Goal: Task Accomplishment & Management: Manage account settings

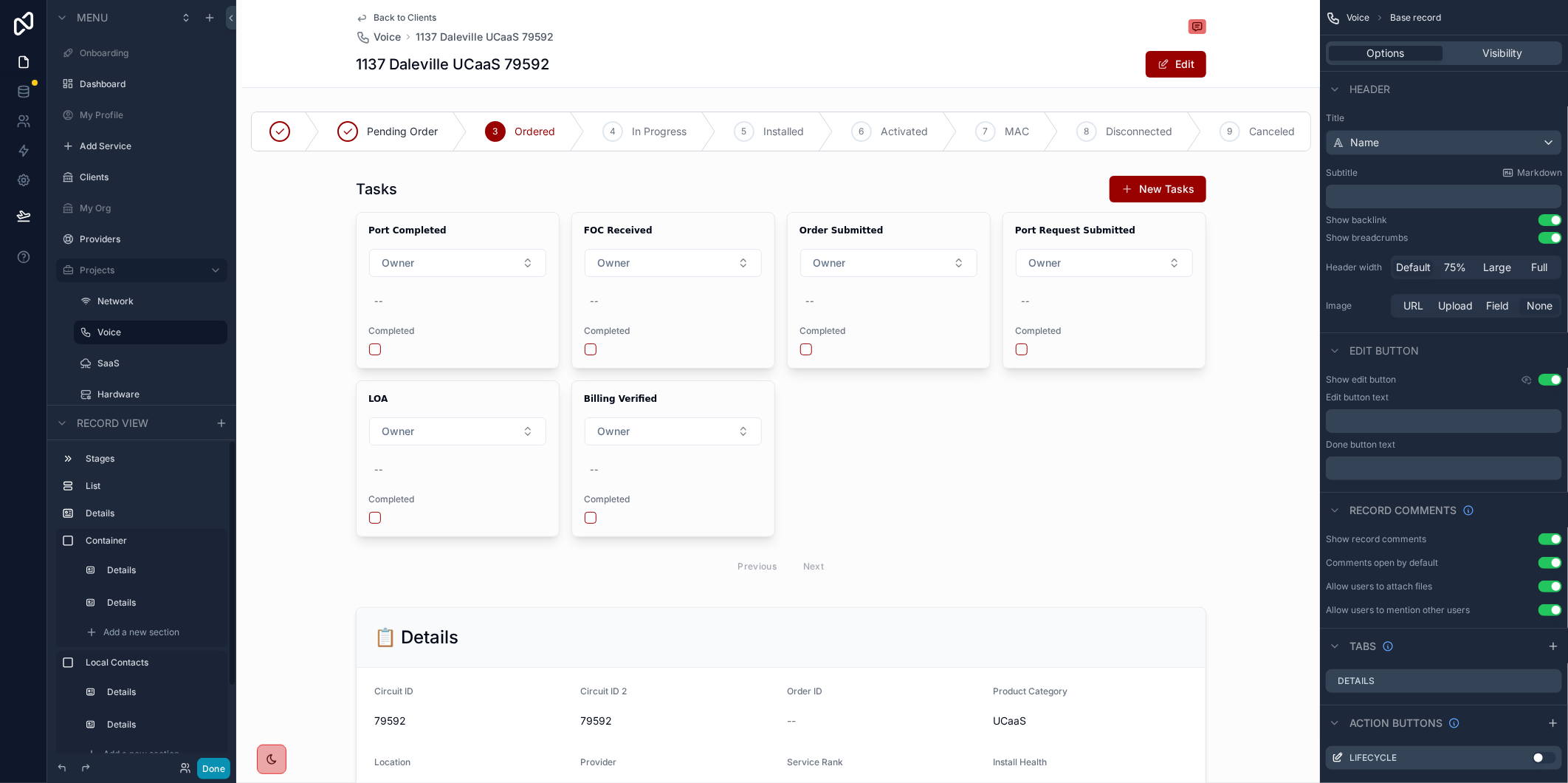
click at [216, 766] on button "Done" at bounding box center [213, 768] width 33 height 21
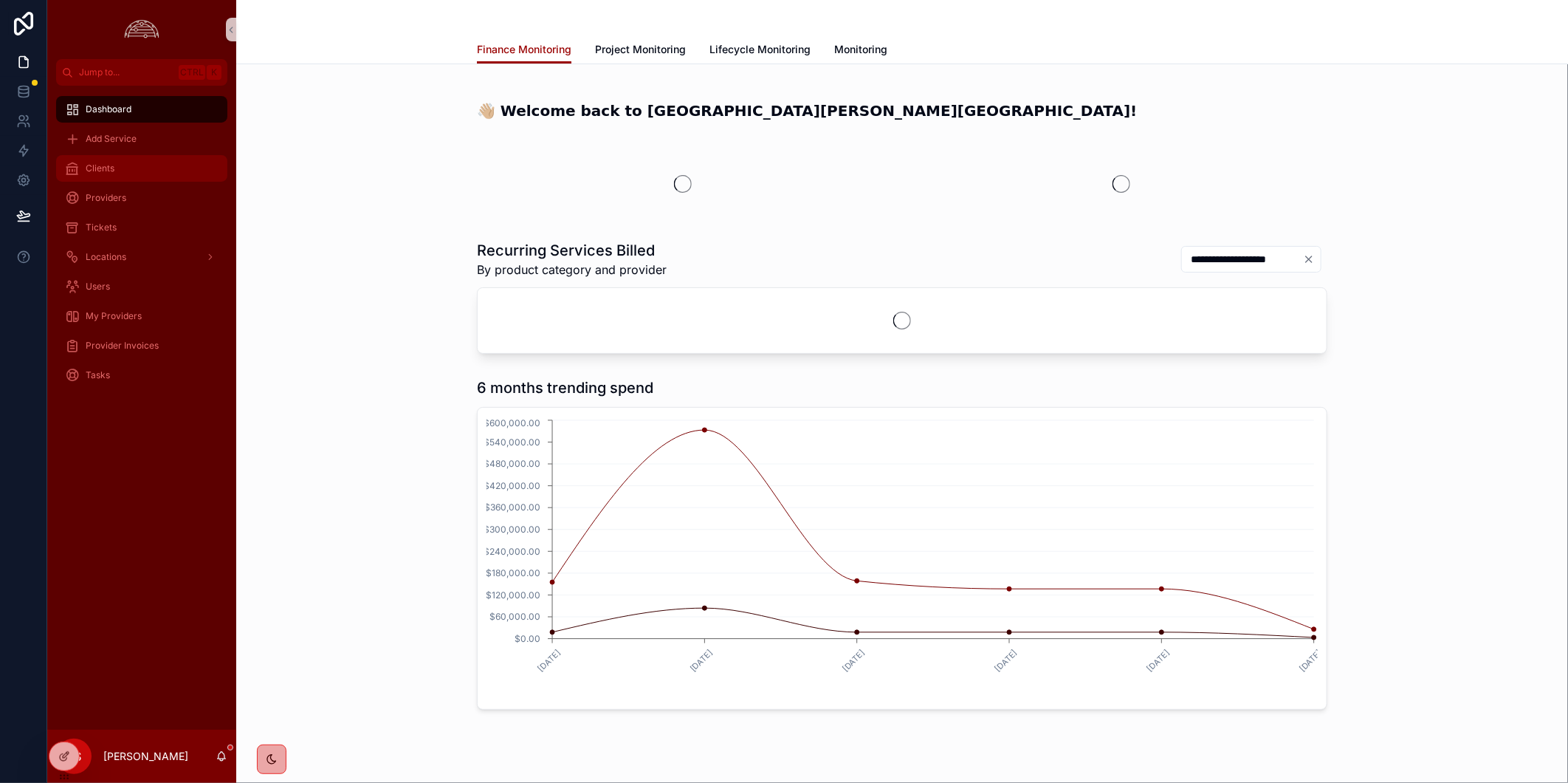
click at [138, 171] on div "Clients" at bounding box center [142, 168] width 153 height 24
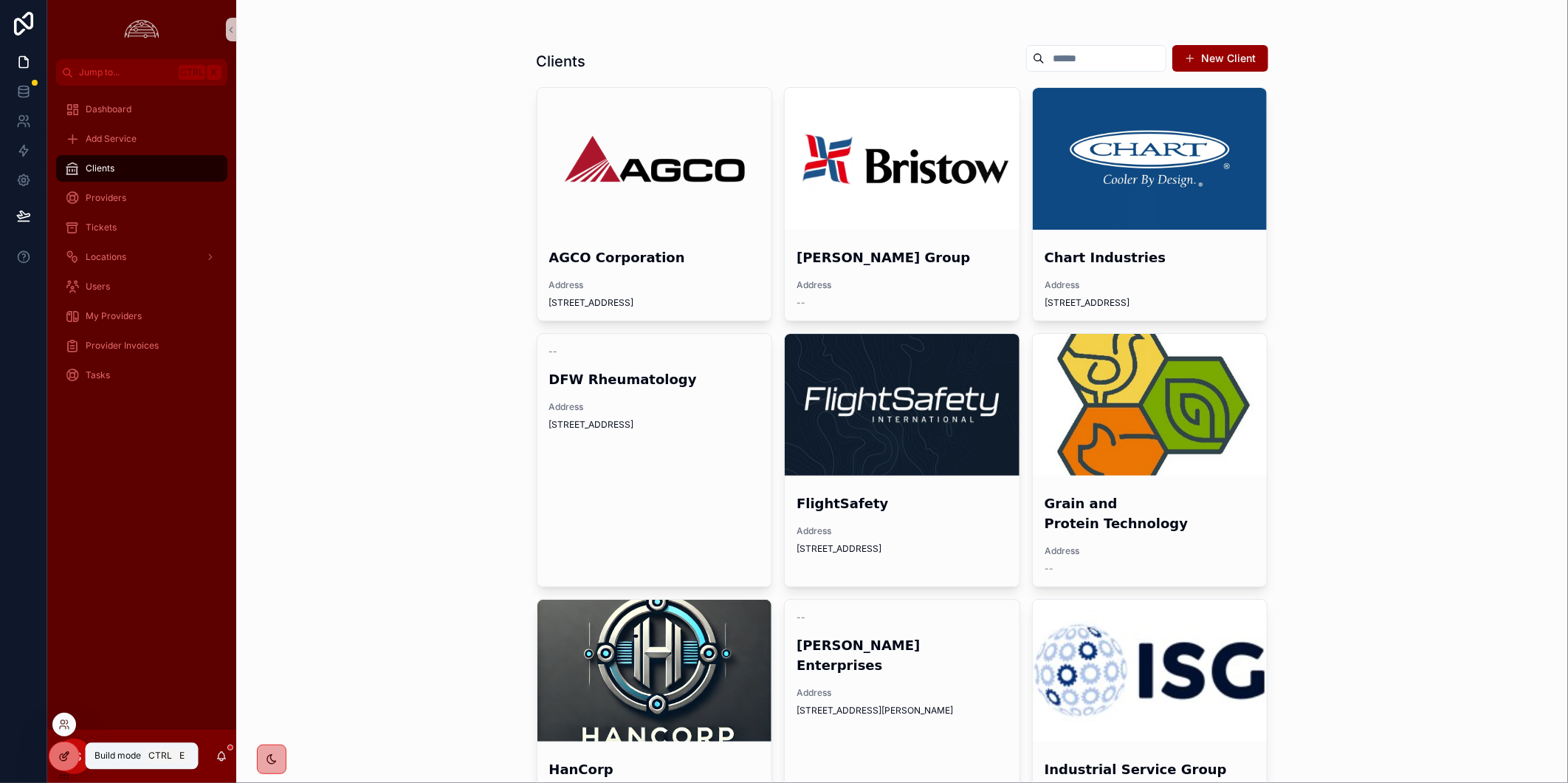
click at [73, 753] on div at bounding box center [64, 756] width 30 height 28
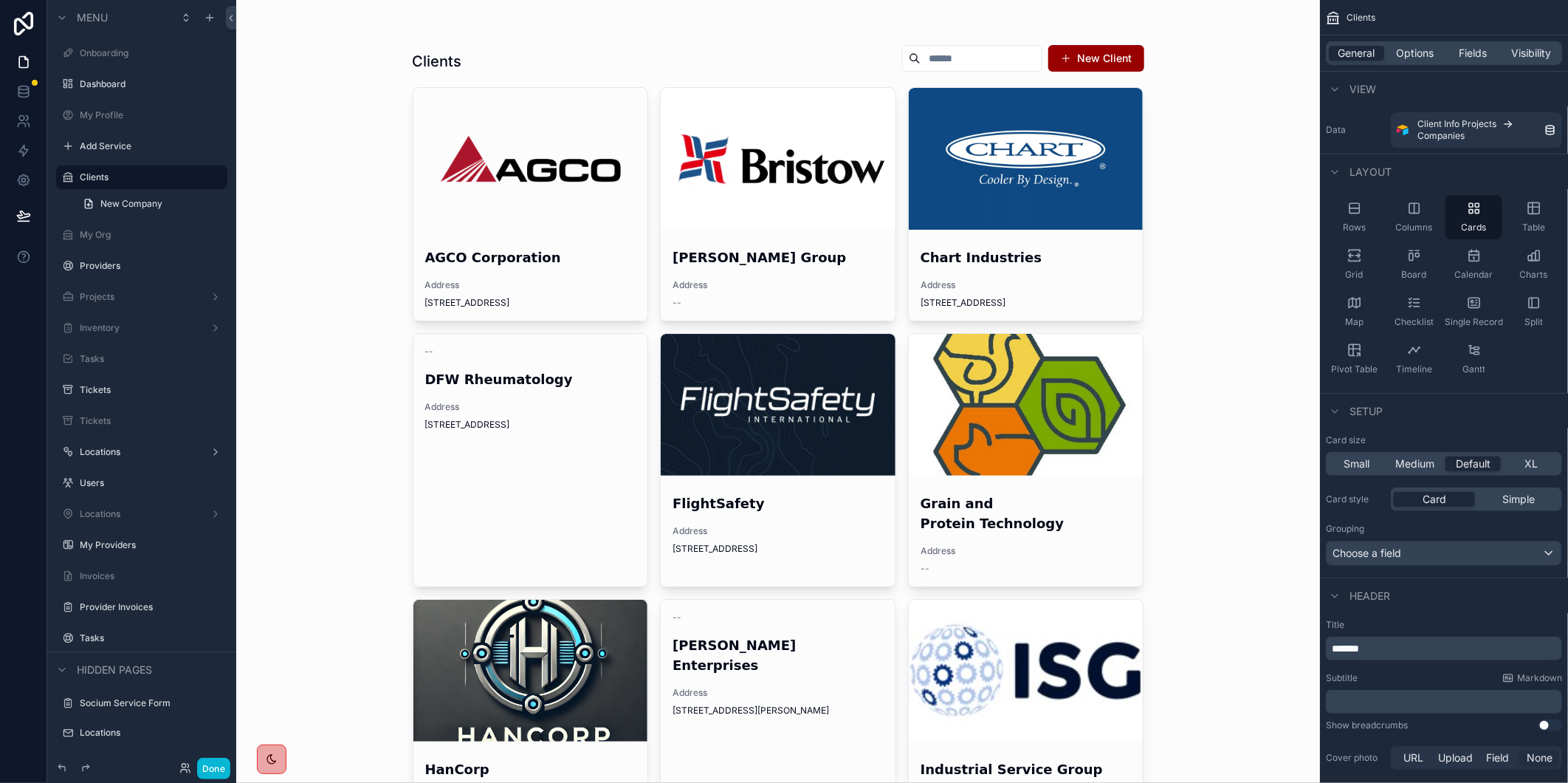
click at [789, 171] on div "scrollable content" at bounding box center [778, 159] width 235 height 142
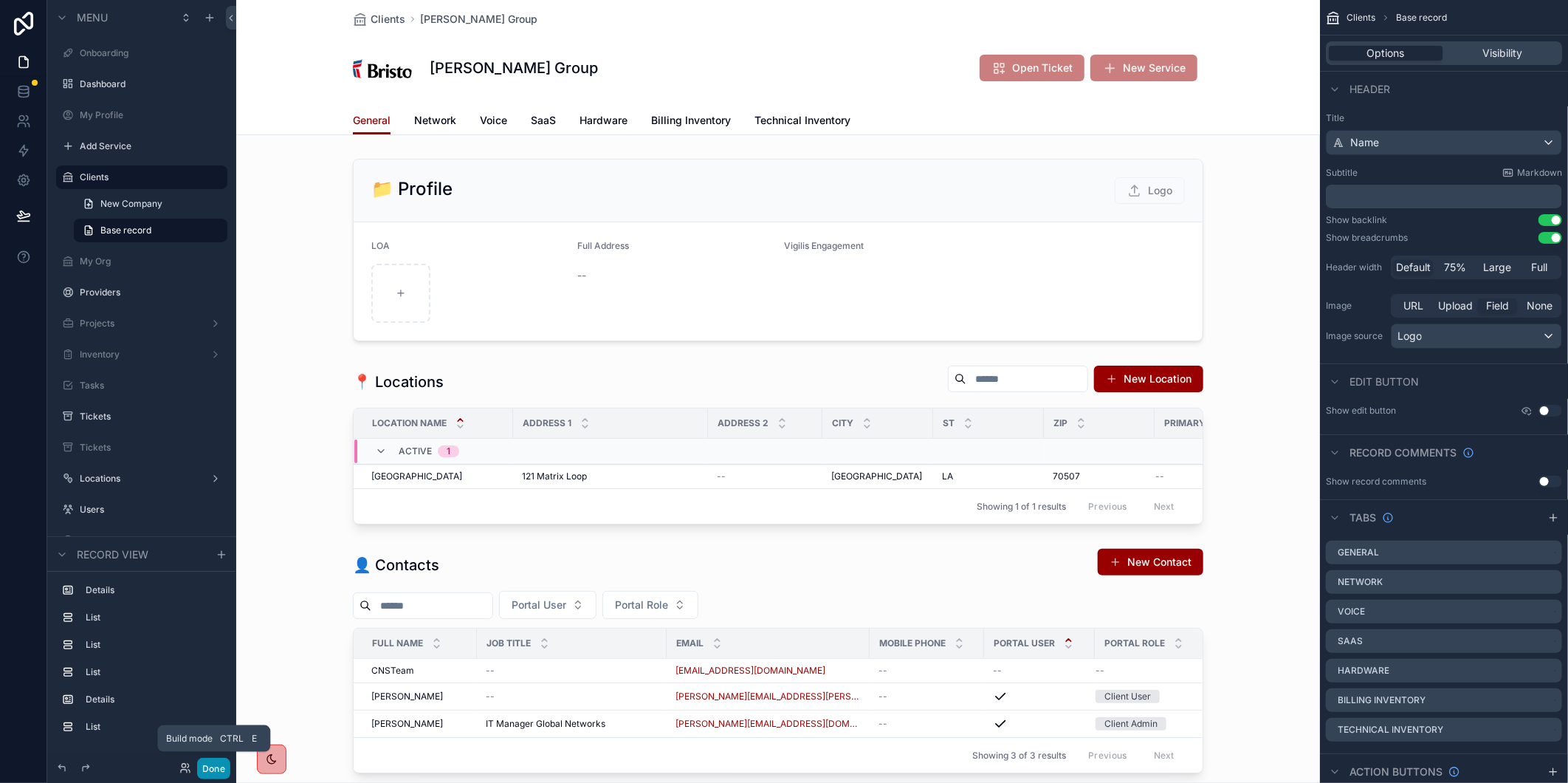
click at [222, 770] on button "Done" at bounding box center [213, 768] width 33 height 21
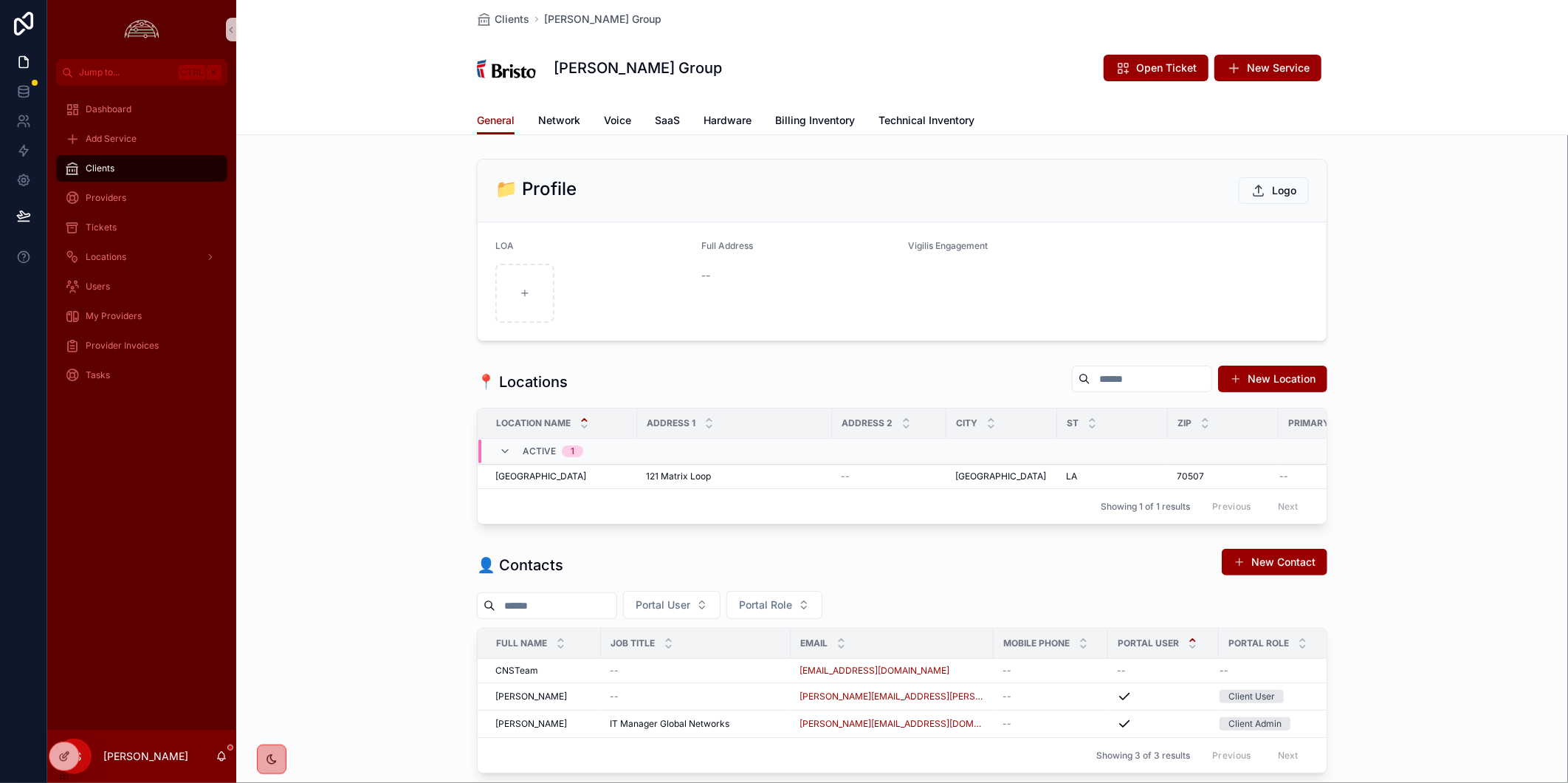
click at [179, 162] on div "Clients" at bounding box center [142, 168] width 153 height 24
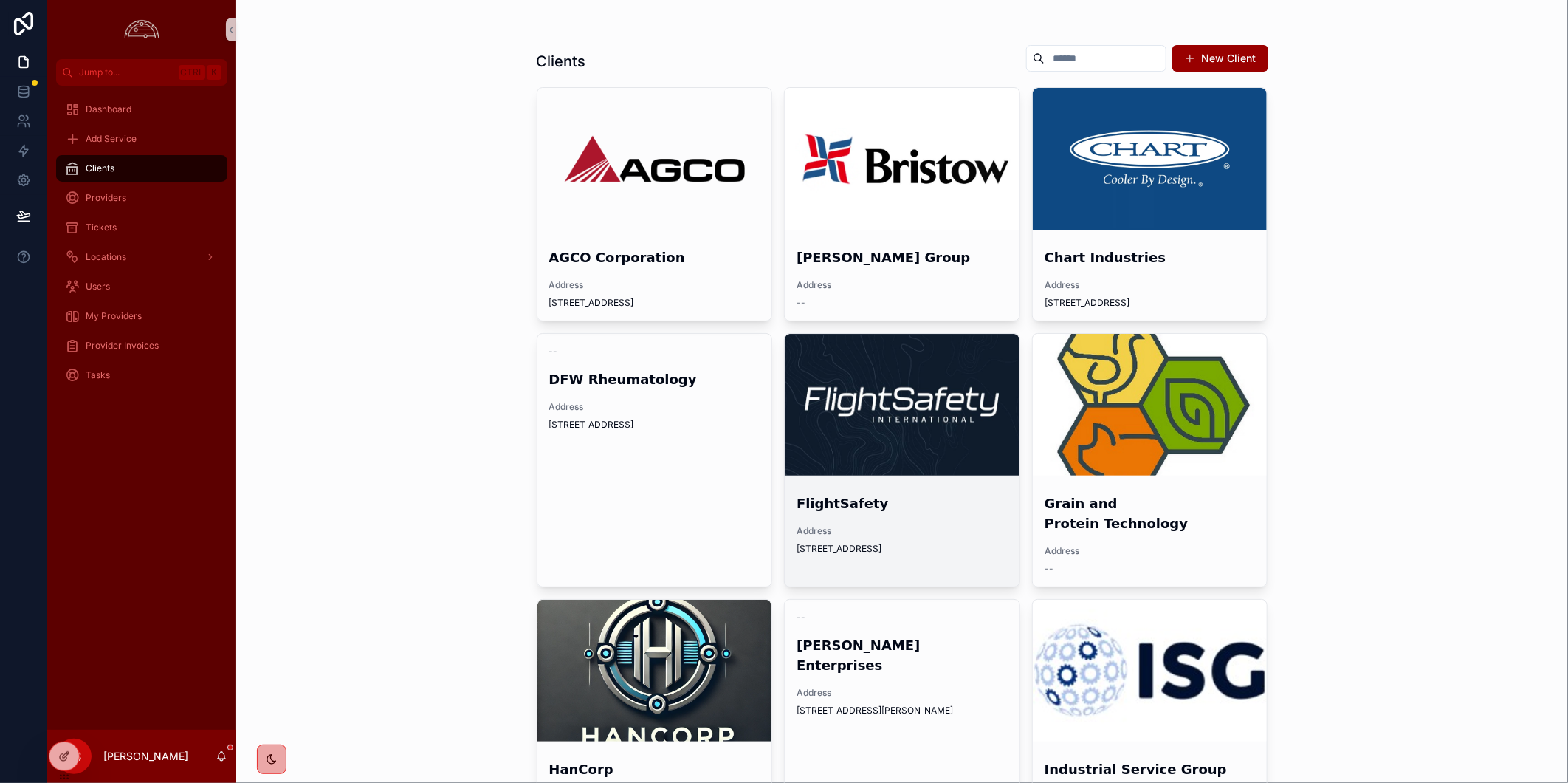
click at [875, 436] on div "scrollable content" at bounding box center [901, 405] width 235 height 142
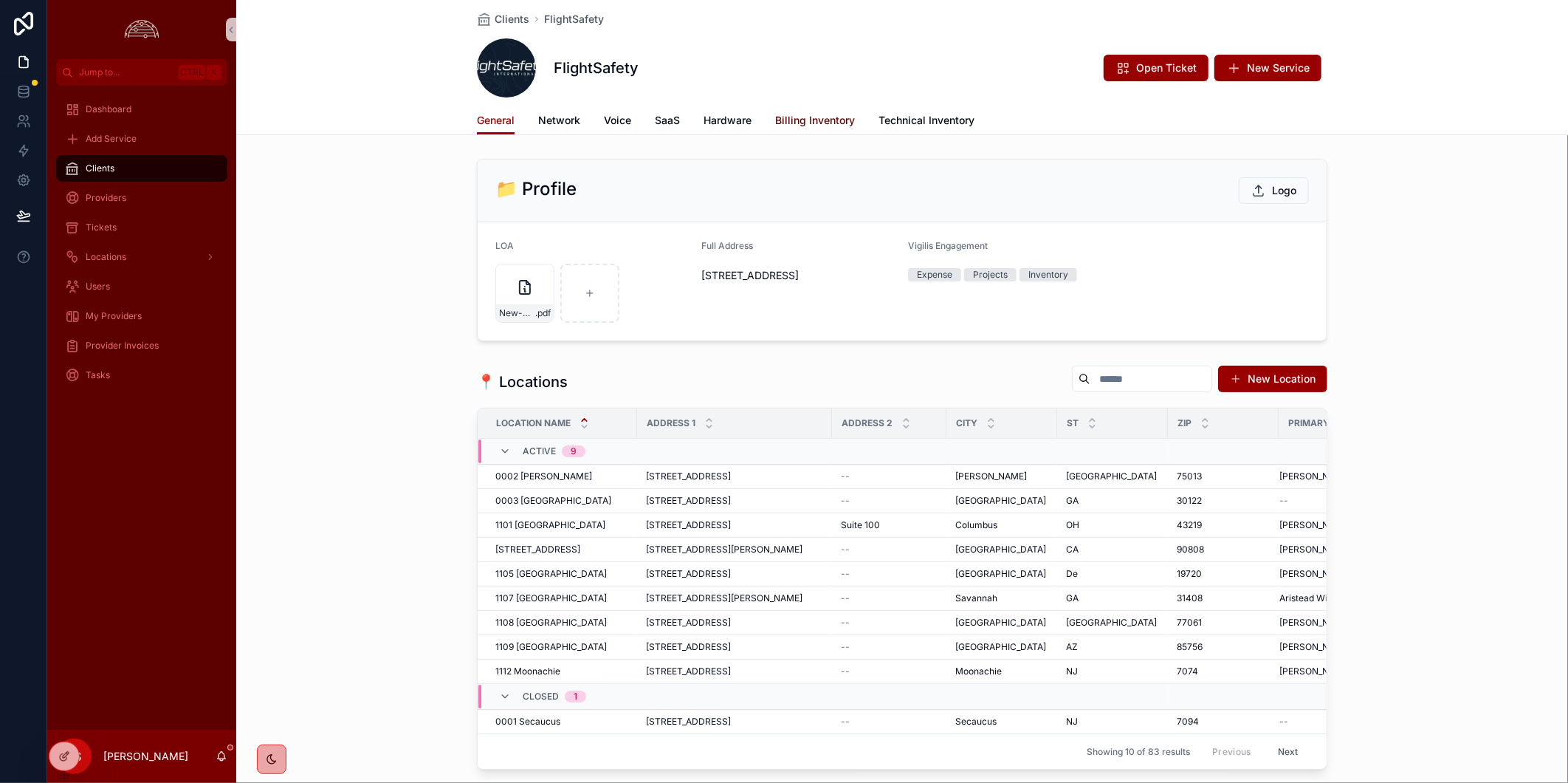
click at [806, 123] on span "Billing Inventory" at bounding box center [815, 120] width 80 height 15
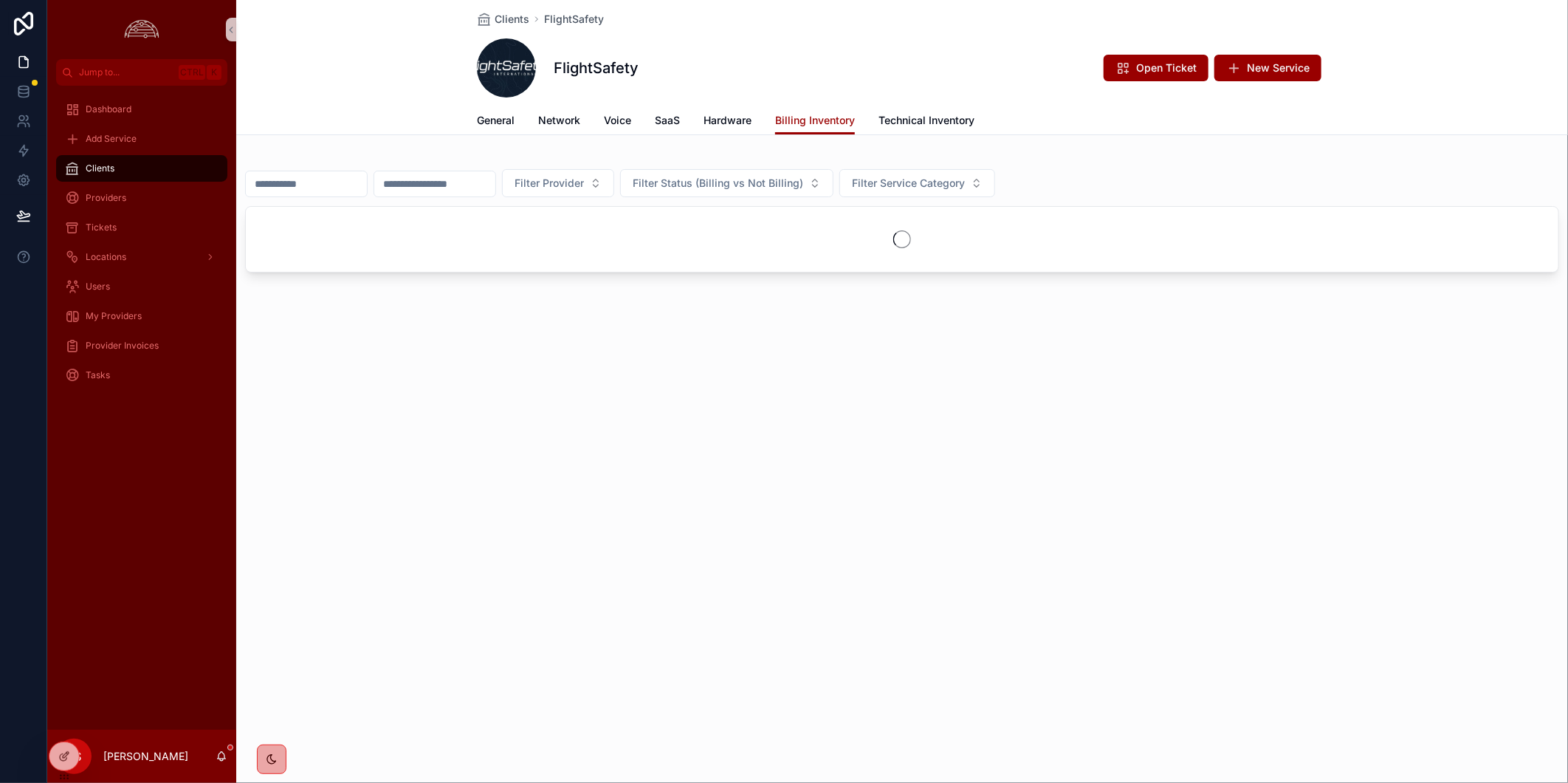
drag, startPoint x: 349, startPoint y: 181, endPoint x: 360, endPoint y: 180, distance: 11.0
click at [349, 181] on input "scrollable content" at bounding box center [306, 184] width 121 height 21
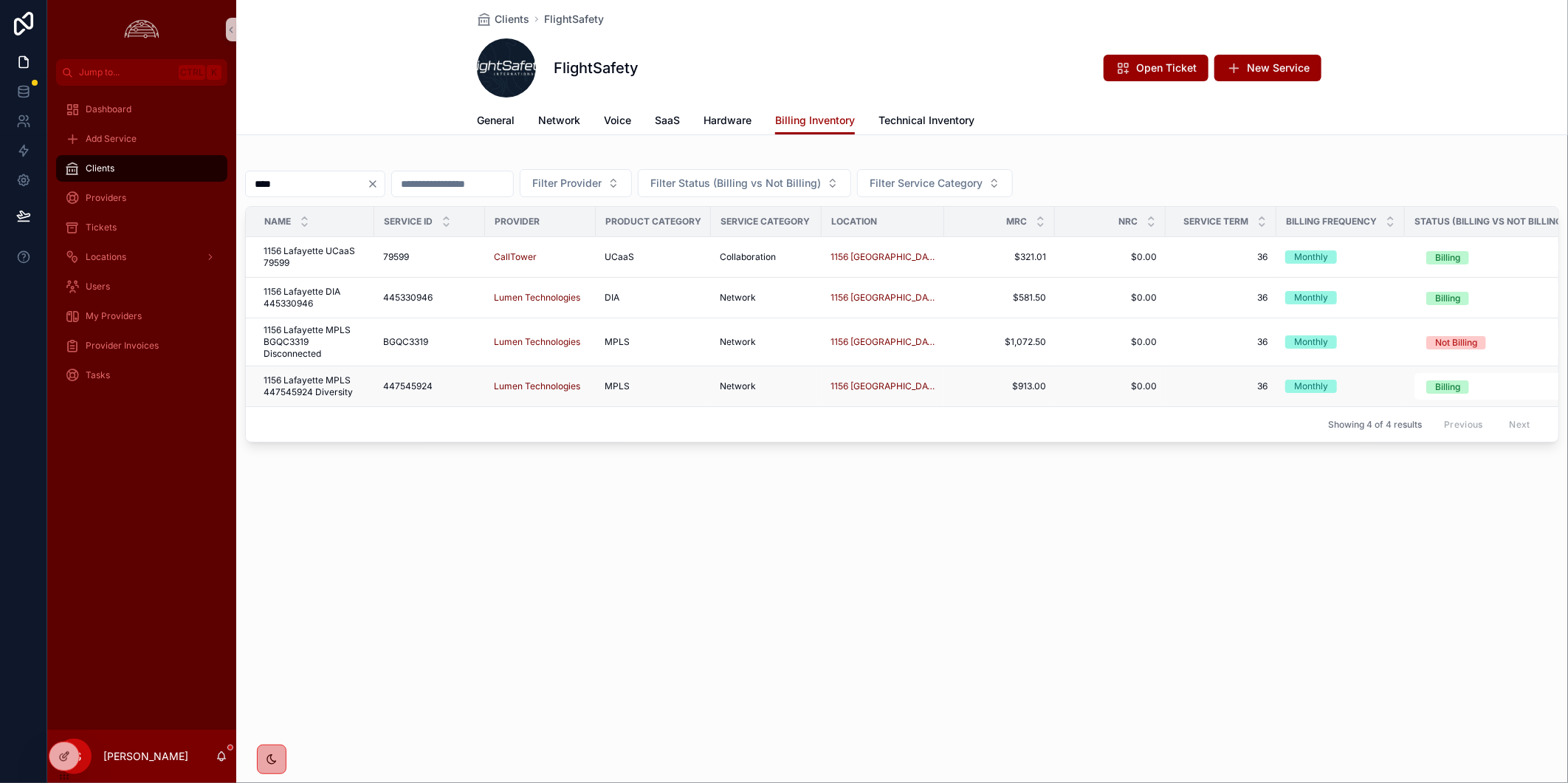
type input "****"
click at [307, 385] on span "1156 Lafayette MPLS 447545924 Diversity" at bounding box center [315, 386] width 102 height 24
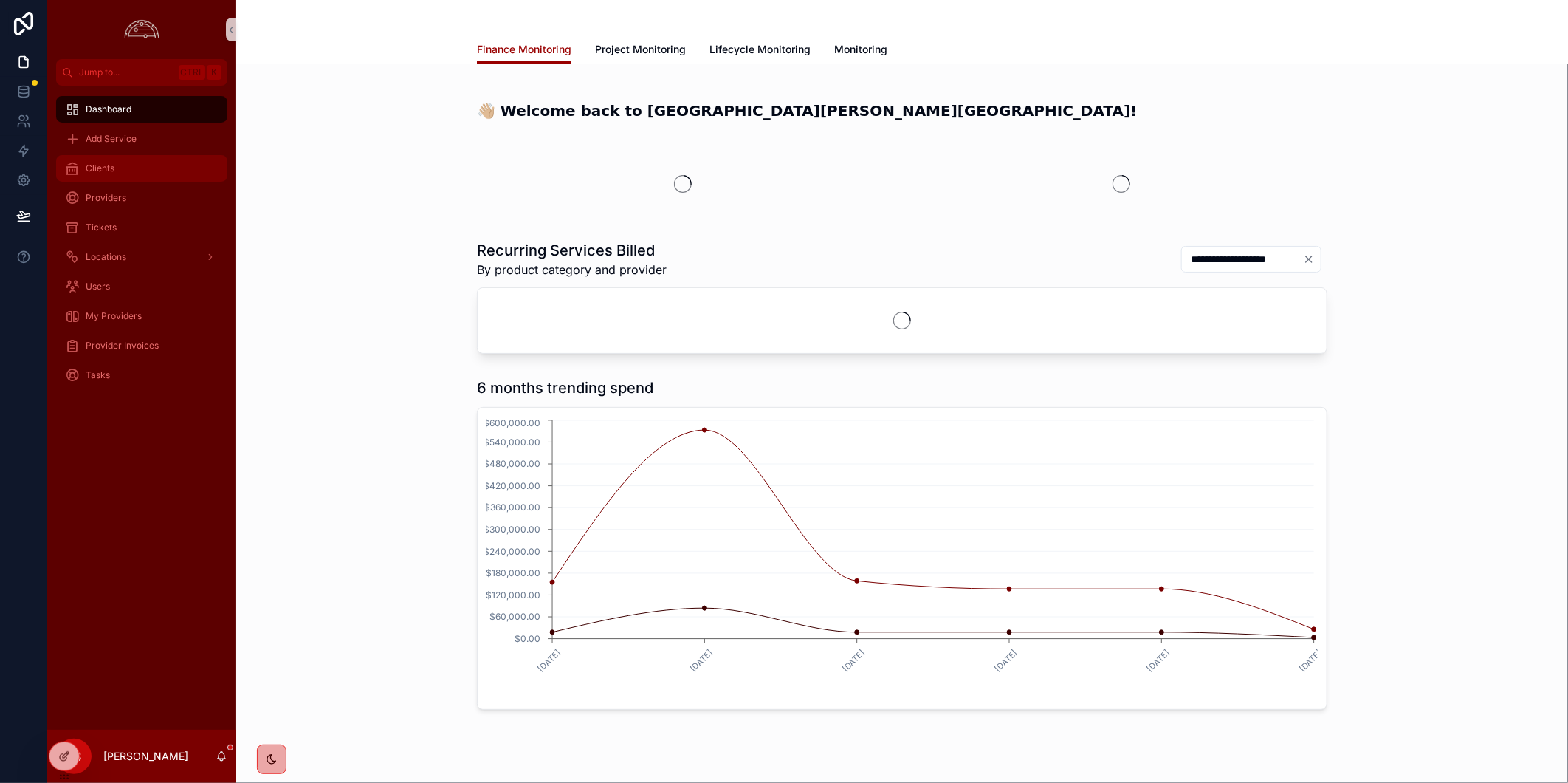
click at [110, 173] on span "Clients" at bounding box center [100, 168] width 29 height 12
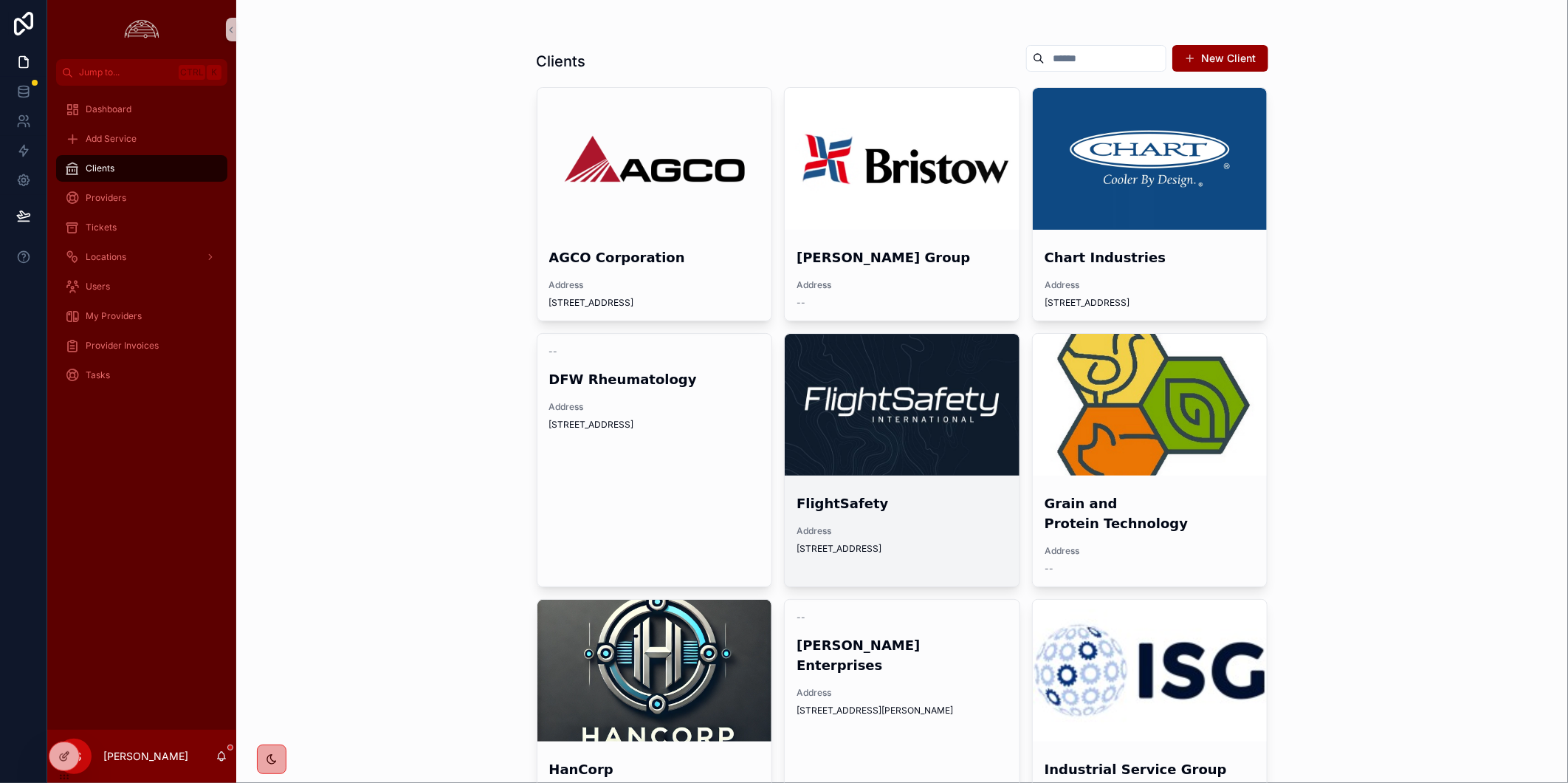
click at [883, 402] on div "scrollable content" at bounding box center [901, 405] width 235 height 18
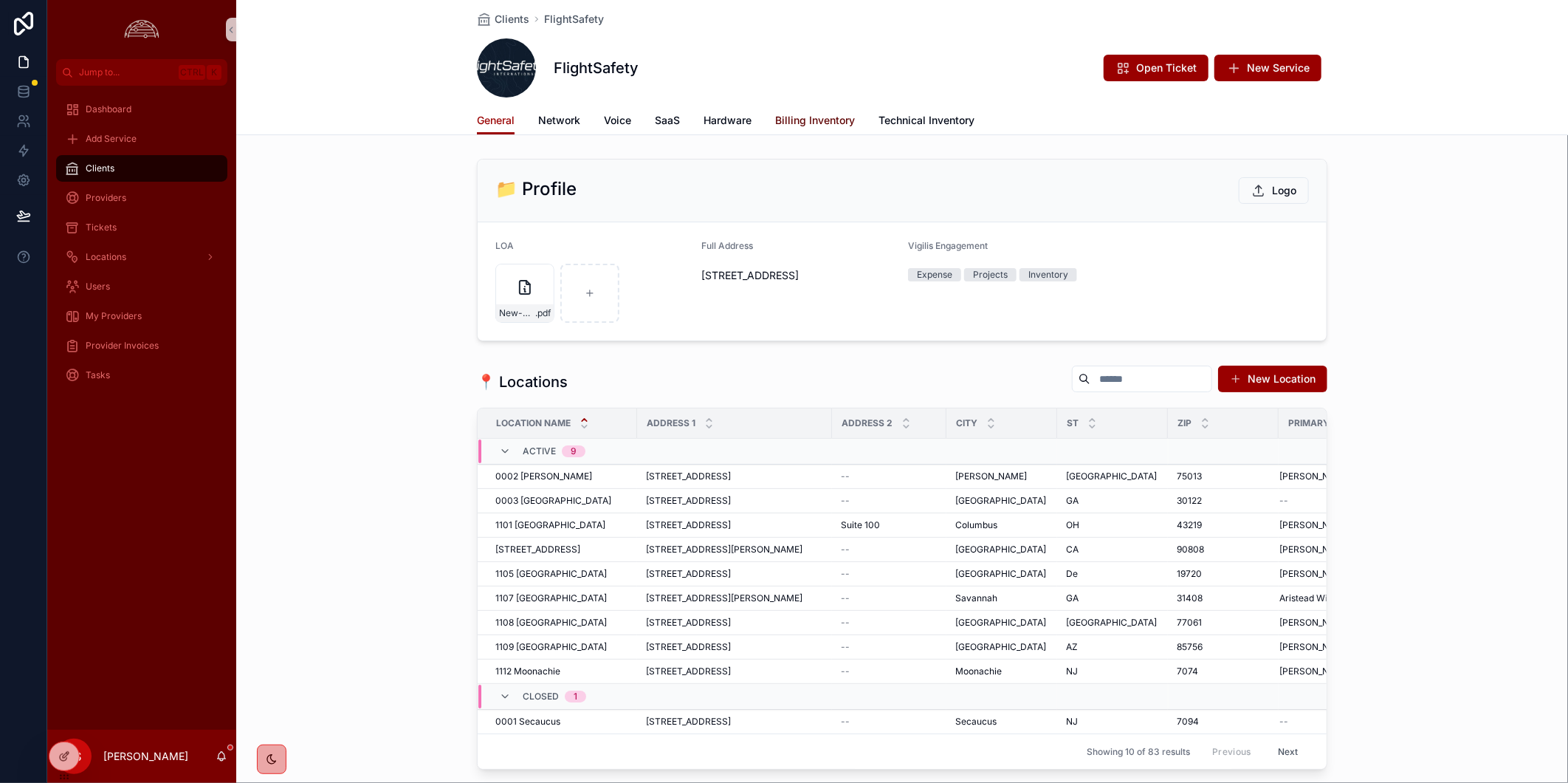
click at [816, 124] on span "Billing Inventory" at bounding box center [815, 120] width 80 height 15
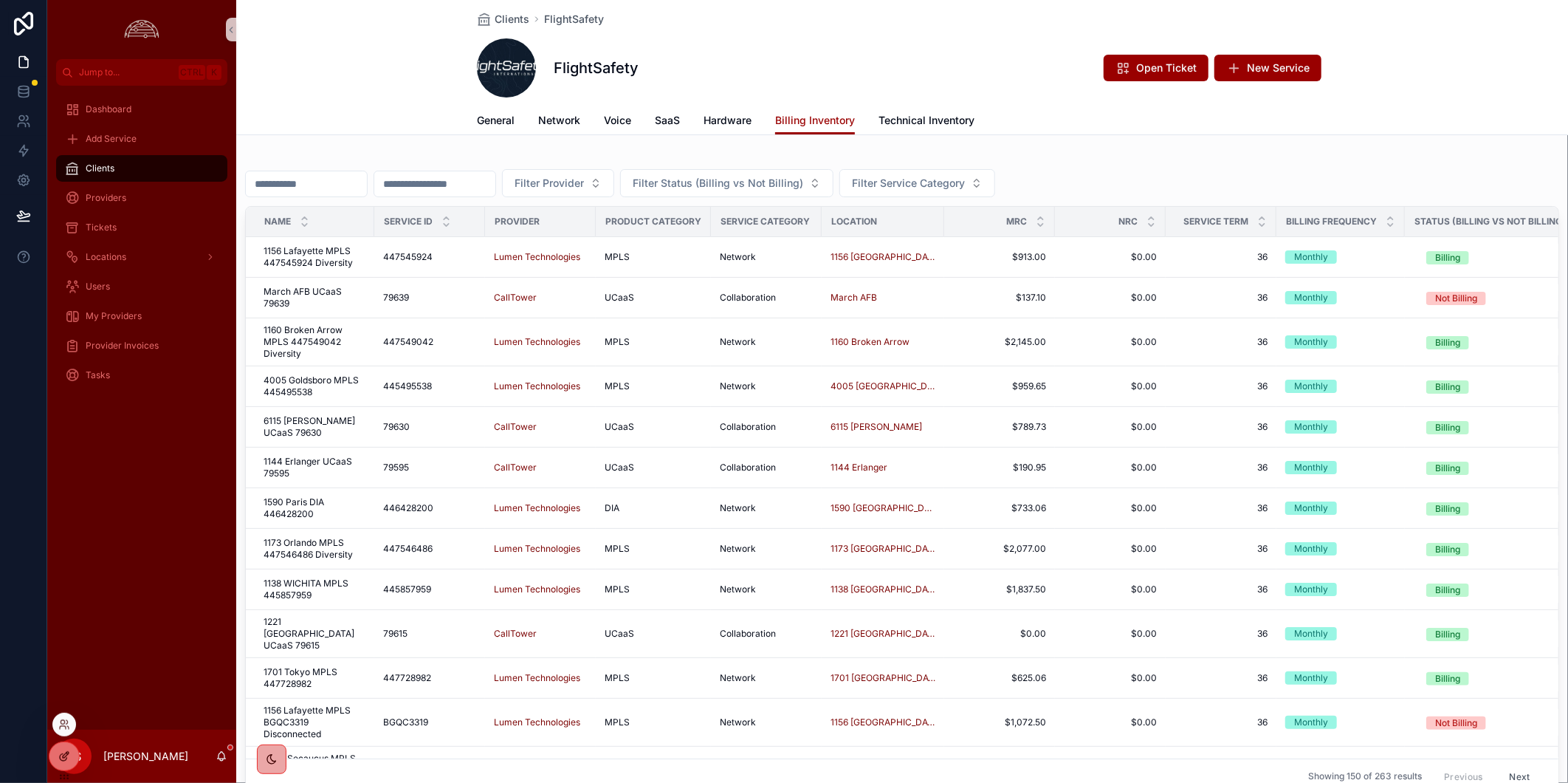
click at [61, 756] on icon at bounding box center [64, 756] width 12 height 12
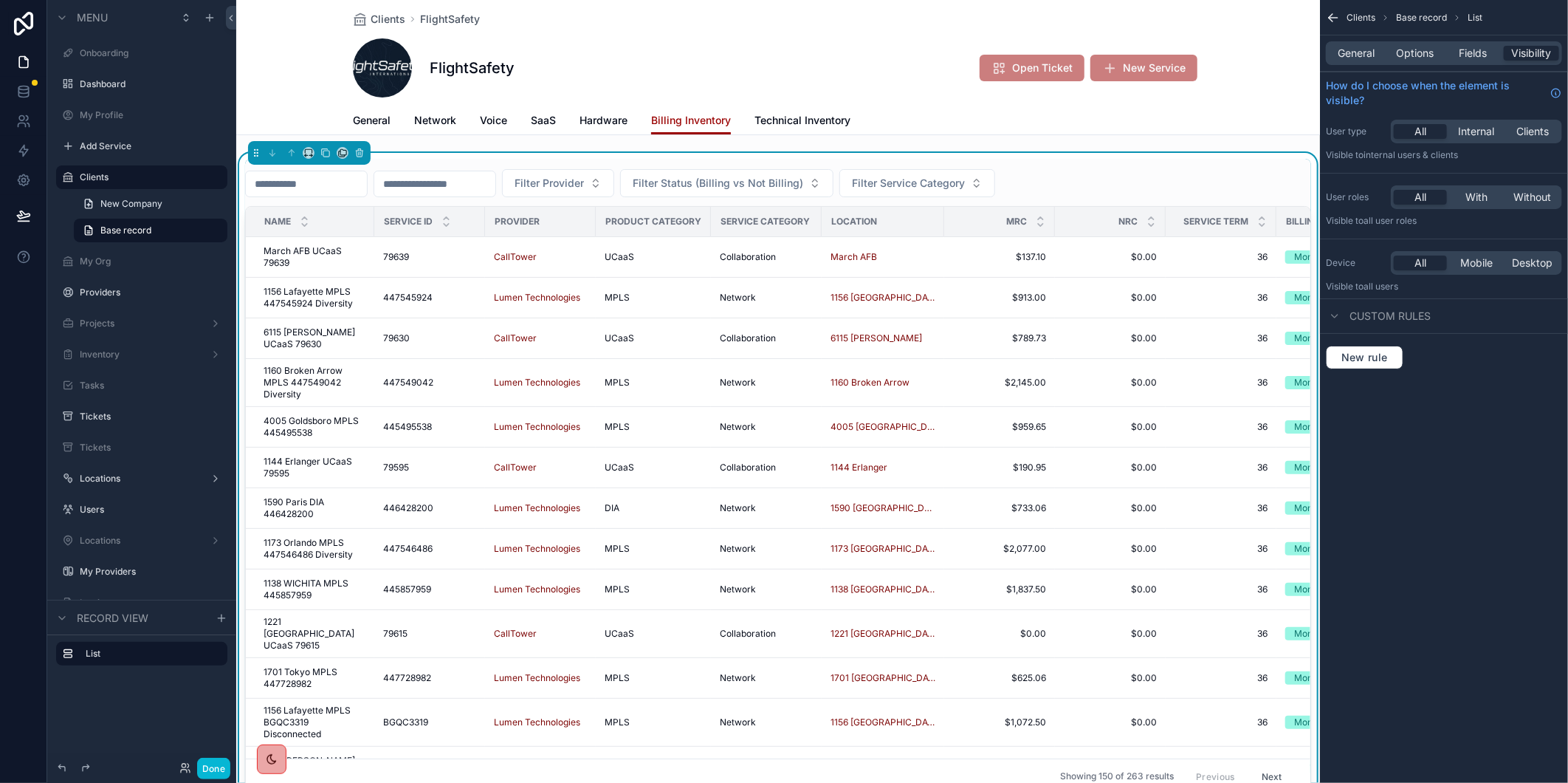
click at [352, 186] on input "scrollable content" at bounding box center [306, 184] width 121 height 21
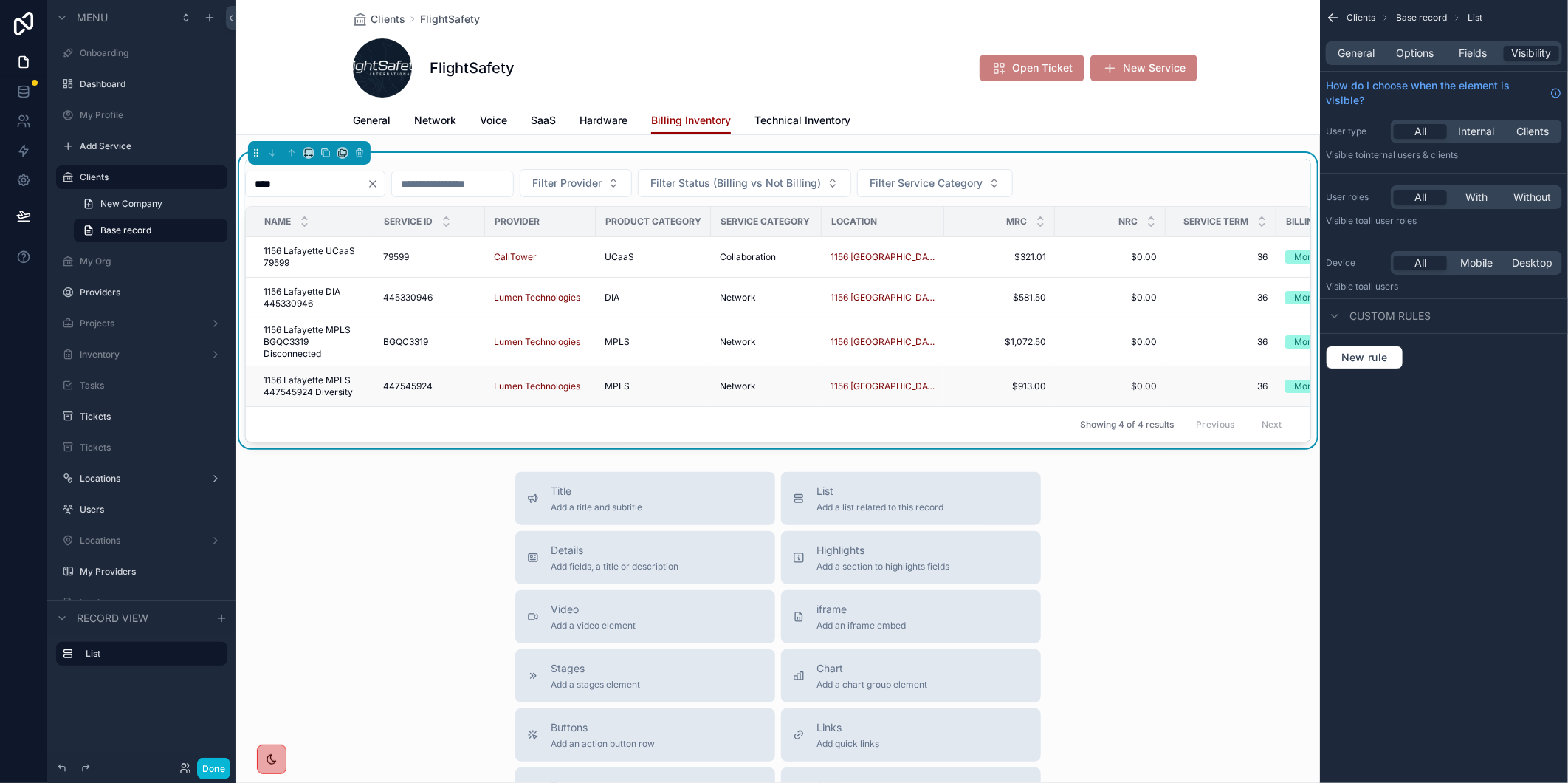
type input "****"
click at [340, 380] on span "1156 Lafayette MPLS 447545924 Diversity" at bounding box center [315, 386] width 102 height 24
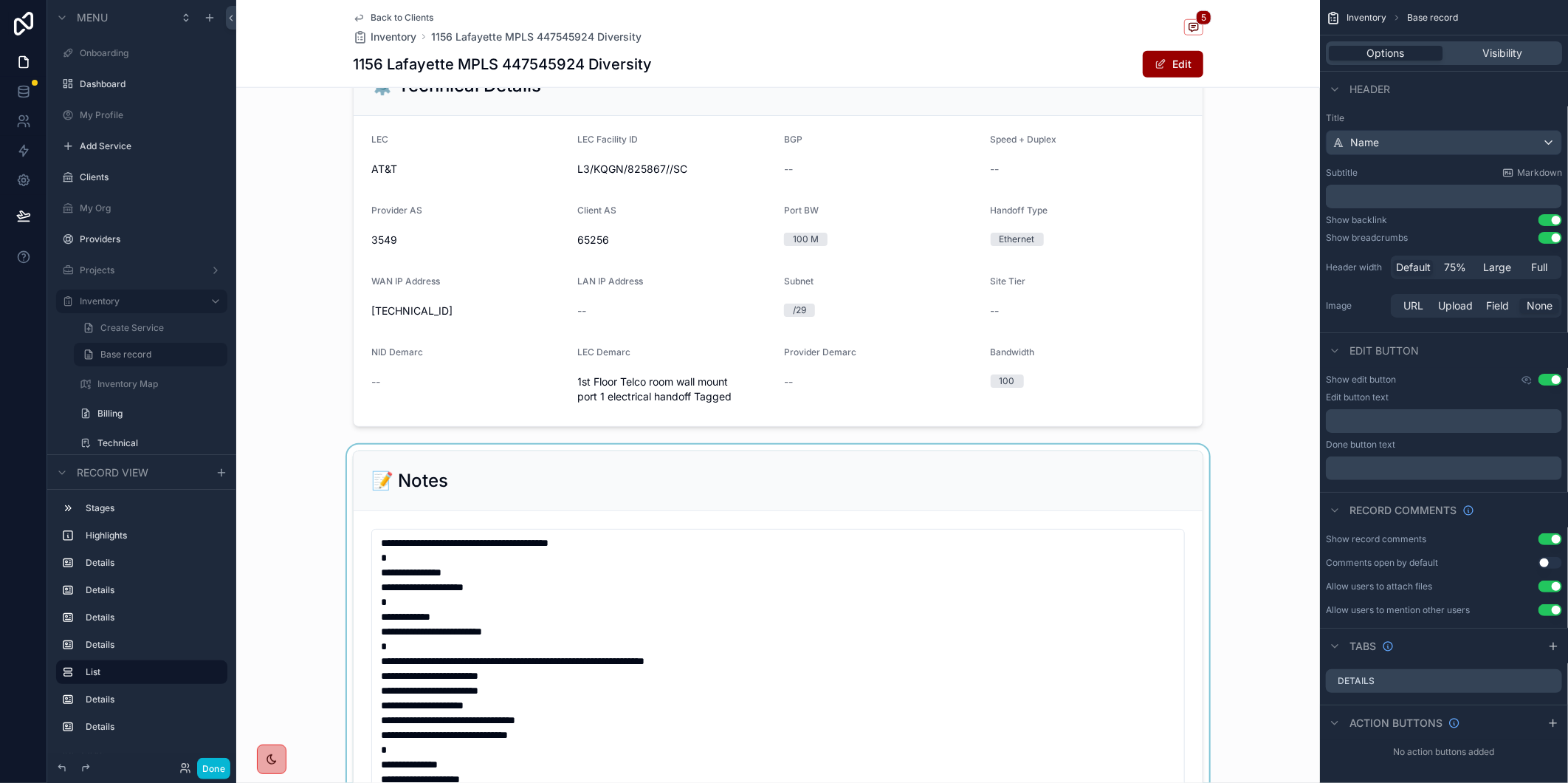
scroll to position [903, 0]
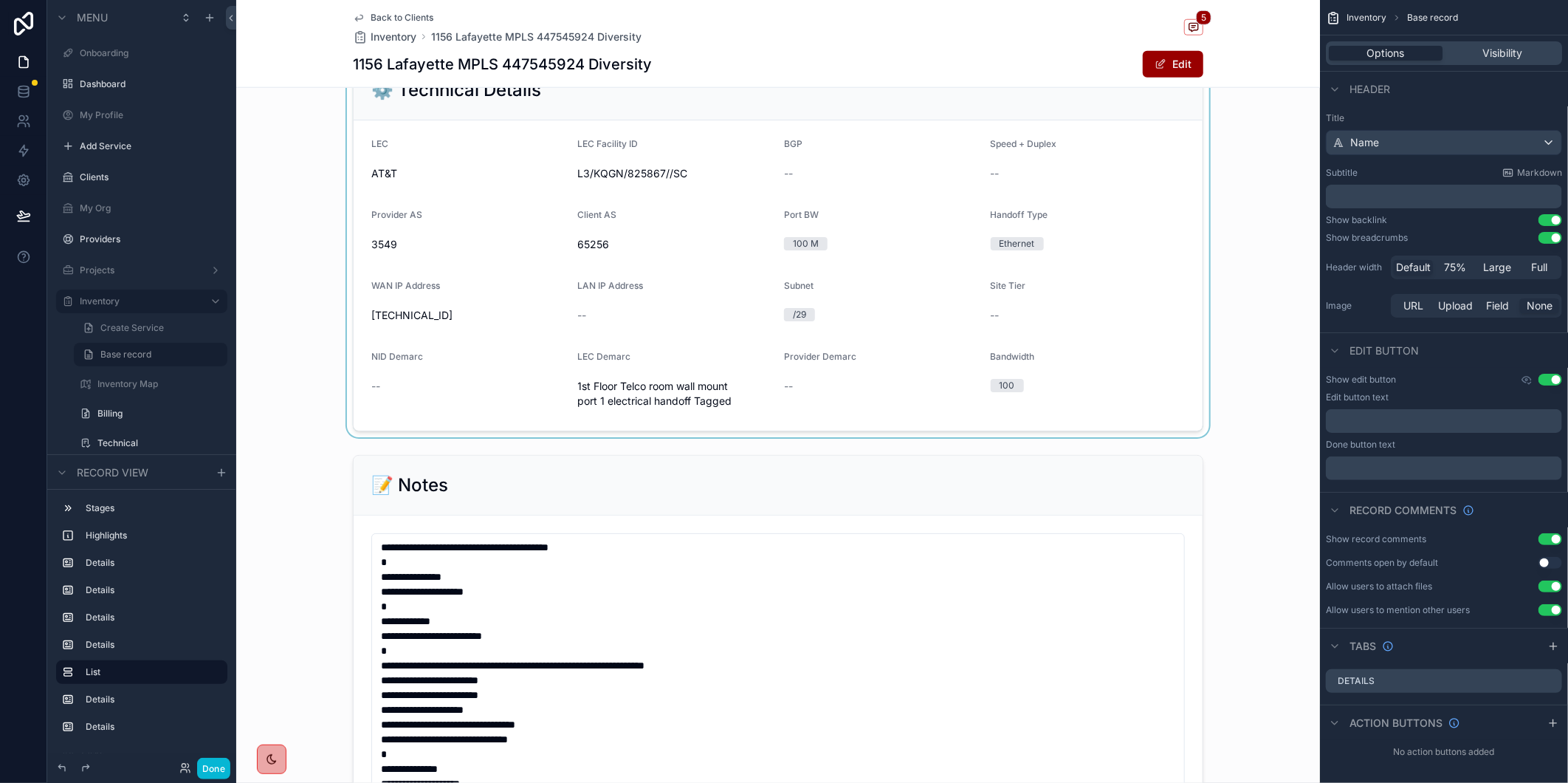
drag, startPoint x: 573, startPoint y: 400, endPoint x: 649, endPoint y: 396, distance: 76.1
click at [649, 396] on div "scrollable content" at bounding box center [778, 245] width 1084 height 383
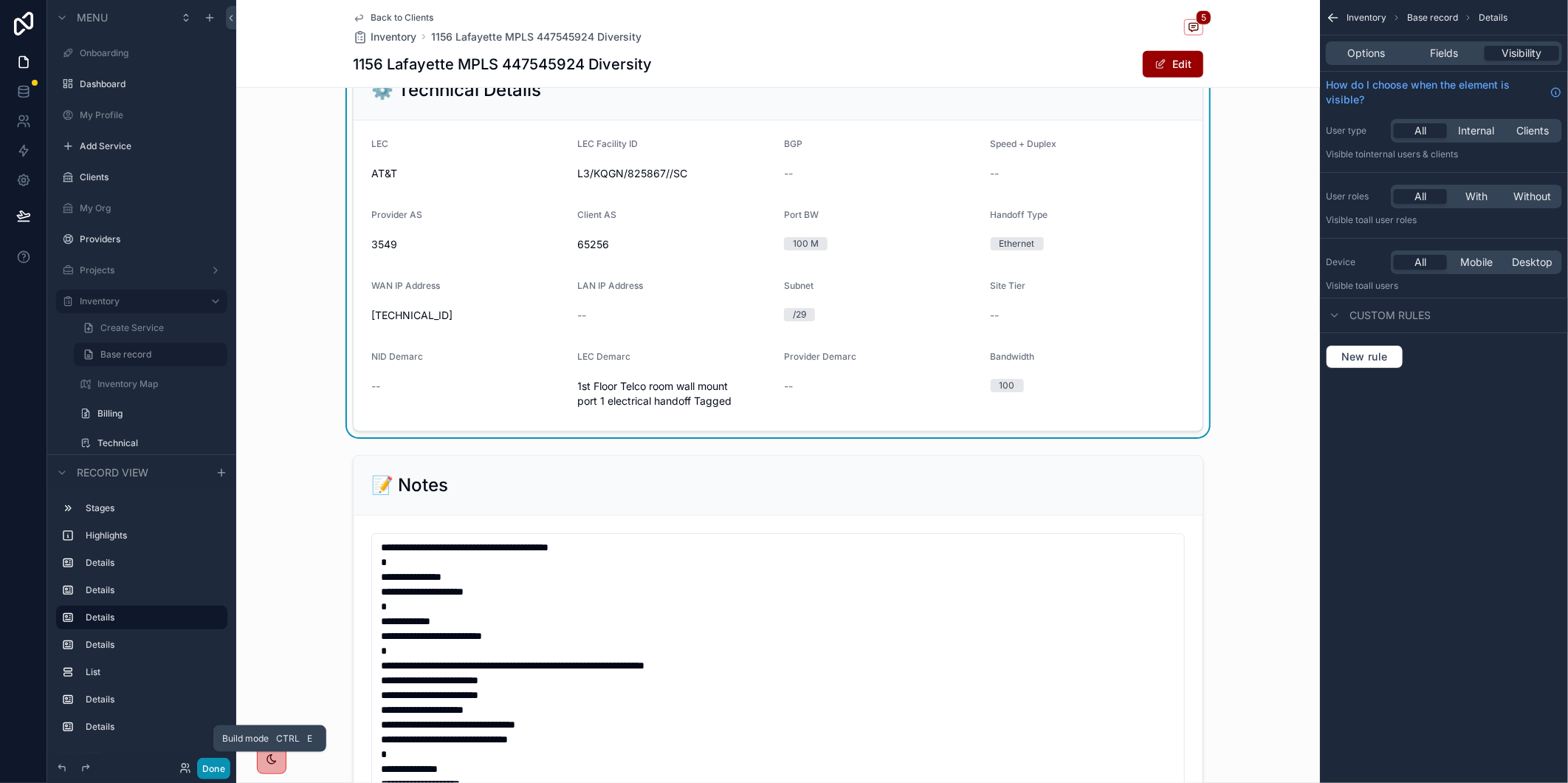
click at [209, 770] on button "Done" at bounding box center [213, 768] width 33 height 21
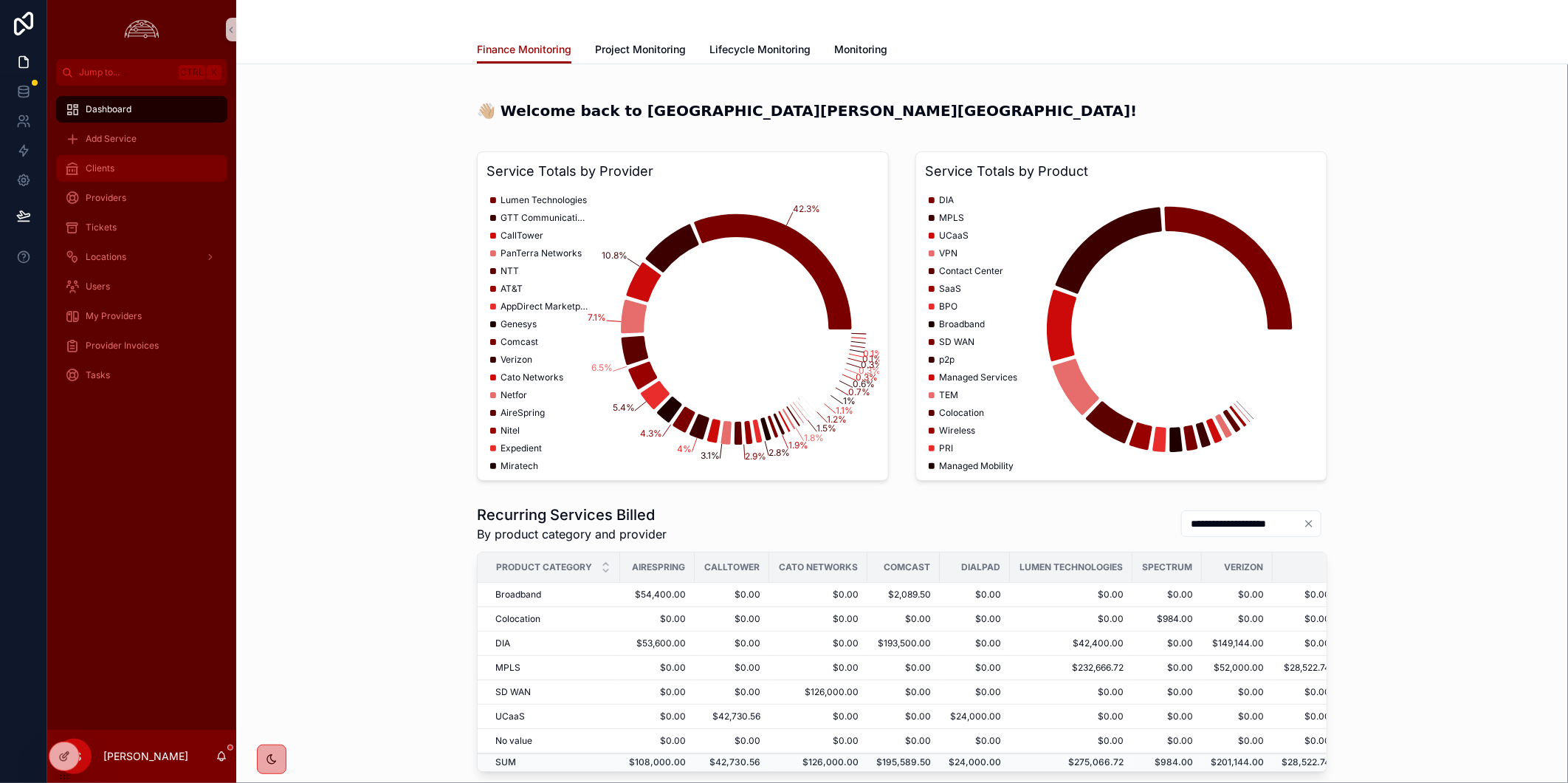
click at [120, 173] on div "Clients" at bounding box center [142, 168] width 153 height 24
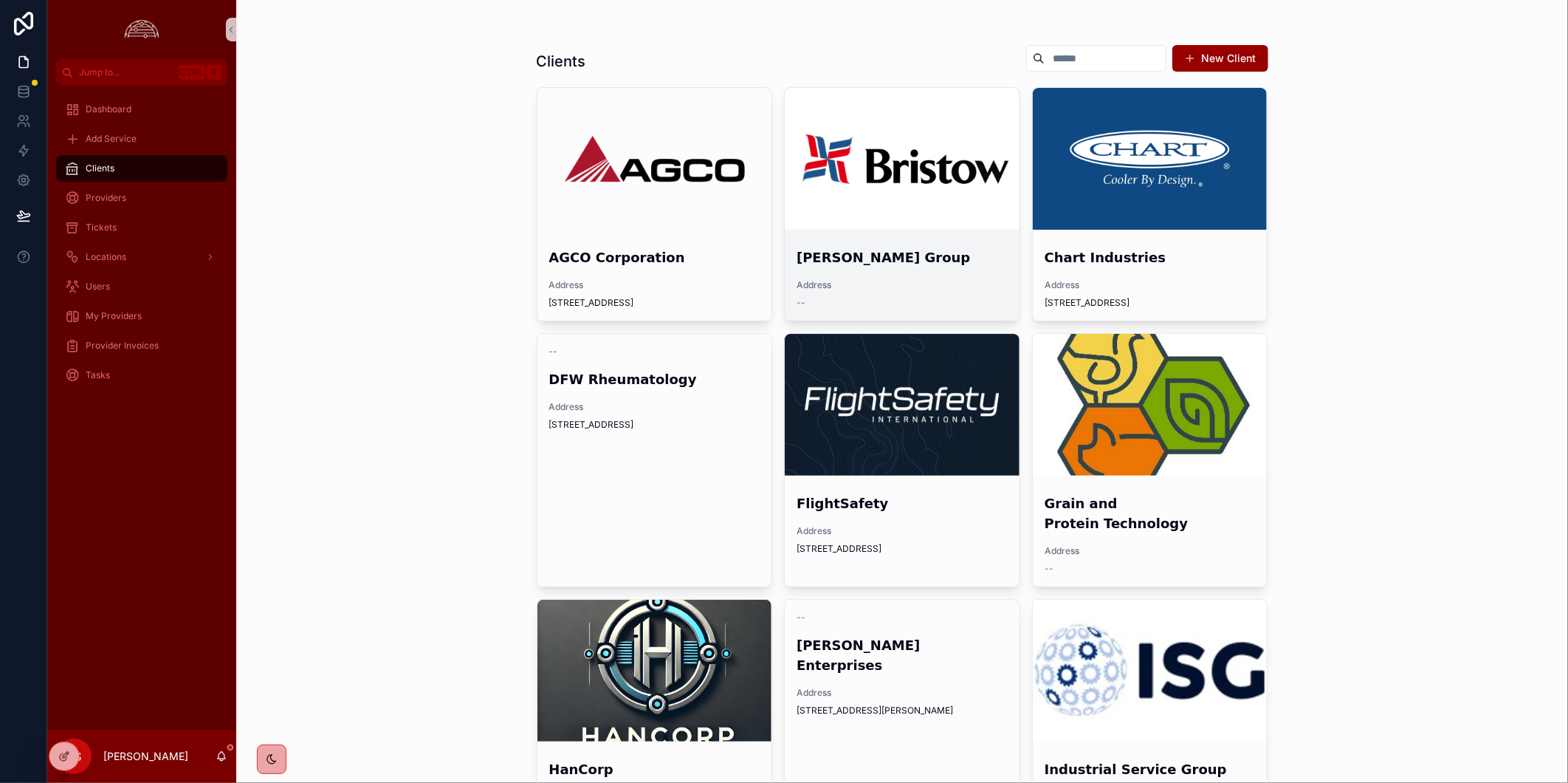
click at [911, 126] on div "scrollable content" at bounding box center [901, 159] width 235 height 142
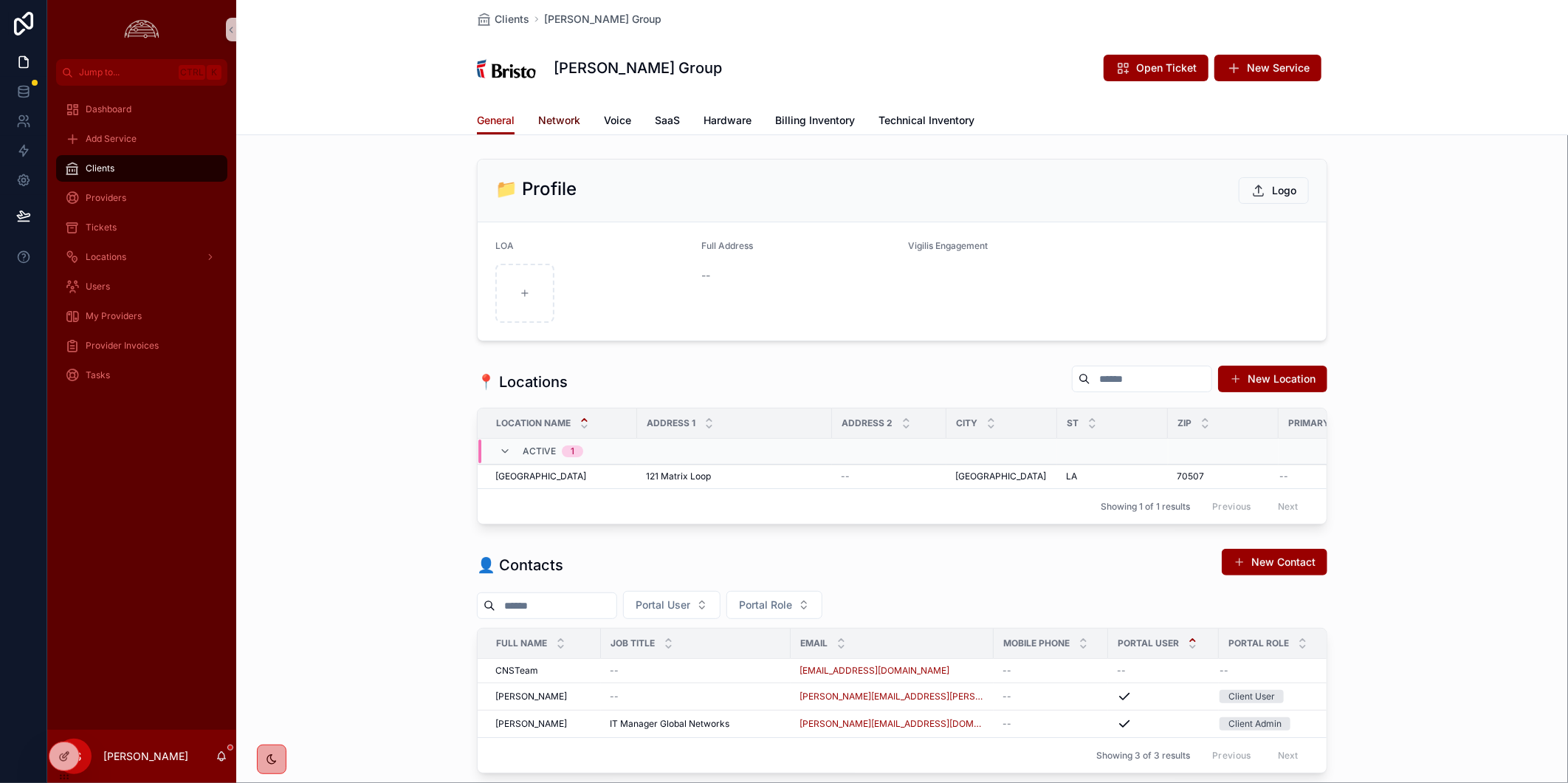
click at [567, 123] on span "Network" at bounding box center [559, 120] width 42 height 15
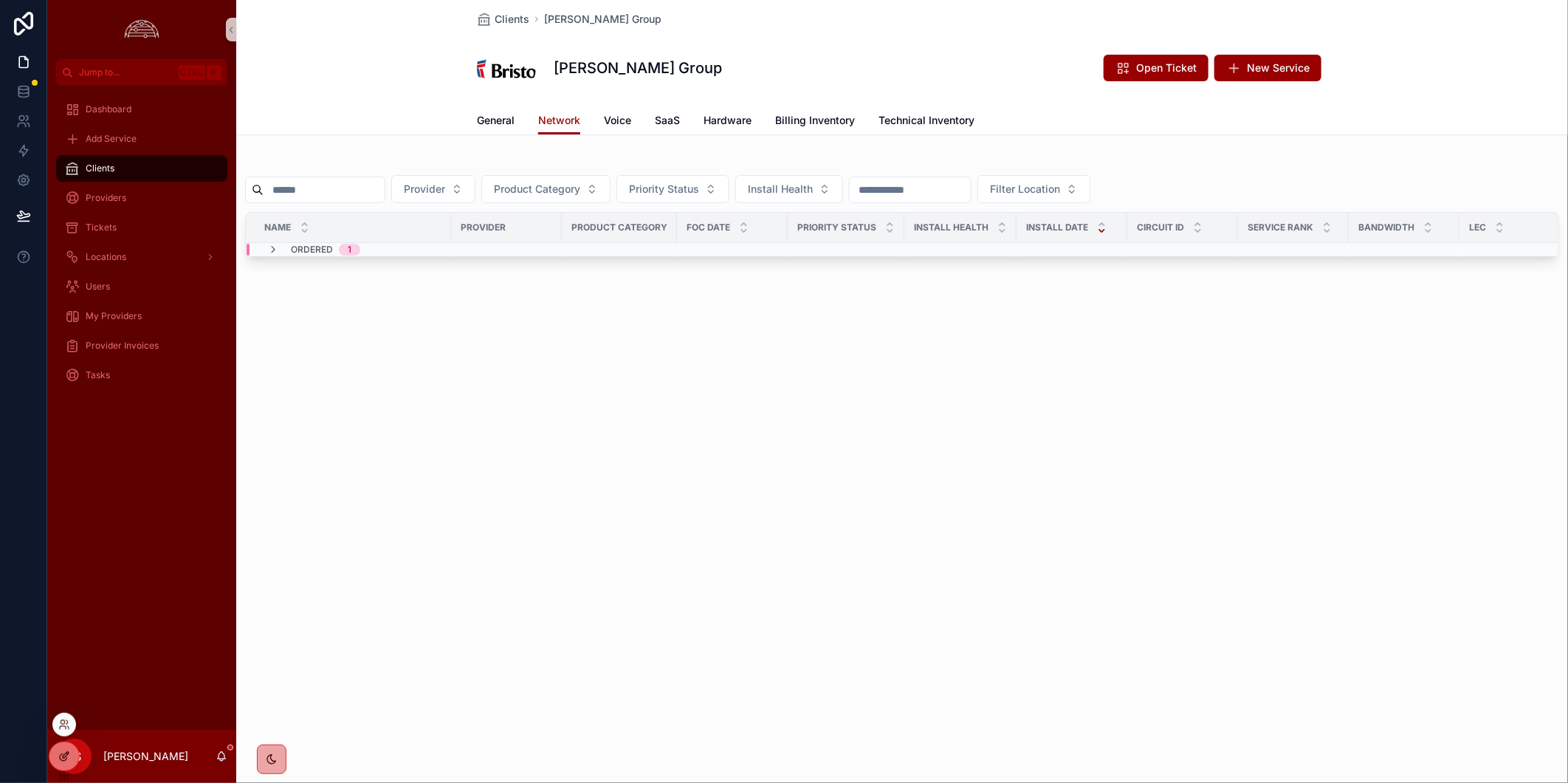
click at [57, 758] on div at bounding box center [64, 756] width 30 height 28
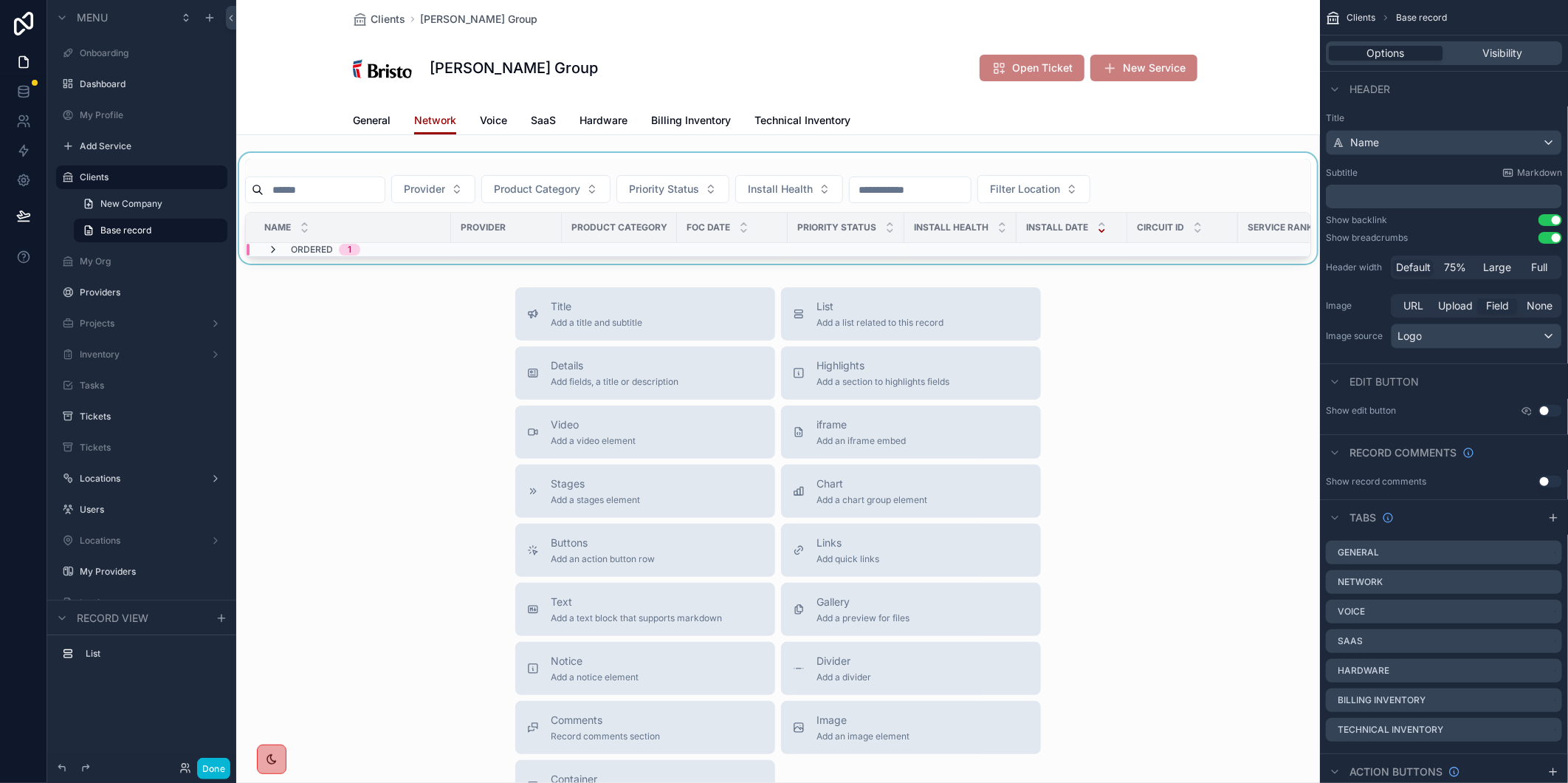
click at [271, 248] on icon "scrollable content" at bounding box center [273, 250] width 12 height 12
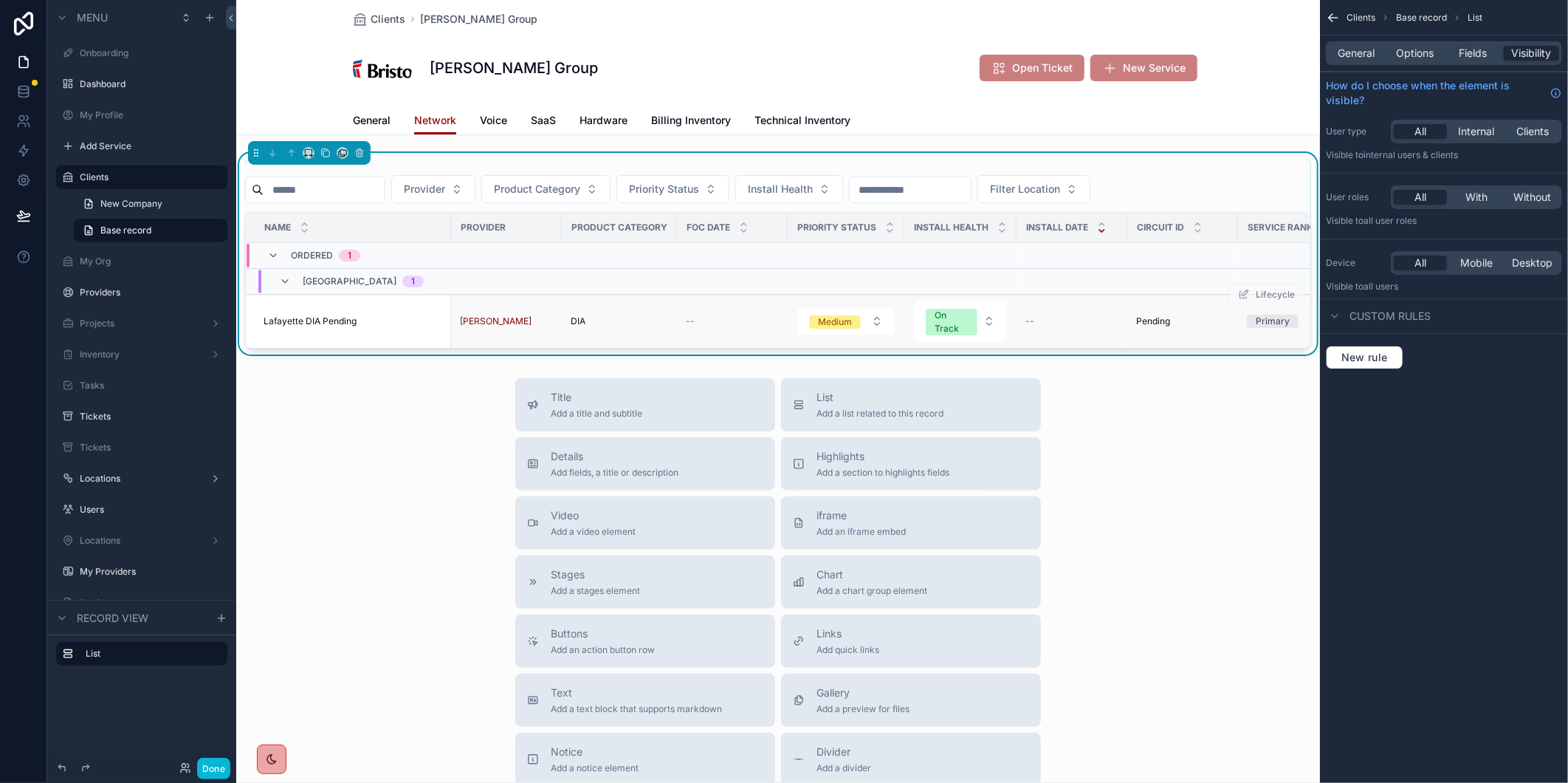
click at [323, 321] on span "Lafayette DIA Pending" at bounding box center [310, 321] width 93 height 12
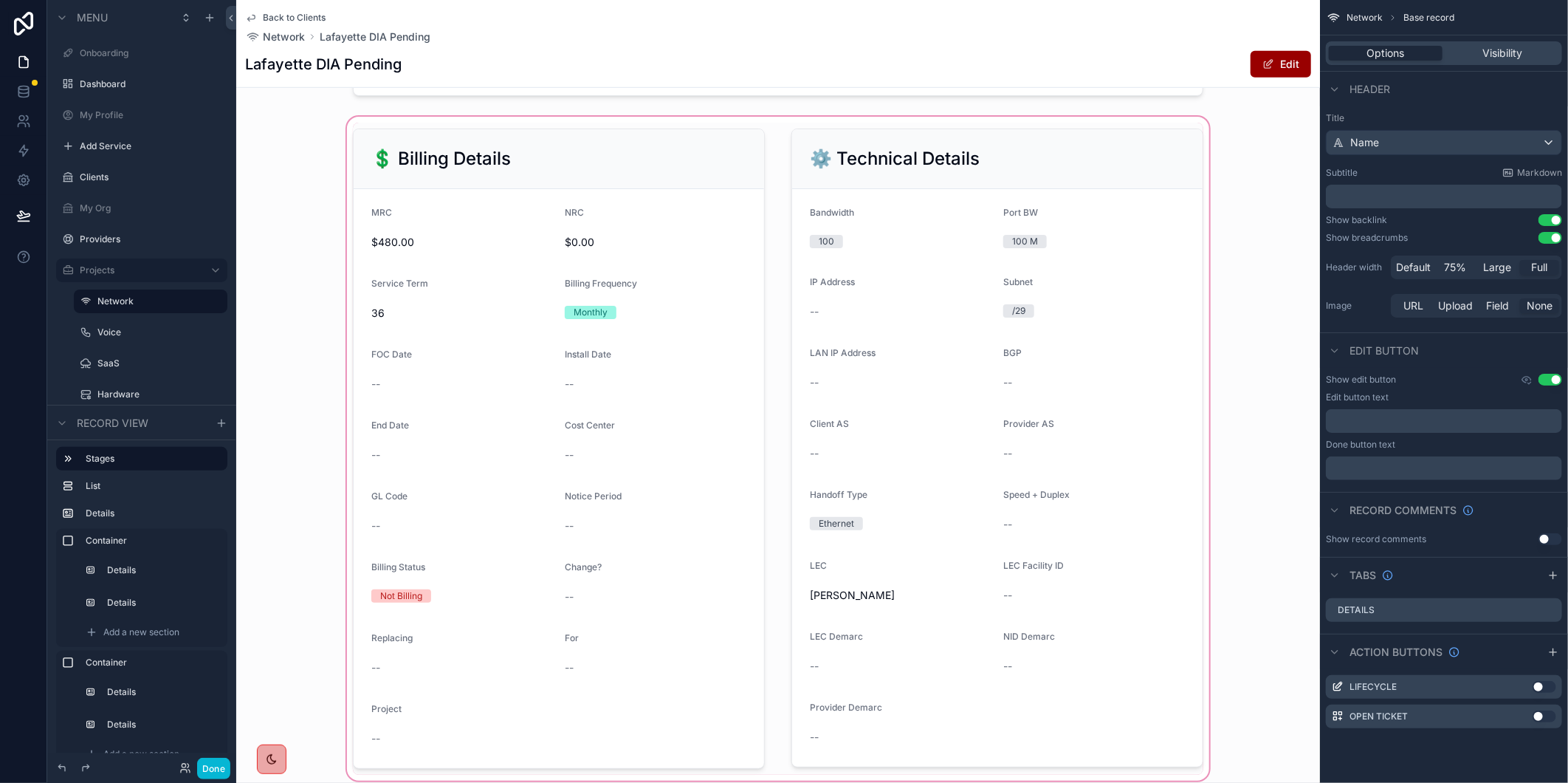
scroll to position [738, 0]
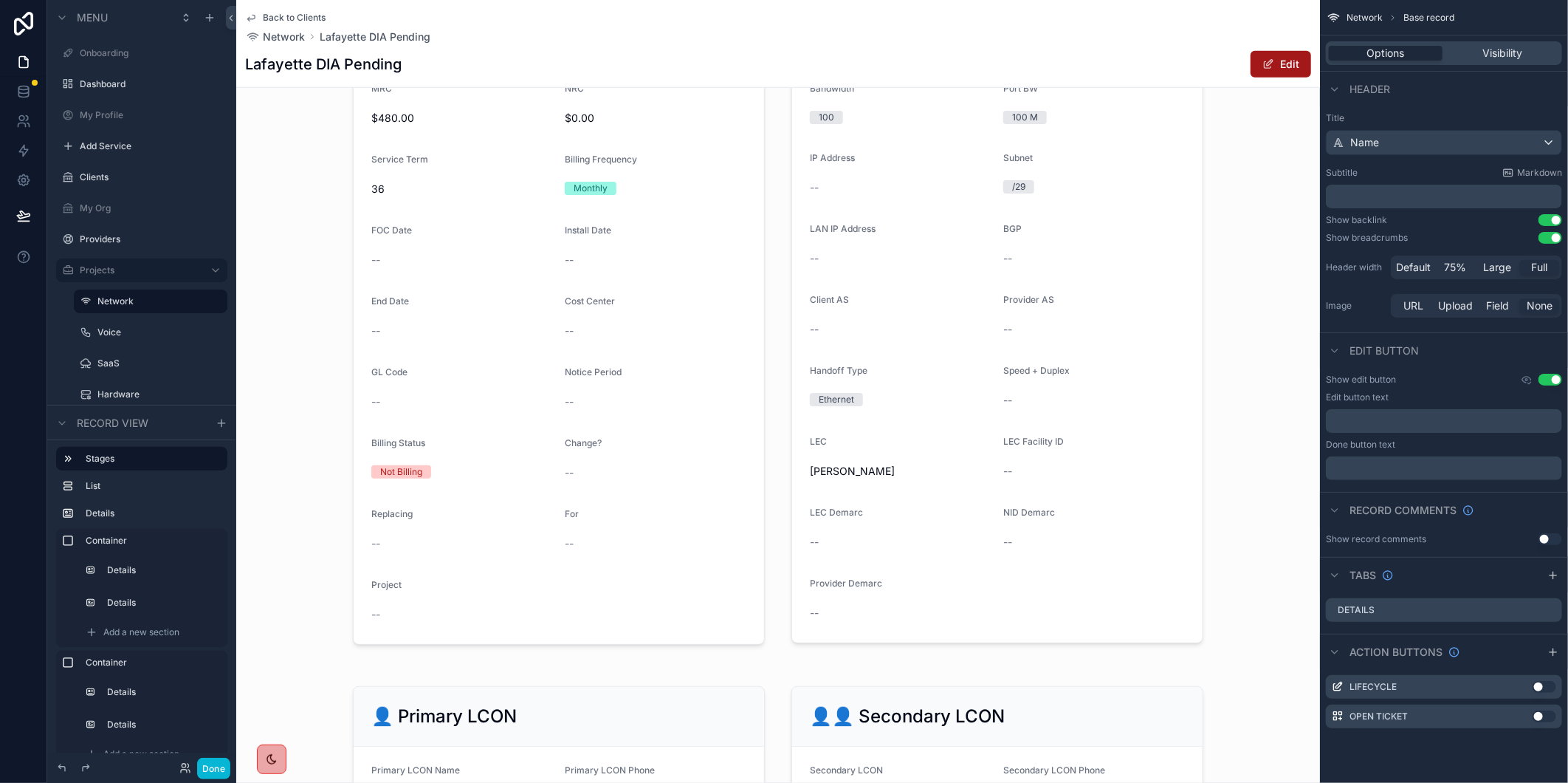
click at [1283, 55] on button "Edit" at bounding box center [1280, 64] width 60 height 26
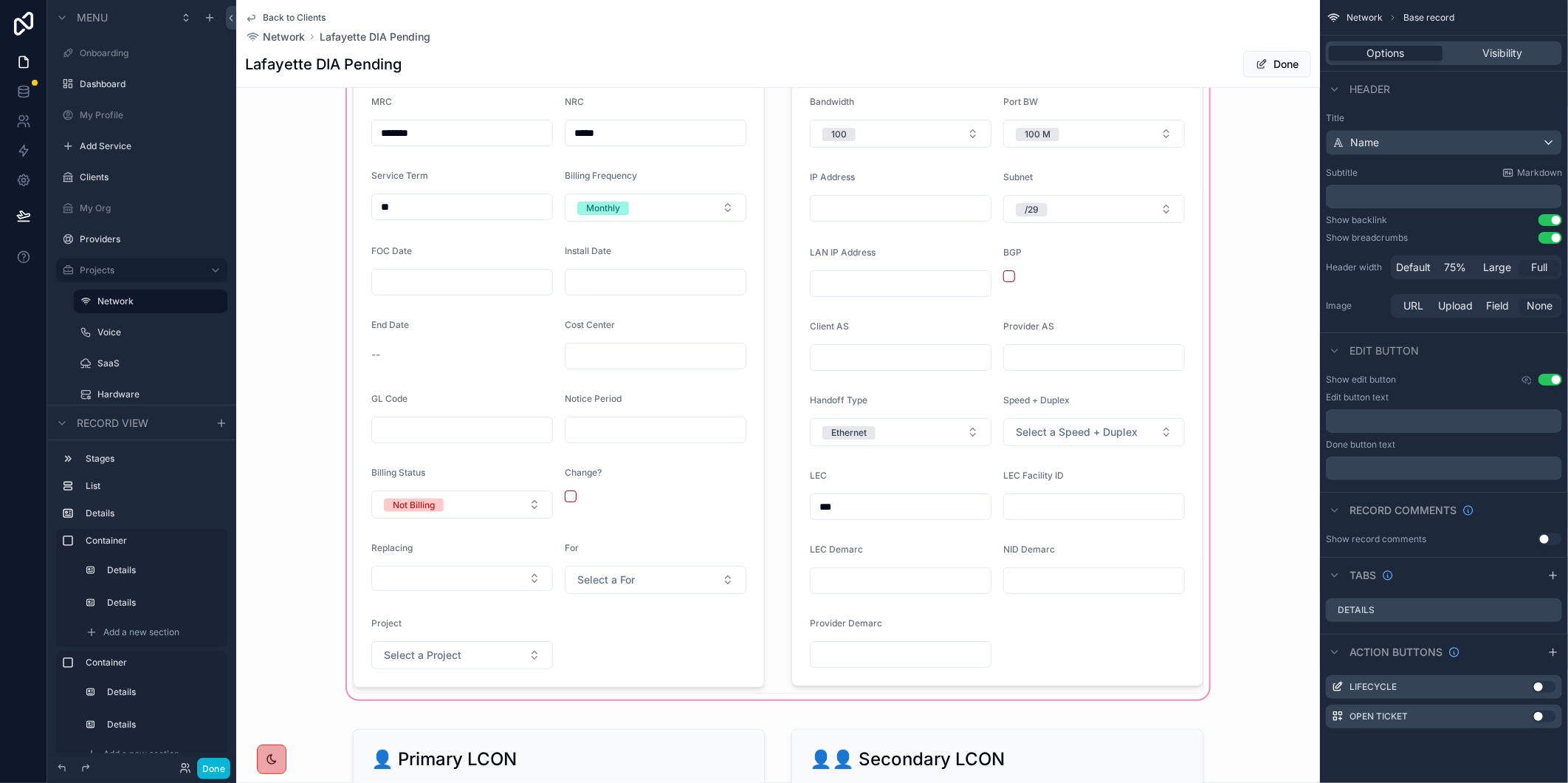
click at [899, 602] on div "scrollable content" at bounding box center [778, 353] width 1084 height 699
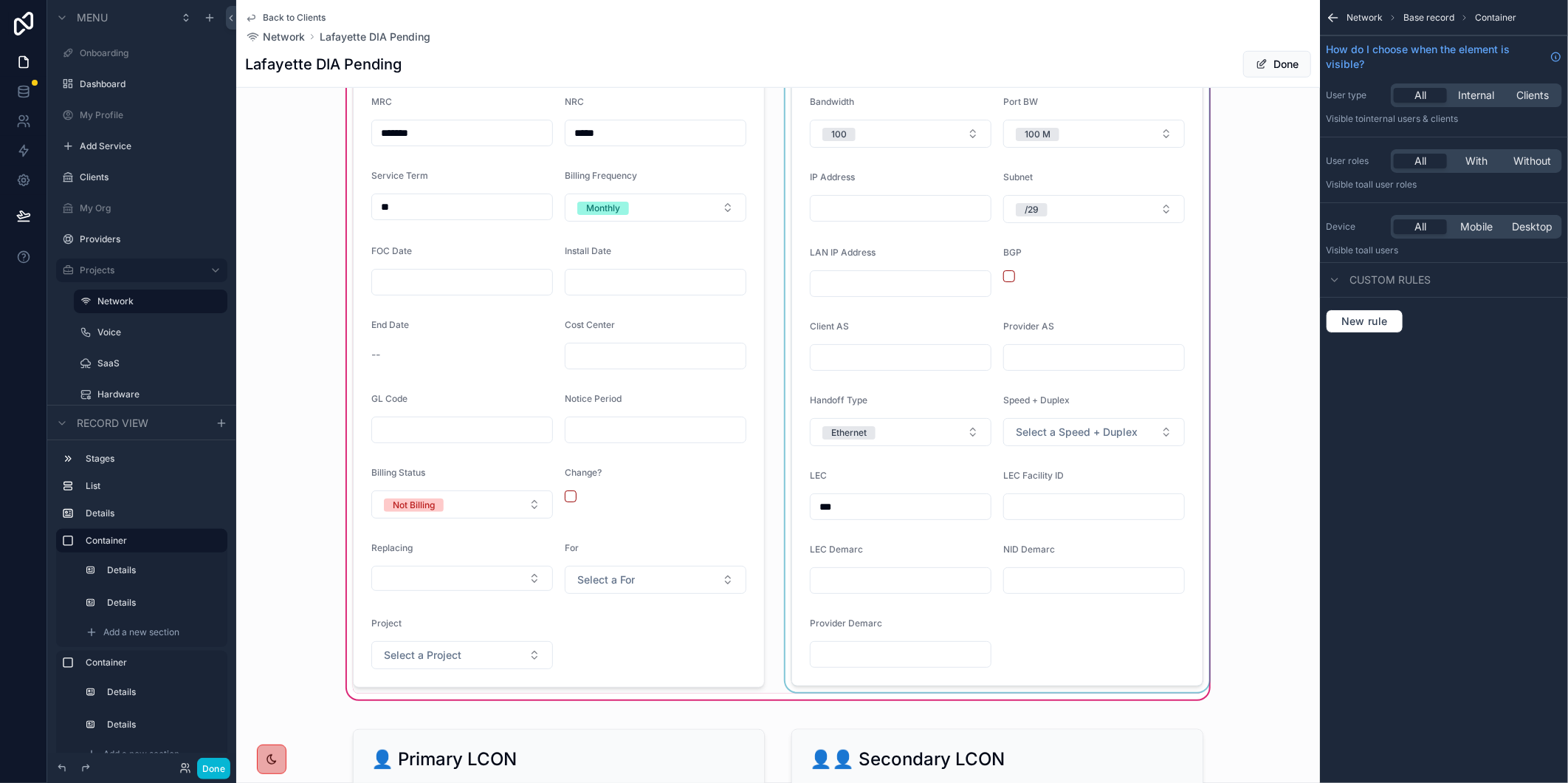
click at [897, 593] on div "scrollable content" at bounding box center [997, 352] width 429 height 682
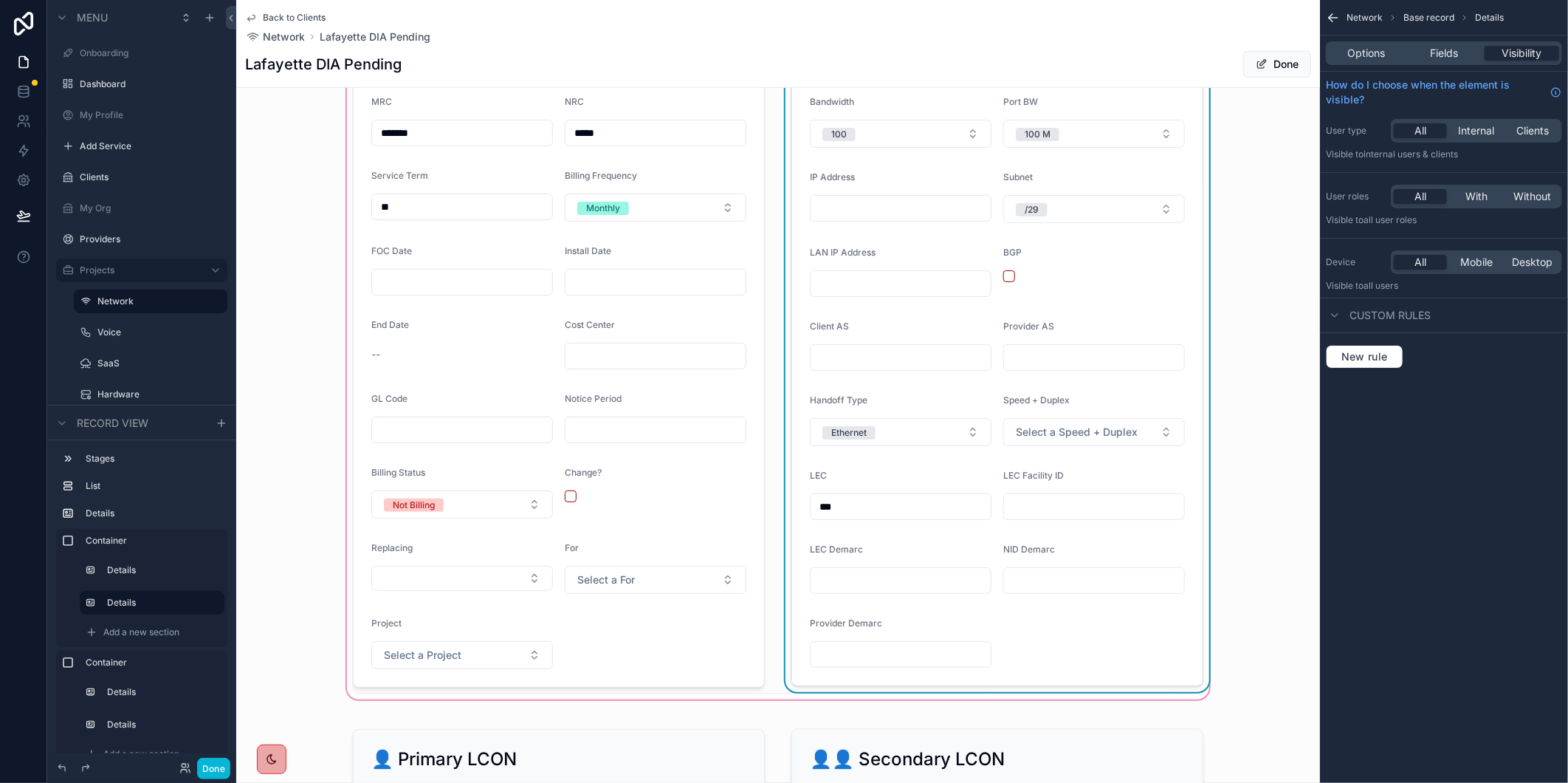
click at [843, 591] on input "scrollable content" at bounding box center [901, 580] width 180 height 21
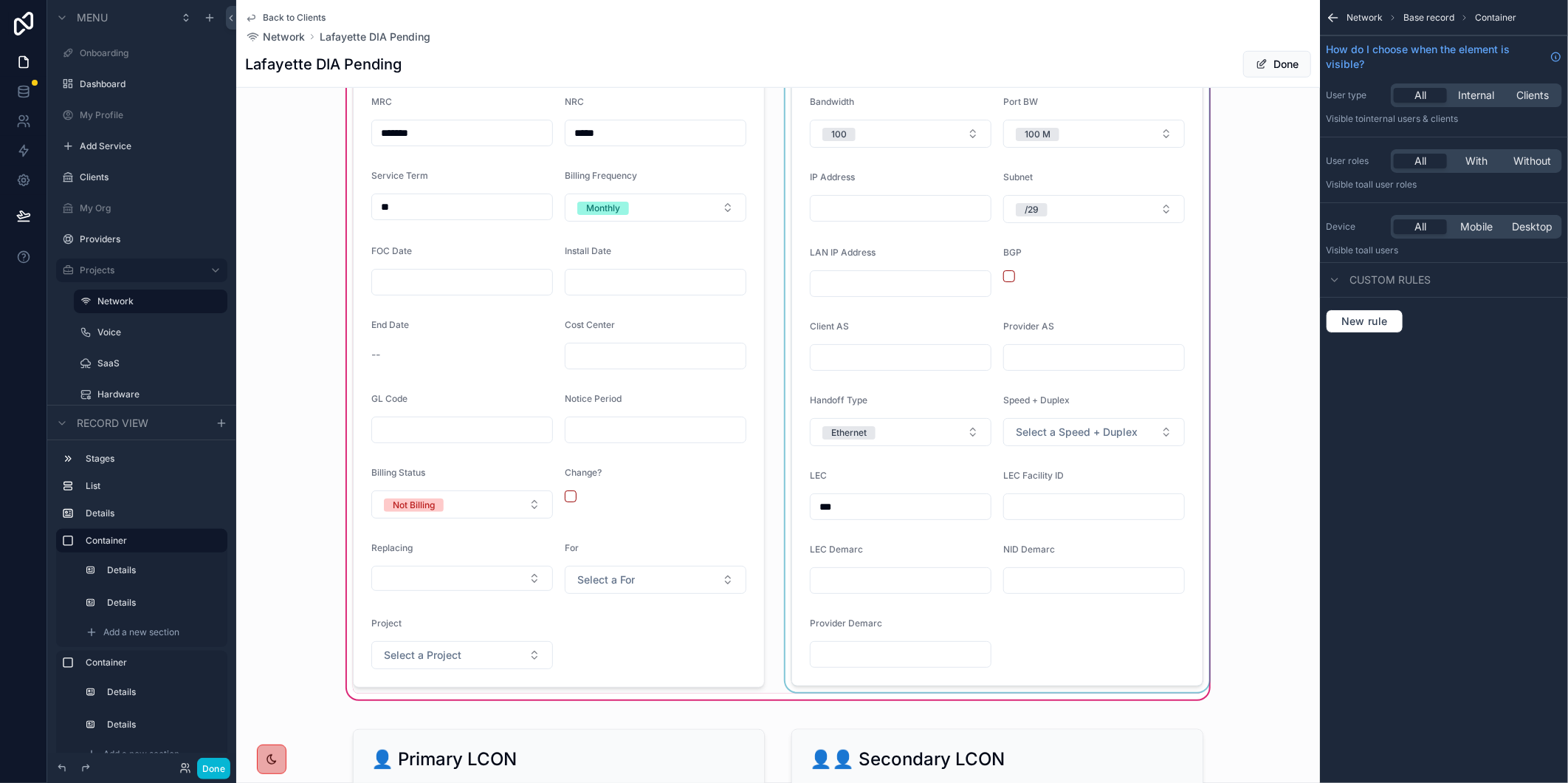
paste input "**********"
click at [892, 587] on div "scrollable content" at bounding box center [997, 352] width 429 height 682
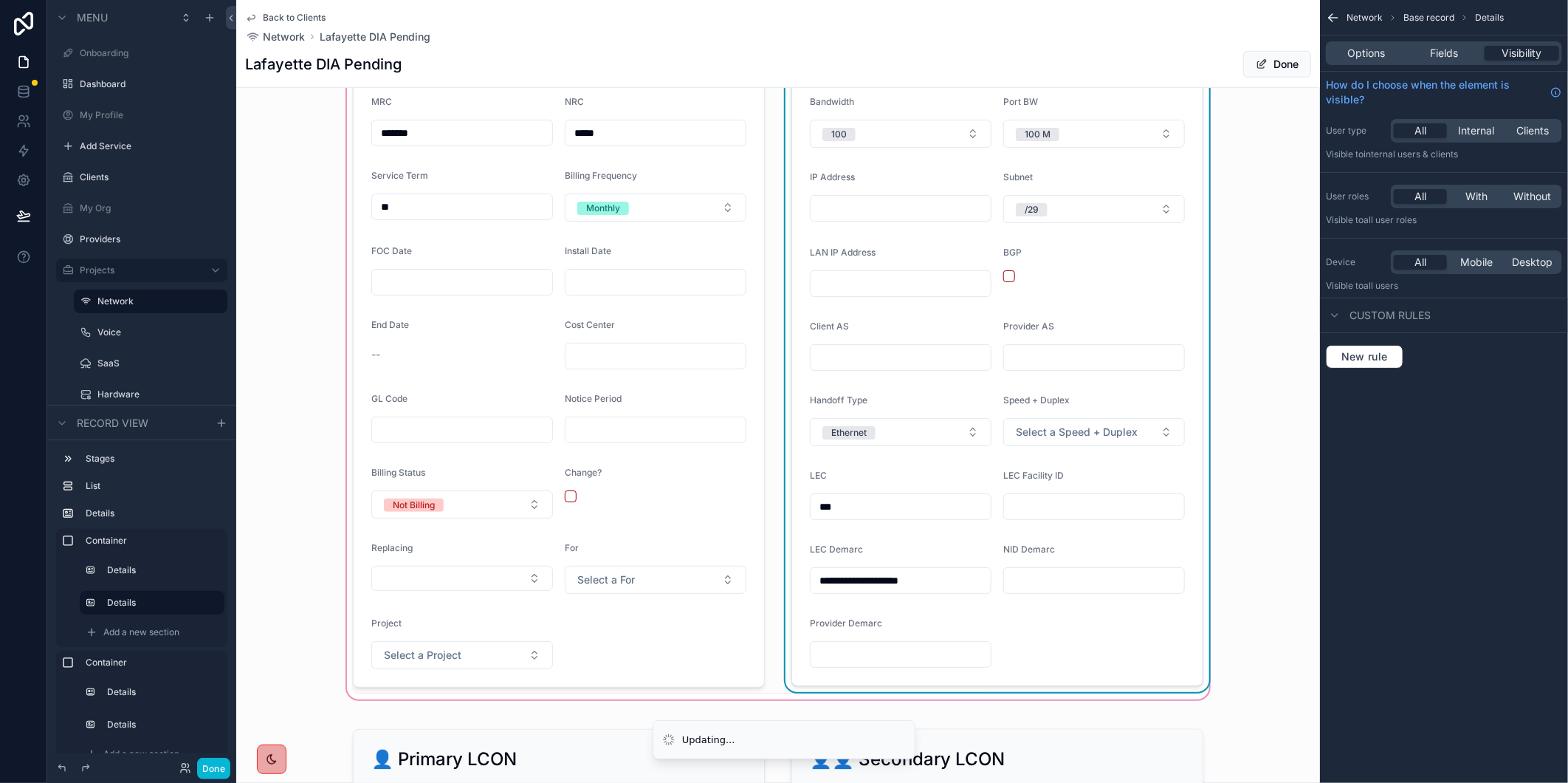
click at [888, 588] on input "**********" at bounding box center [901, 580] width 180 height 21
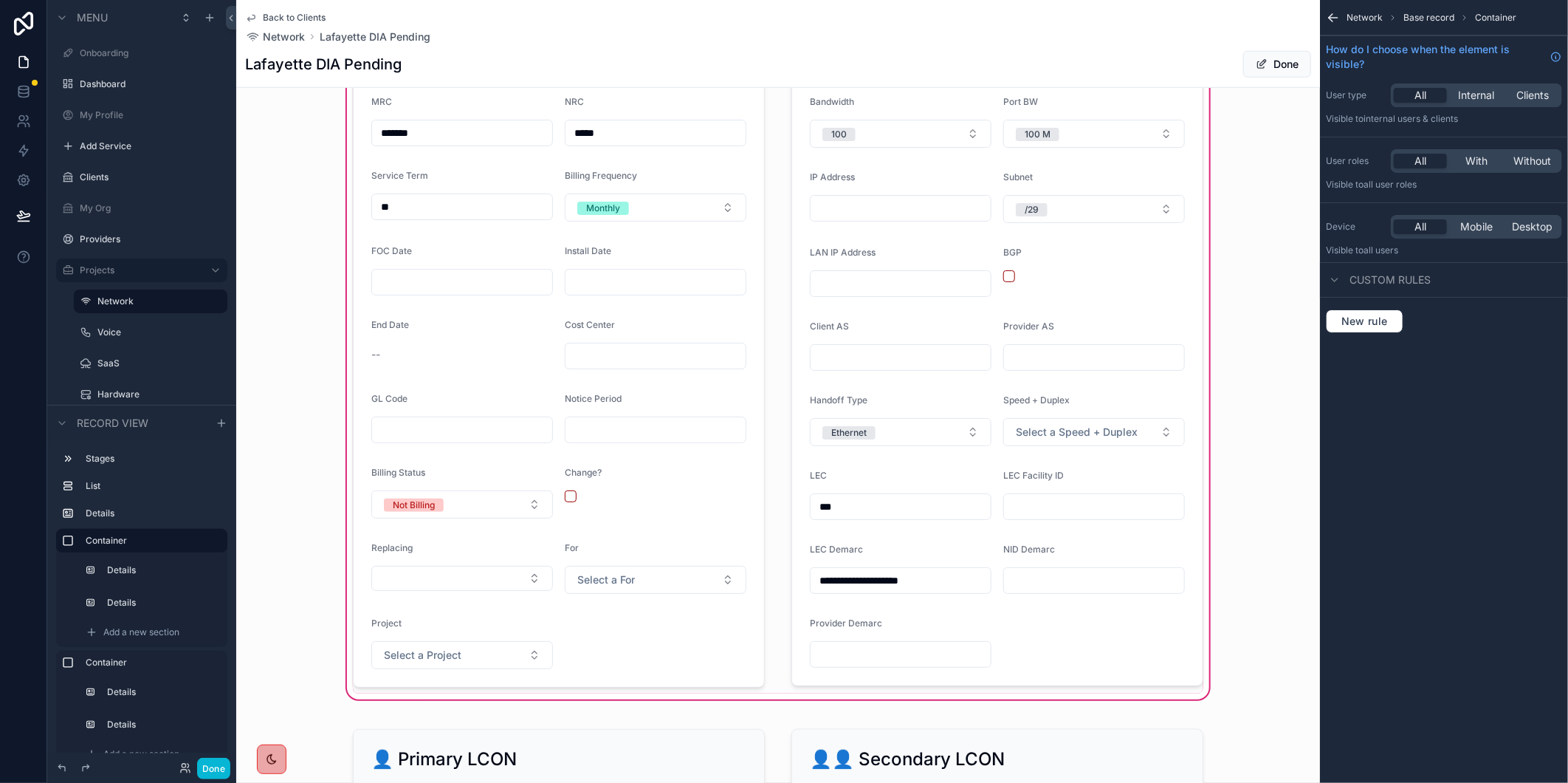
type input "**********"
click at [1111, 659] on div "scrollable content" at bounding box center [997, 352] width 429 height 682
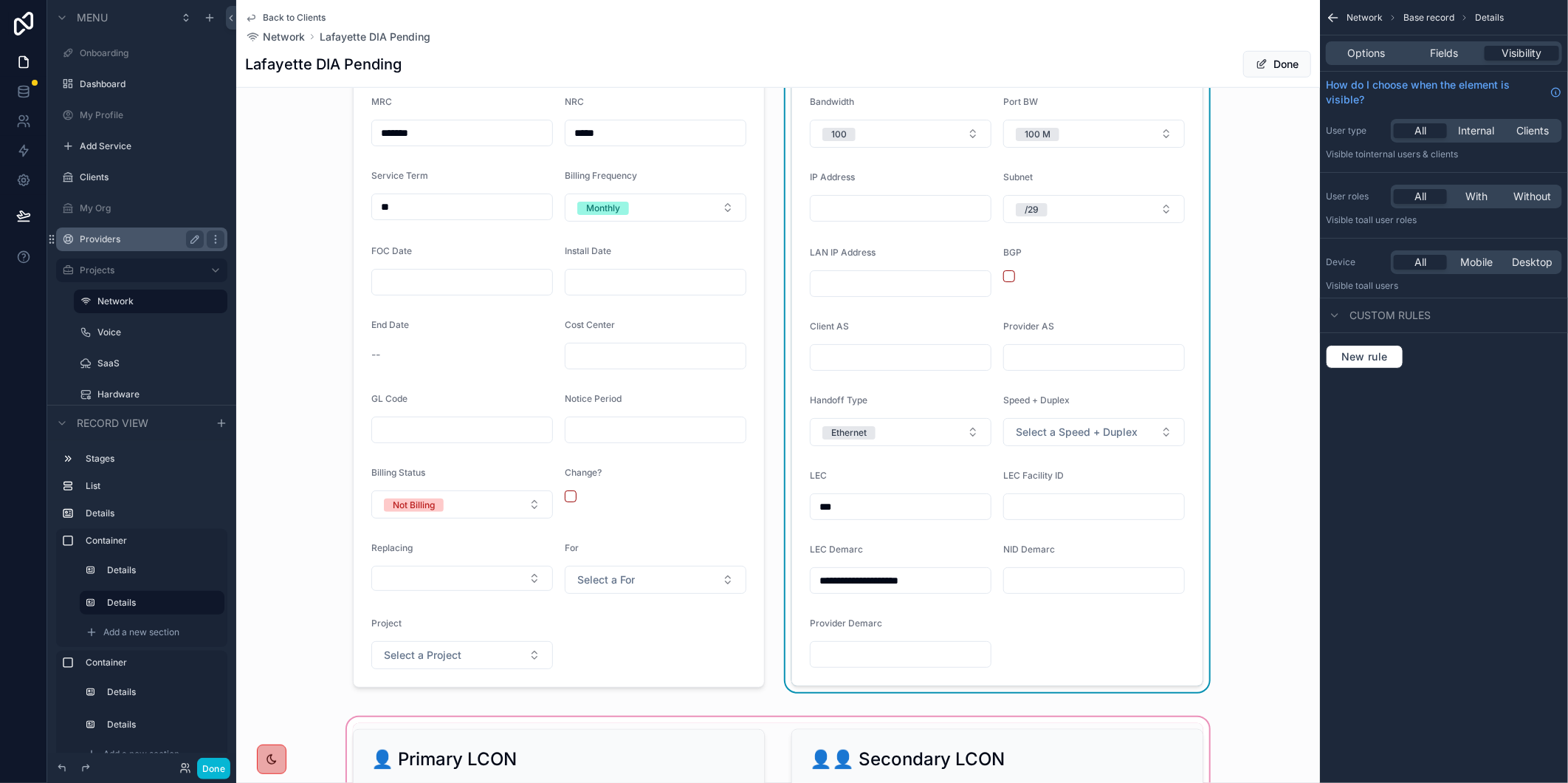
scroll to position [1231, 0]
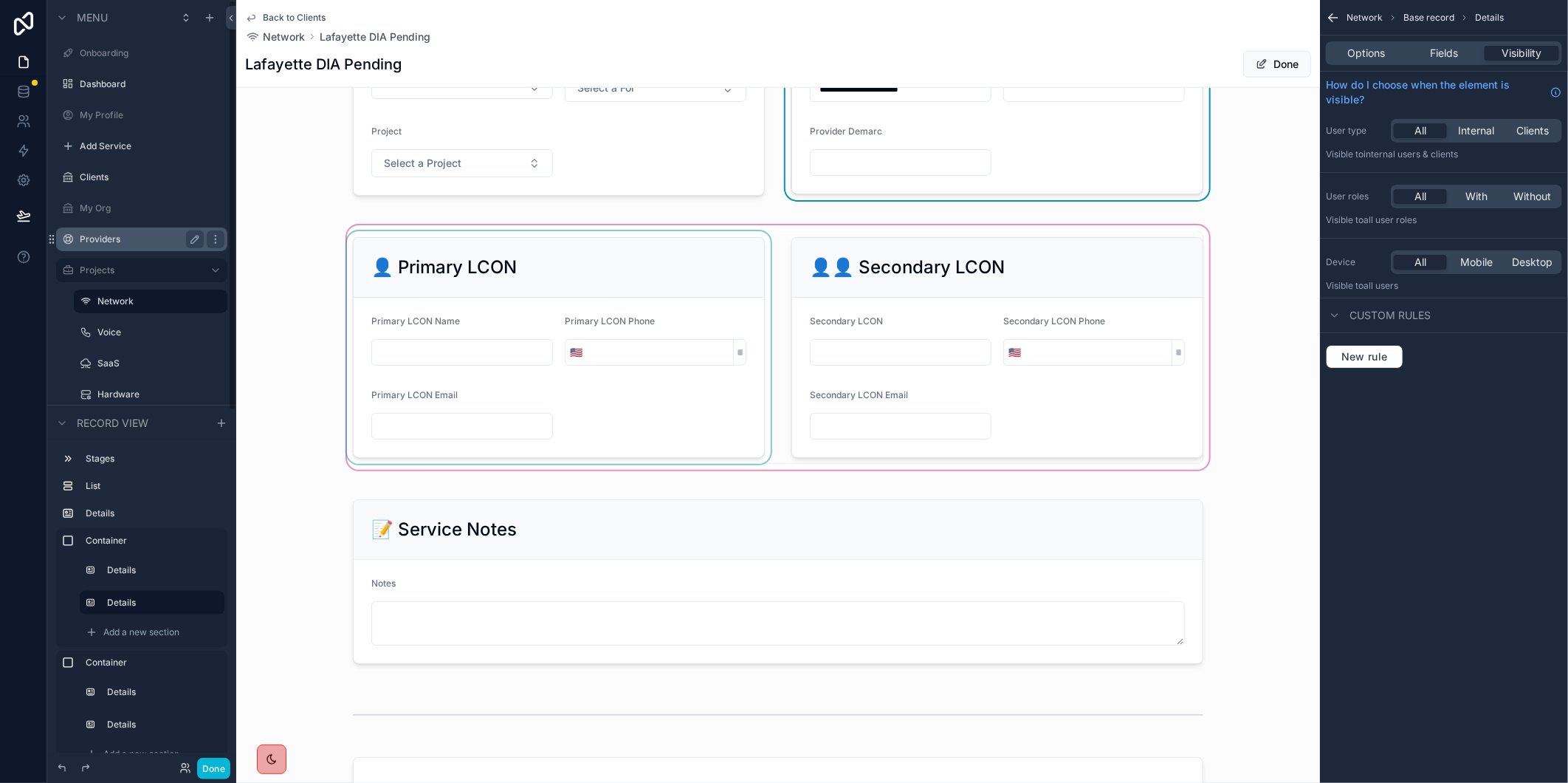
drag, startPoint x: 415, startPoint y: 363, endPoint x: 407, endPoint y: 366, distance: 8.5
click at [415, 363] on div "scrollable content" at bounding box center [778, 348] width 1084 height 251
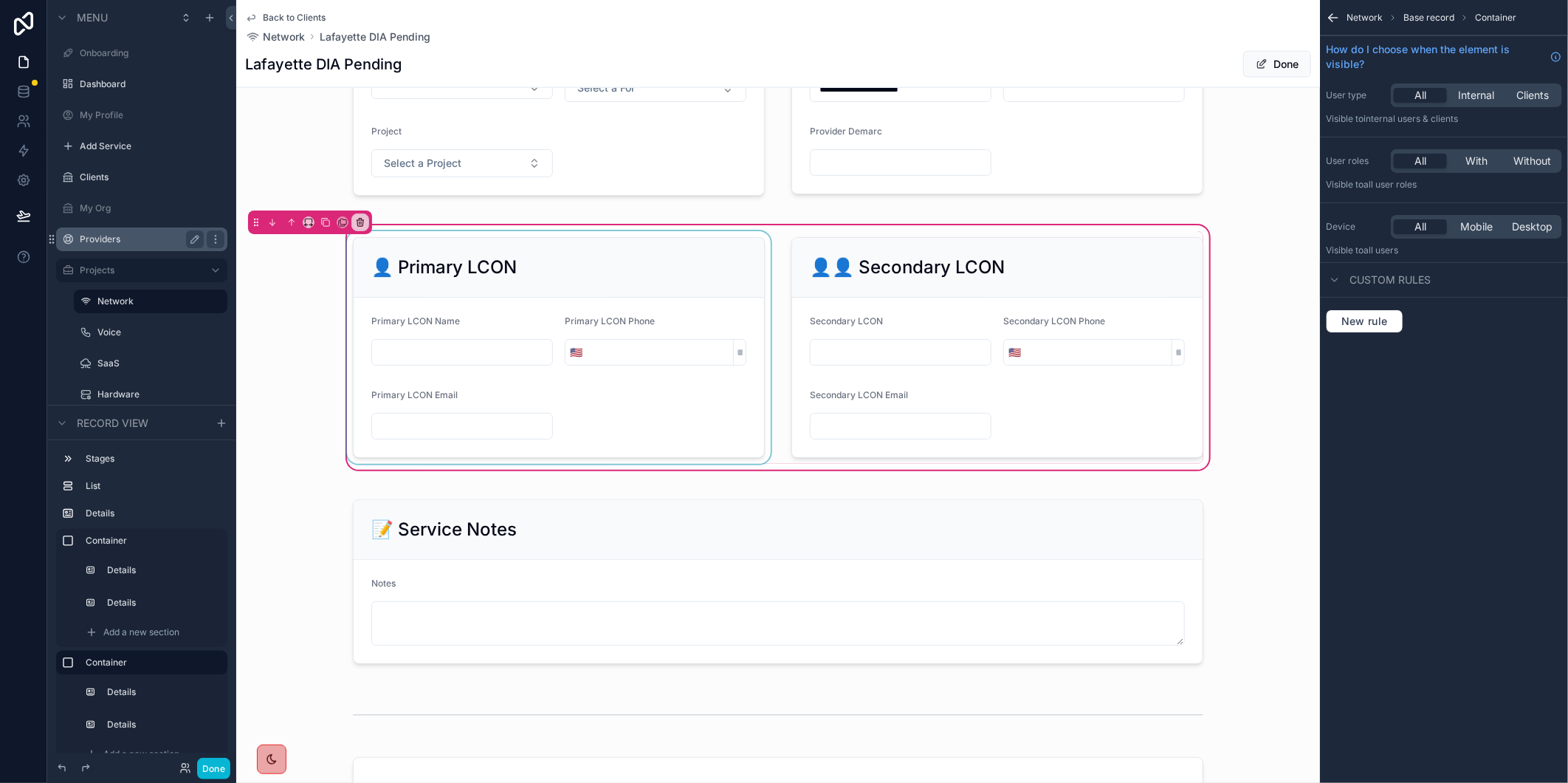
click at [427, 372] on div "scrollable content" at bounding box center [559, 347] width 429 height 232
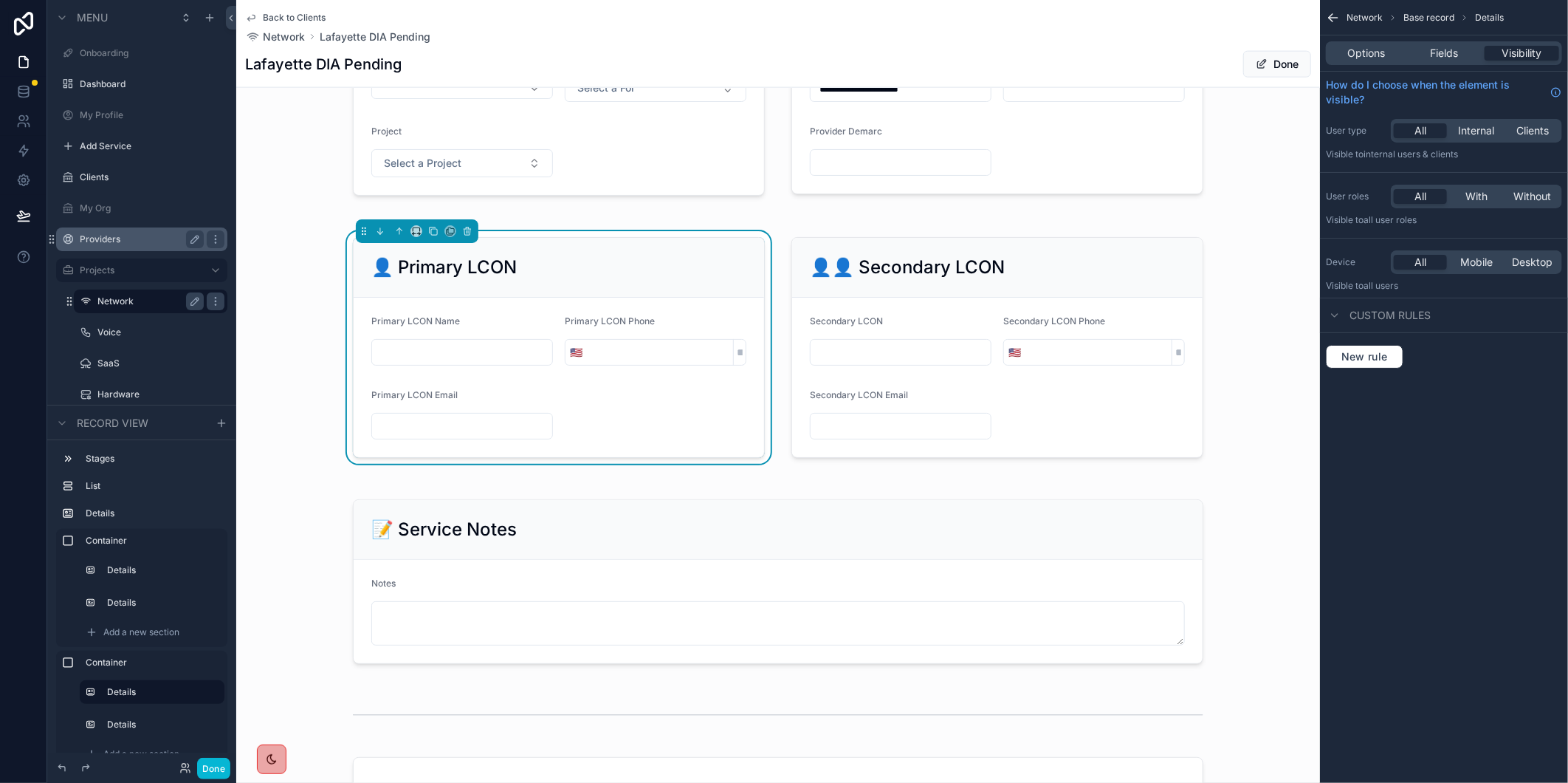
drag, startPoint x: 387, startPoint y: 366, endPoint x: 82, endPoint y: 310, distance: 310.1
click at [387, 363] on input "scrollable content" at bounding box center [462, 352] width 180 height 21
paste input "**********"
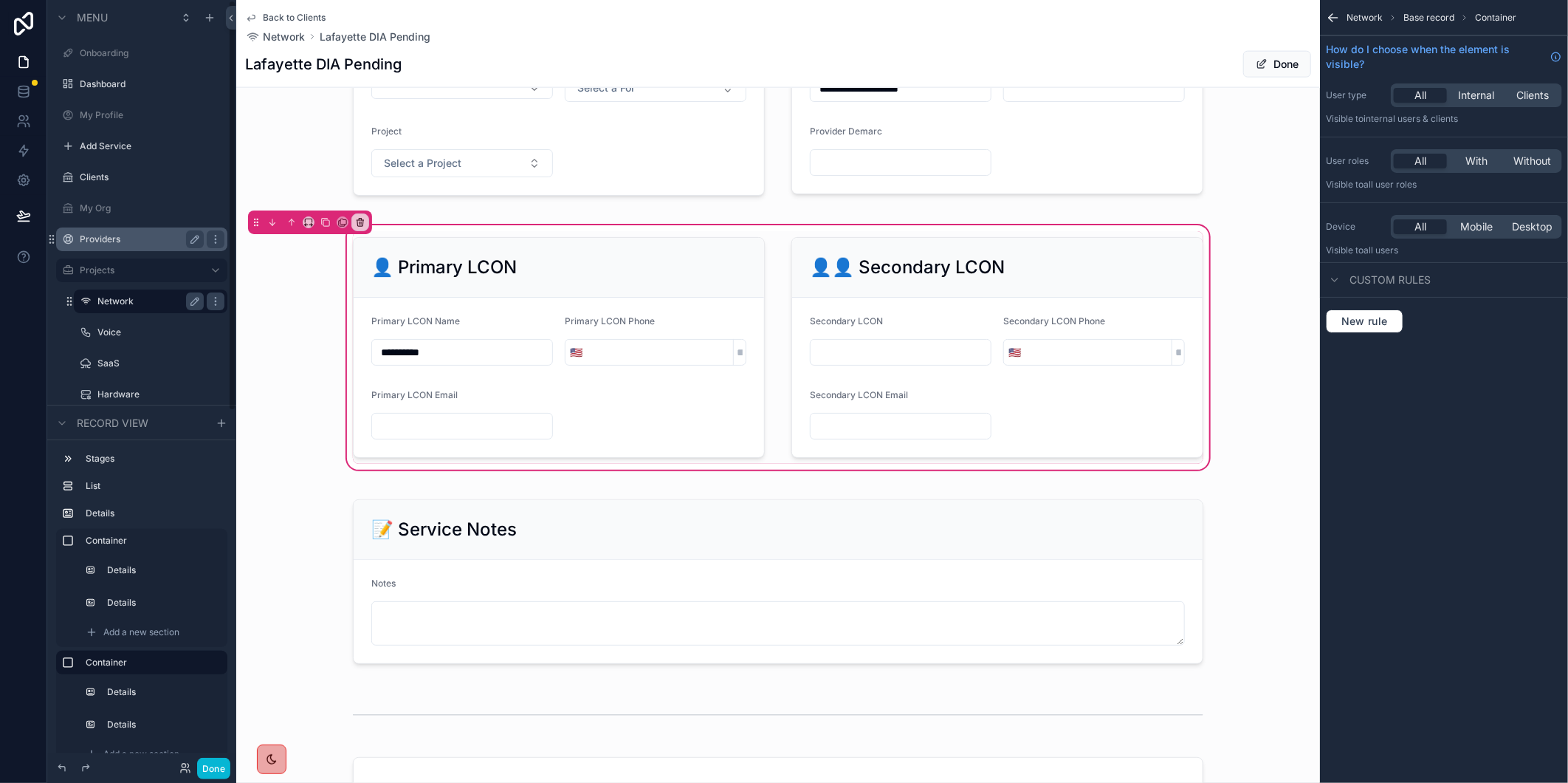
type input "**********"
click at [447, 433] on div "scrollable content" at bounding box center [559, 347] width 429 height 232
click at [399, 437] on input "scrollable content" at bounding box center [462, 425] width 180 height 21
click at [403, 434] on div "scrollable content" at bounding box center [559, 347] width 429 height 232
click at [396, 437] on input "scrollable content" at bounding box center [462, 425] width 180 height 21
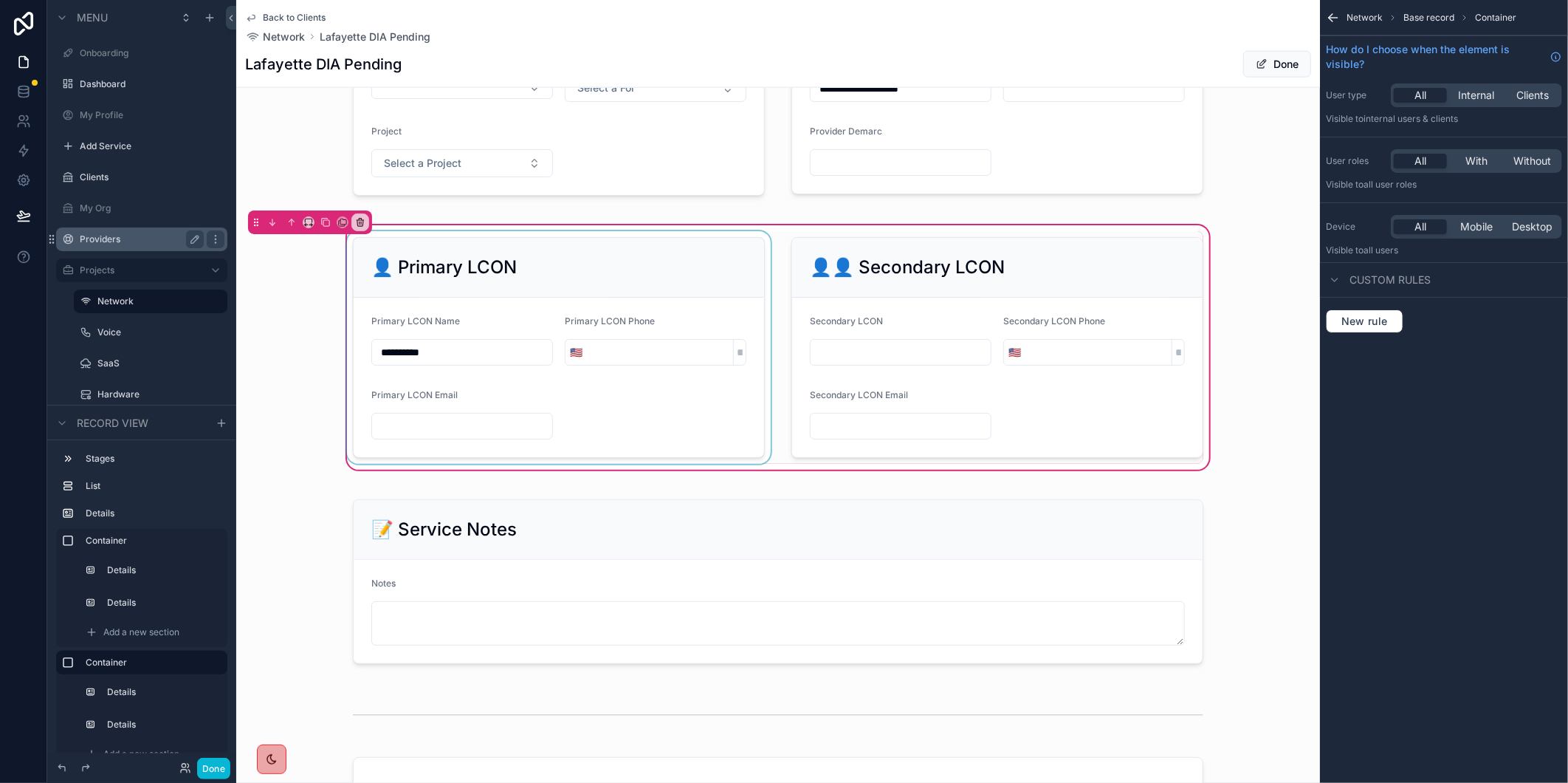
paste input "**********"
type input "**********"
type input "********"
type textarea "**********"
click at [576, 363] on div "scrollable content" at bounding box center [559, 347] width 429 height 232
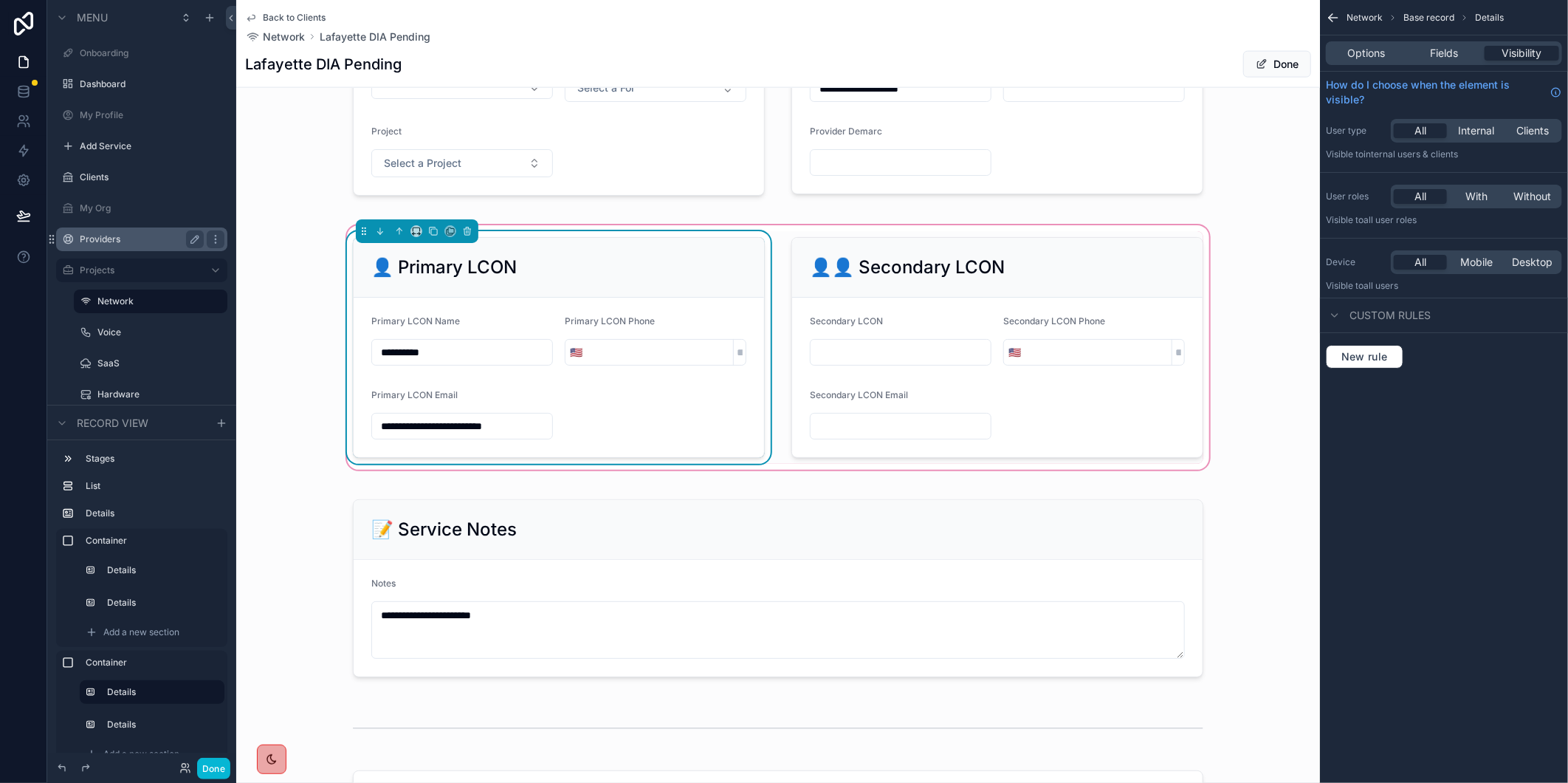
click at [587, 363] on input "scrollable content" at bounding box center [659, 352] width 146 height 21
paste input "**********"
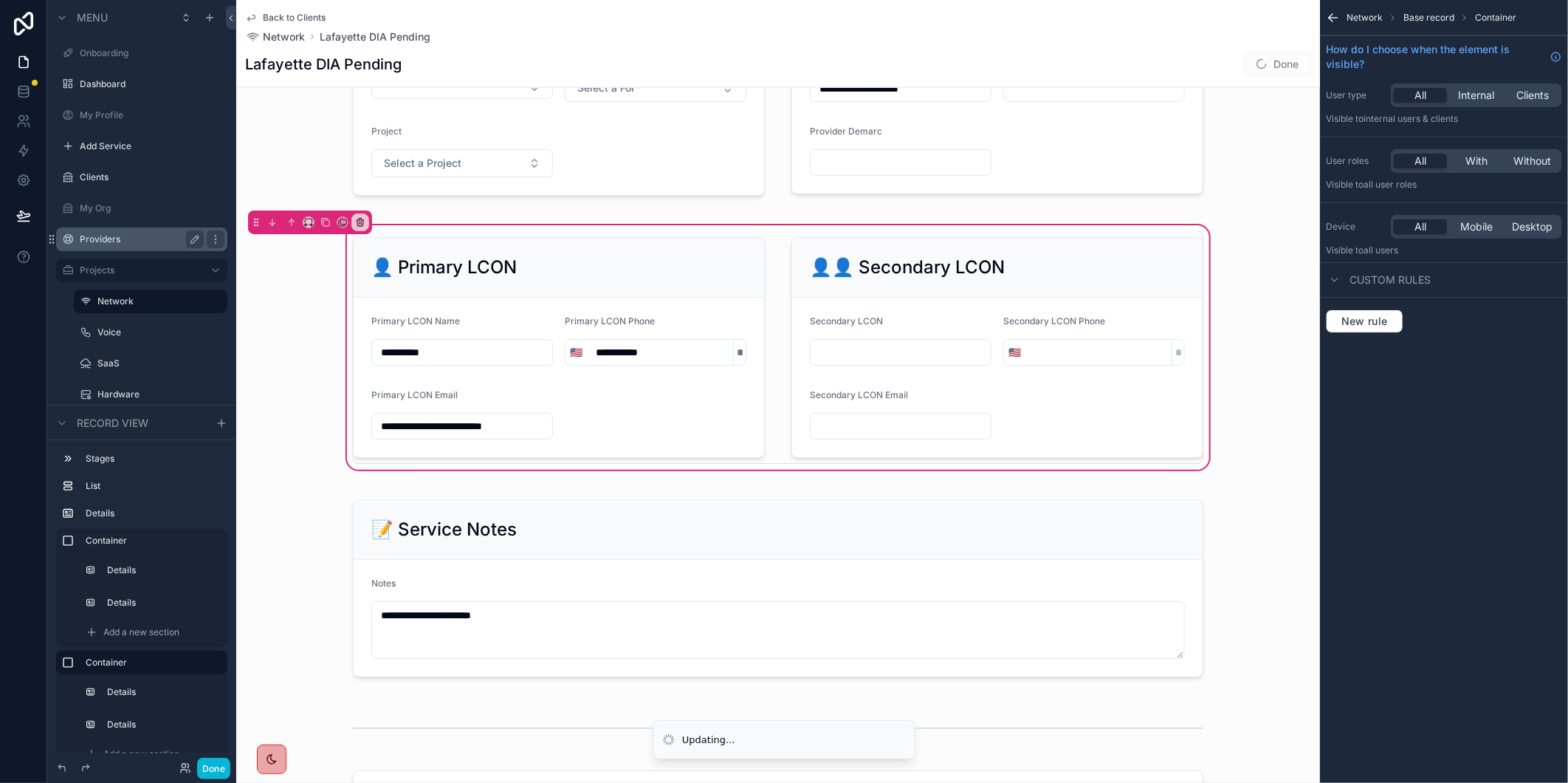
type input "**********"
click at [303, 472] on div "**********" at bounding box center [778, 348] width 1084 height 251
drag, startPoint x: 1266, startPoint y: 68, endPoint x: 1201, endPoint y: 541, distance: 477.4
click at [1266, 68] on button "Done" at bounding box center [1277, 64] width 68 height 26
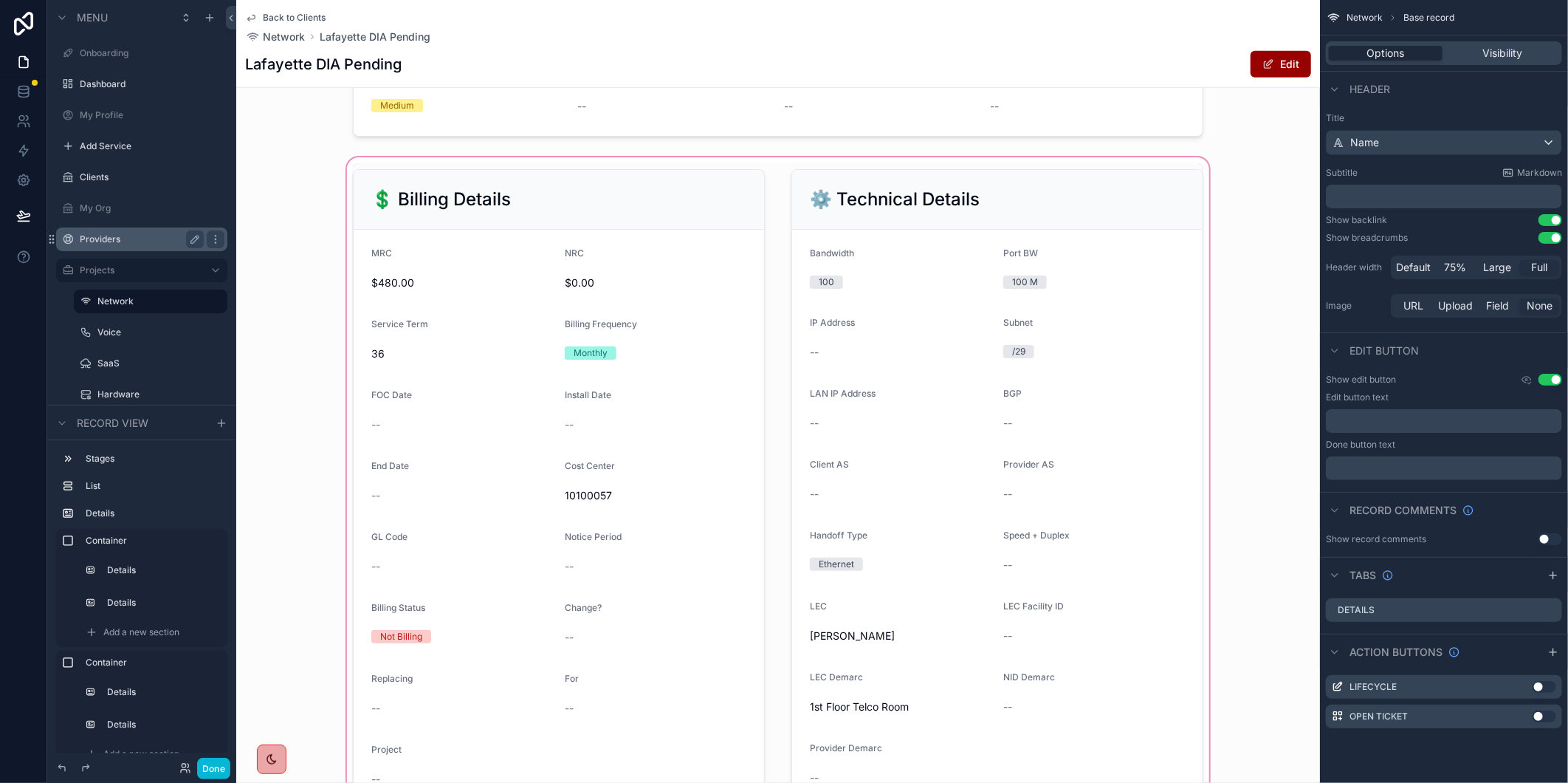
scroll to position [984, 0]
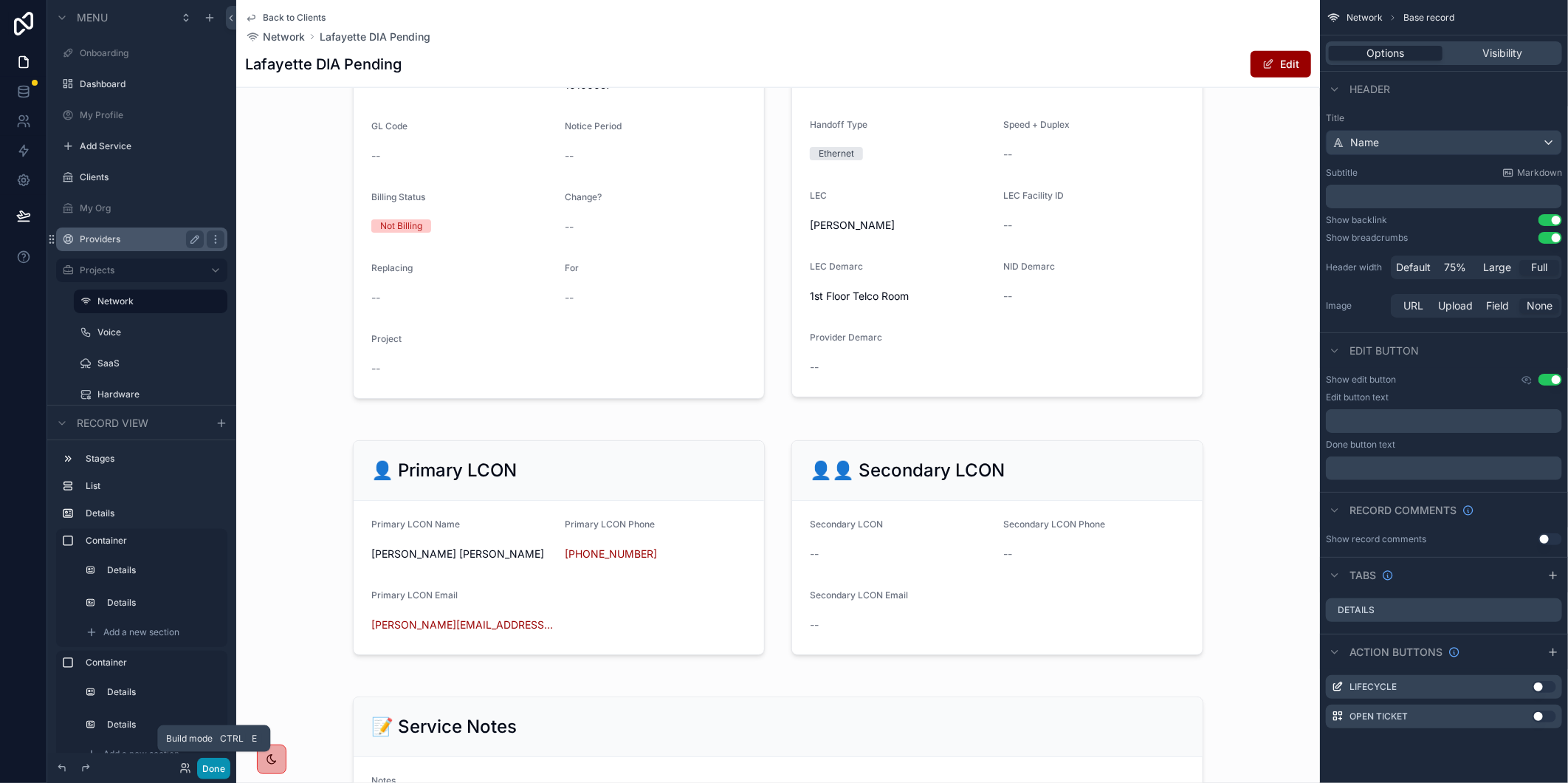
click at [220, 758] on button "Done" at bounding box center [213, 768] width 33 height 21
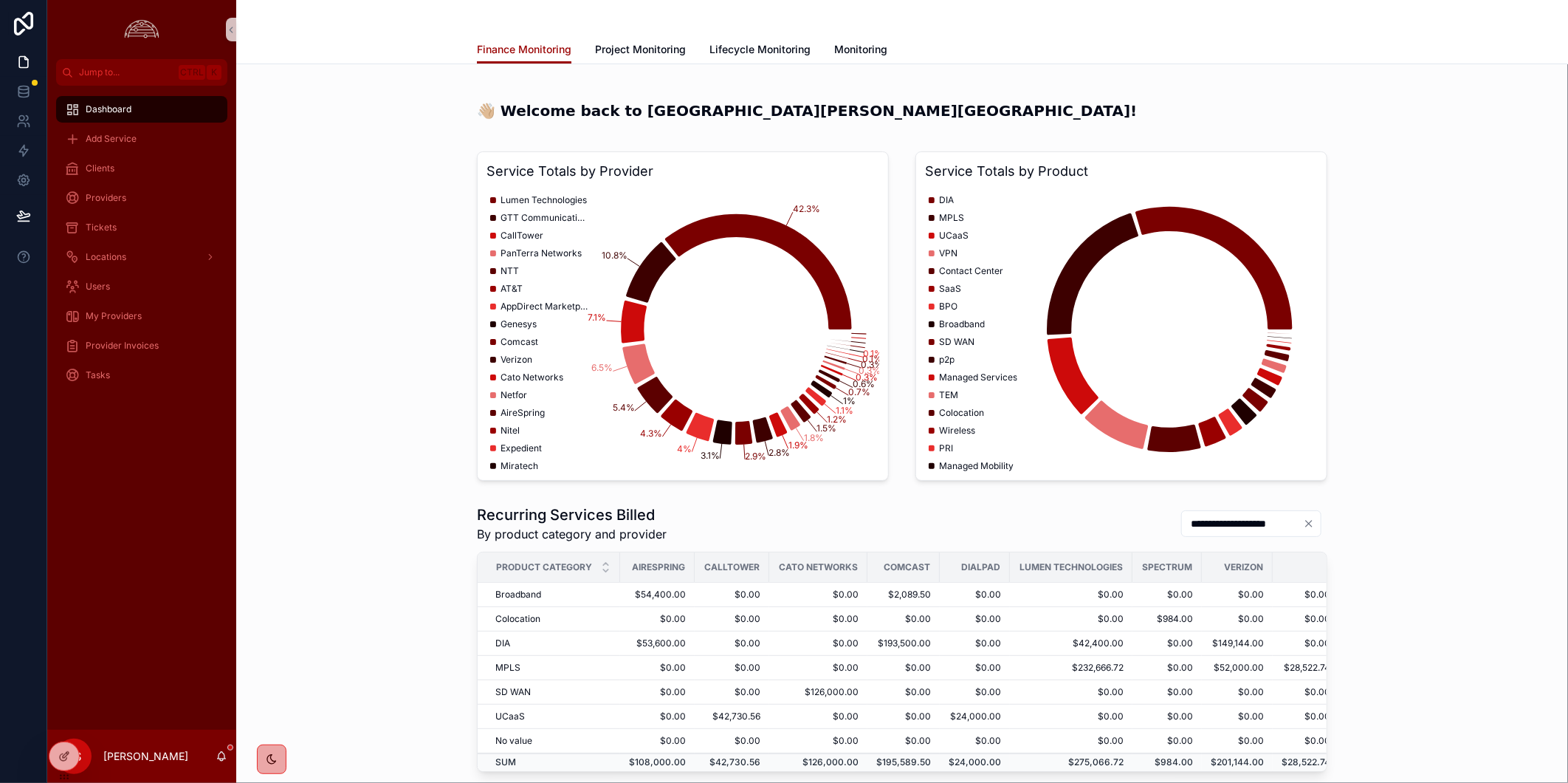
click at [113, 566] on div "Dashboard Add Service Clients Providers Tickets Locations Users My Providers Pr…" at bounding box center [141, 407] width 189 height 644
click at [143, 171] on div "Clients" at bounding box center [142, 168] width 153 height 24
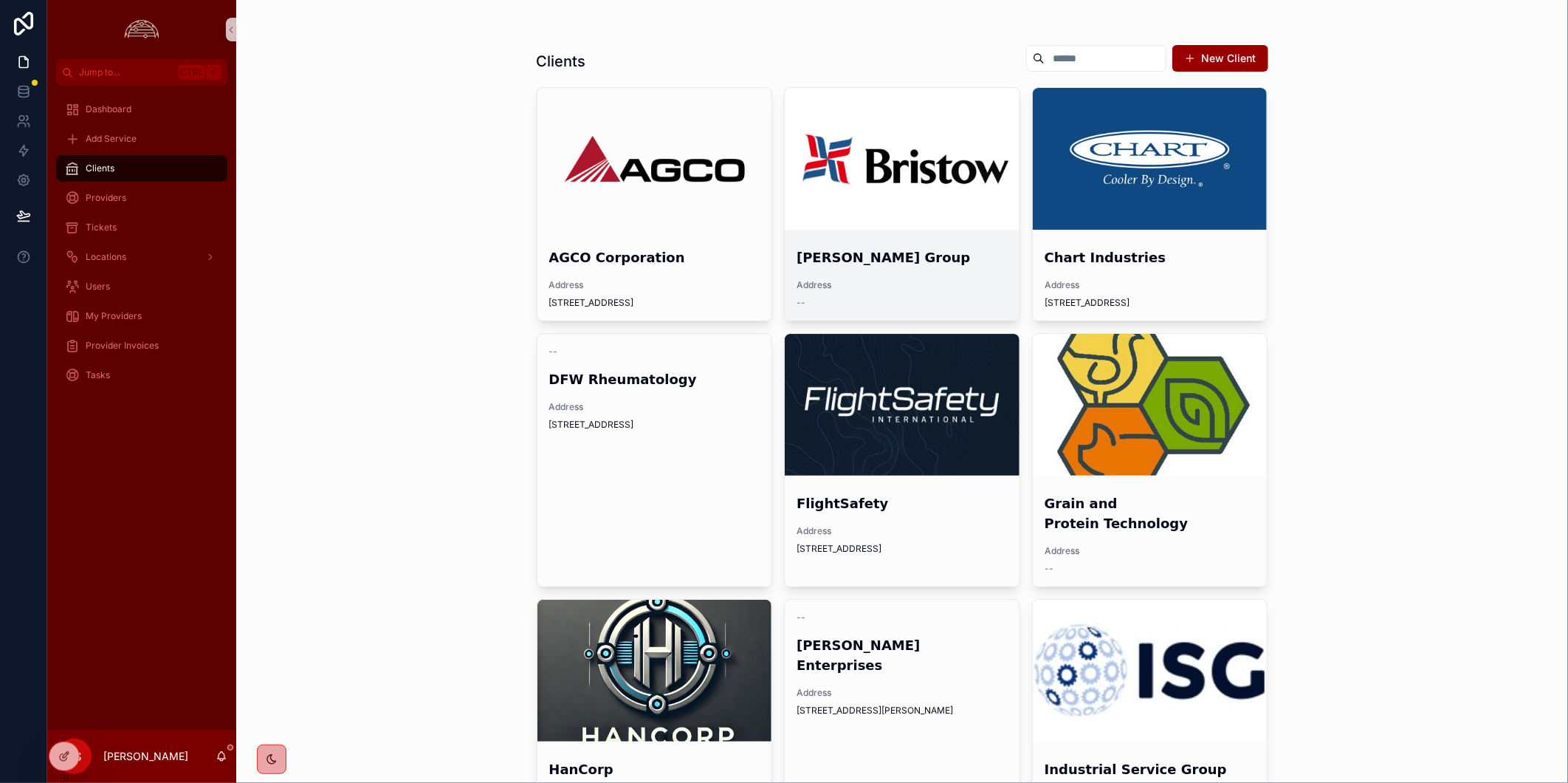
click at [909, 238] on div "[PERSON_NAME] Group Address --" at bounding box center [901, 278] width 235 height 85
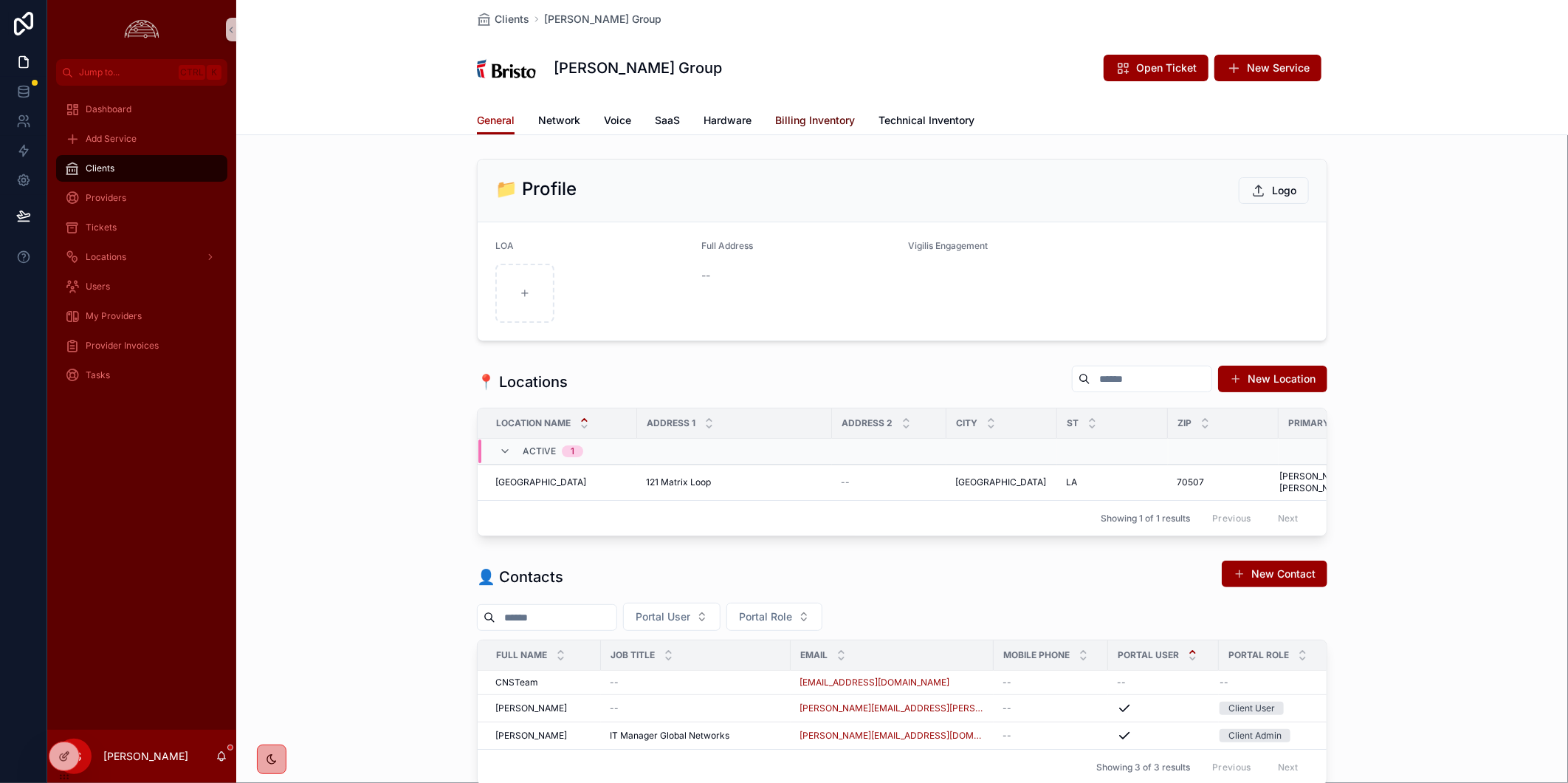
click at [809, 115] on span "Billing Inventory" at bounding box center [815, 120] width 80 height 15
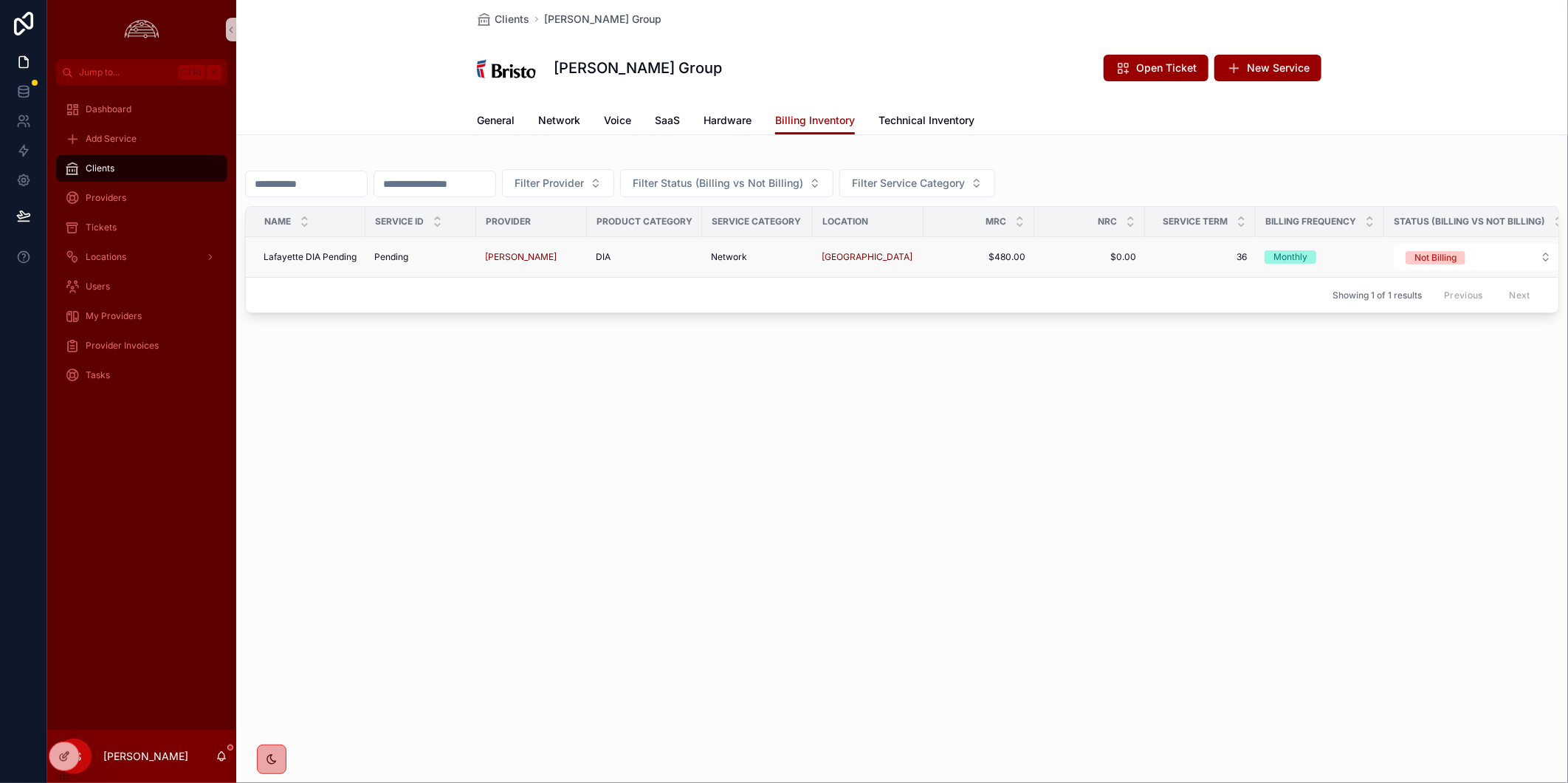
click at [310, 252] on span "Lafayette DIA Pending" at bounding box center [310, 257] width 93 height 12
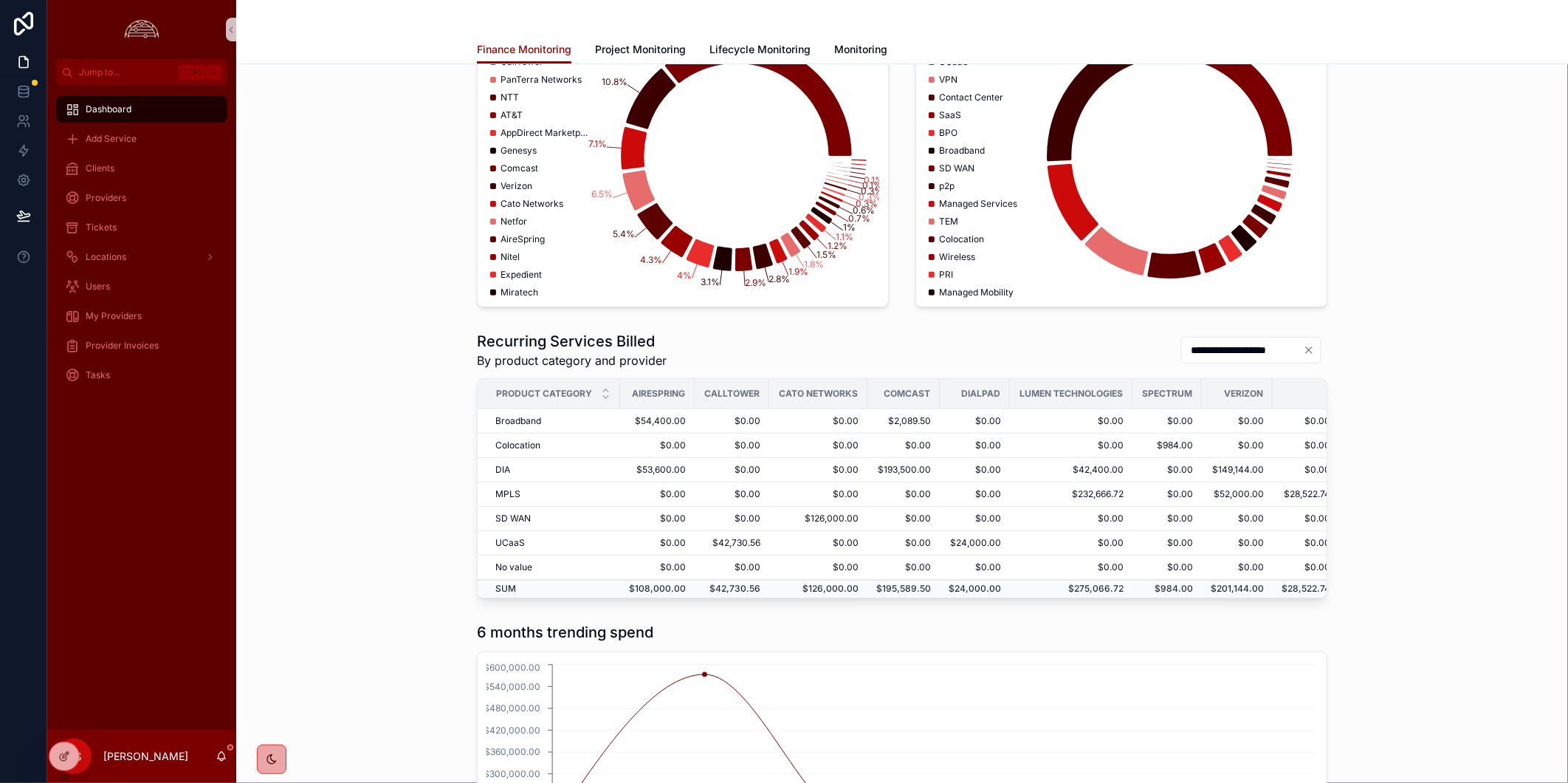
scroll to position [152, 0]
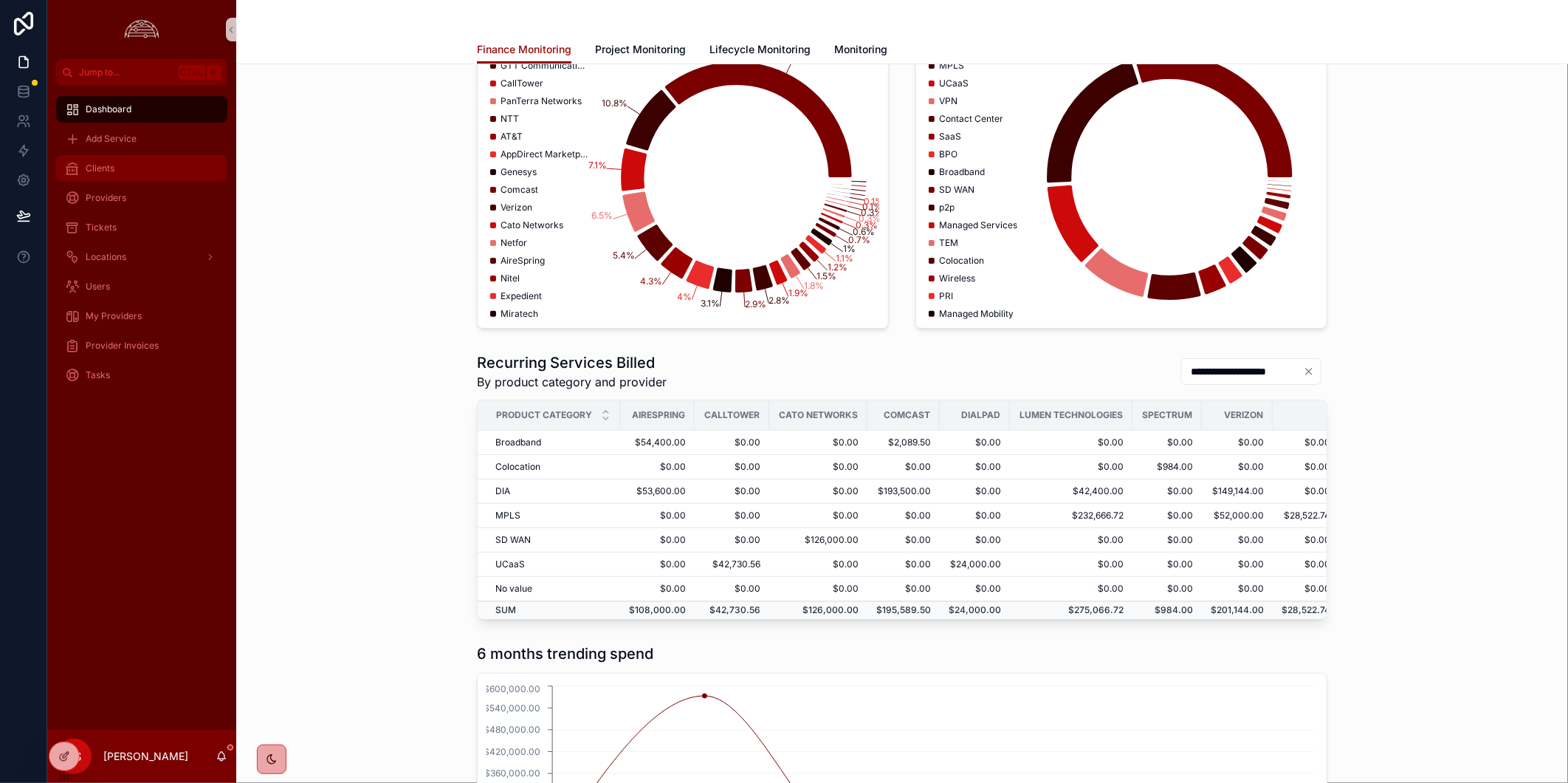
click at [151, 165] on div "Clients" at bounding box center [142, 168] width 153 height 24
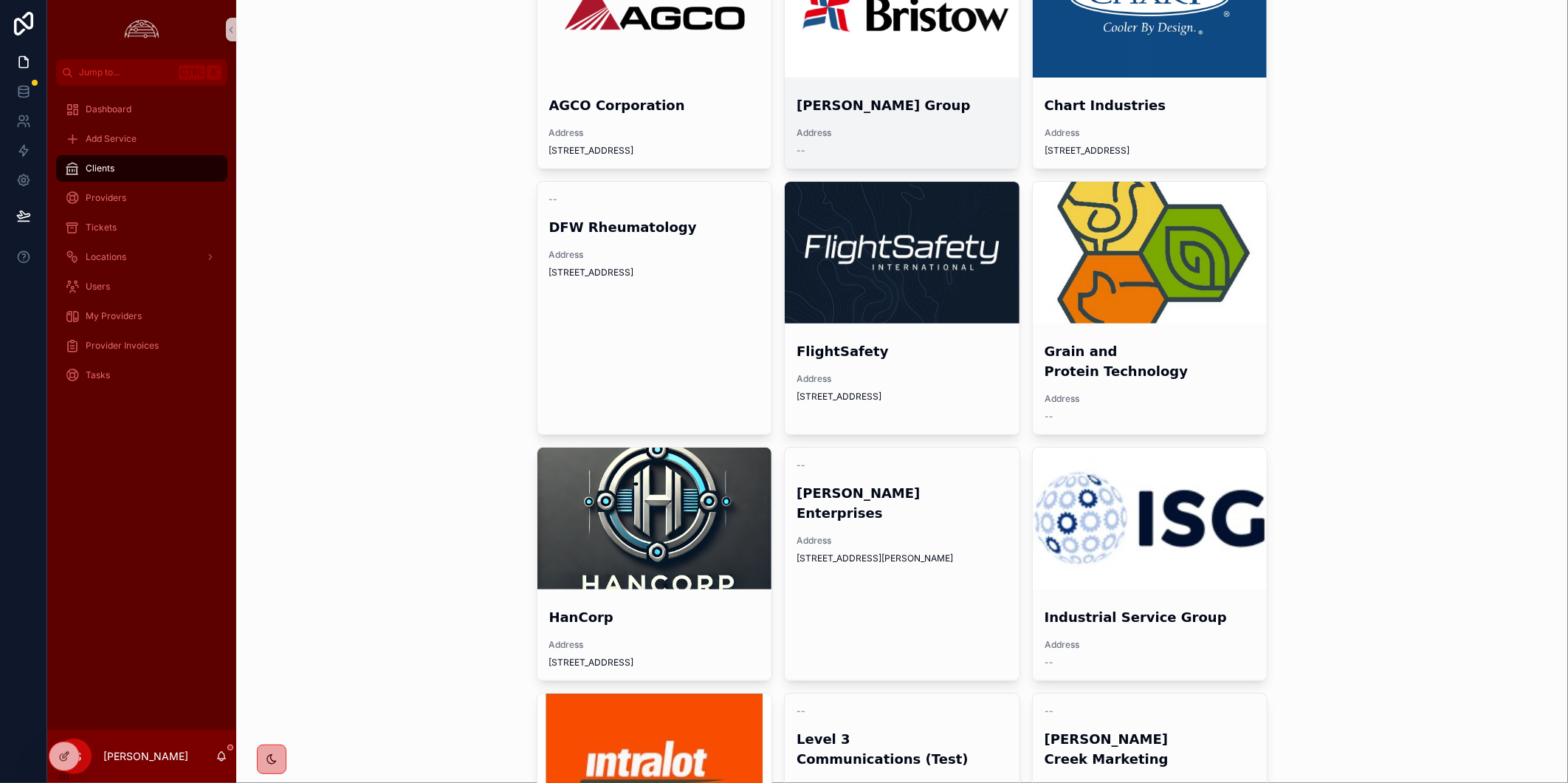
click at [867, 70] on div "scrollable content" at bounding box center [901, 7] width 235 height 142
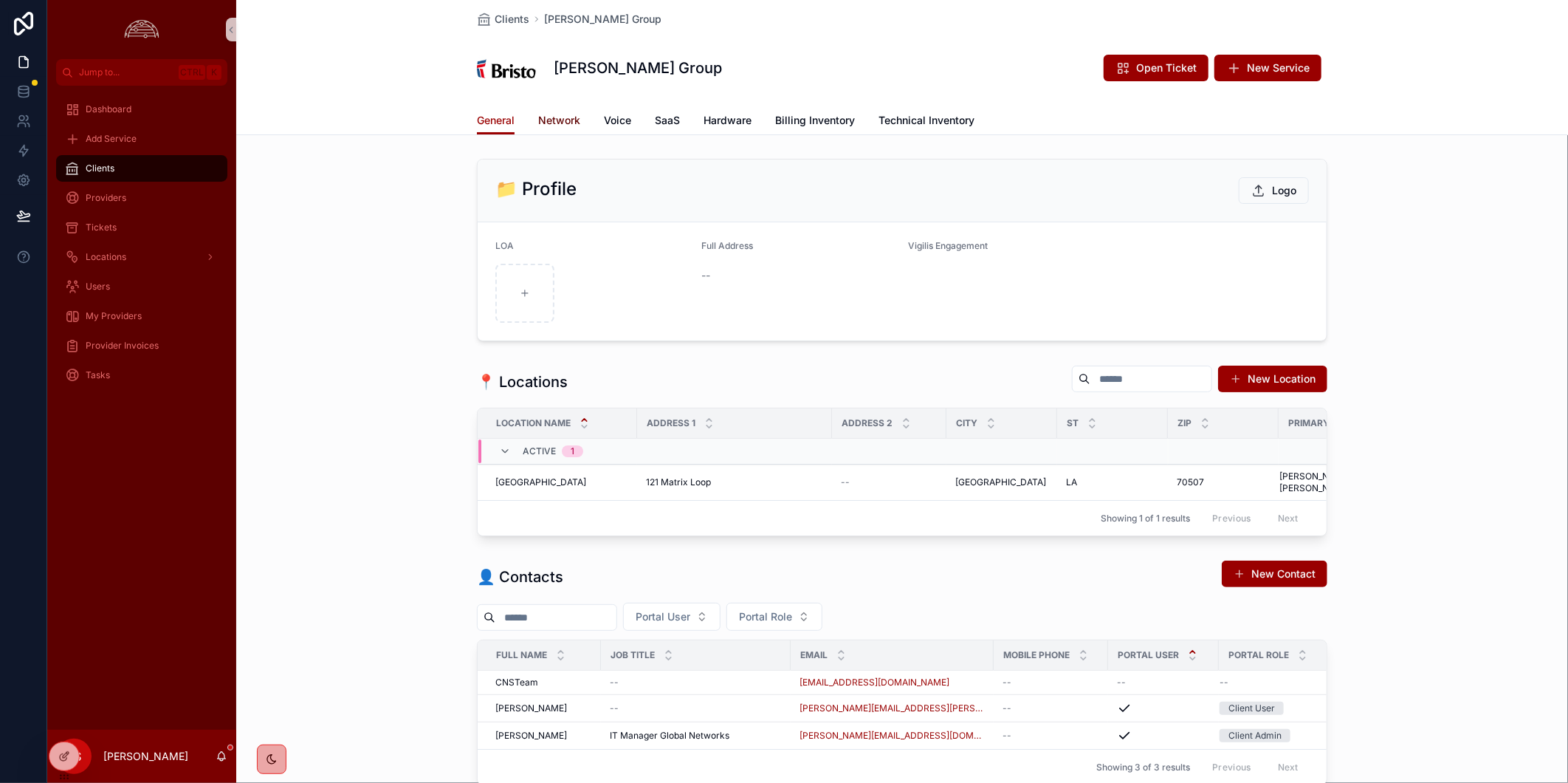
click at [564, 121] on span "Network" at bounding box center [559, 120] width 42 height 15
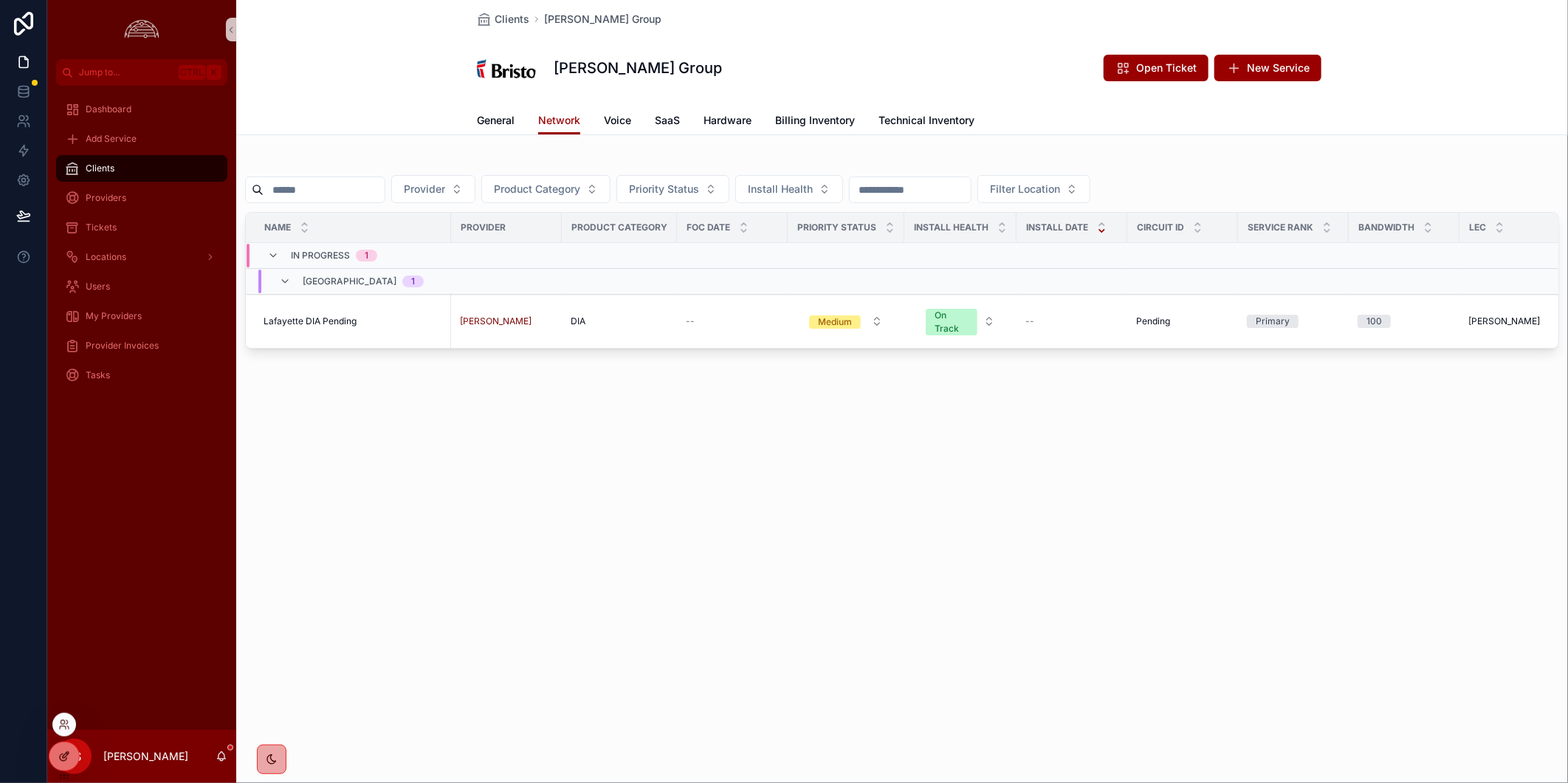
click at [61, 757] on icon at bounding box center [64, 756] width 12 height 12
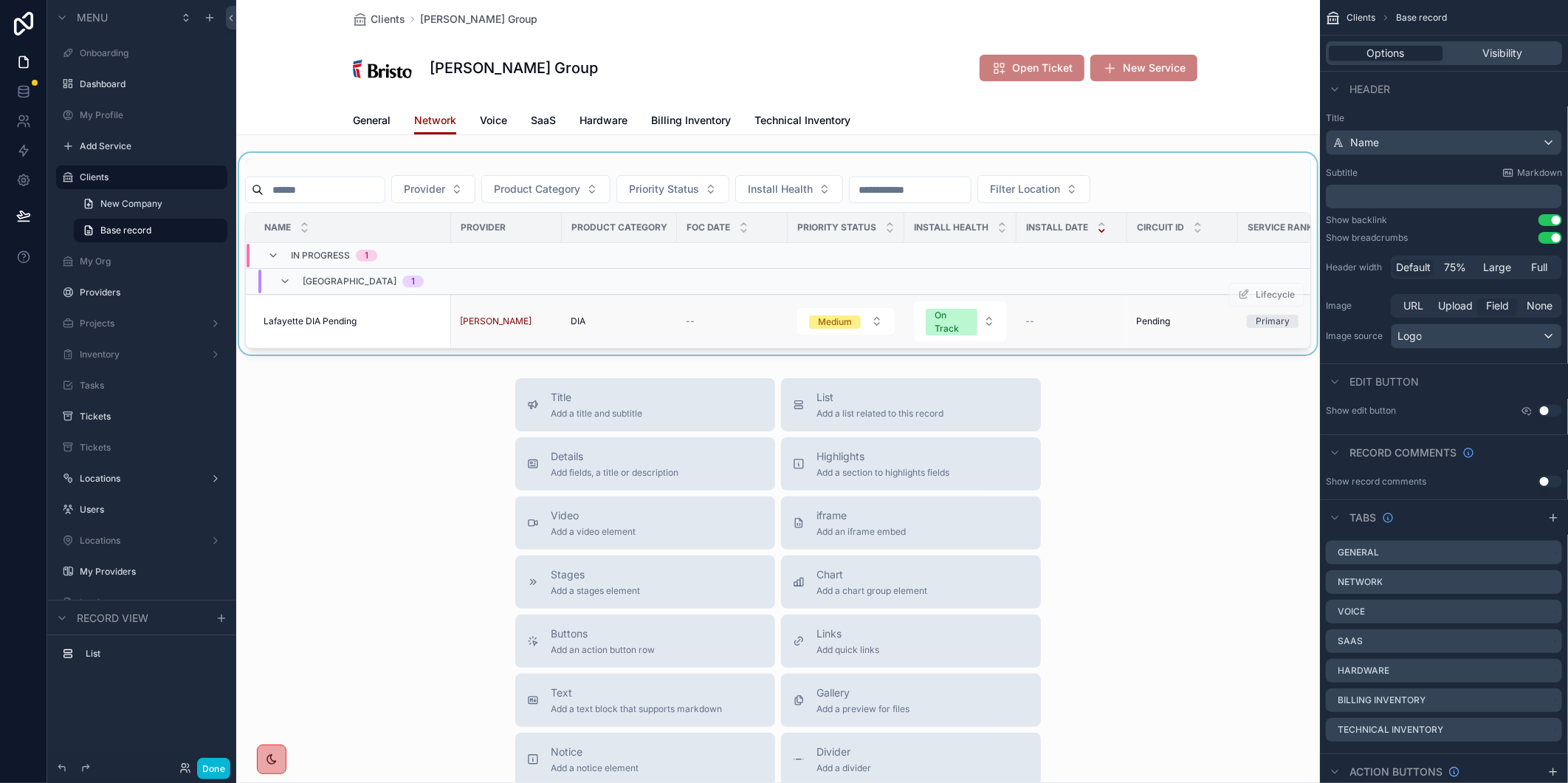
click at [327, 323] on span "Lafayette DIA Pending" at bounding box center [310, 321] width 93 height 12
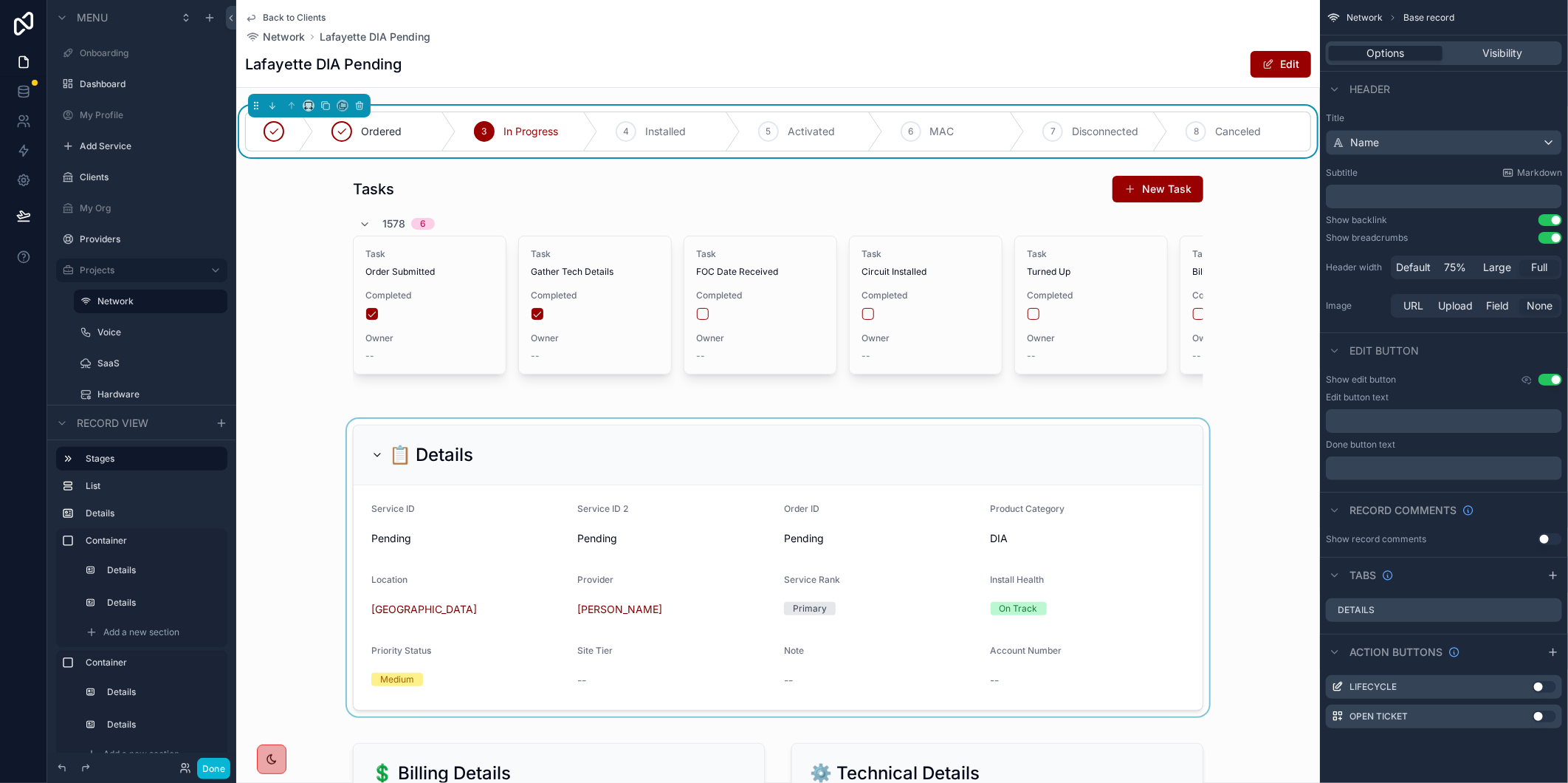
click at [381, 622] on div "scrollable content" at bounding box center [778, 567] width 1084 height 298
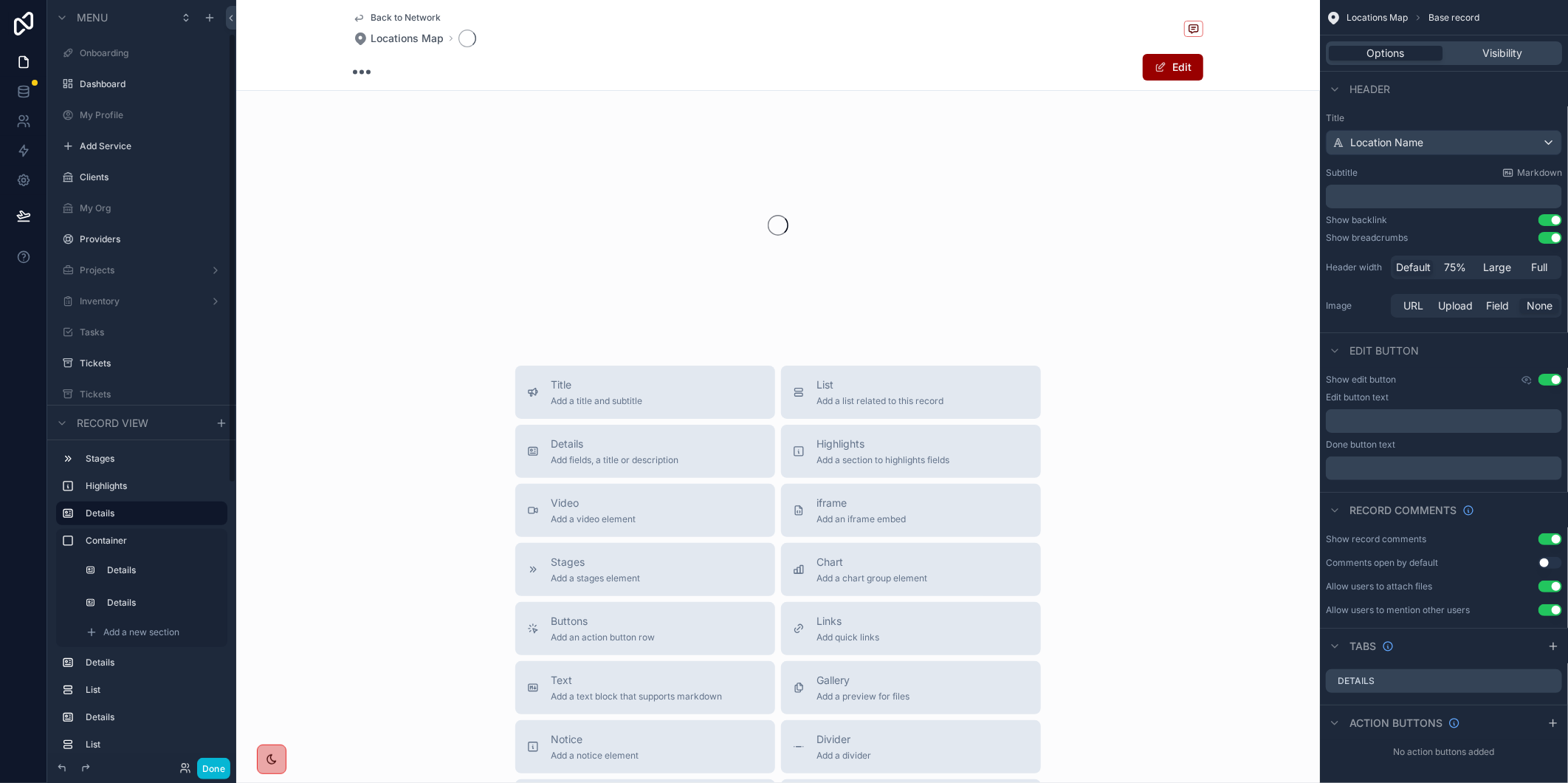
scroll to position [57, 0]
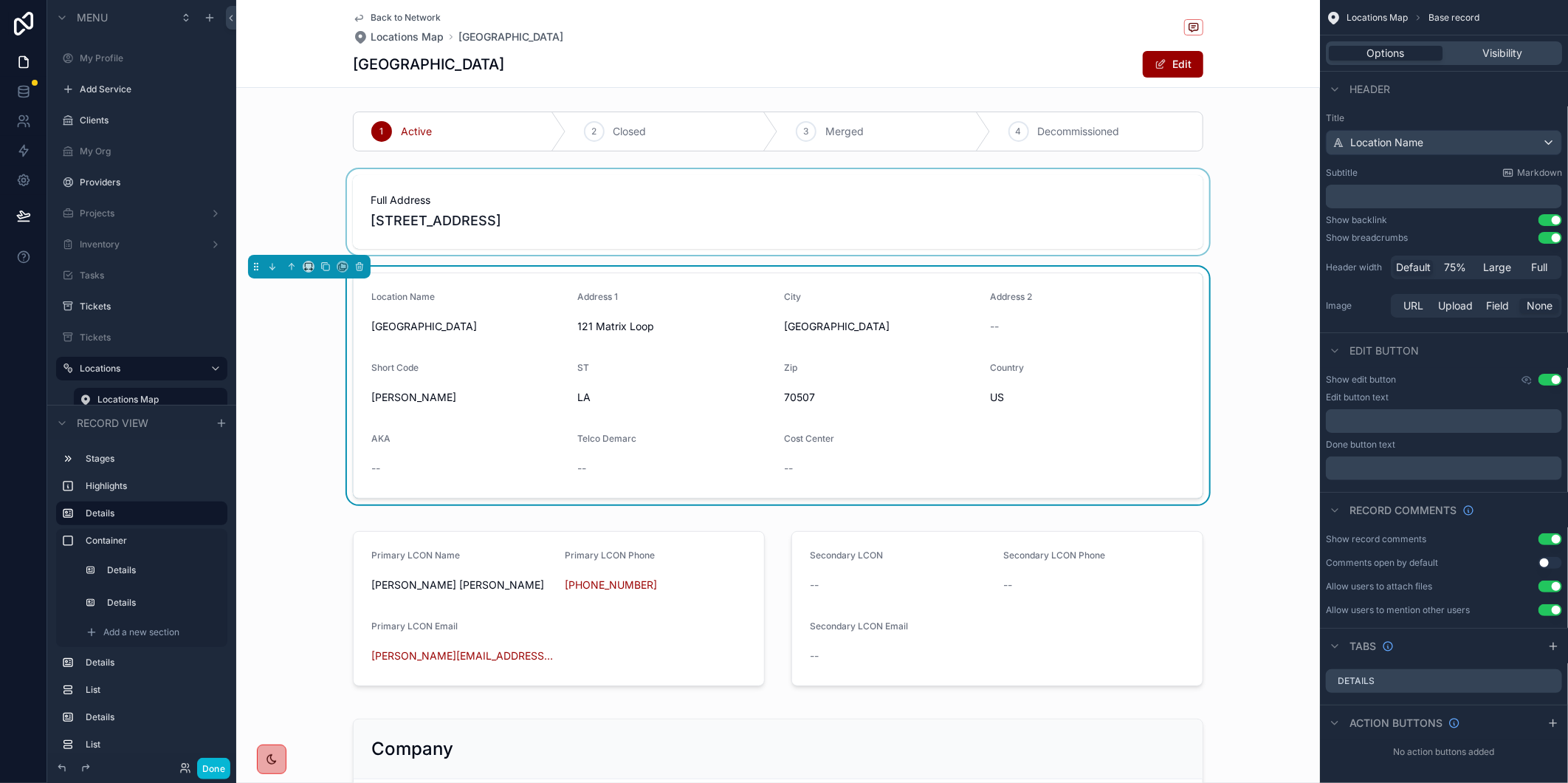
drag, startPoint x: 617, startPoint y: 220, endPoint x: 456, endPoint y: 224, distance: 161.0
click at [456, 224] on div "scrollable content" at bounding box center [778, 212] width 1084 height 86
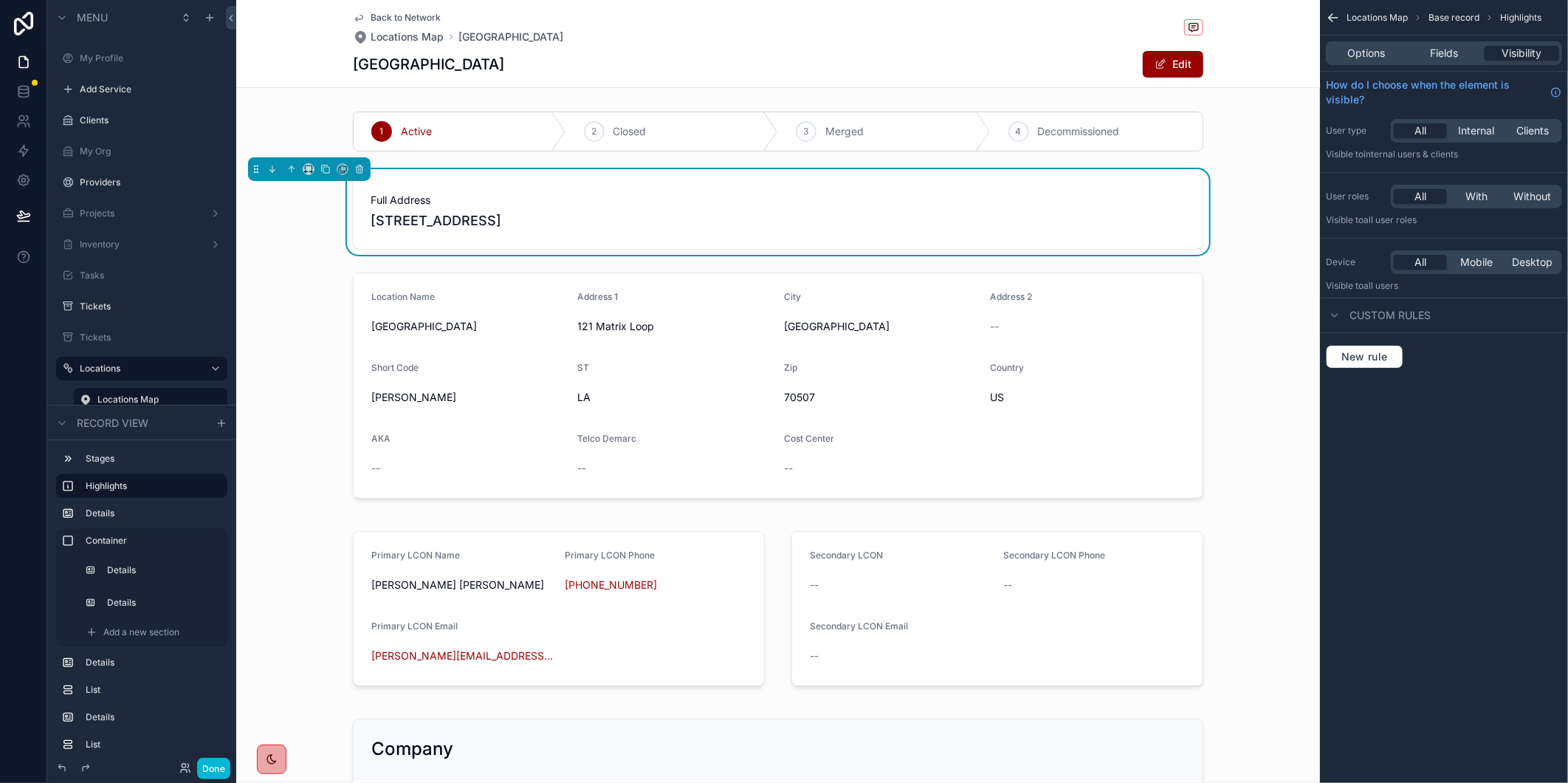
drag, startPoint x: 367, startPoint y: 217, endPoint x: 544, endPoint y: 216, distance: 177.0
click at [544, 216] on span "[STREET_ADDRESS]" at bounding box center [778, 220] width 815 height 21
click at [545, 216] on span "[STREET_ADDRESS]" at bounding box center [778, 220] width 815 height 21
drag, startPoint x: 592, startPoint y: 220, endPoint x: 362, endPoint y: 231, distance: 230.3
click at [362, 231] on div "Full Address [STREET_ADDRESS]" at bounding box center [778, 212] width 850 height 74
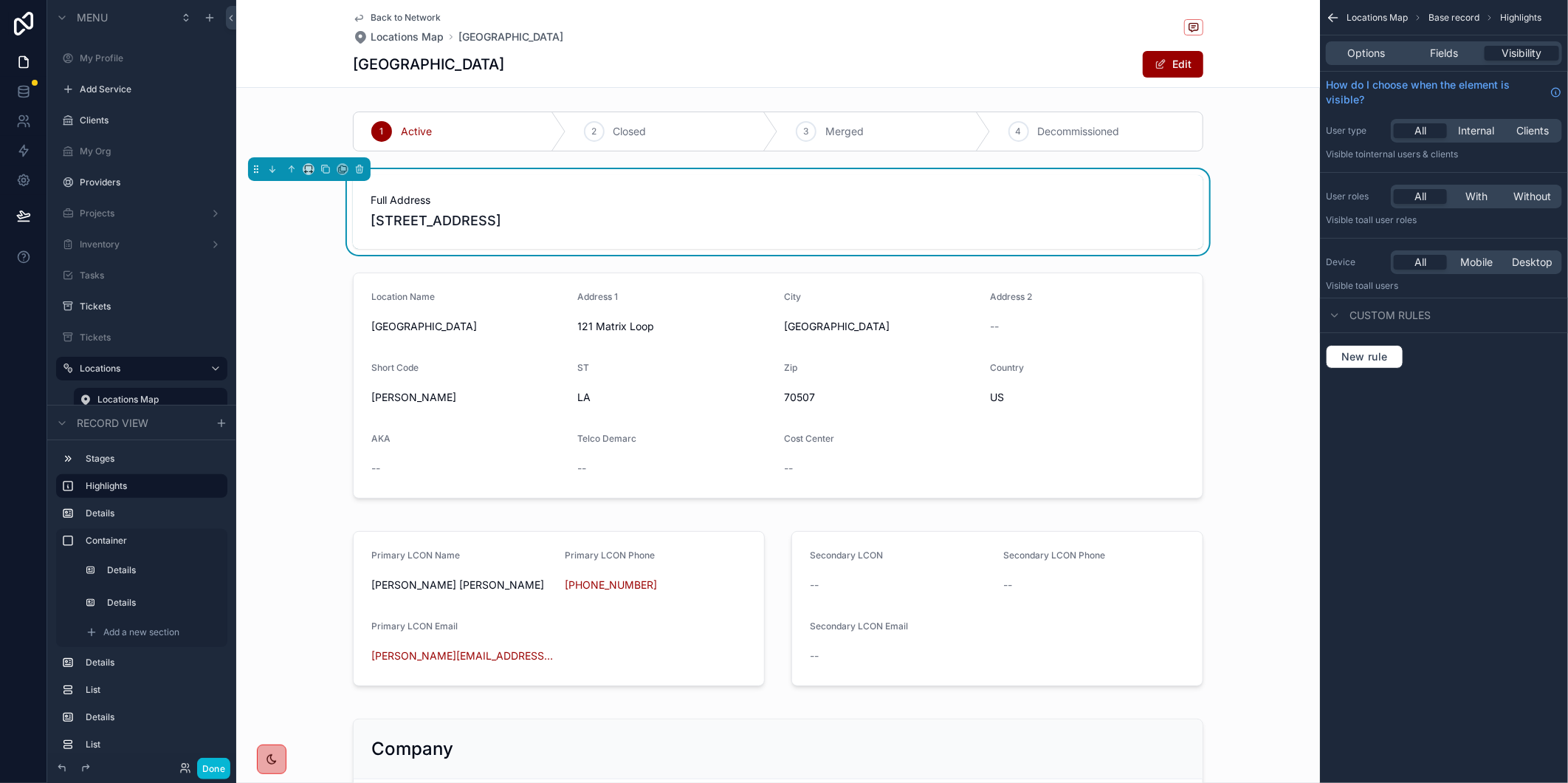
click at [412, 15] on span "Back to Network" at bounding box center [405, 17] width 70 height 12
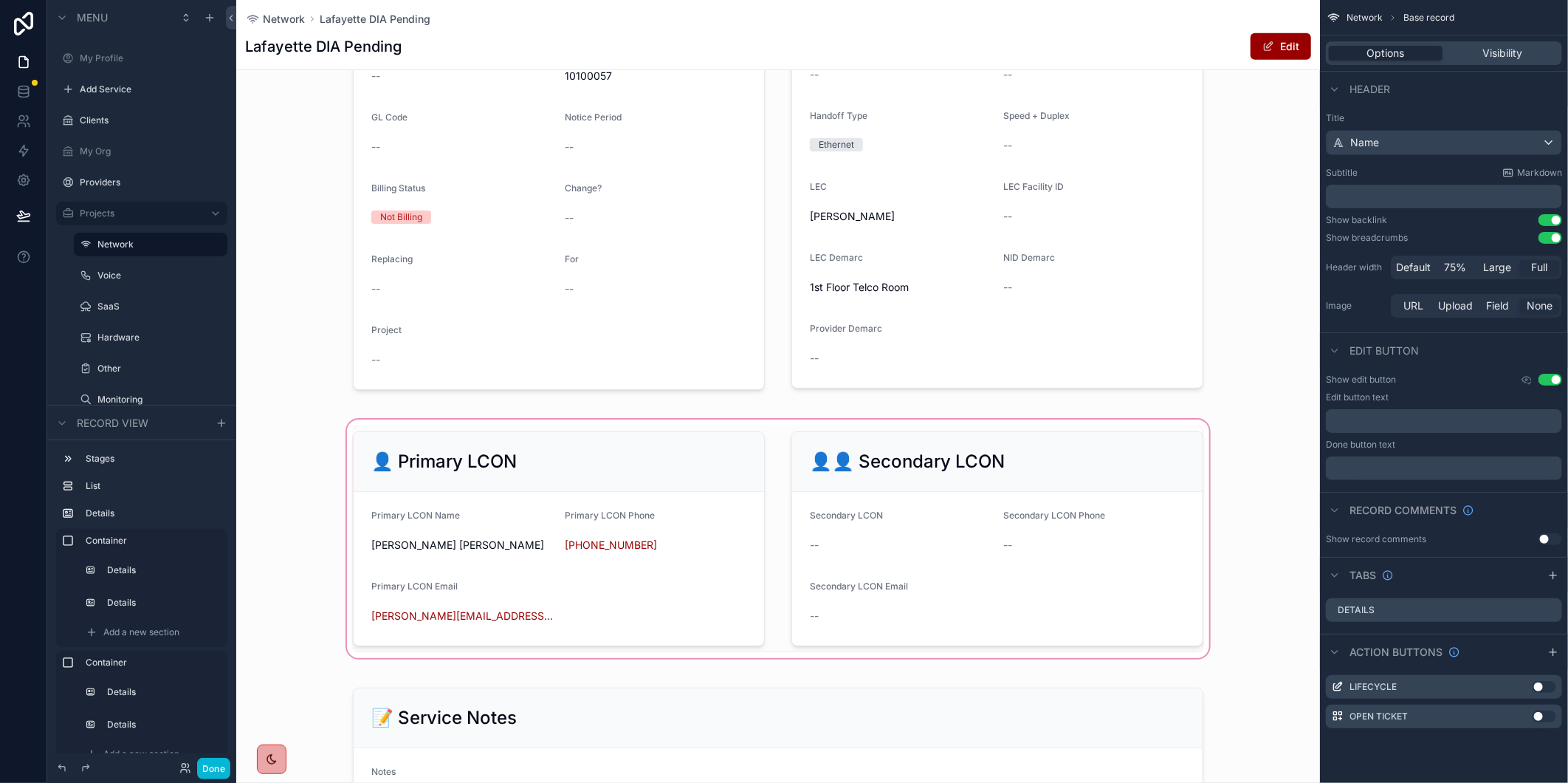
scroll to position [1148, 0]
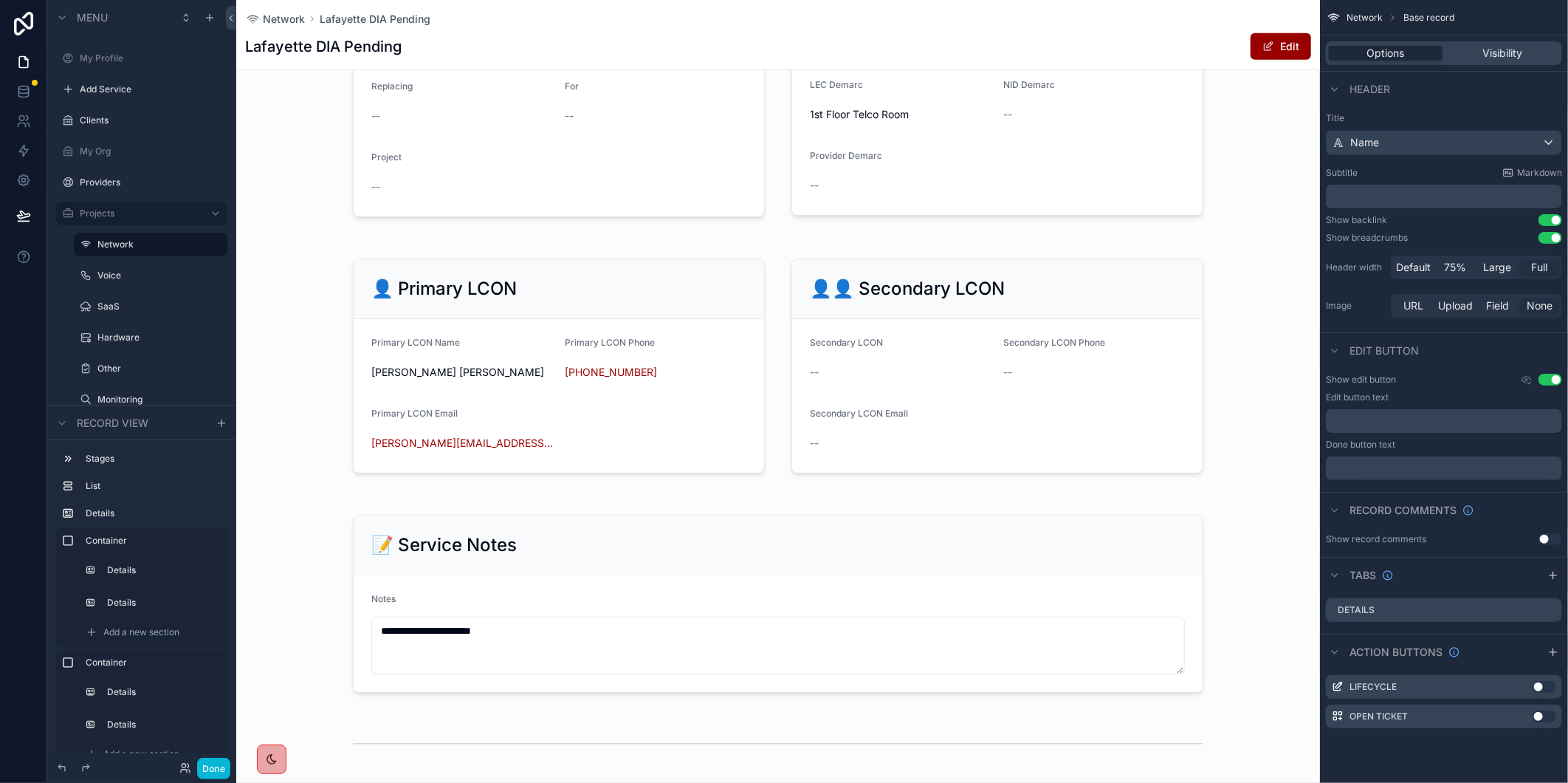
drag, startPoint x: 541, startPoint y: 455, endPoint x: 32, endPoint y: 311, distance: 529.0
click at [439, 455] on div "scrollable content" at bounding box center [778, 366] width 1084 height 245
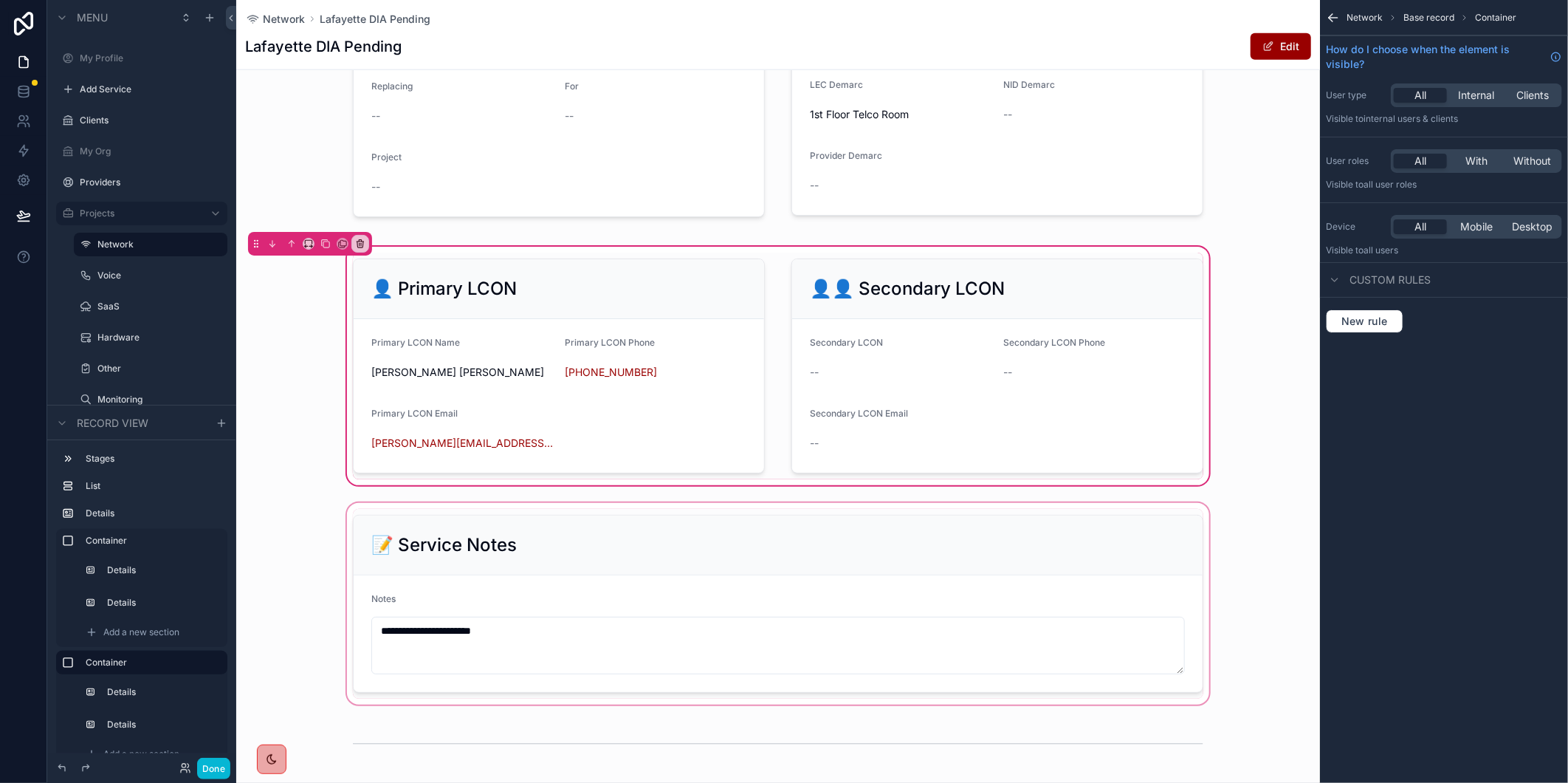
click at [1271, 621] on div "scrollable content" at bounding box center [778, 604] width 1084 height 208
click at [286, 40] on h1 "Lafayette DIA Pending" at bounding box center [323, 46] width 157 height 21
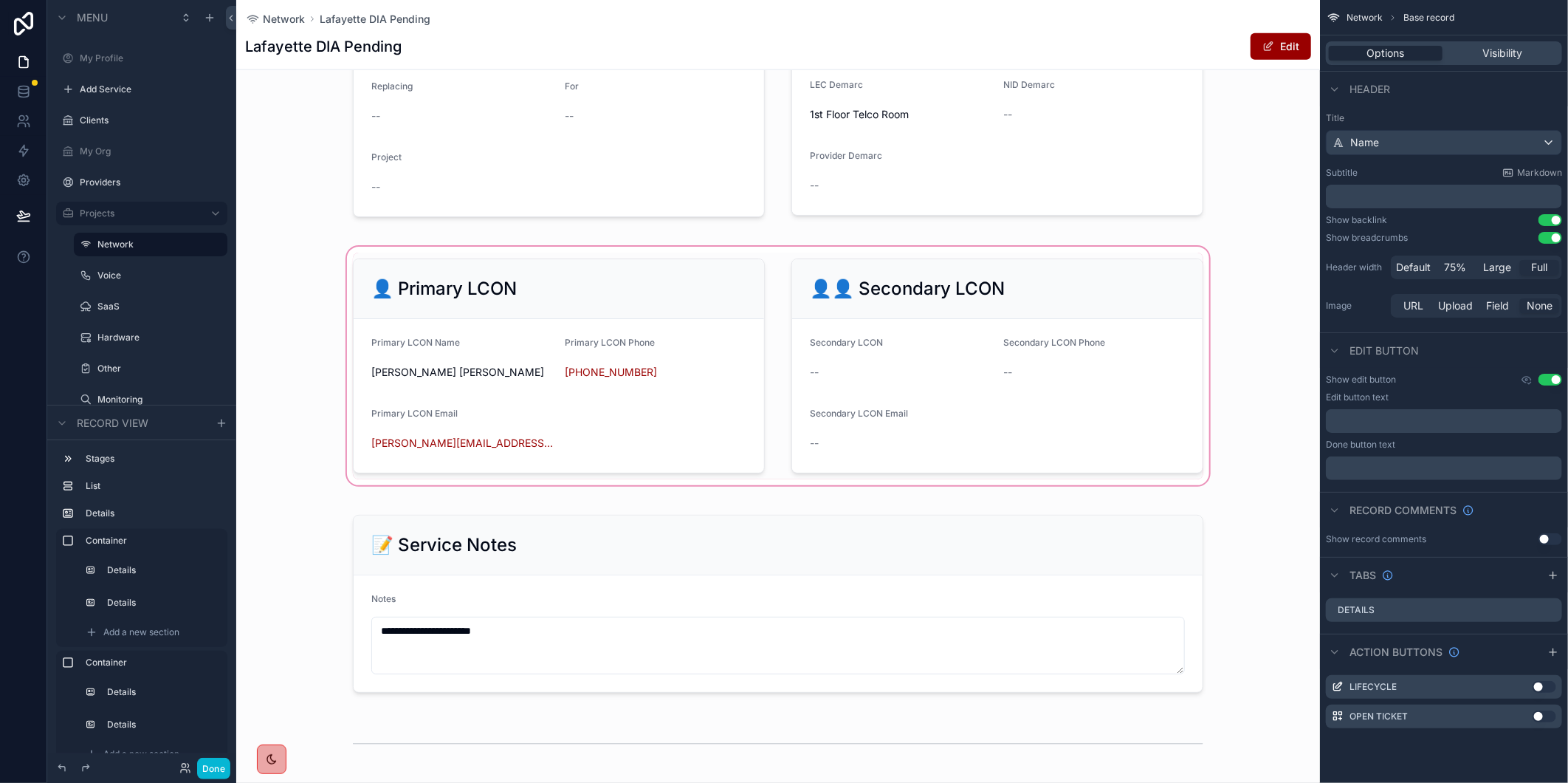
drag, startPoint x: 539, startPoint y: 457, endPoint x: 433, endPoint y: 447, distance: 106.5
click at [433, 447] on div "scrollable content" at bounding box center [778, 366] width 1084 height 245
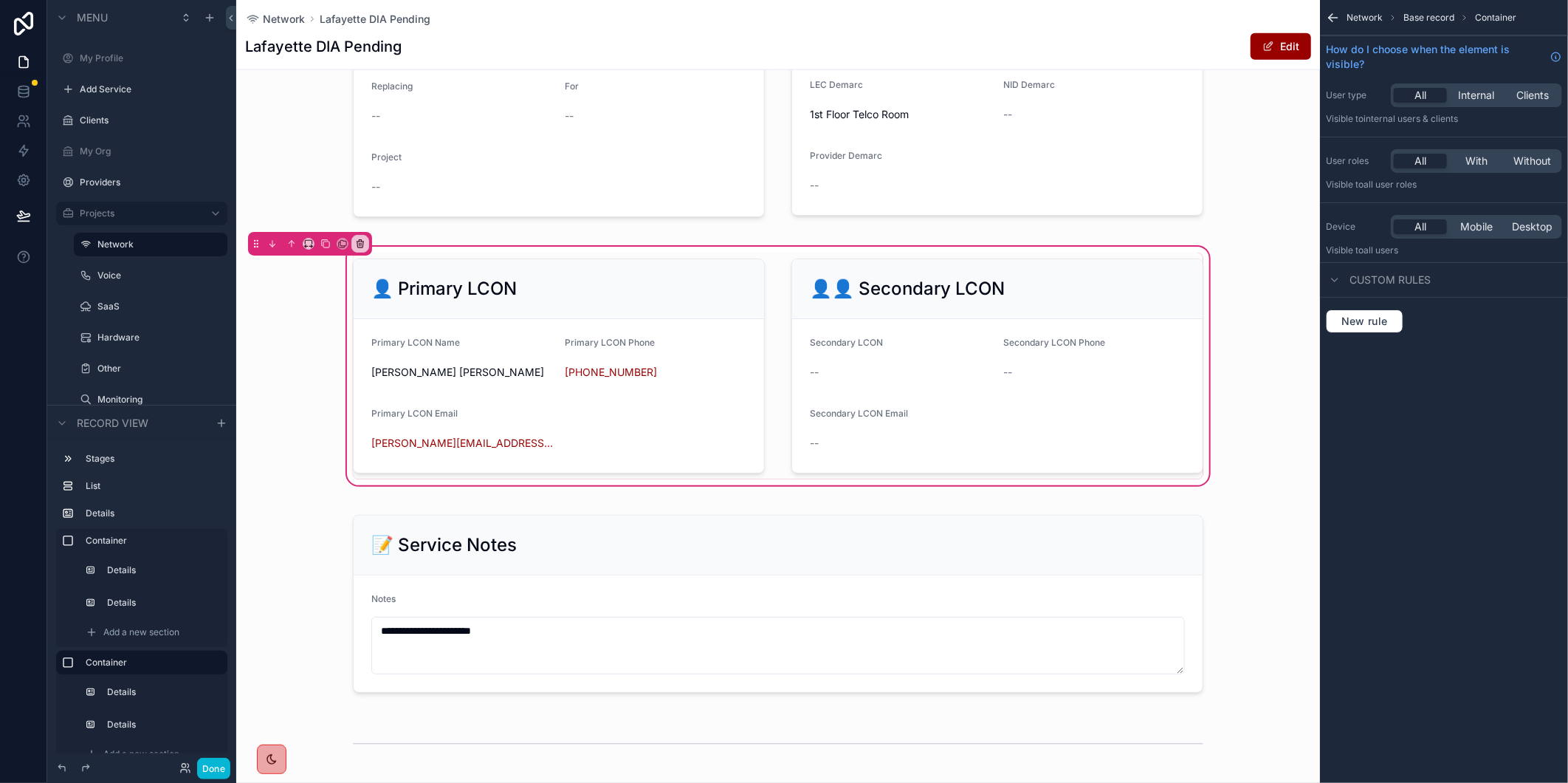
click at [1172, 26] on div "Network Lafayette DIA Pending Lafayette DIA Pending Edit" at bounding box center [778, 35] width 1066 height 69
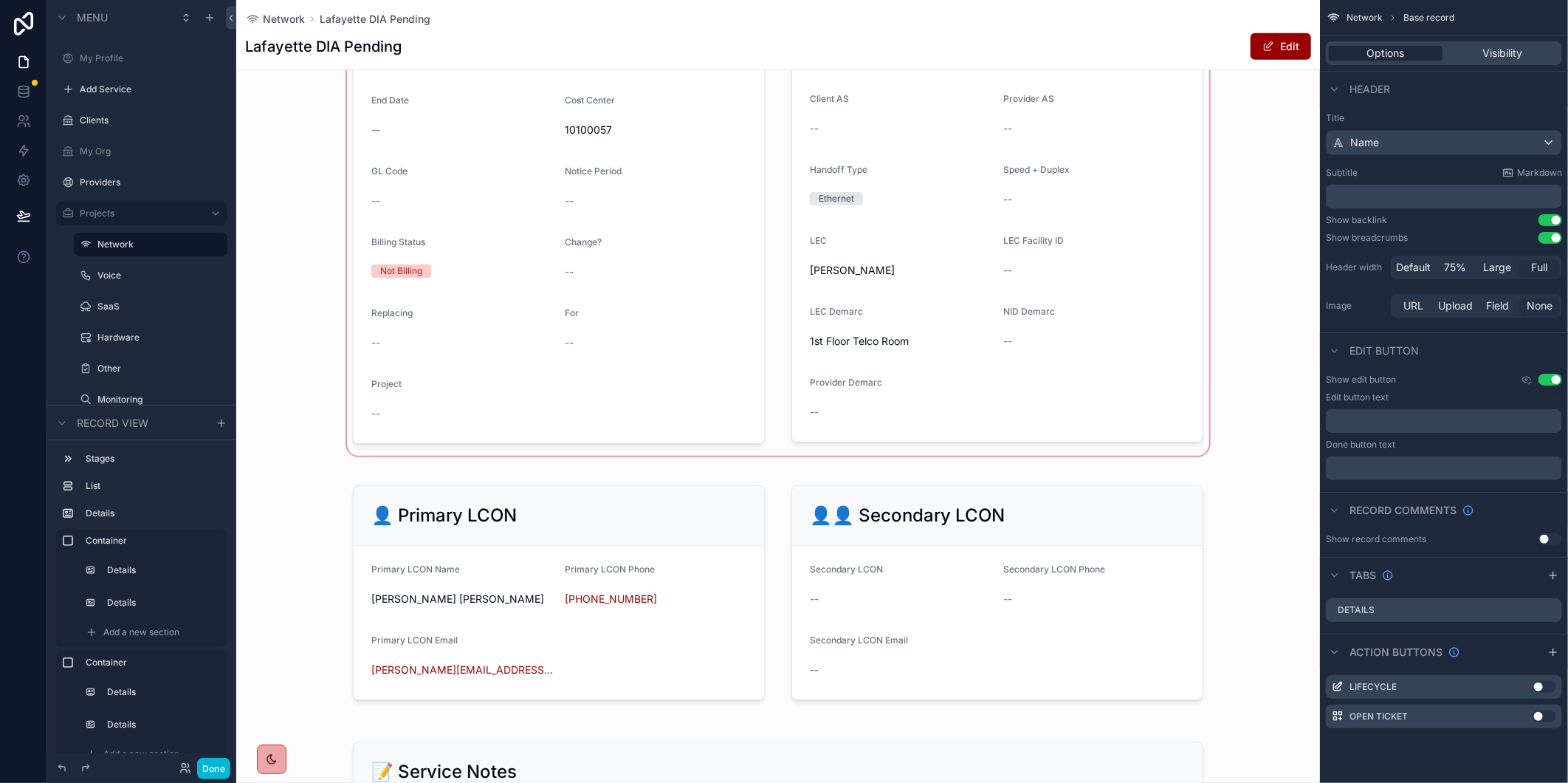
scroll to position [1067, 0]
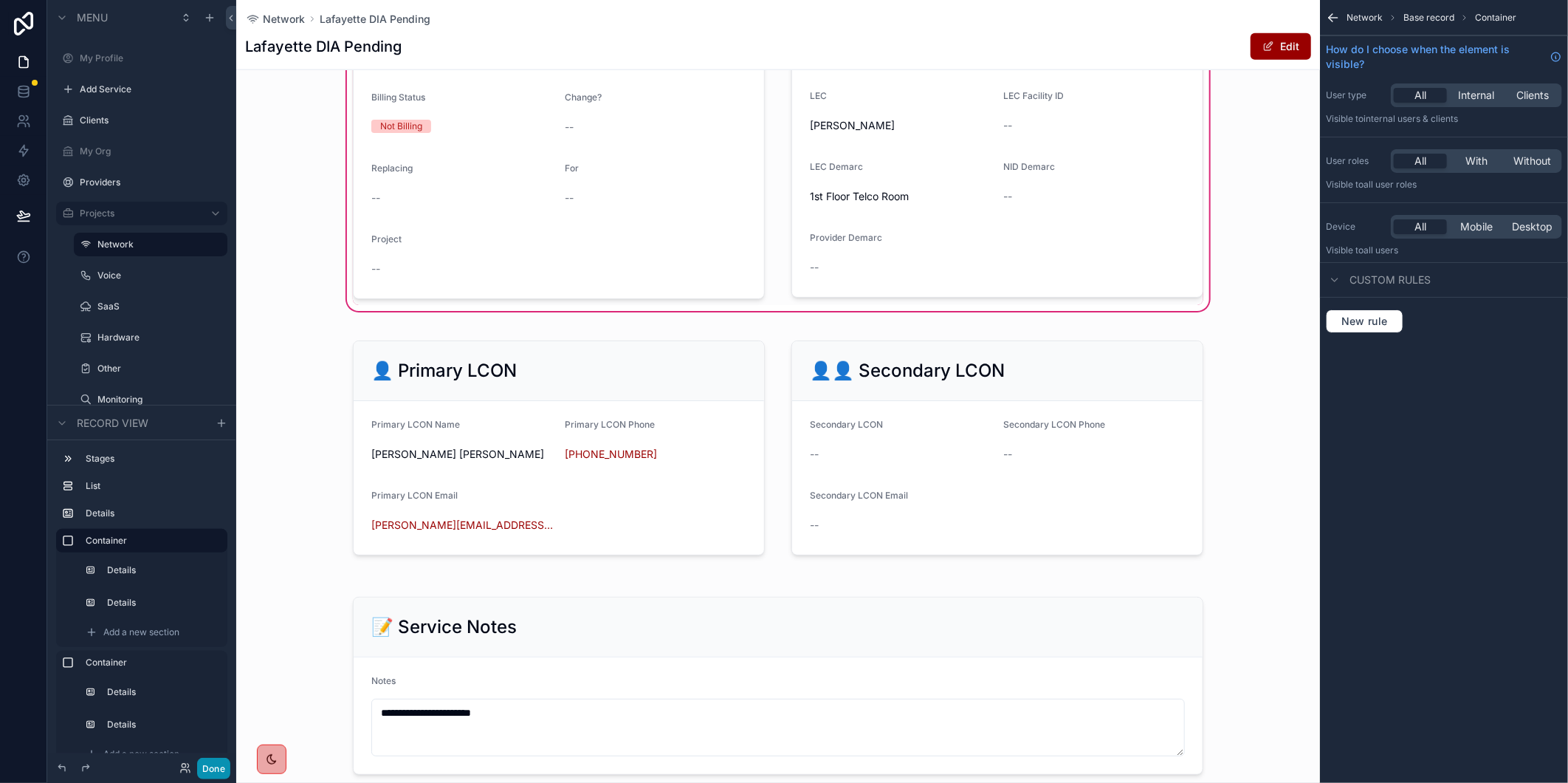
scroll to position [574, 0]
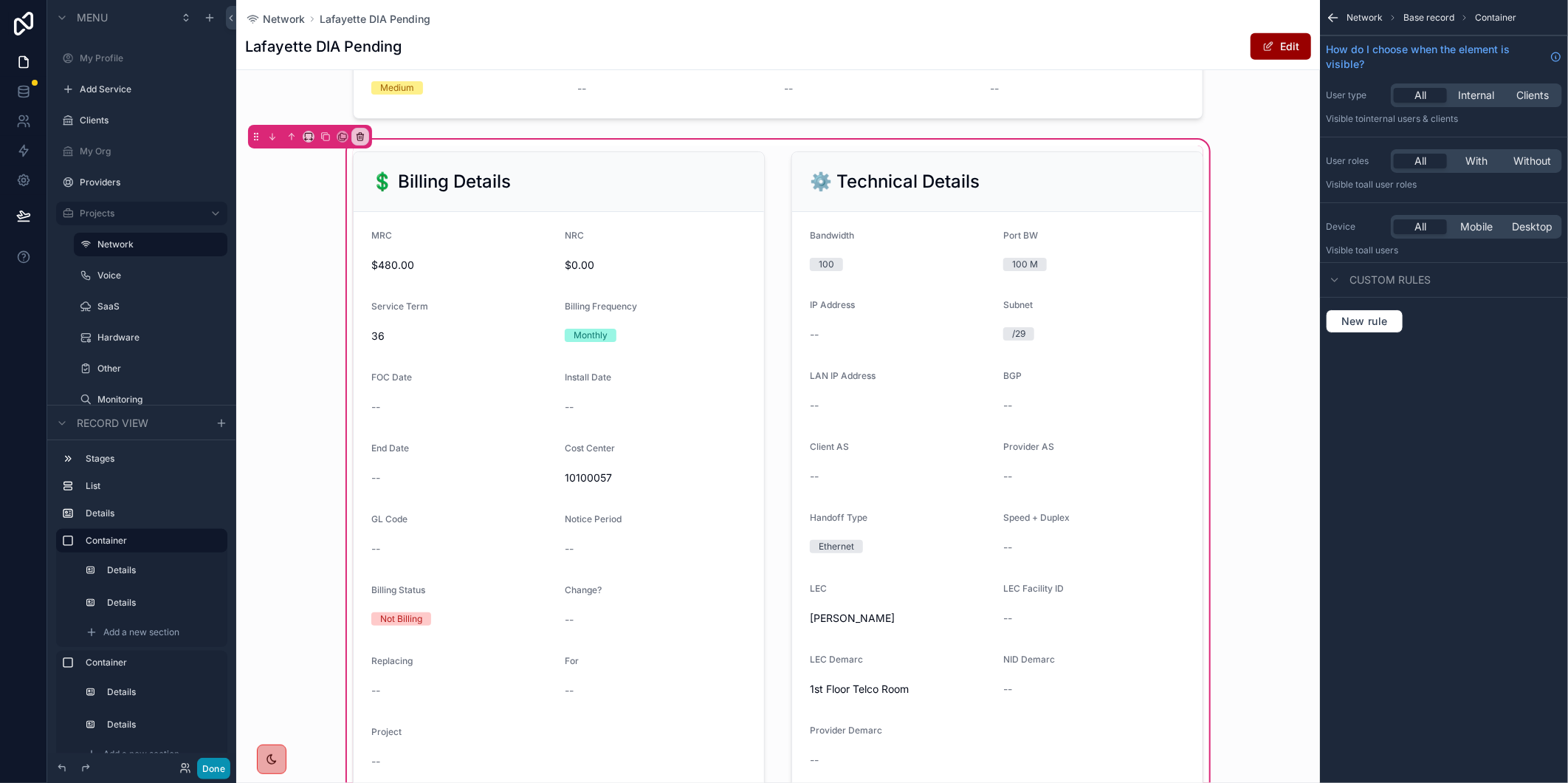
click at [211, 772] on button "Done" at bounding box center [213, 768] width 33 height 21
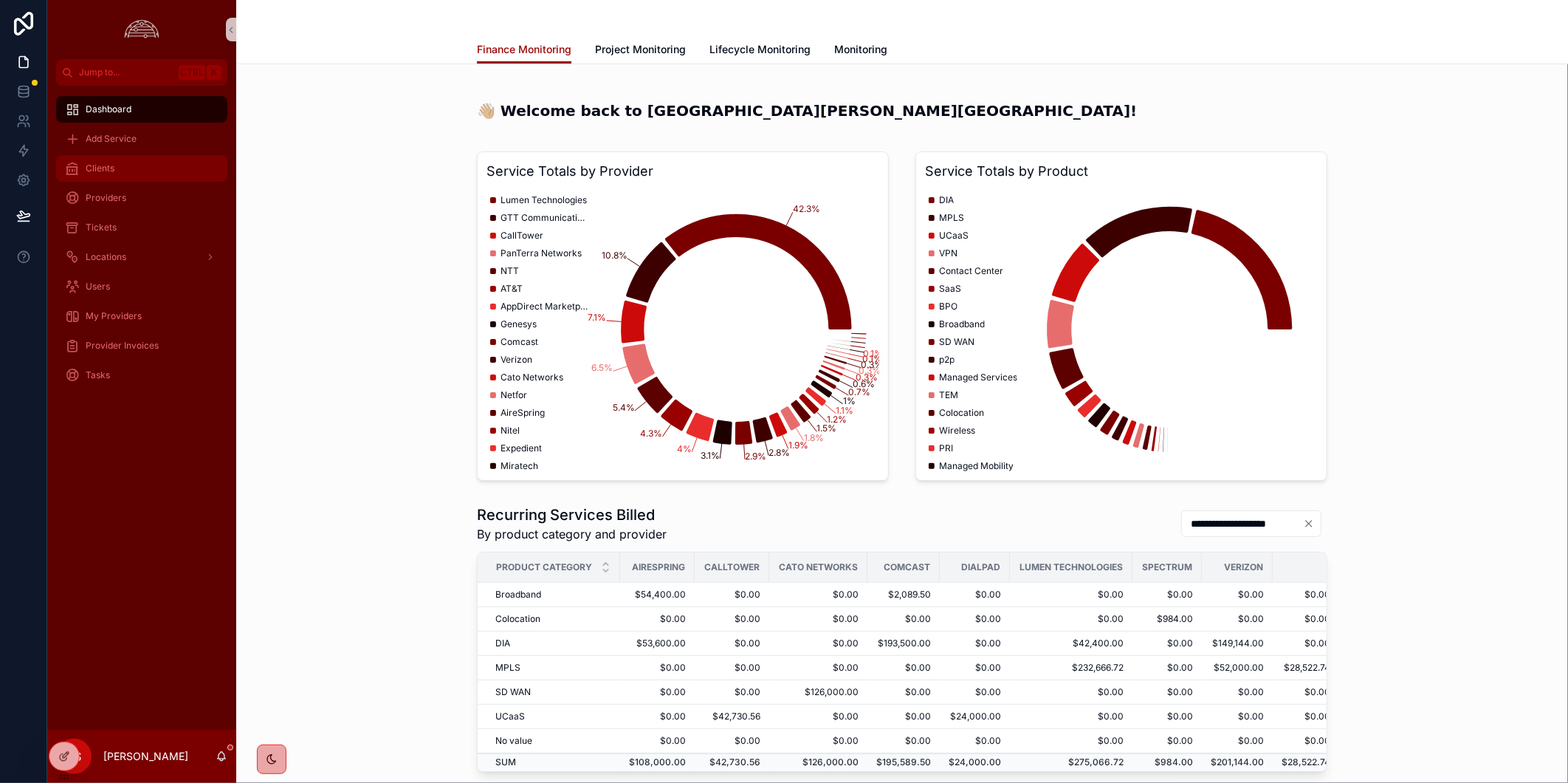
click at [165, 164] on div "Clients" at bounding box center [142, 168] width 153 height 24
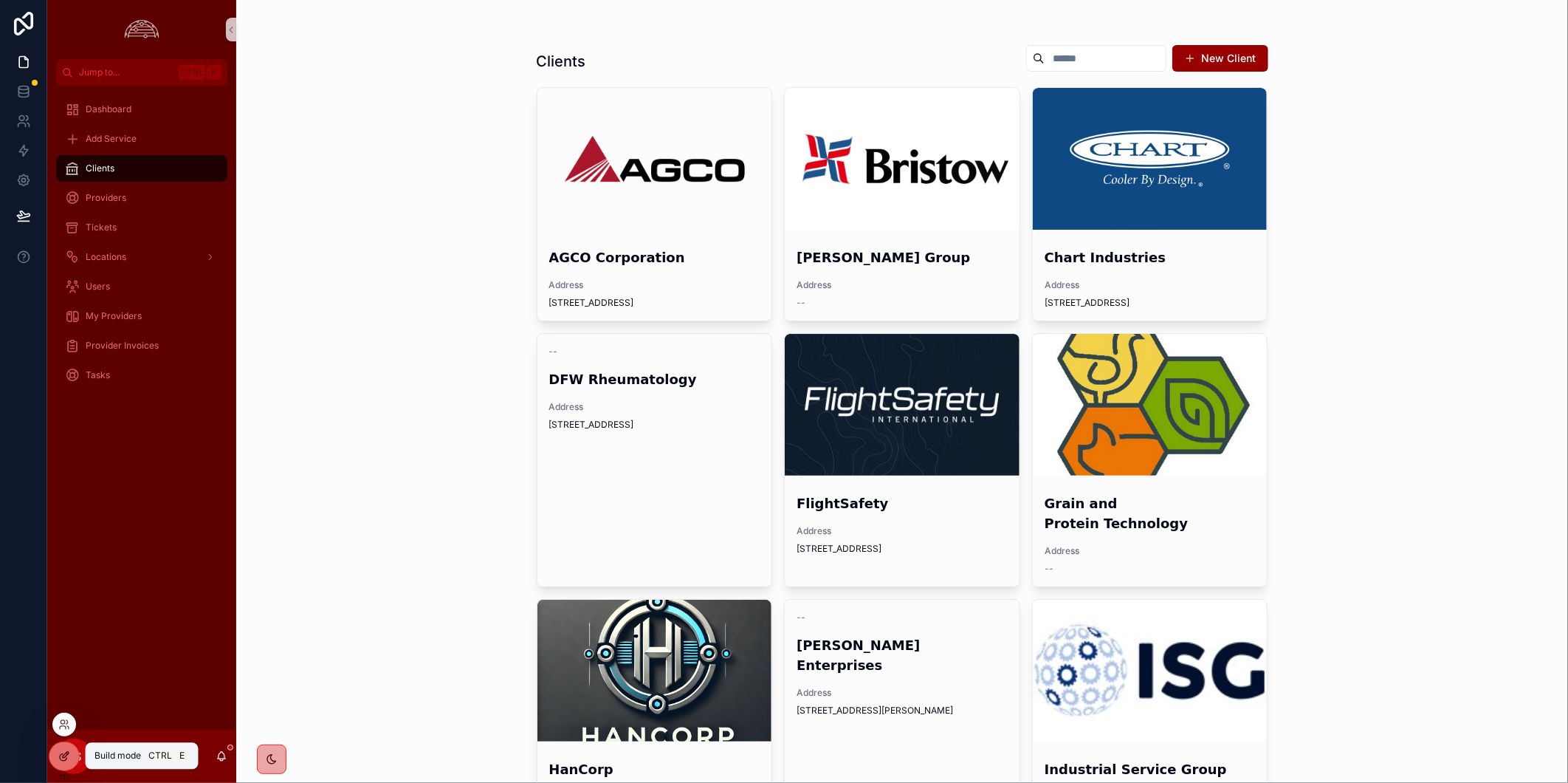
click at [61, 750] on icon at bounding box center [64, 756] width 12 height 12
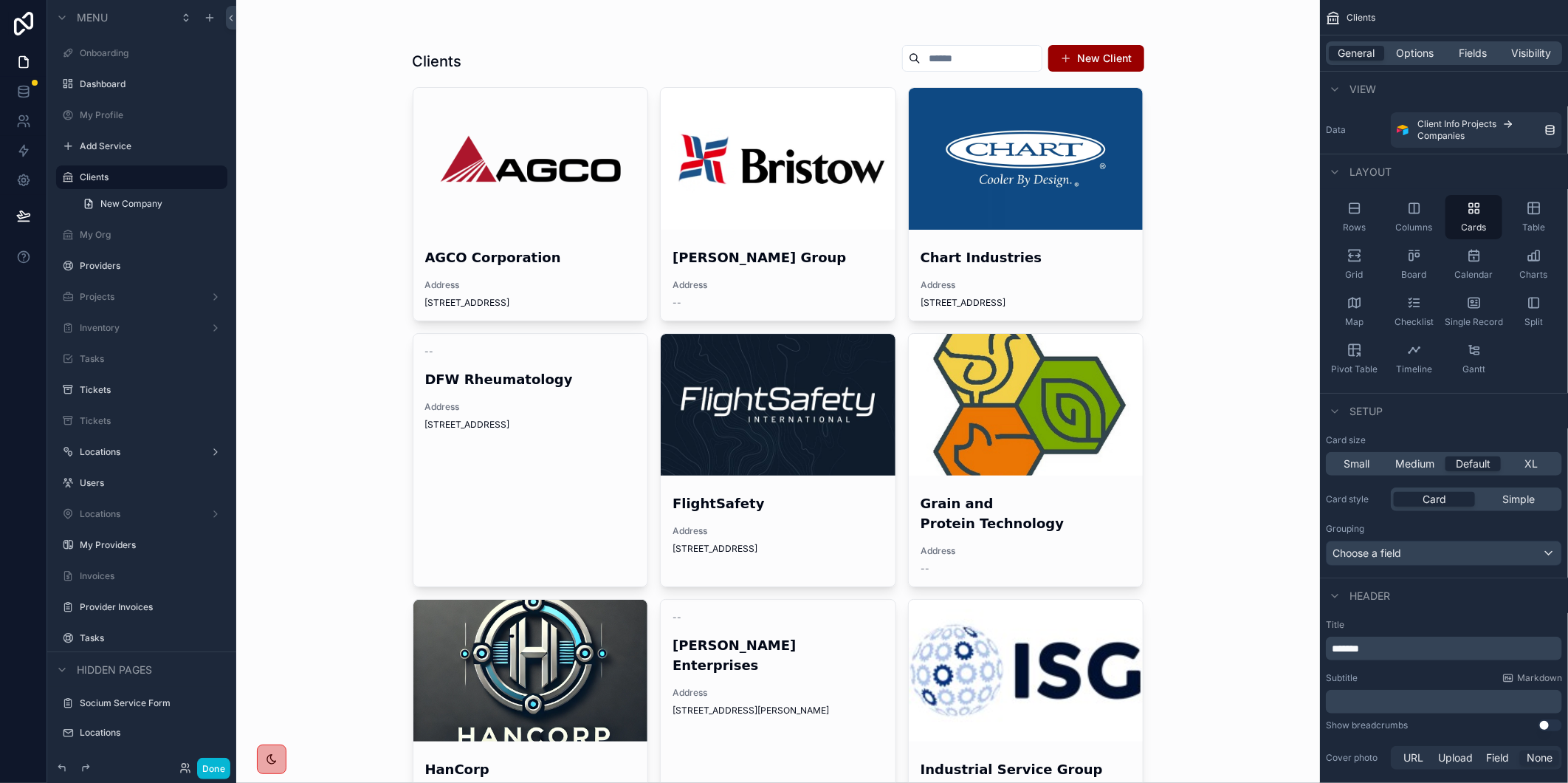
click at [718, 287] on span "Address" at bounding box center [778, 285] width 211 height 12
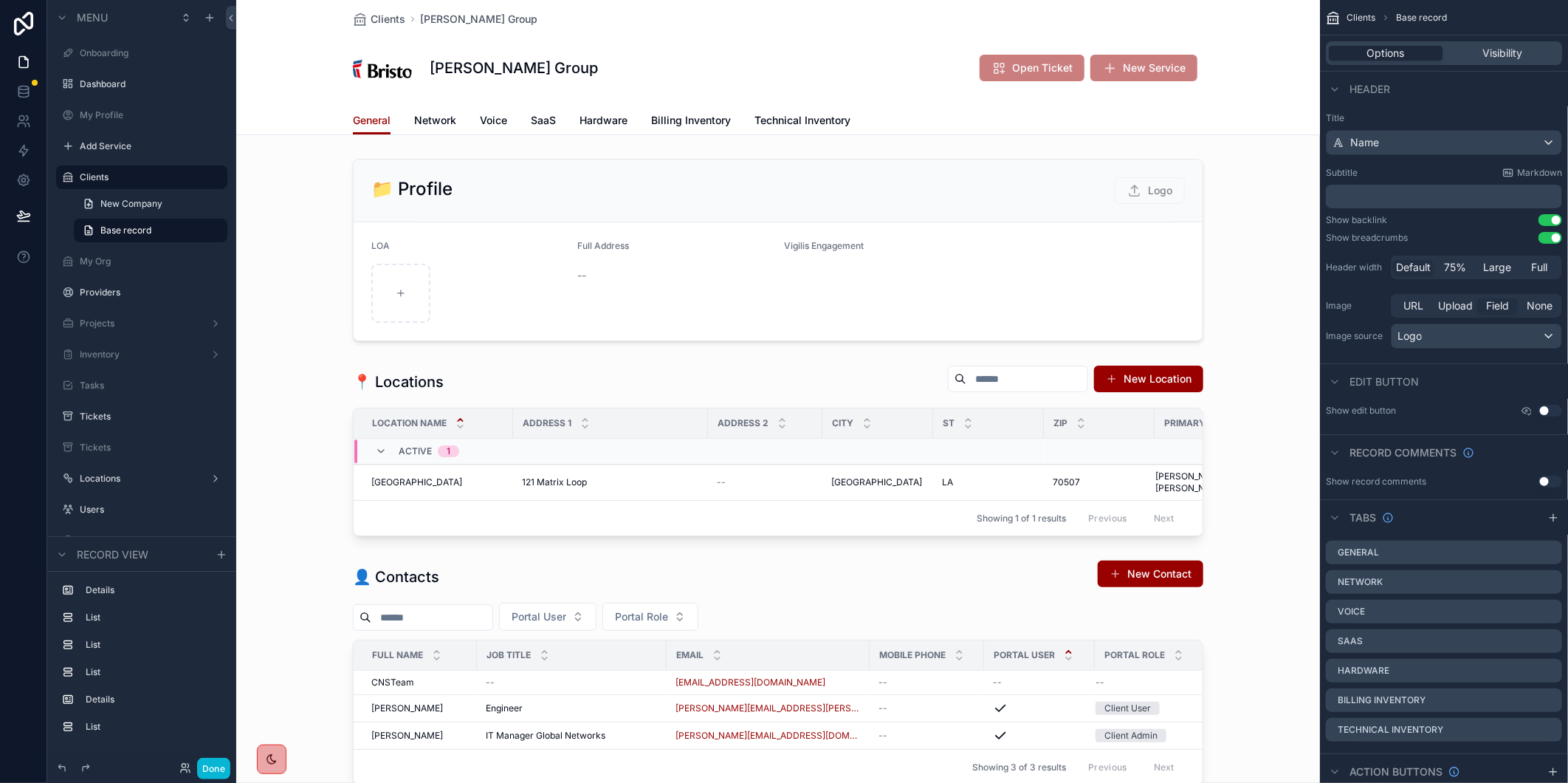
click at [777, 32] on div "Clients [PERSON_NAME] Group [PERSON_NAME] Group Open Ticket New Service" at bounding box center [778, 53] width 850 height 106
drag, startPoint x: 736, startPoint y: 526, endPoint x: 851, endPoint y: 527, distance: 115.0
click at [851, 527] on div "scrollable content" at bounding box center [778, 450] width 1084 height 183
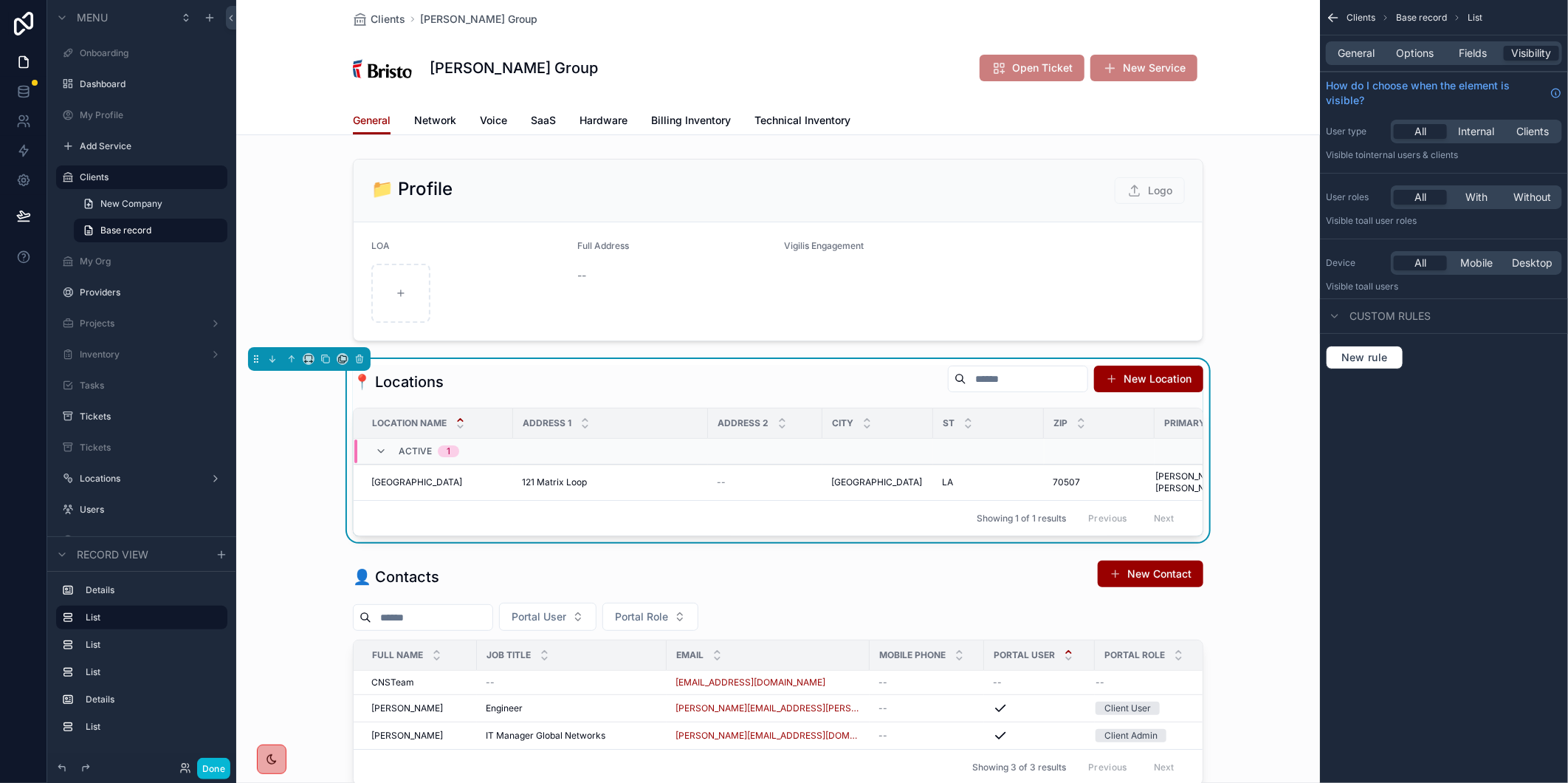
click at [289, 526] on div "📍 Locations New Location Location Name Address 1 Address [GEOGRAPHIC_DATA] LCON…" at bounding box center [778, 450] width 1084 height 183
click at [1235, 564] on div "scrollable content" at bounding box center [778, 673] width 1084 height 237
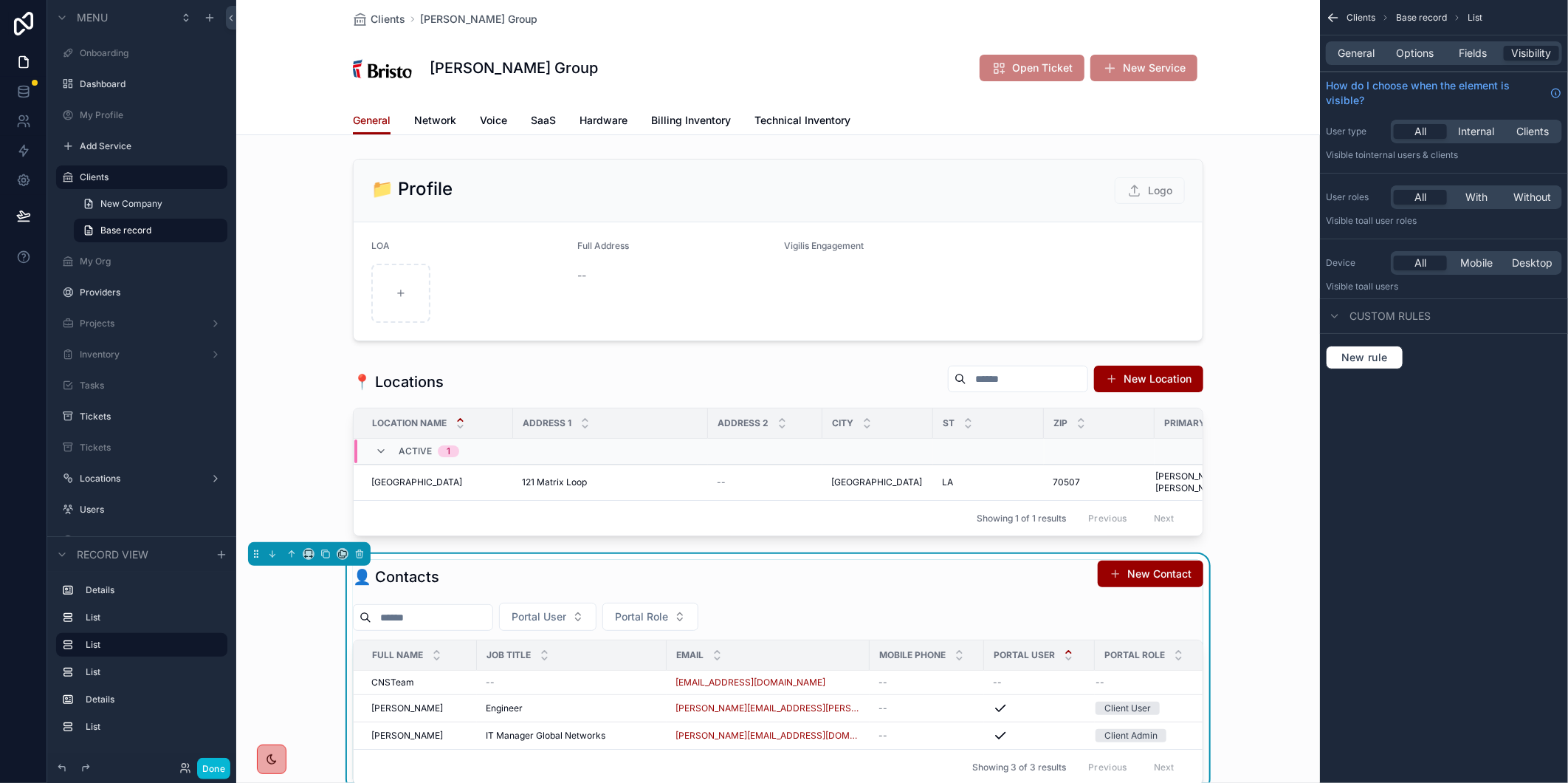
click at [713, 39] on div "[PERSON_NAME] Group Open Ticket New Service" at bounding box center [778, 68] width 850 height 59
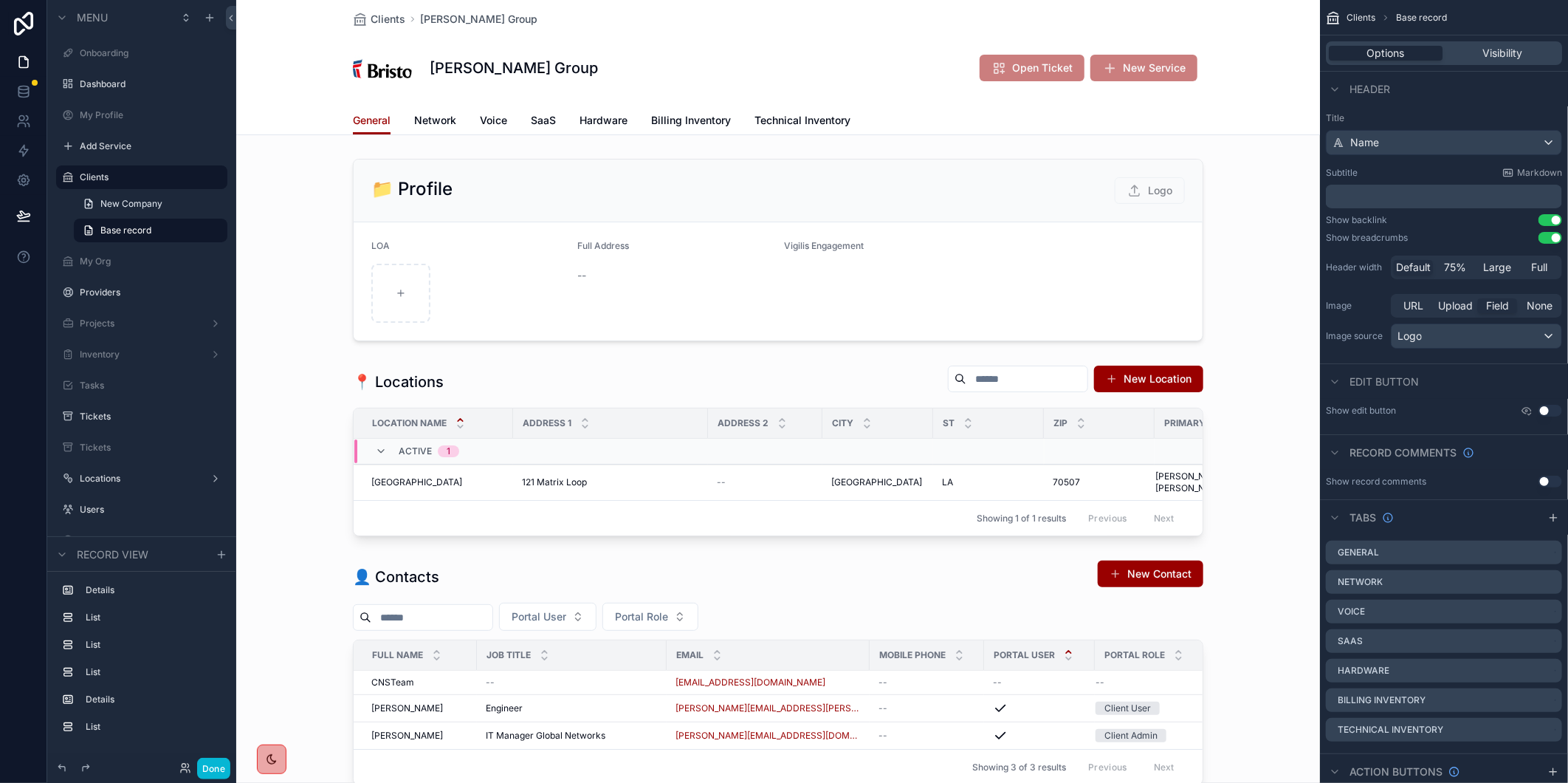
click at [1238, 111] on div "General Network Voice SaaS Hardware Billing Inventory Technical Inventory" at bounding box center [778, 120] width 1066 height 28
click at [734, 33] on div "Clients [PERSON_NAME] Group [PERSON_NAME] Group Open Ticket New Service" at bounding box center [778, 53] width 850 height 106
click at [777, 21] on div "Clients [PERSON_NAME] Group" at bounding box center [778, 19] width 850 height 15
click at [1238, 492] on div "scrollable content" at bounding box center [778, 450] width 1084 height 183
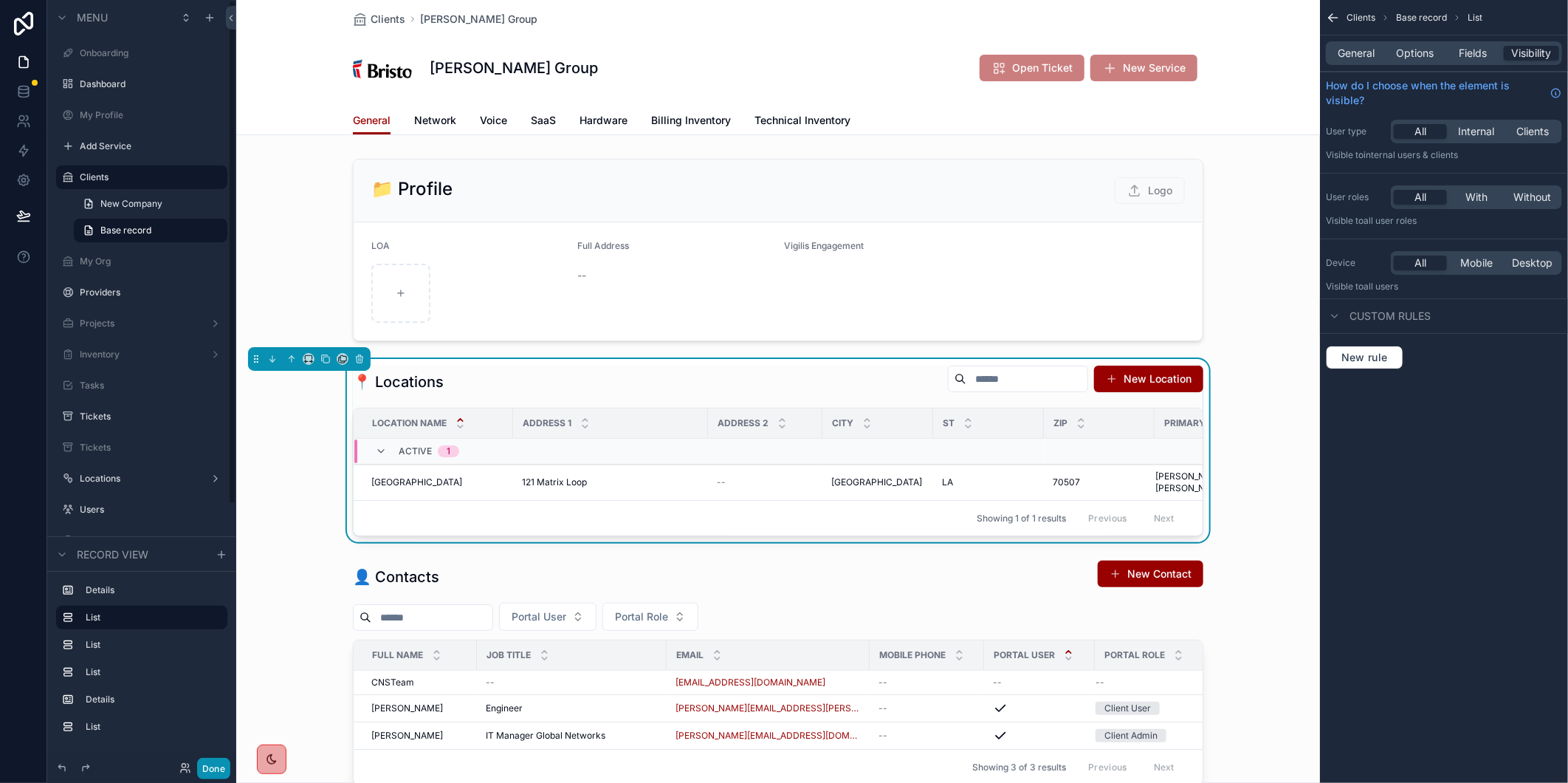
click at [220, 767] on button "Done" at bounding box center [213, 768] width 33 height 21
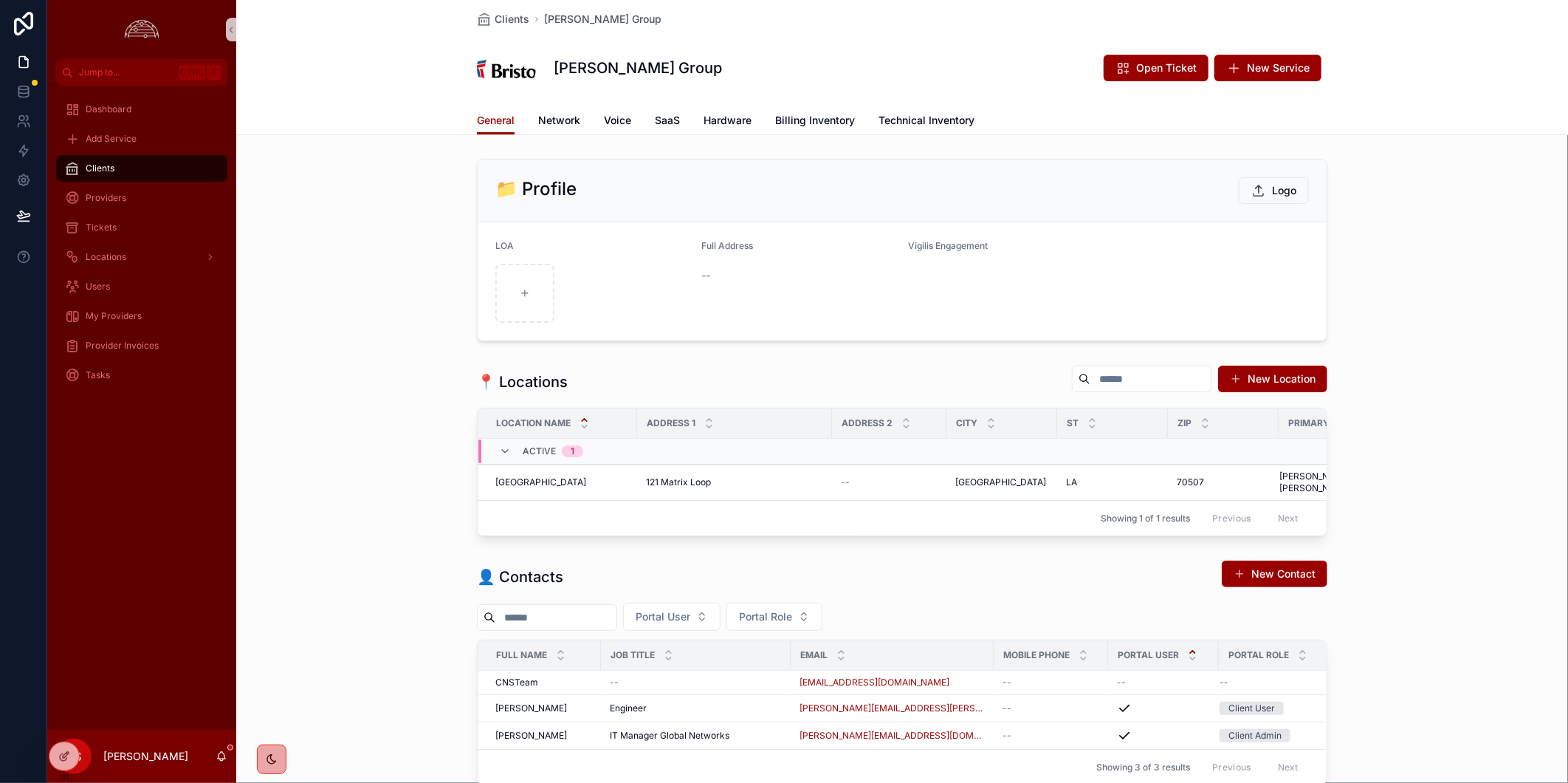
click at [109, 588] on div "Dashboard Add Service Clients Providers Tickets Locations Users My Providers Pr…" at bounding box center [141, 407] width 189 height 644
click at [59, 759] on icon at bounding box center [64, 756] width 12 height 12
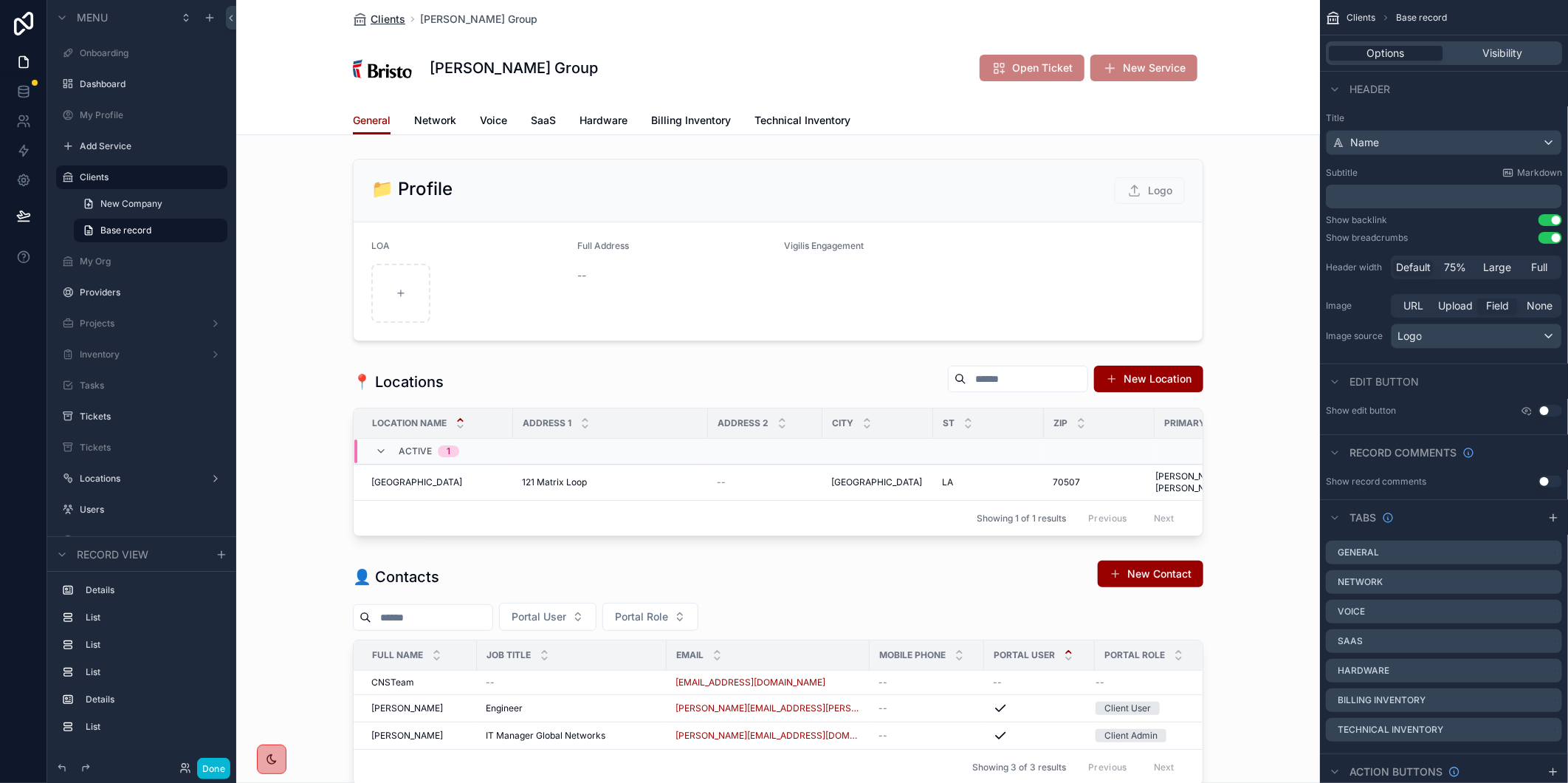
click at [381, 12] on span "Clients" at bounding box center [388, 19] width 35 height 15
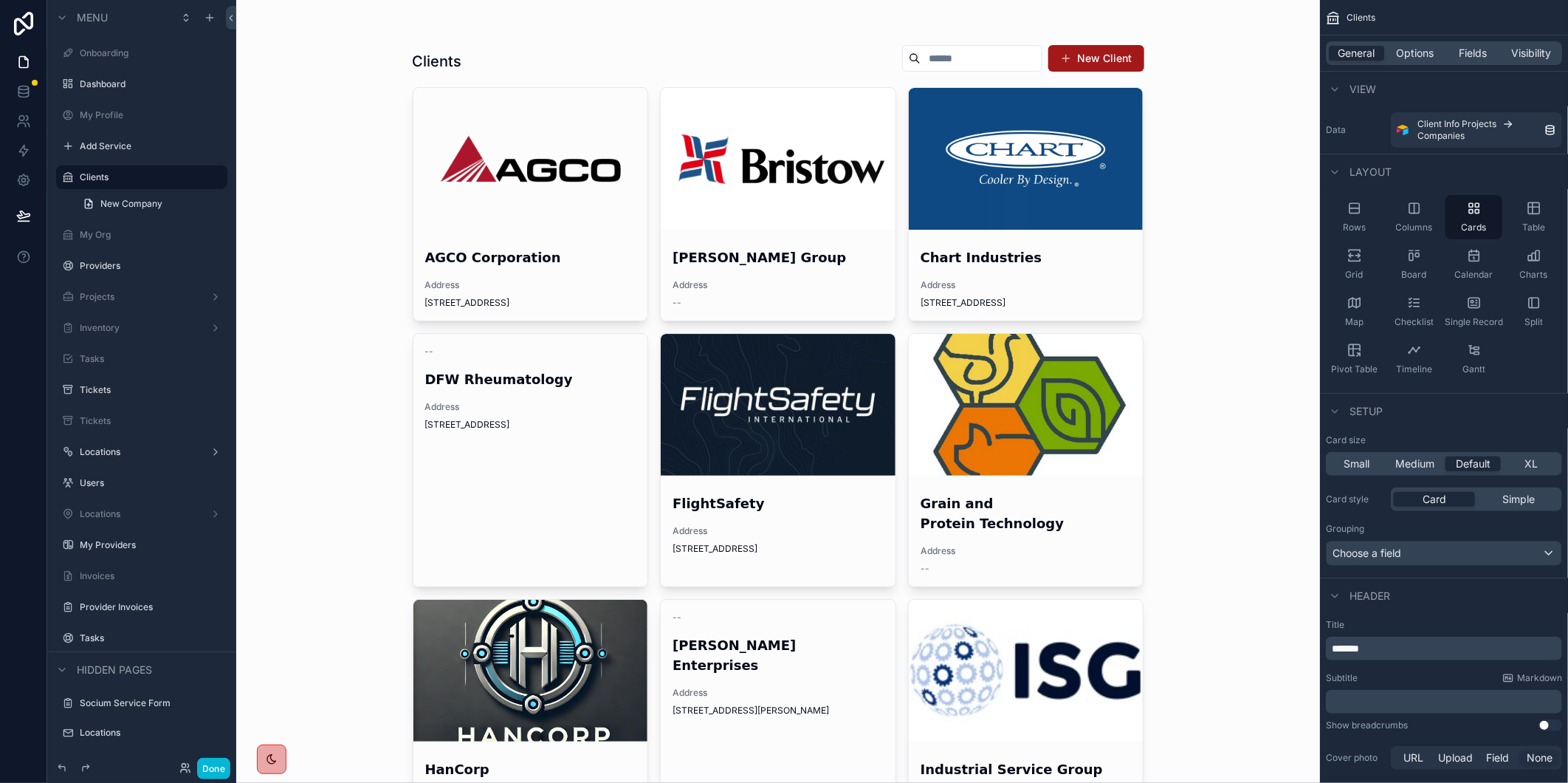
click at [1075, 62] on button "New Client" at bounding box center [1096, 59] width 96 height 26
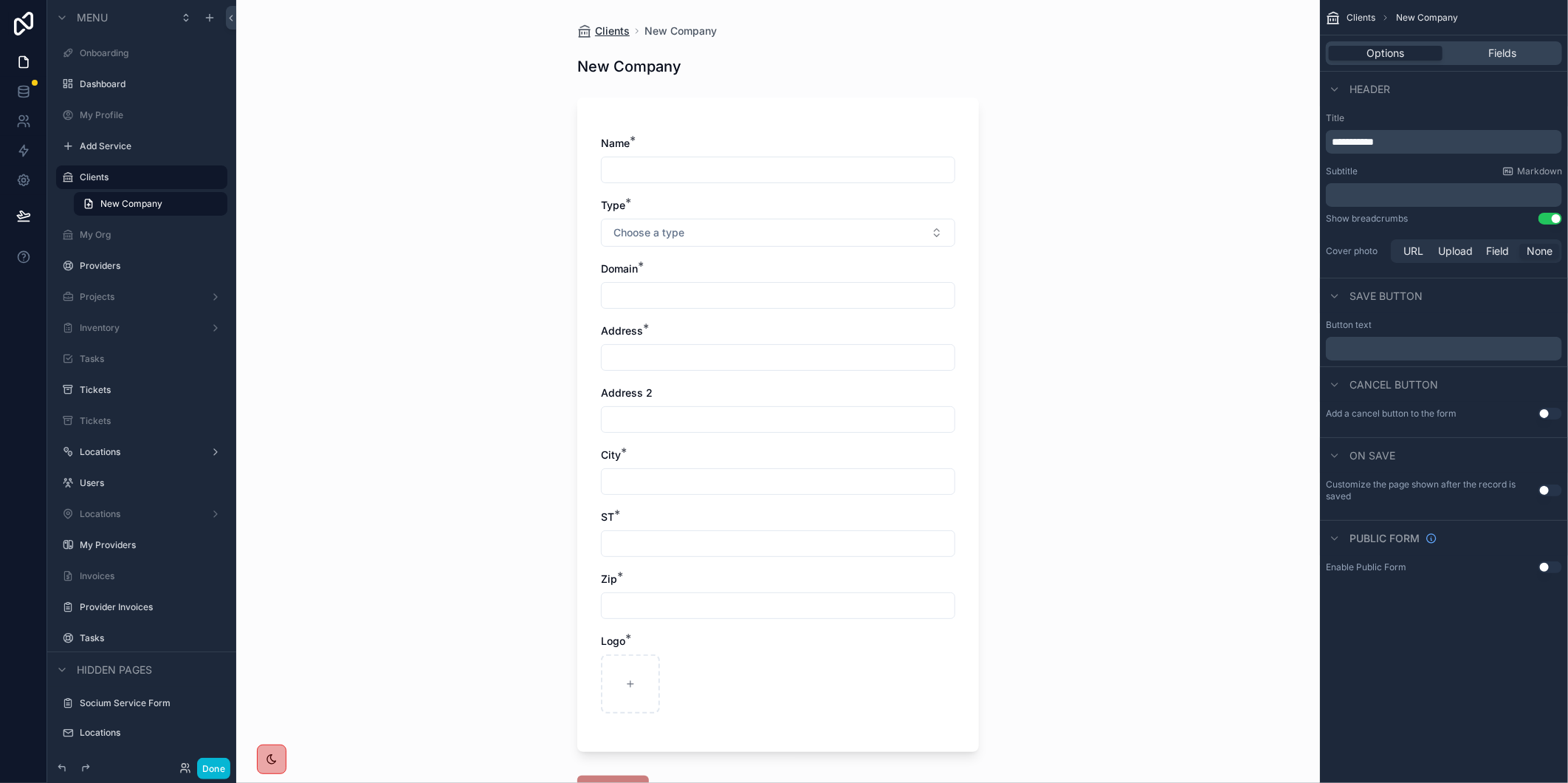
click at [595, 30] on span "Clients" at bounding box center [612, 31] width 35 height 15
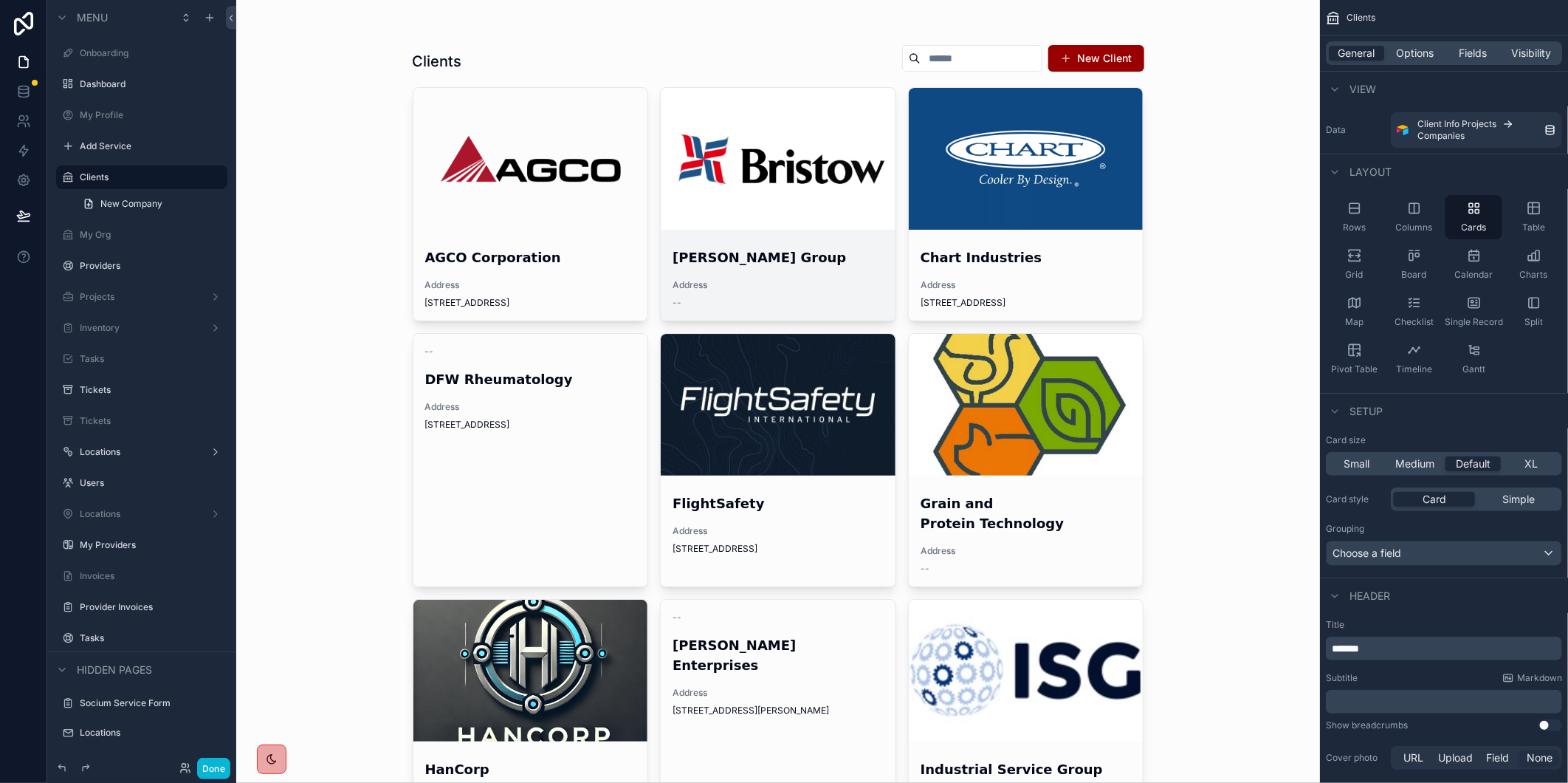
click at [723, 274] on div "[PERSON_NAME] Group Address --" at bounding box center [778, 278] width 235 height 85
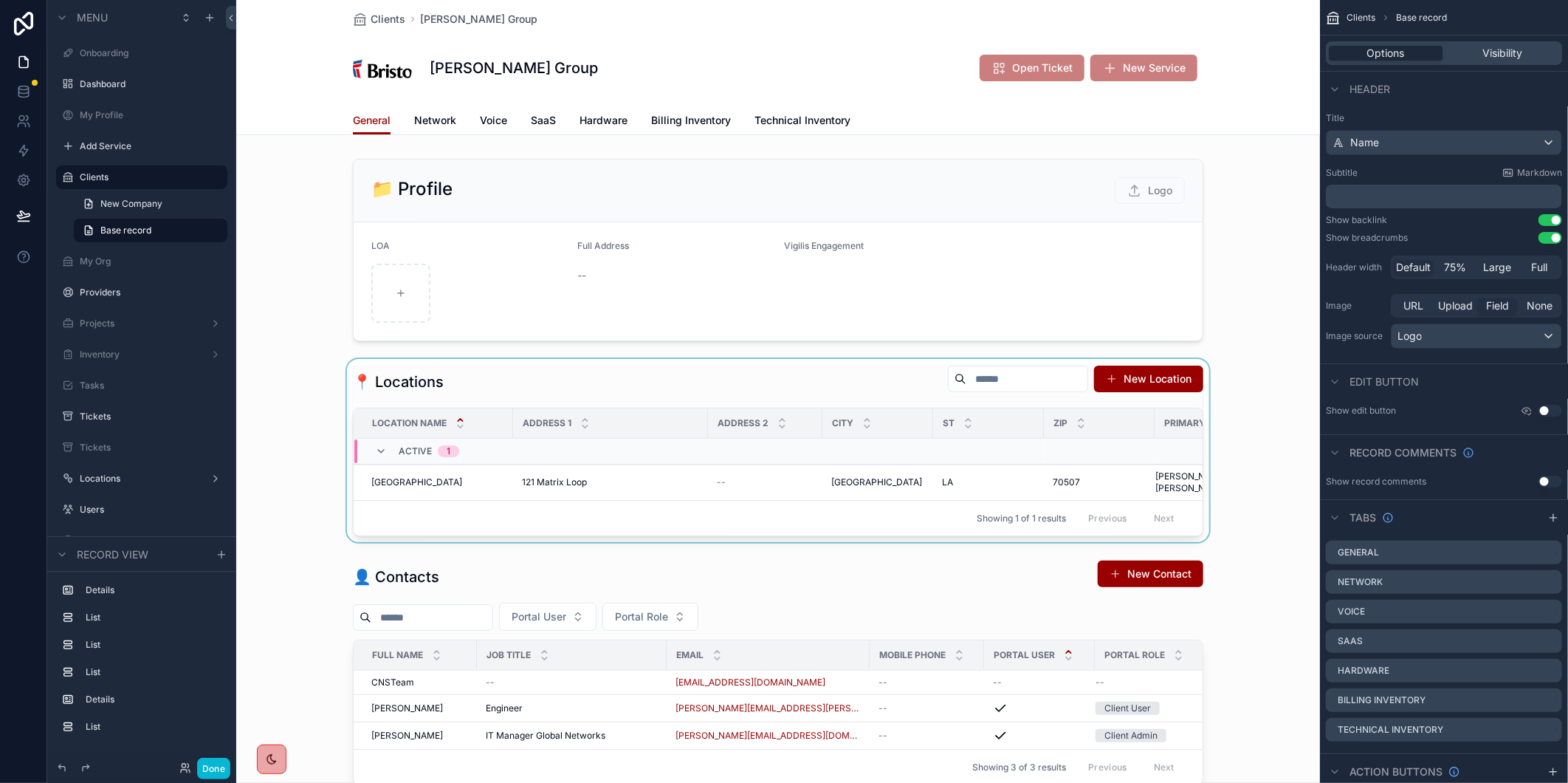
drag, startPoint x: 823, startPoint y: 527, endPoint x: 934, endPoint y: 523, distance: 111.1
click at [934, 523] on div "scrollable content" at bounding box center [778, 450] width 1084 height 183
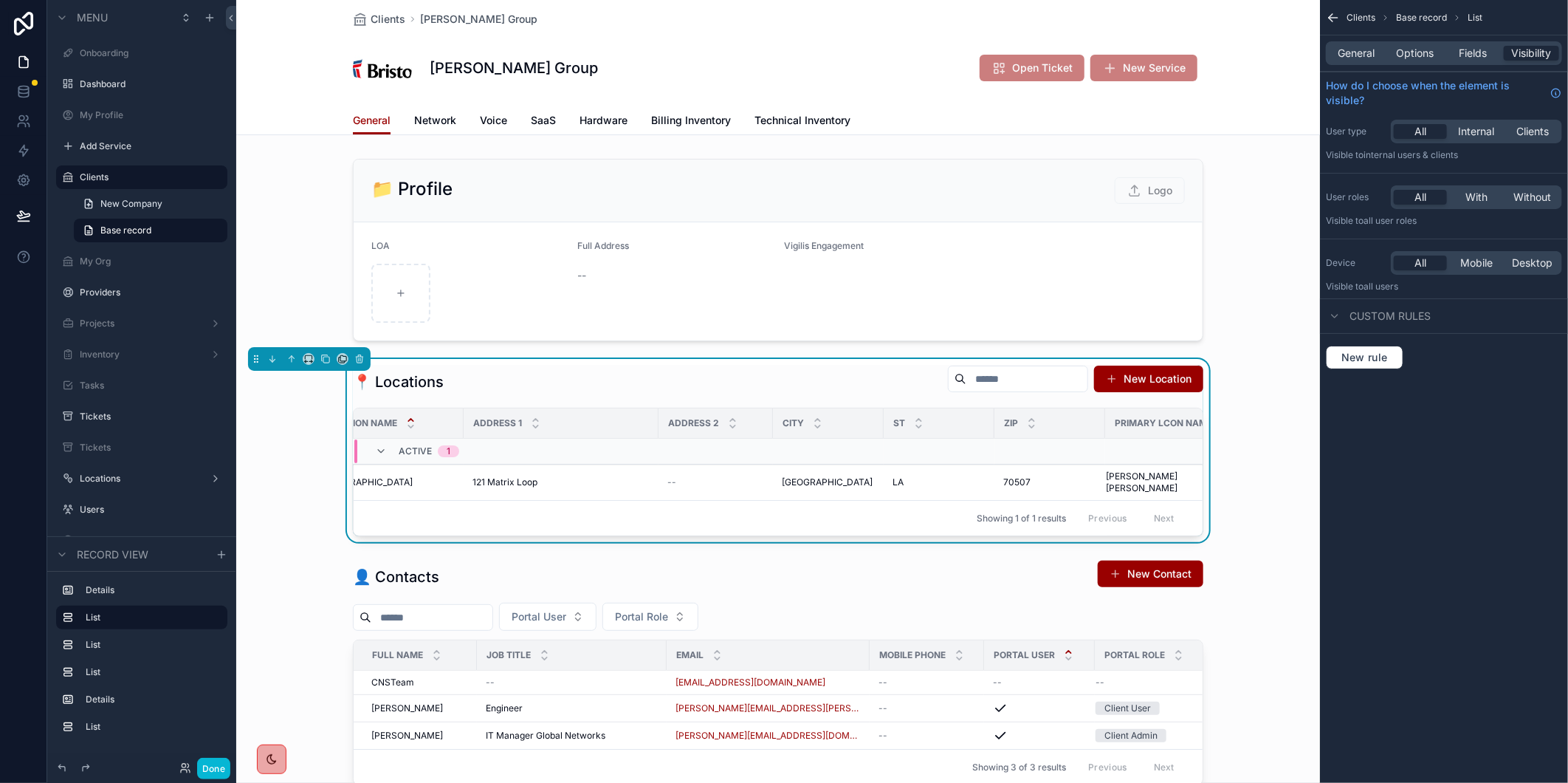
scroll to position [0, 63]
click at [1256, 546] on div "📁 Profile Logo LOA Full Address -- Vigilis Engagement 📍 Locations New Location …" at bounding box center [778, 751] width 1084 height 1197
click at [717, 267] on div "scrollable content" at bounding box center [778, 250] width 1084 height 195
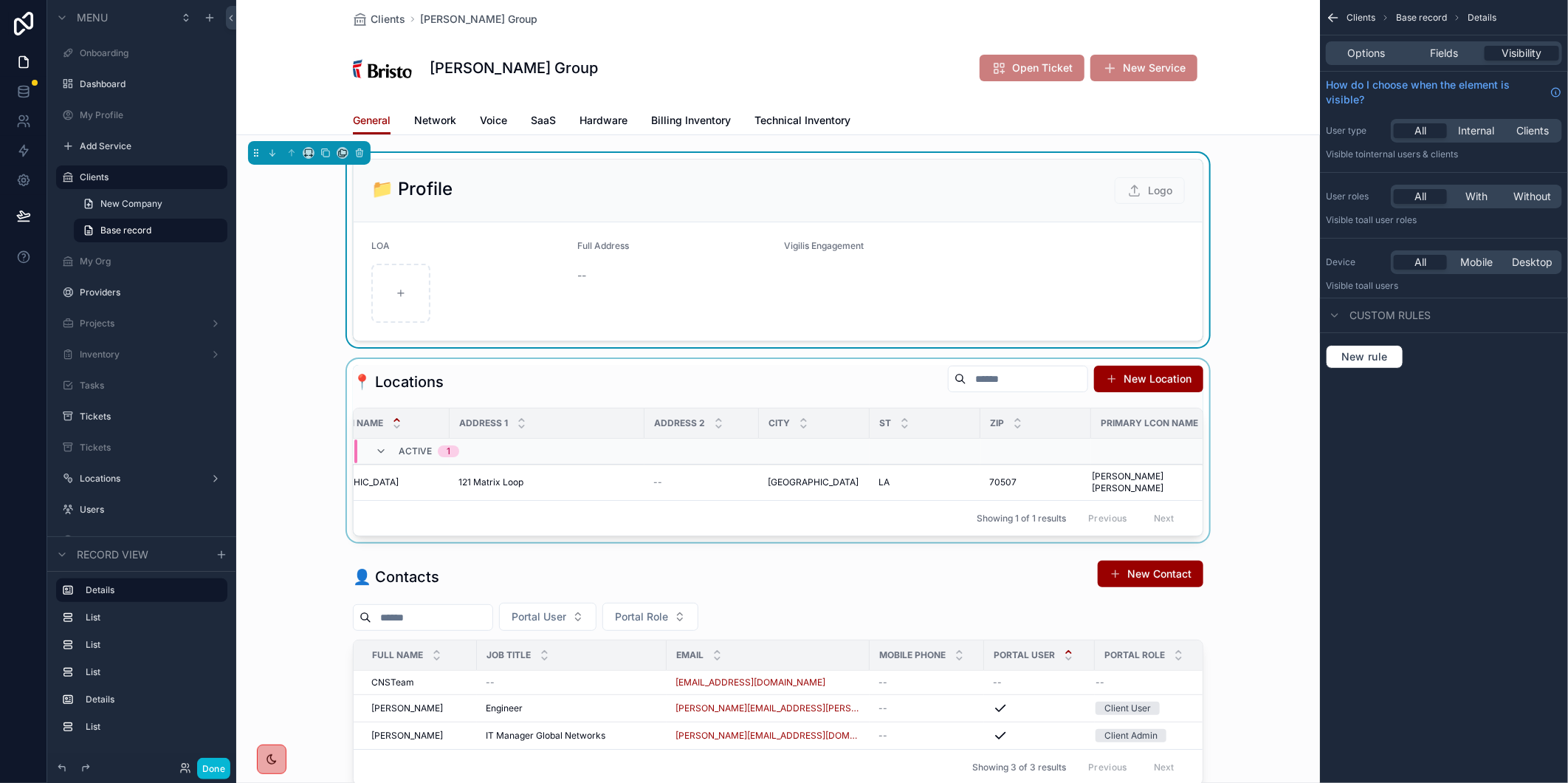
drag, startPoint x: 638, startPoint y: 529, endPoint x: 532, endPoint y: 530, distance: 106.0
click at [532, 530] on div "scrollable content" at bounding box center [778, 450] width 1084 height 183
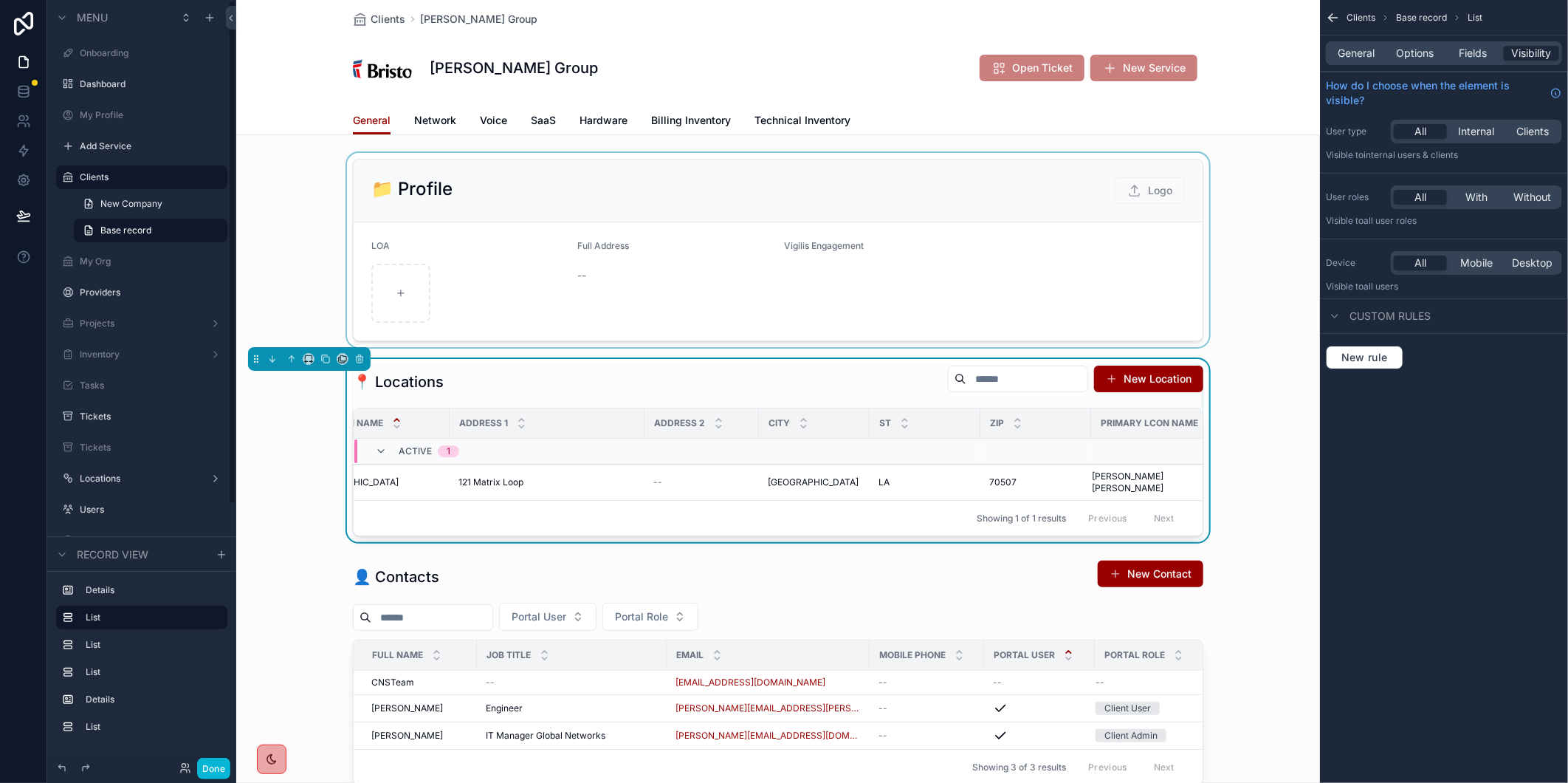
click at [288, 543] on div "📁 Profile Logo LOA Full Address -- Vigilis Engagement 📍 Locations New Location …" at bounding box center [778, 751] width 1084 height 1197
click at [288, 579] on div "scrollable content" at bounding box center [778, 673] width 1084 height 237
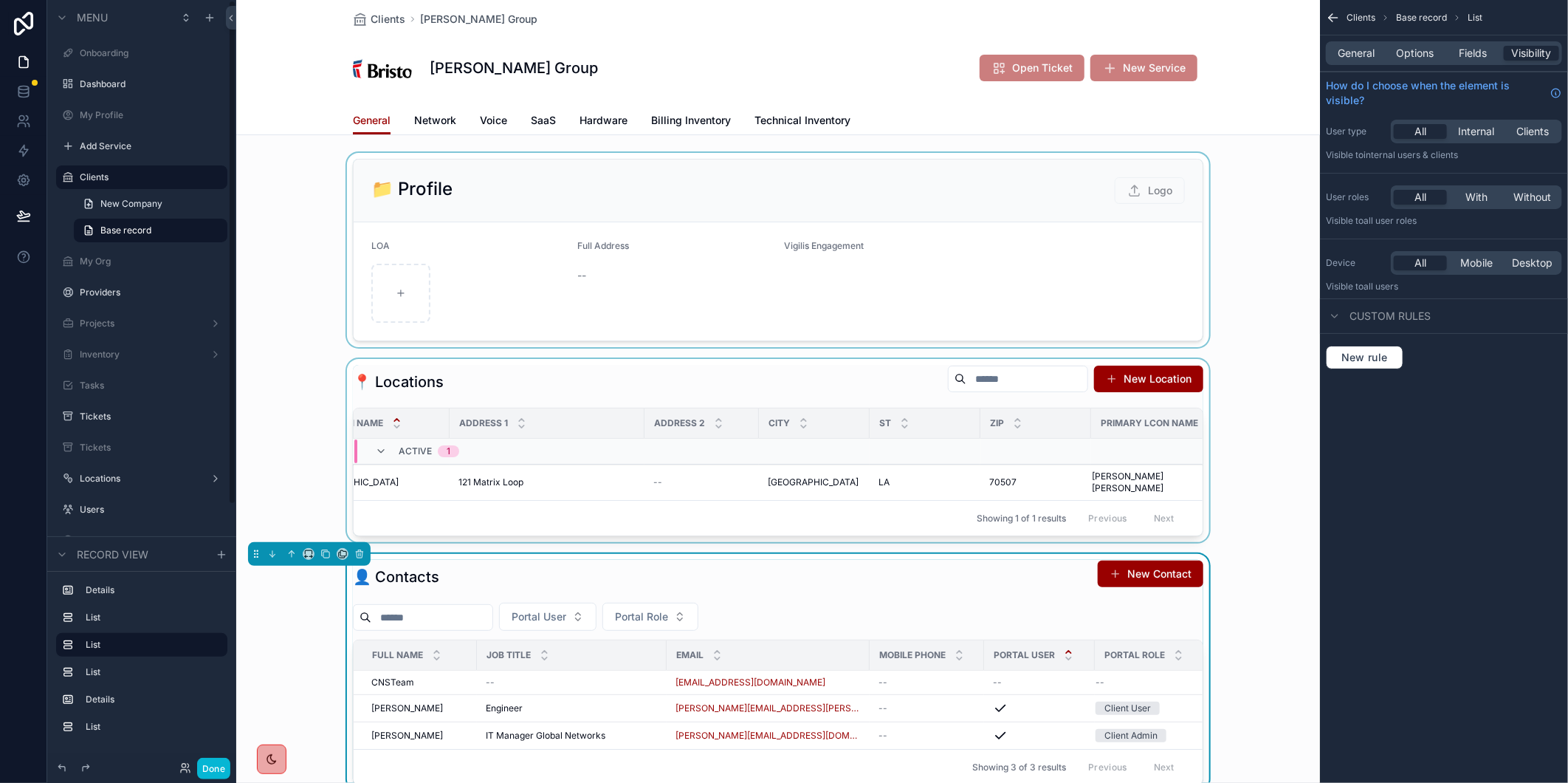
click at [260, 679] on div "👤 Contacts New Contact Portal User Portal Role Full Name Job Title Email Mobile…" at bounding box center [778, 673] width 1084 height 237
click at [208, 774] on button "Done" at bounding box center [213, 768] width 33 height 21
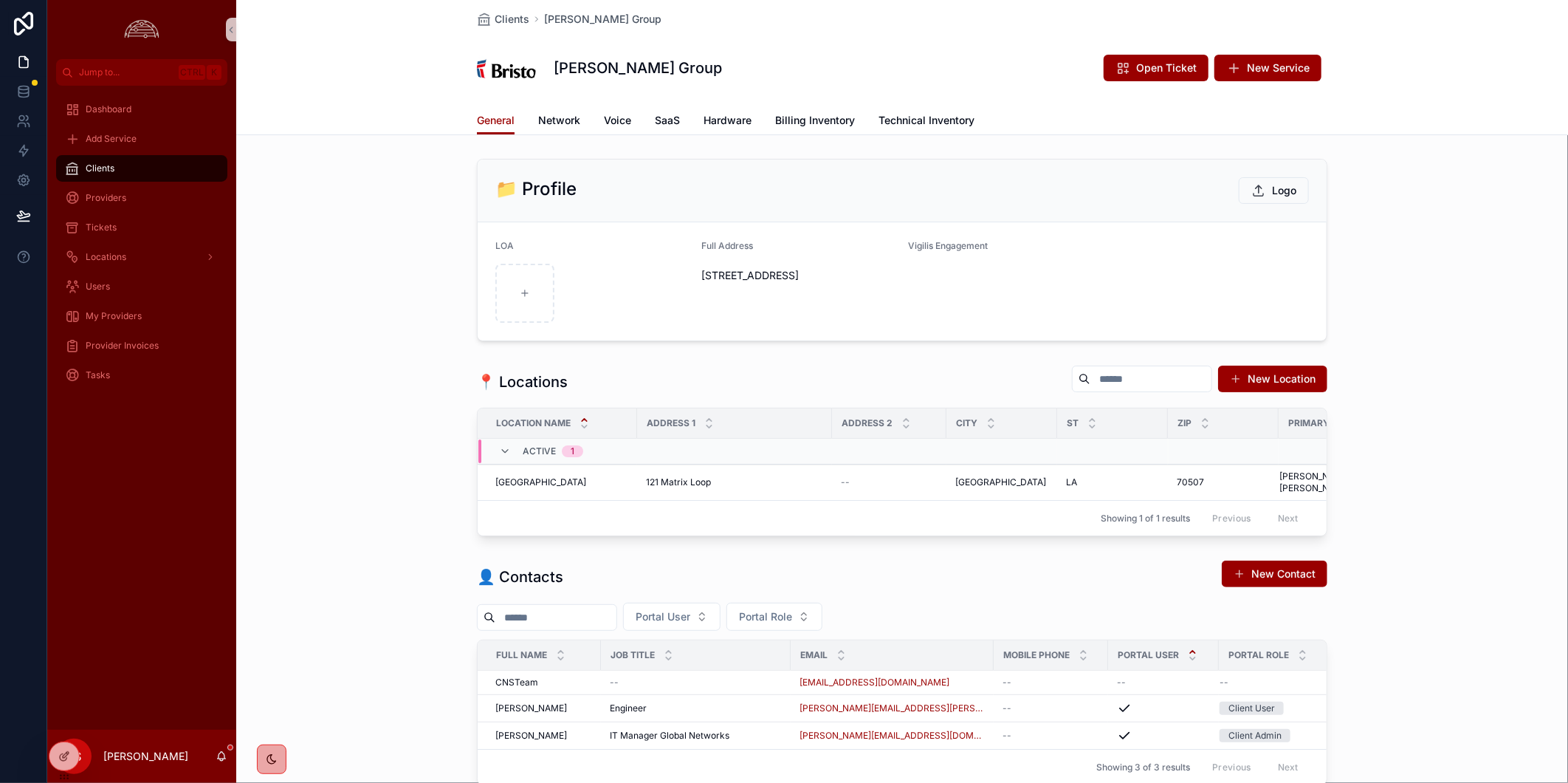
click at [107, 163] on span "Clients" at bounding box center [100, 168] width 29 height 12
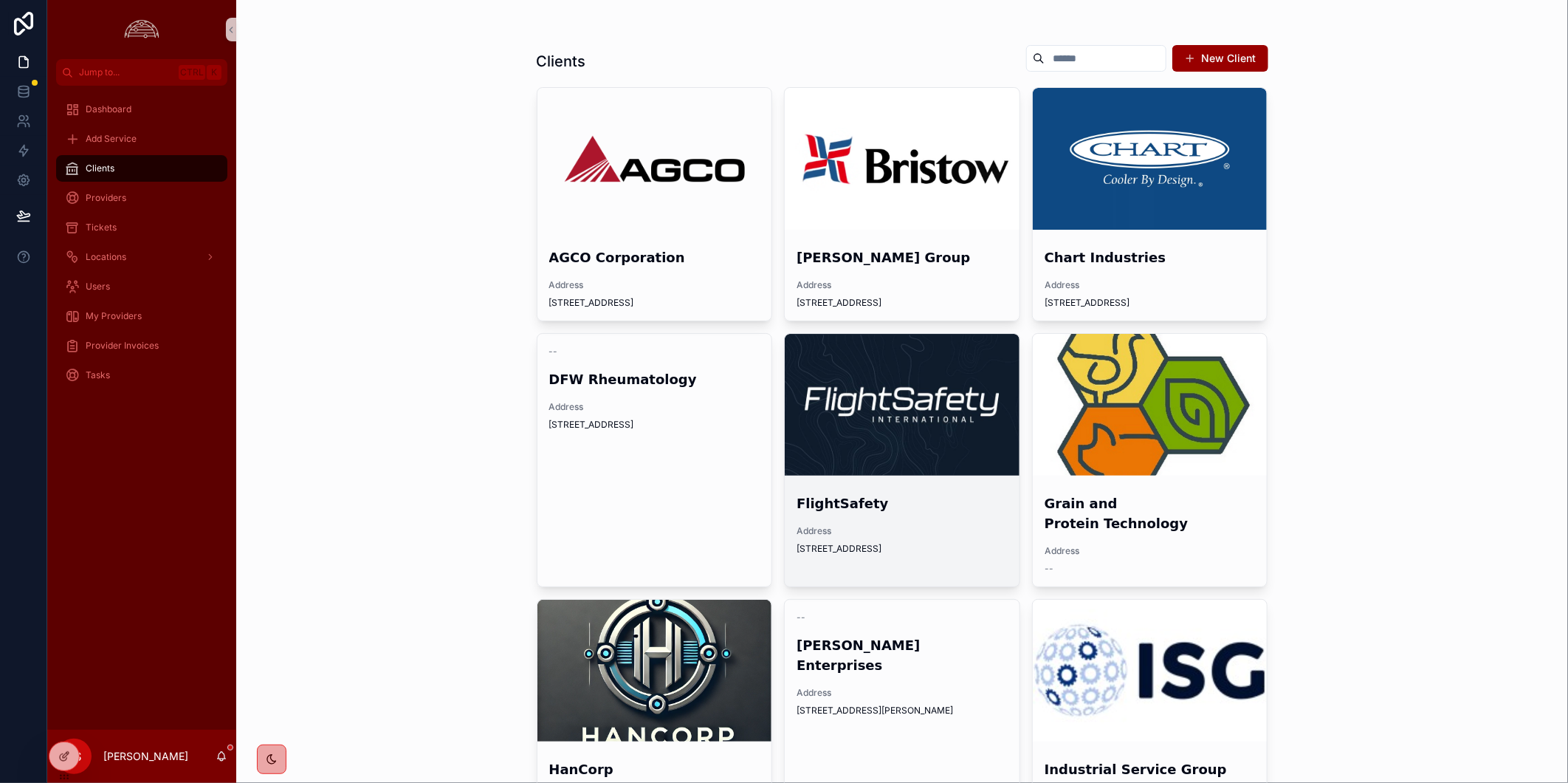
click at [933, 396] on div "scrollable content" at bounding box center [901, 405] width 235 height 18
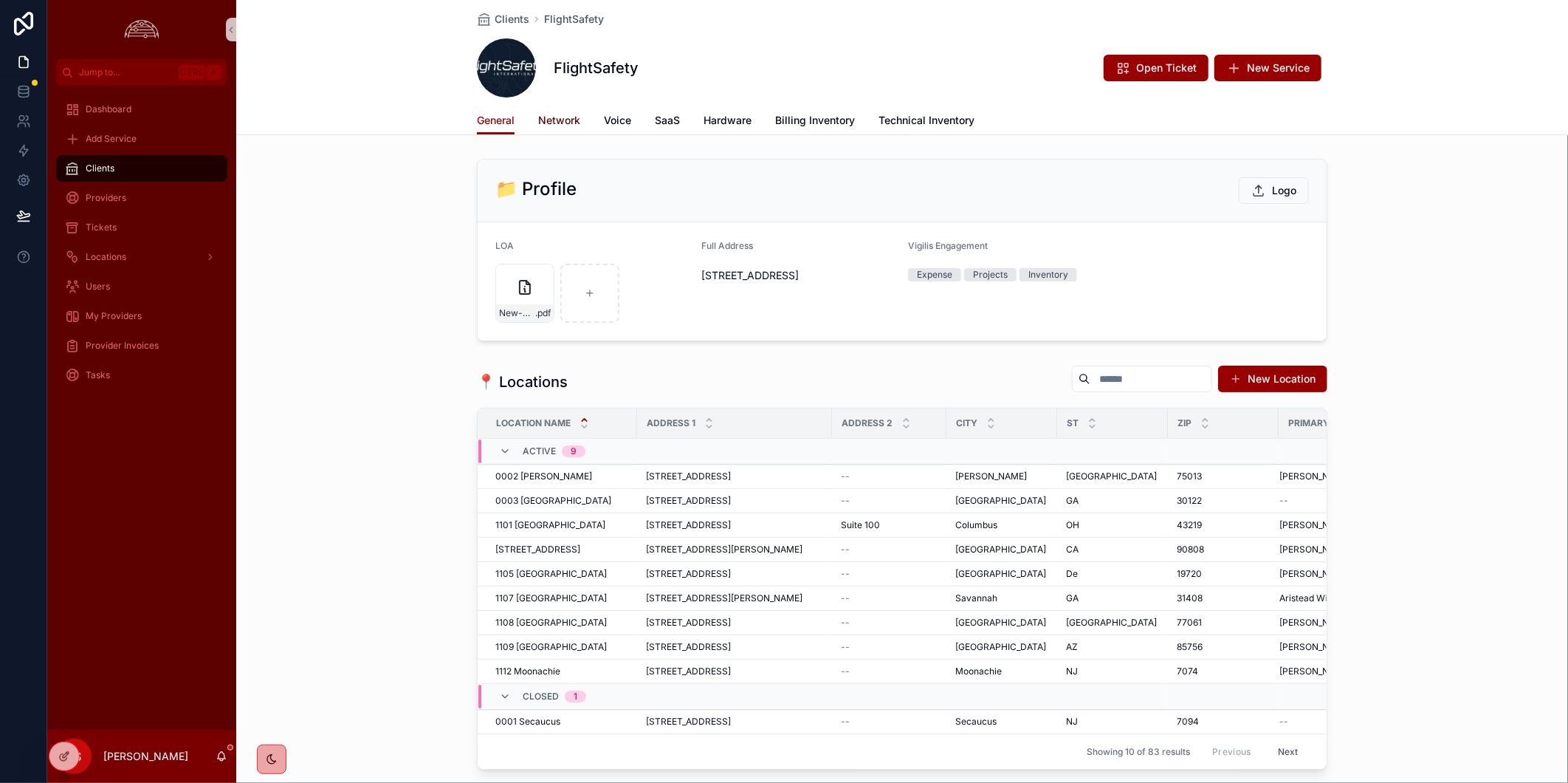
click at [554, 115] on span "Network" at bounding box center [559, 120] width 42 height 15
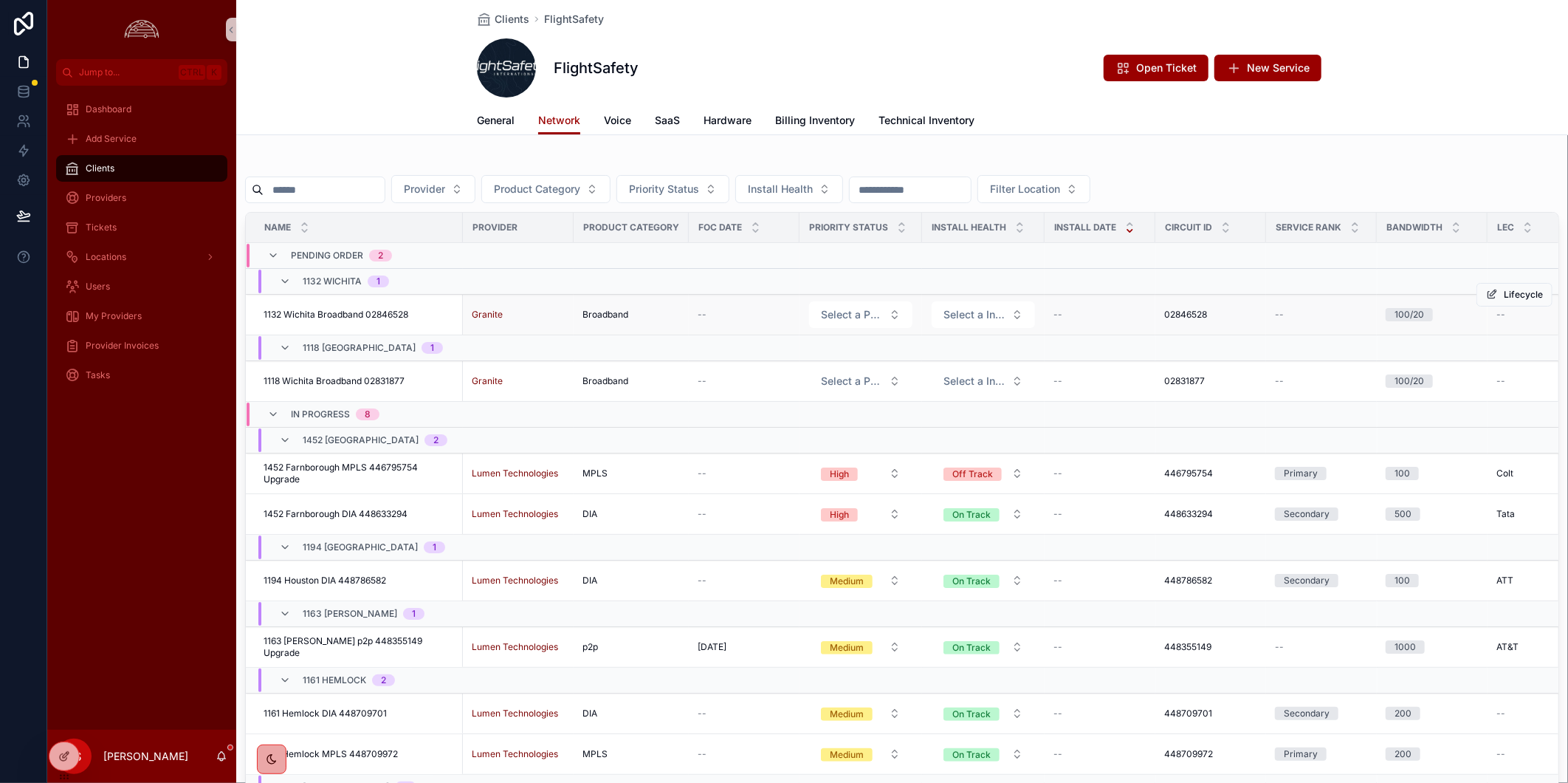
click at [386, 309] on span "1132 Wichita Broadband 02846528" at bounding box center [336, 315] width 145 height 12
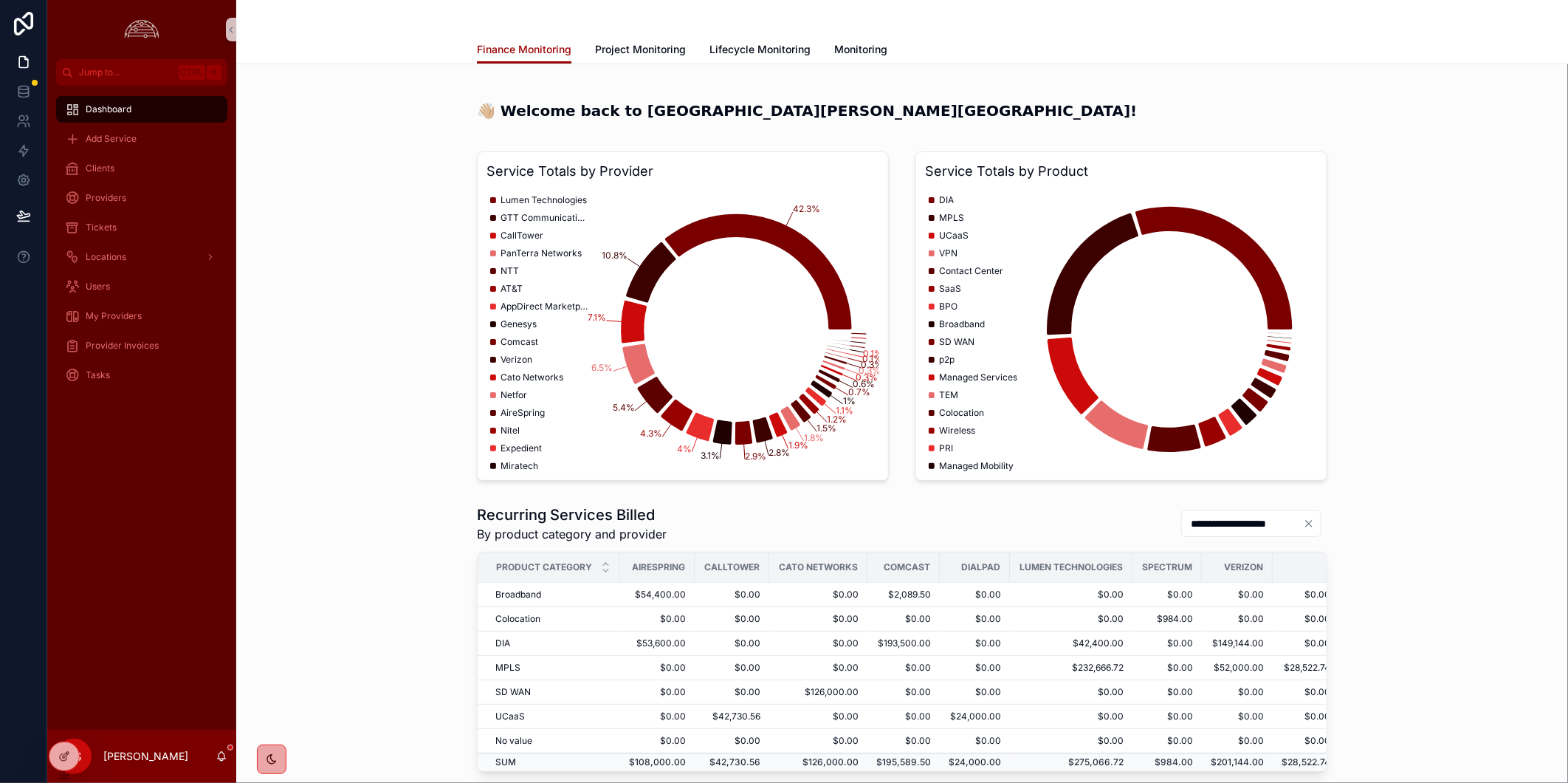
click at [163, 614] on div "Dashboard Add Service Clients Providers Tickets Locations Users My Providers Pr…" at bounding box center [141, 407] width 189 height 644
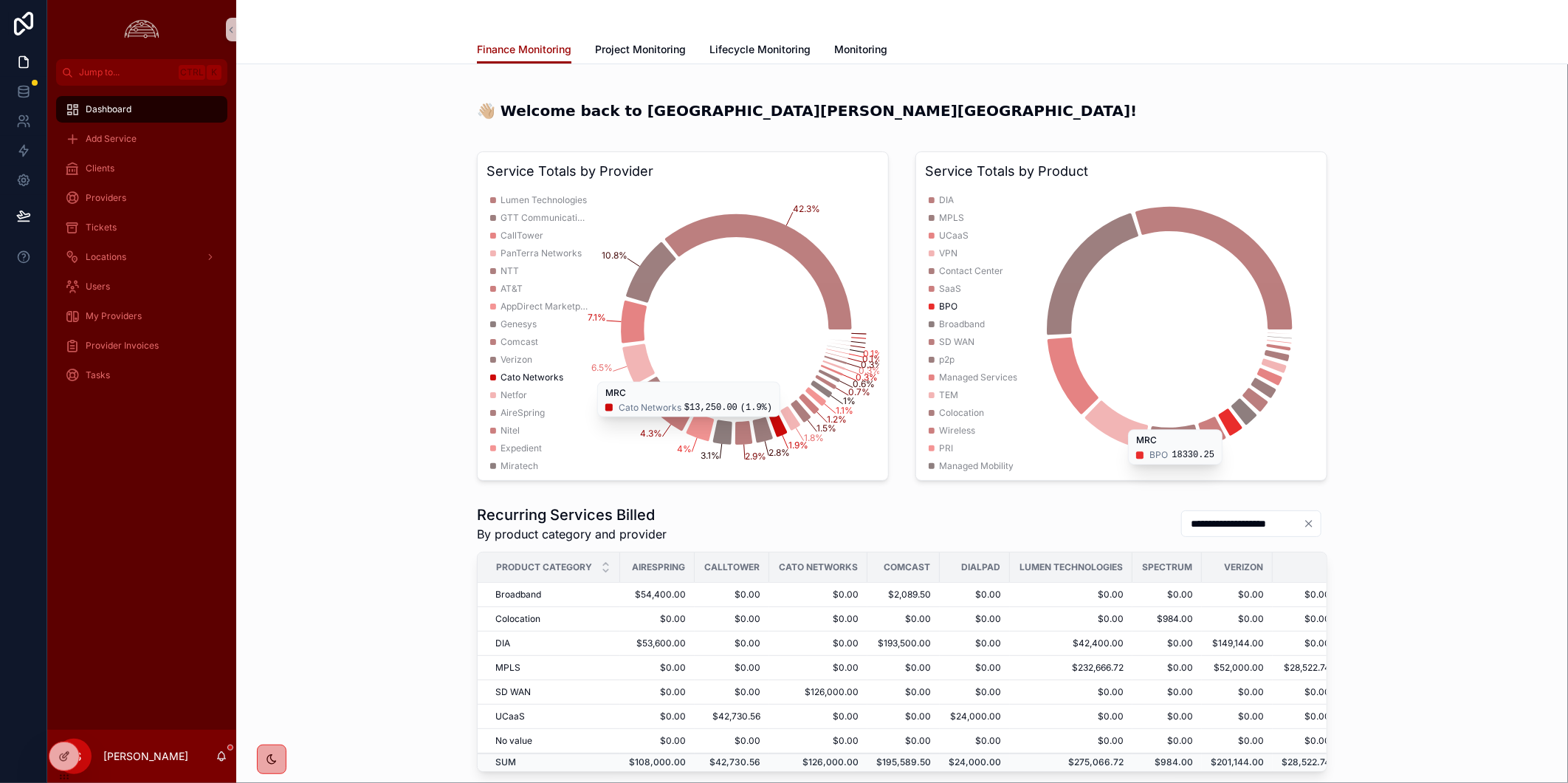
click at [357, 539] on div "**********" at bounding box center [902, 638] width 1308 height 279
click at [129, 649] on div "Dashboard Add Service Clients Providers Tickets Locations Users My Providers Pr…" at bounding box center [141, 407] width 189 height 644
click at [125, 539] on div "Dashboard Add Service Clients Providers Tickets Locations Users My Providers Pr…" at bounding box center [141, 407] width 189 height 644
click at [160, 166] on div "Clients" at bounding box center [142, 168] width 153 height 24
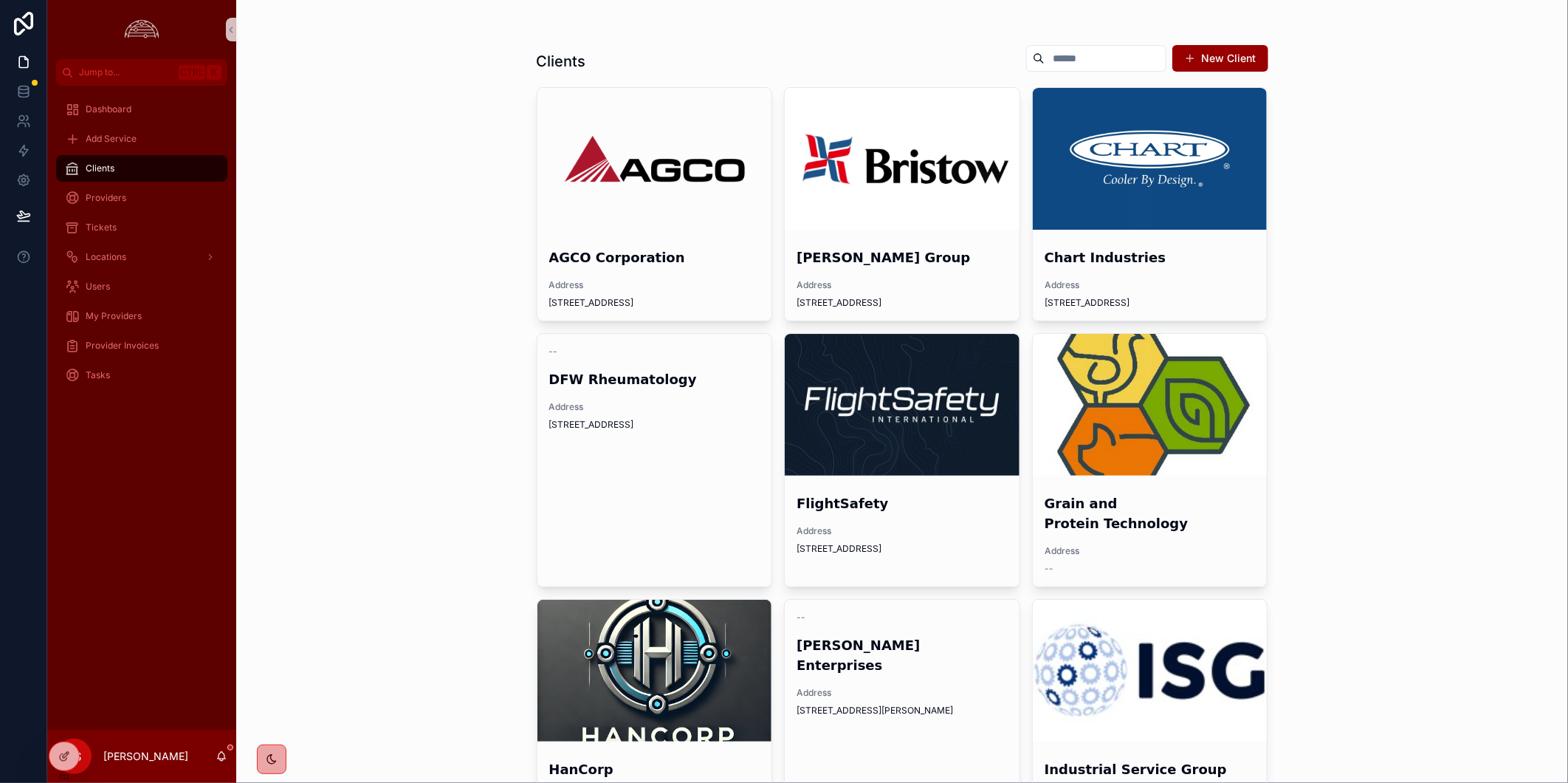
click at [934, 426] on div "scrollable content" at bounding box center [901, 405] width 235 height 142
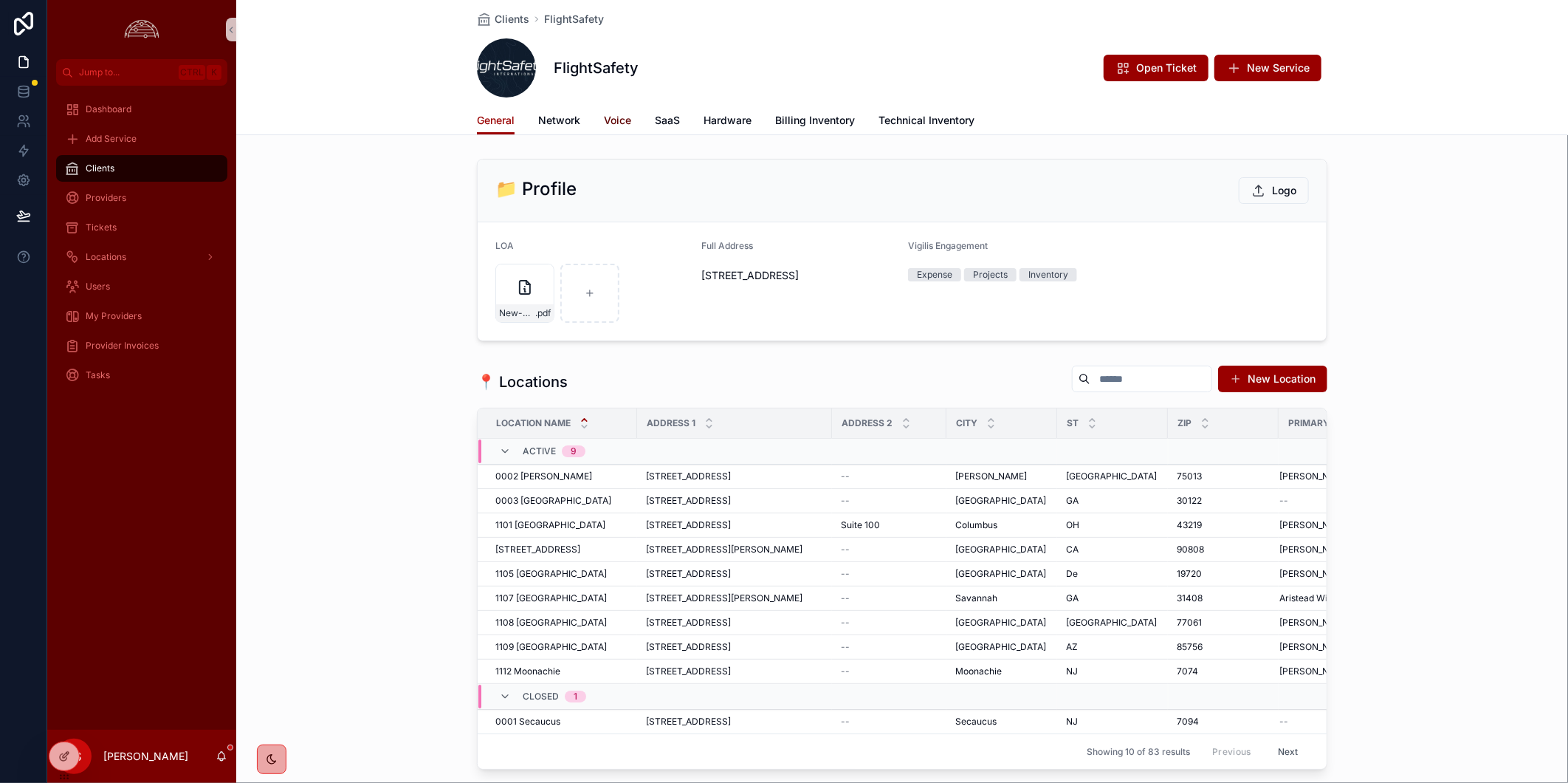
click at [625, 117] on span "Voice" at bounding box center [617, 120] width 27 height 15
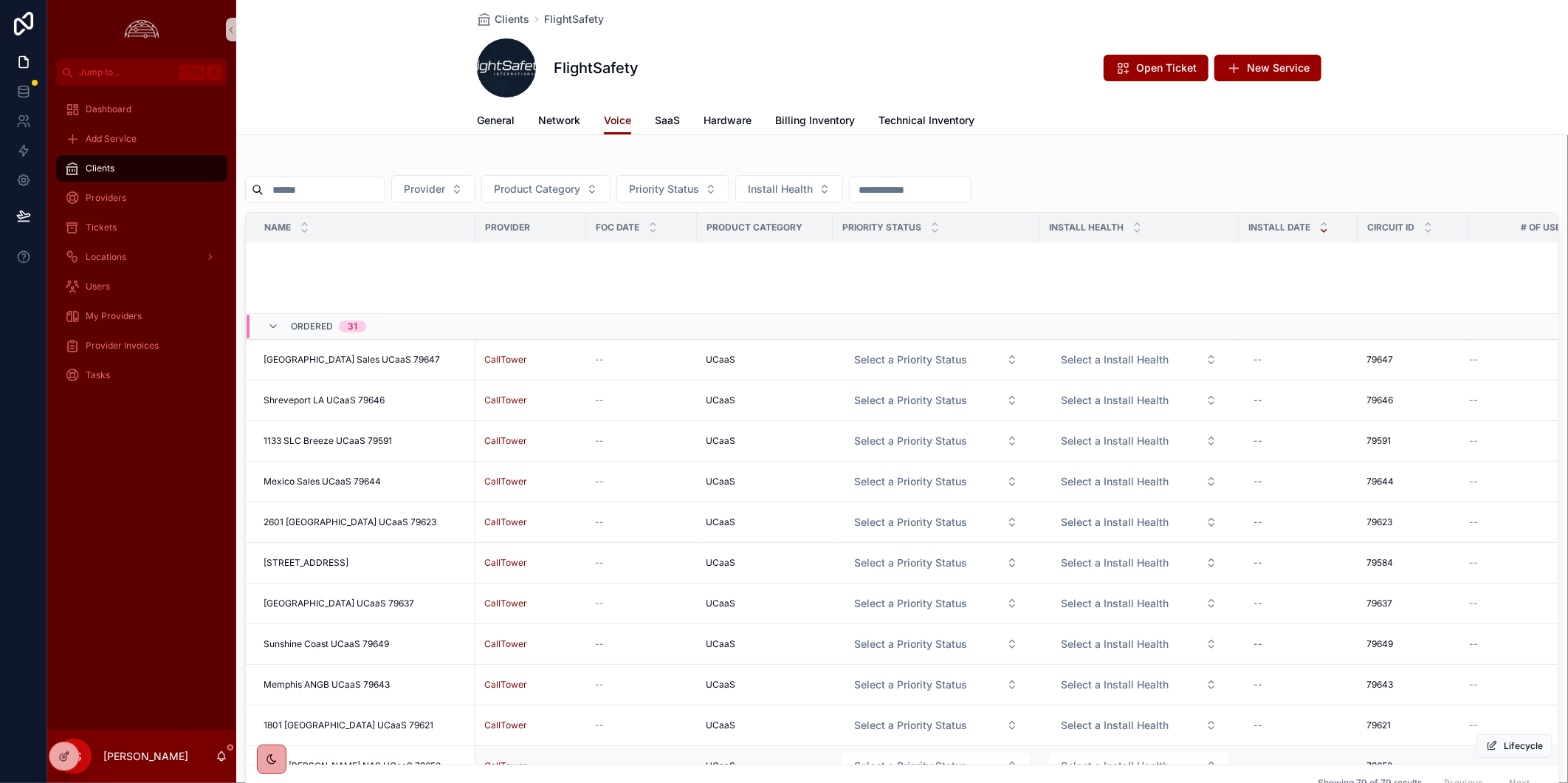
scroll to position [757, 0]
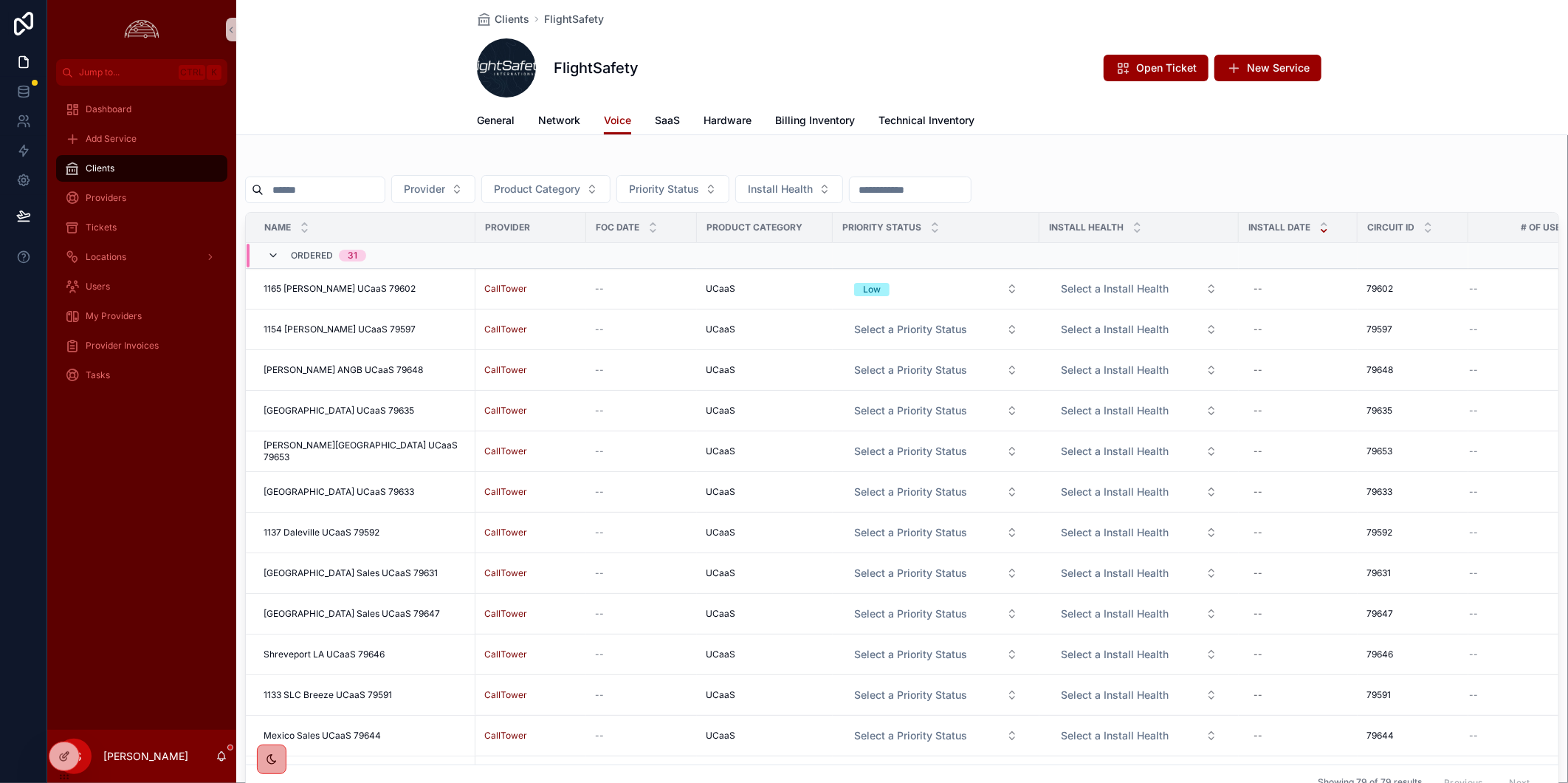
click at [275, 255] on icon "scrollable content" at bounding box center [273, 256] width 12 height 12
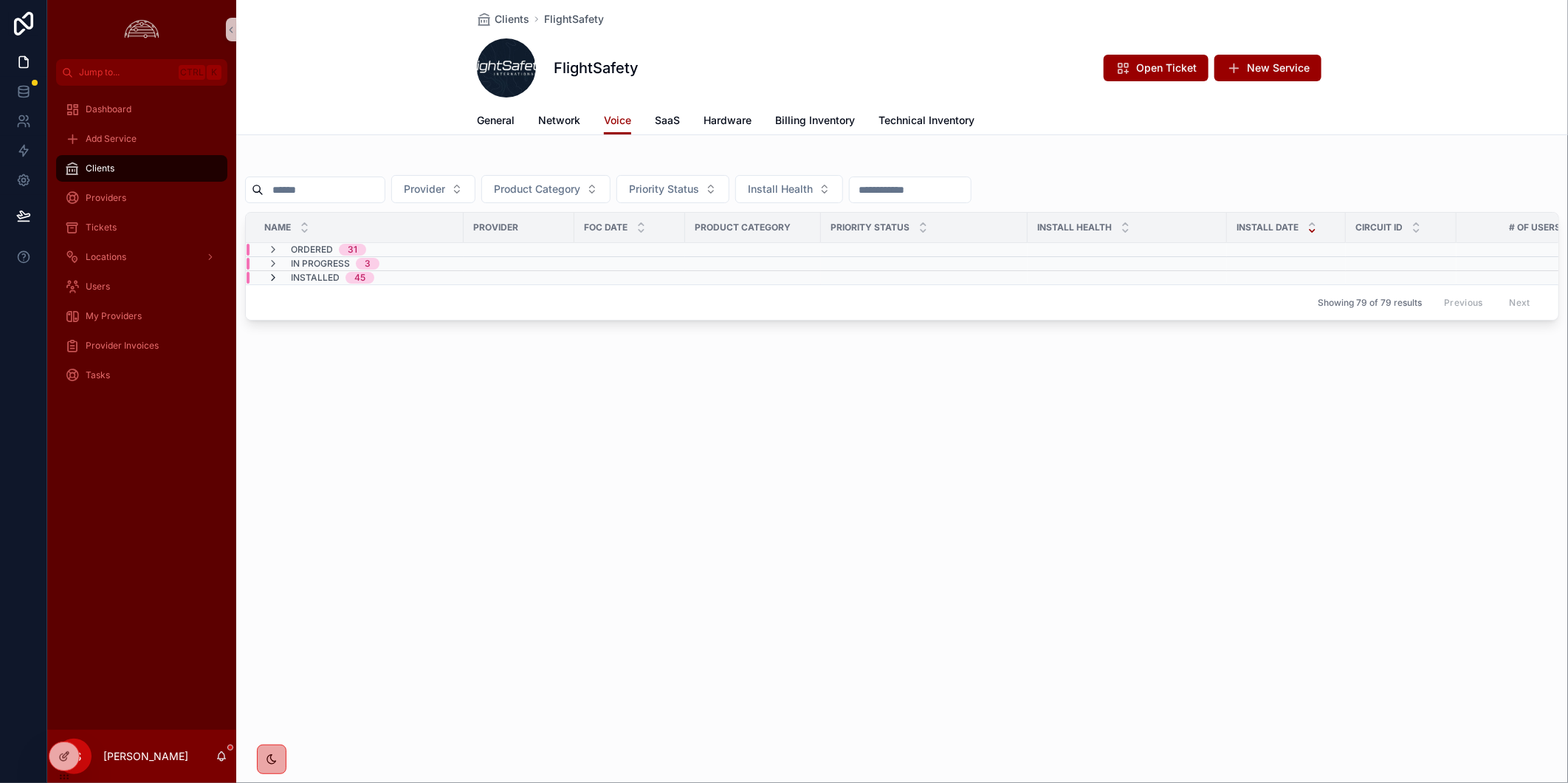
click at [278, 278] on icon "scrollable content" at bounding box center [273, 278] width 12 height 12
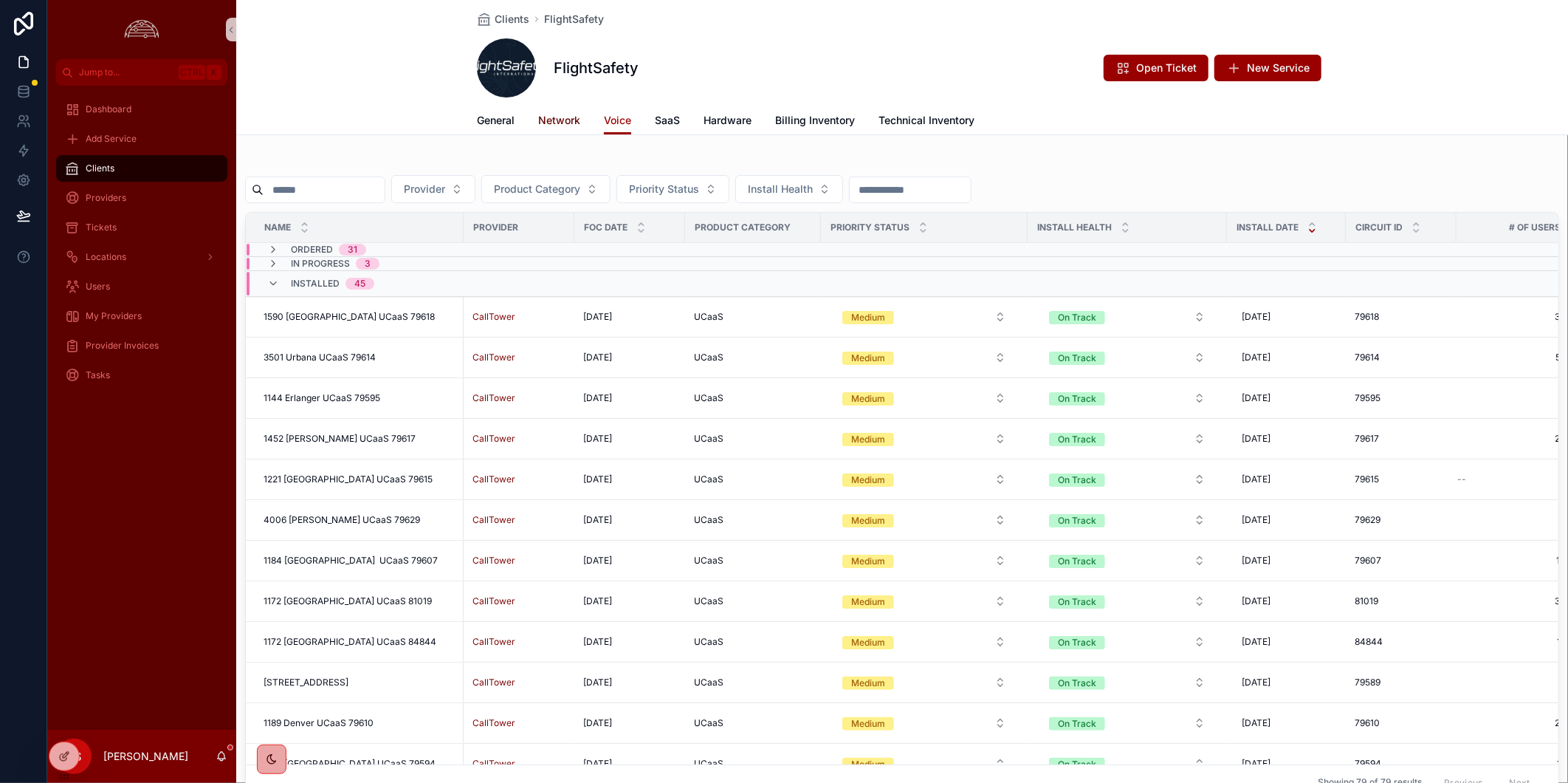
click at [571, 118] on span "Network" at bounding box center [559, 120] width 42 height 15
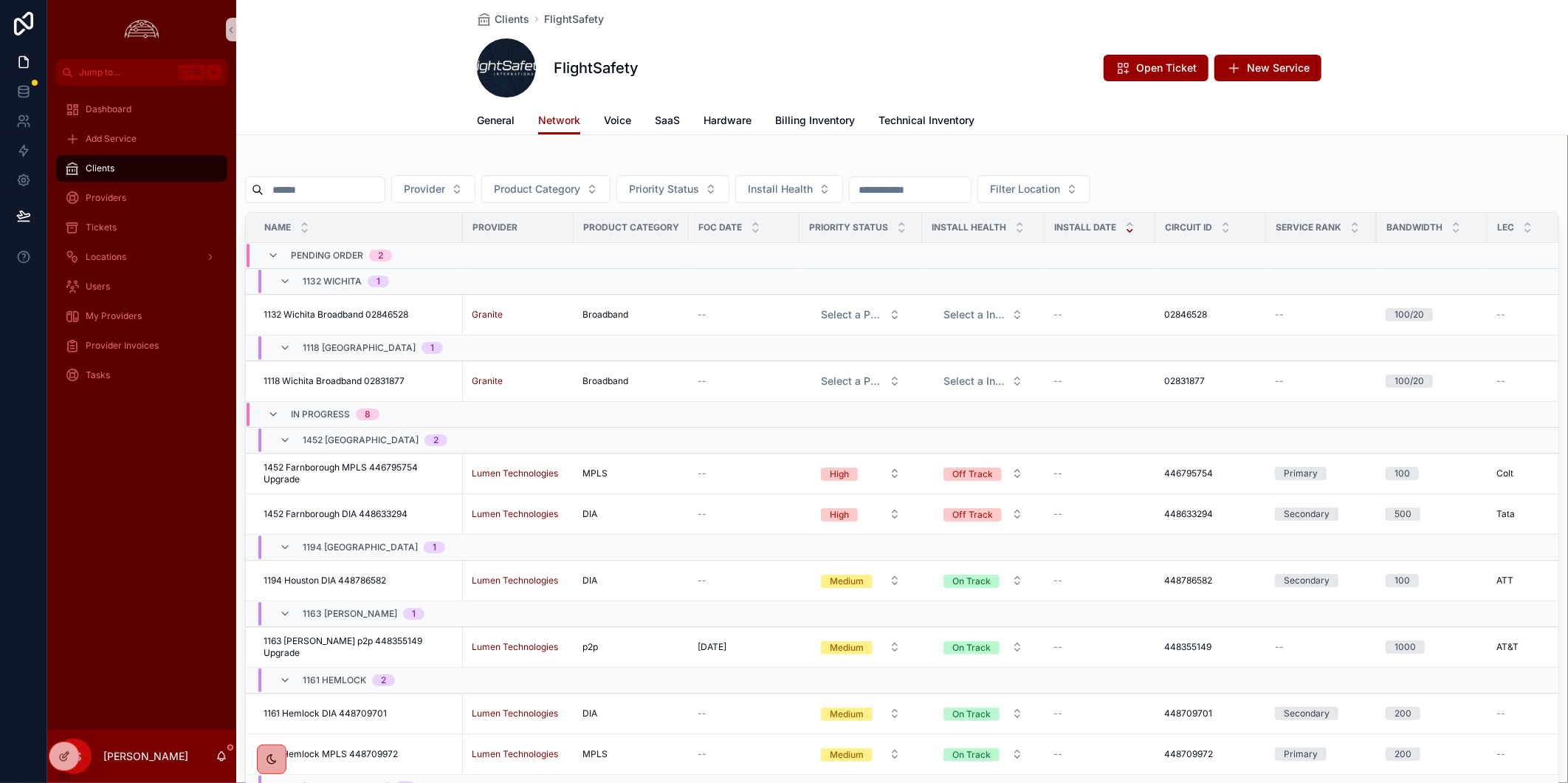
click at [150, 176] on div "Clients" at bounding box center [142, 168] width 153 height 24
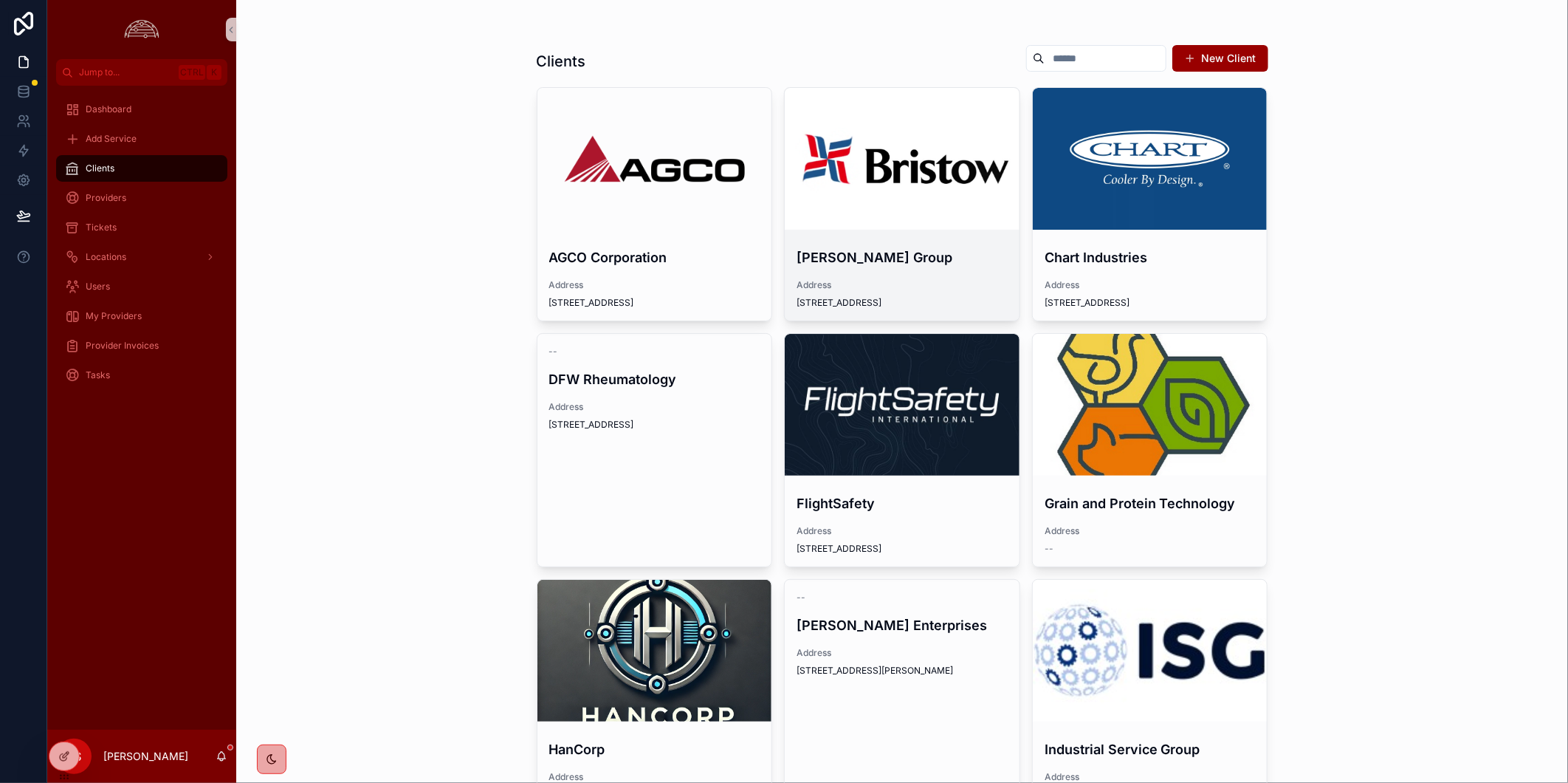
click at [943, 188] on div "scrollable content" at bounding box center [901, 159] width 235 height 142
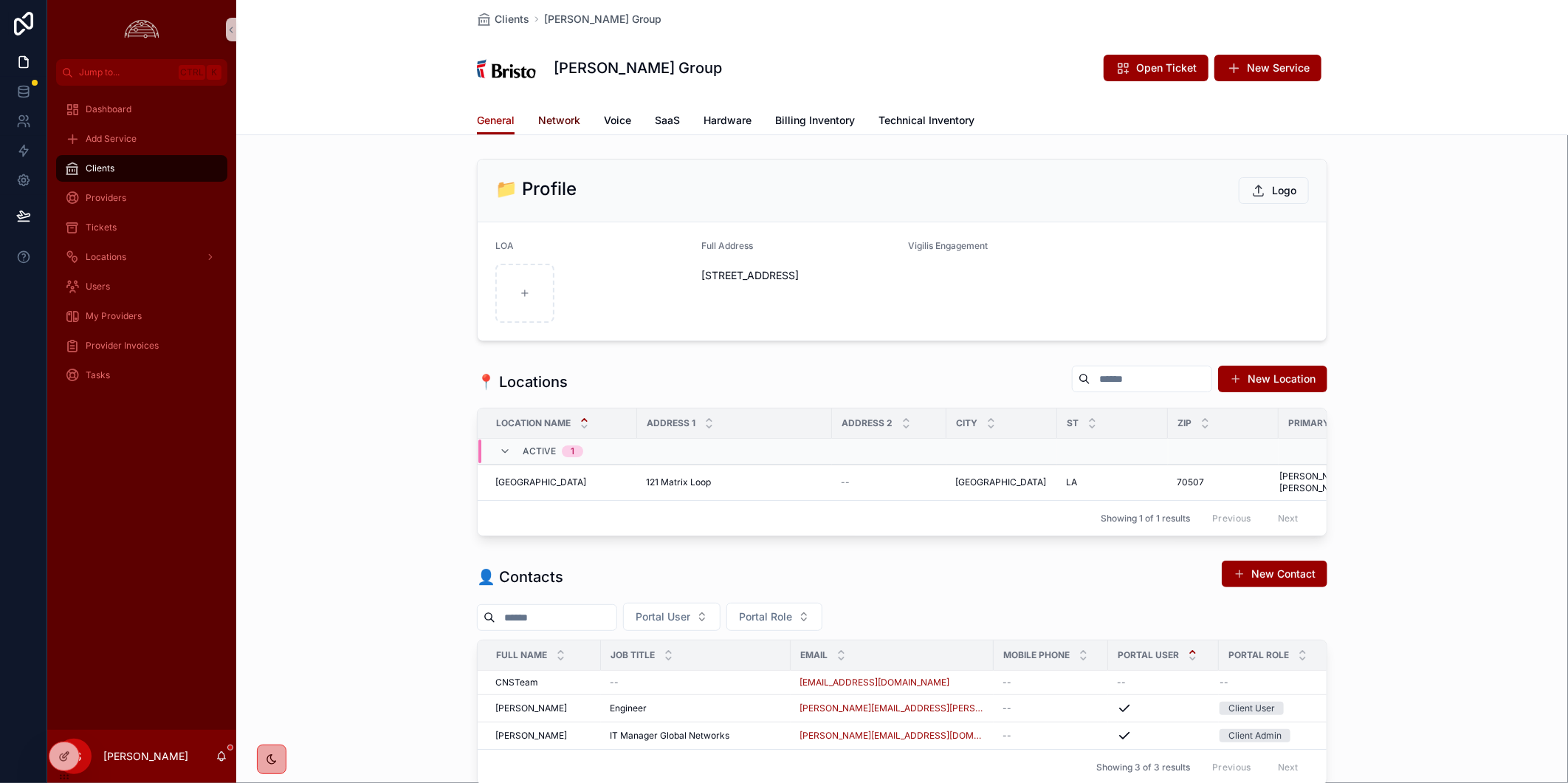
click at [564, 124] on span "Network" at bounding box center [559, 120] width 42 height 15
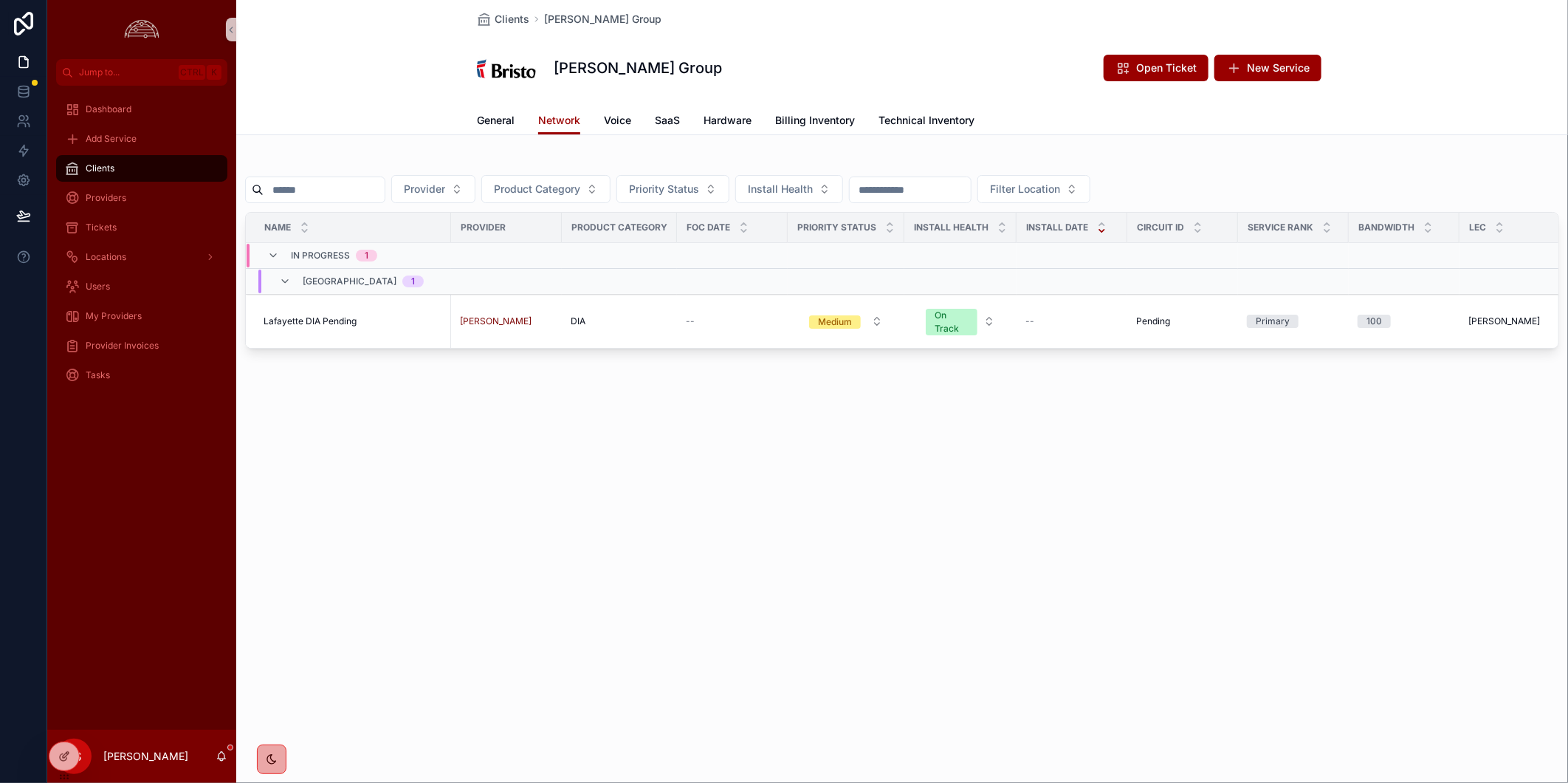
click at [709, 494] on div "Clients Bristow Group Bristow Group Open Ticket New Service Network General Net…" at bounding box center [902, 392] width 1332 height 783
click at [121, 171] on div "Clients" at bounding box center [142, 168] width 153 height 24
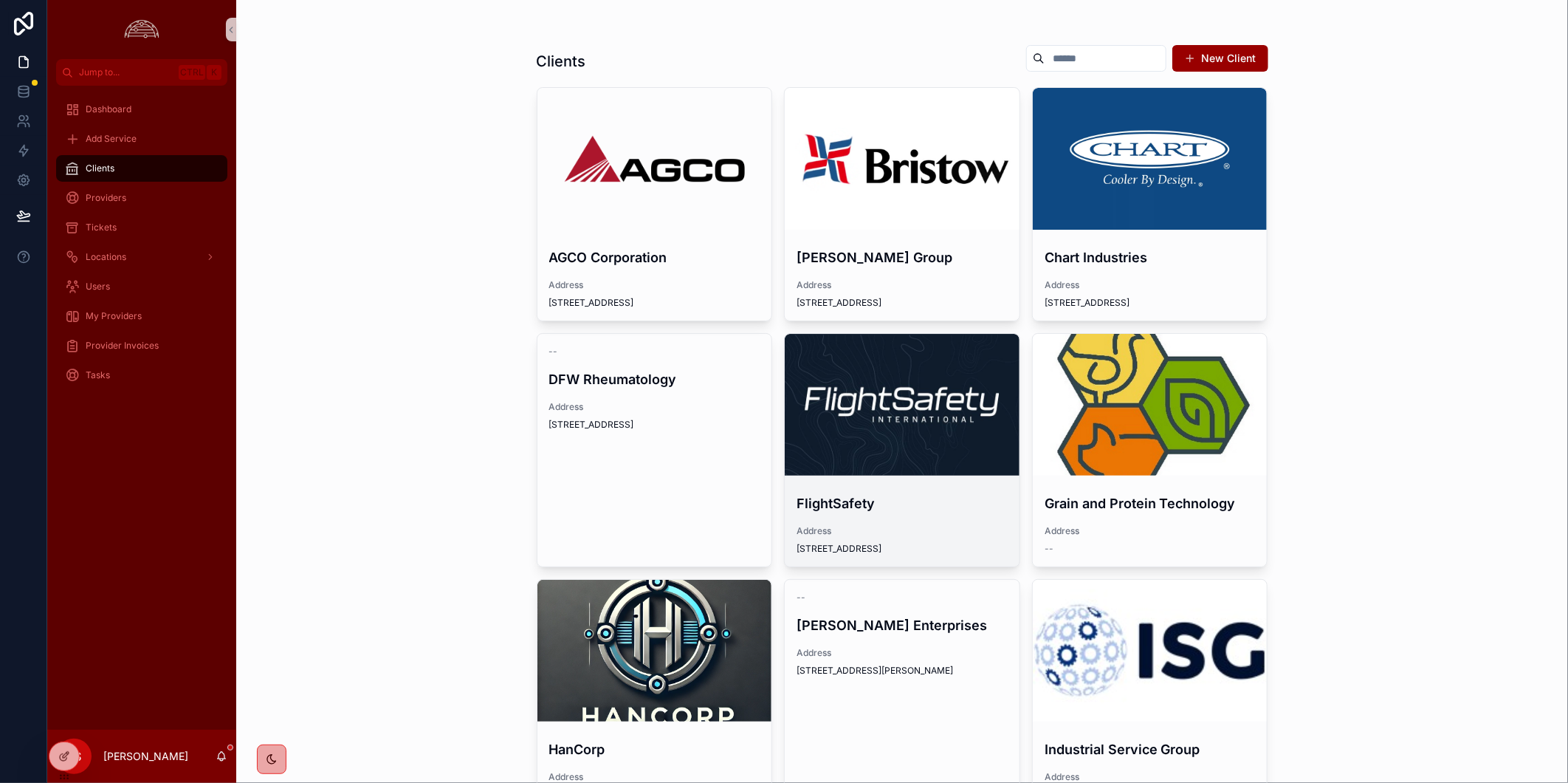
click at [827, 406] on div "scrollable content" at bounding box center [901, 405] width 235 height 18
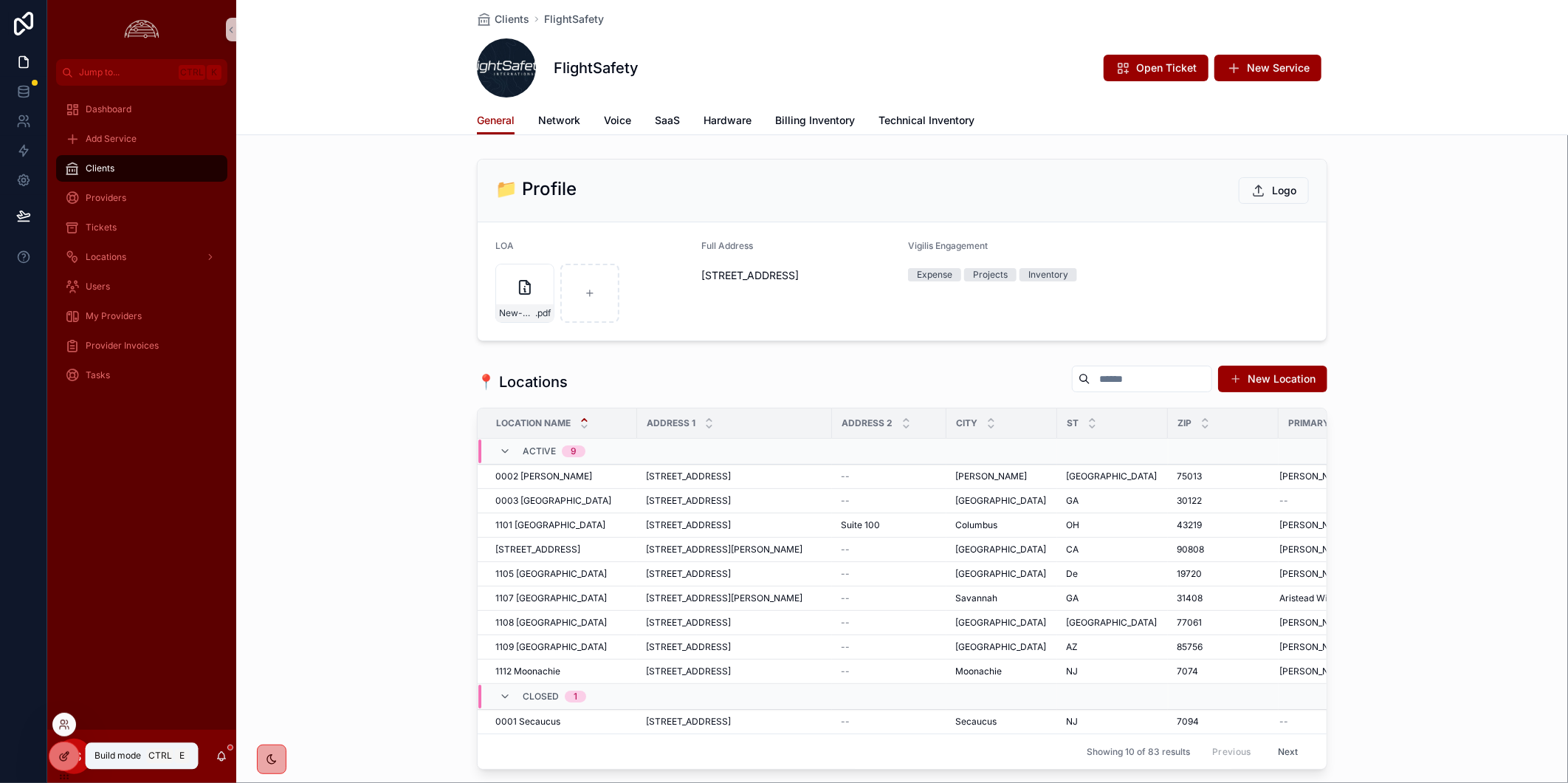
click at [54, 759] on div at bounding box center [64, 756] width 30 height 28
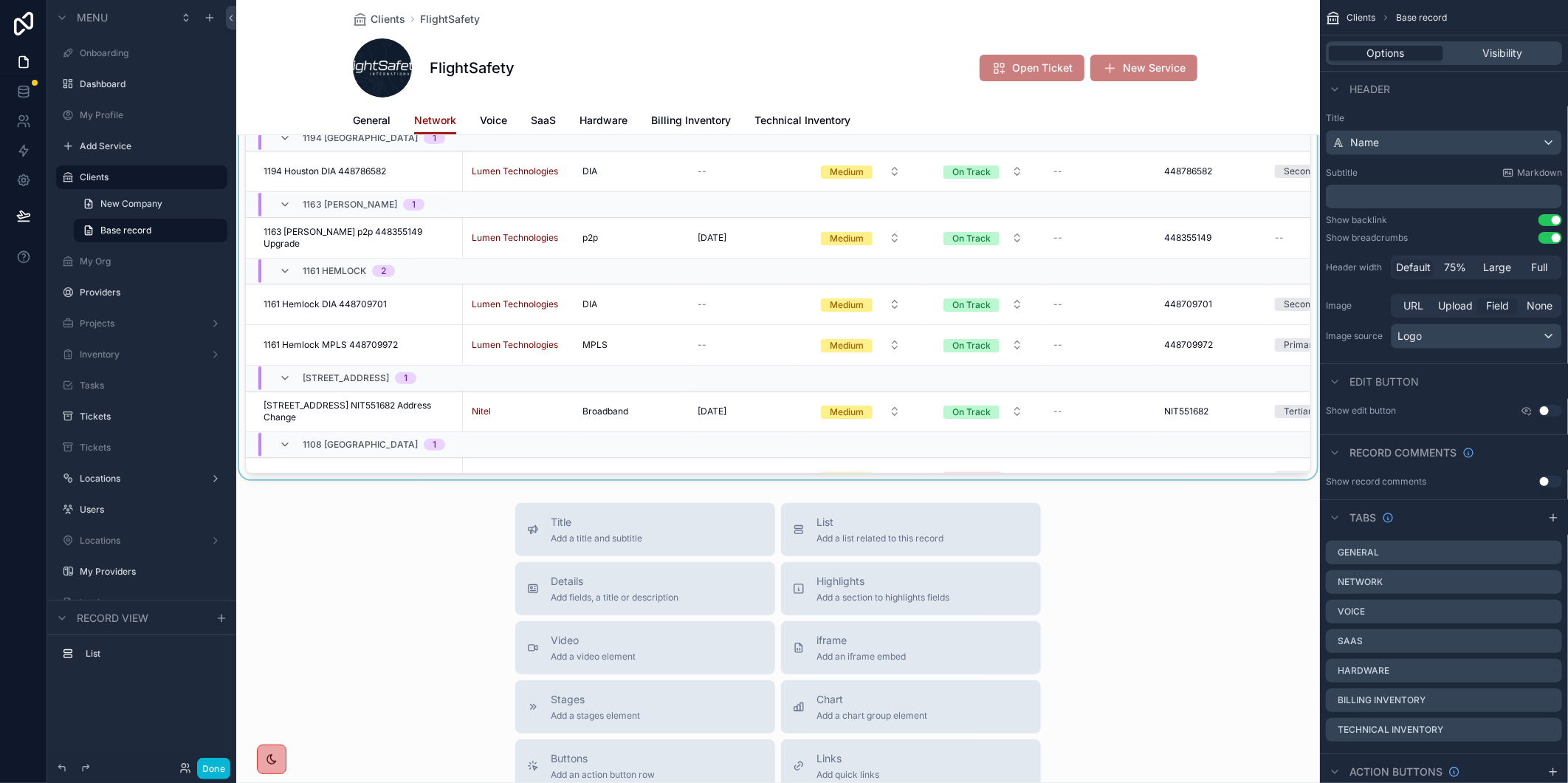
scroll to position [328, 0]
drag, startPoint x: 1290, startPoint y: 181, endPoint x: 1290, endPoint y: 195, distance: 14.0
click at [1290, 195] on div "scrollable content" at bounding box center [778, 152] width 1084 height 654
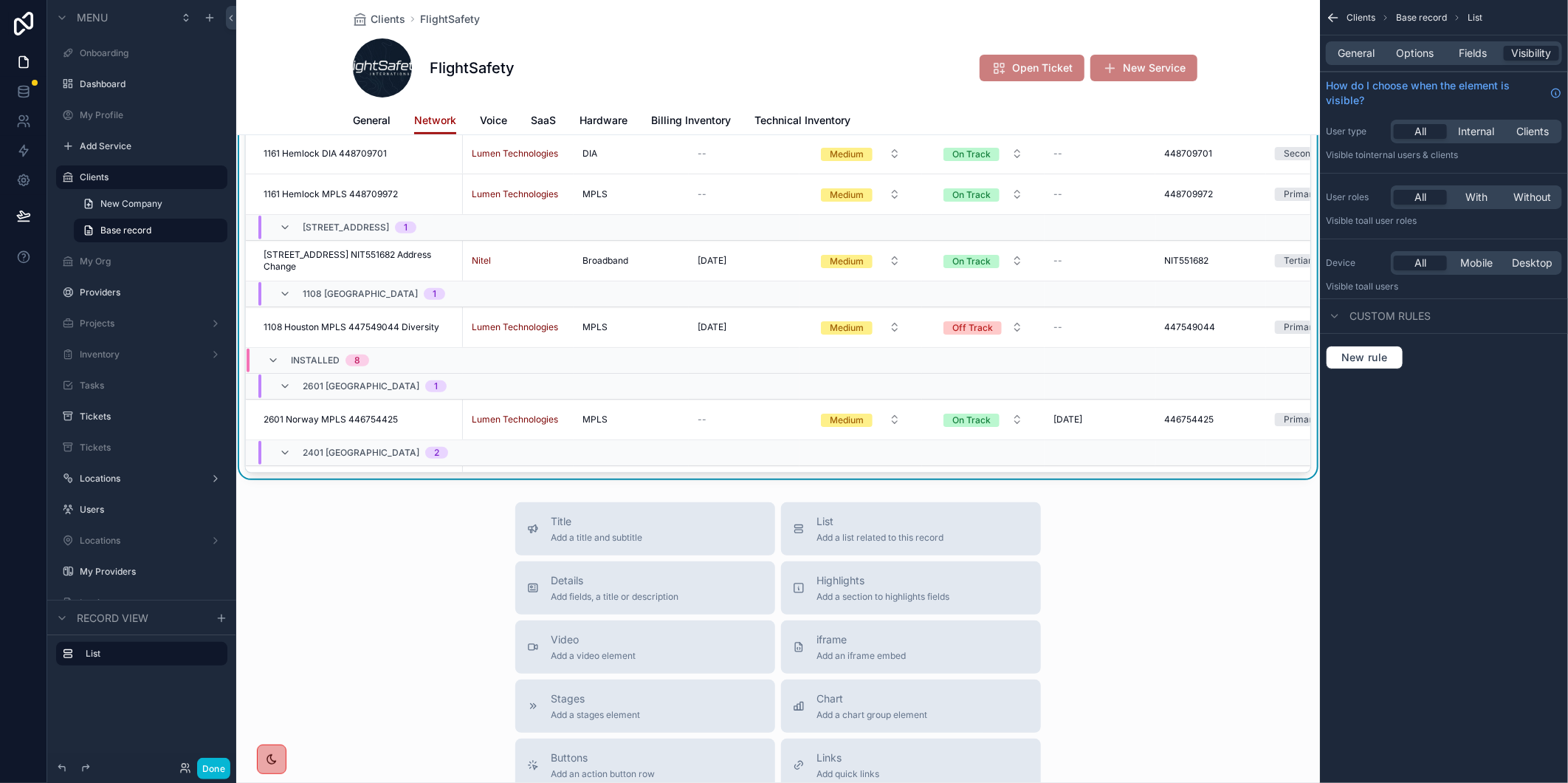
scroll to position [302, 0]
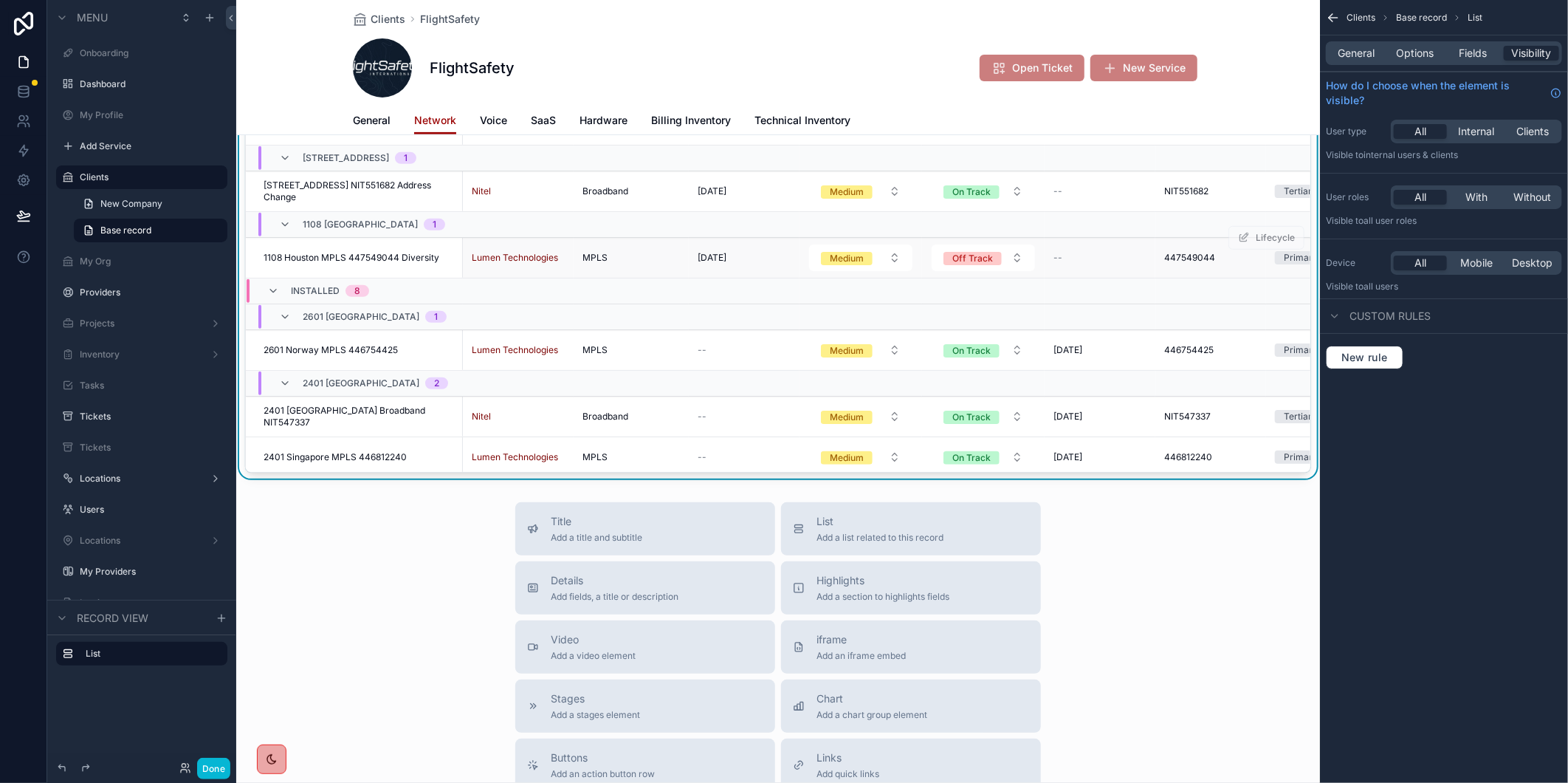
click at [307, 252] on span "1108 Houston MPLS 447549044 Diversity" at bounding box center [351, 258] width 176 height 12
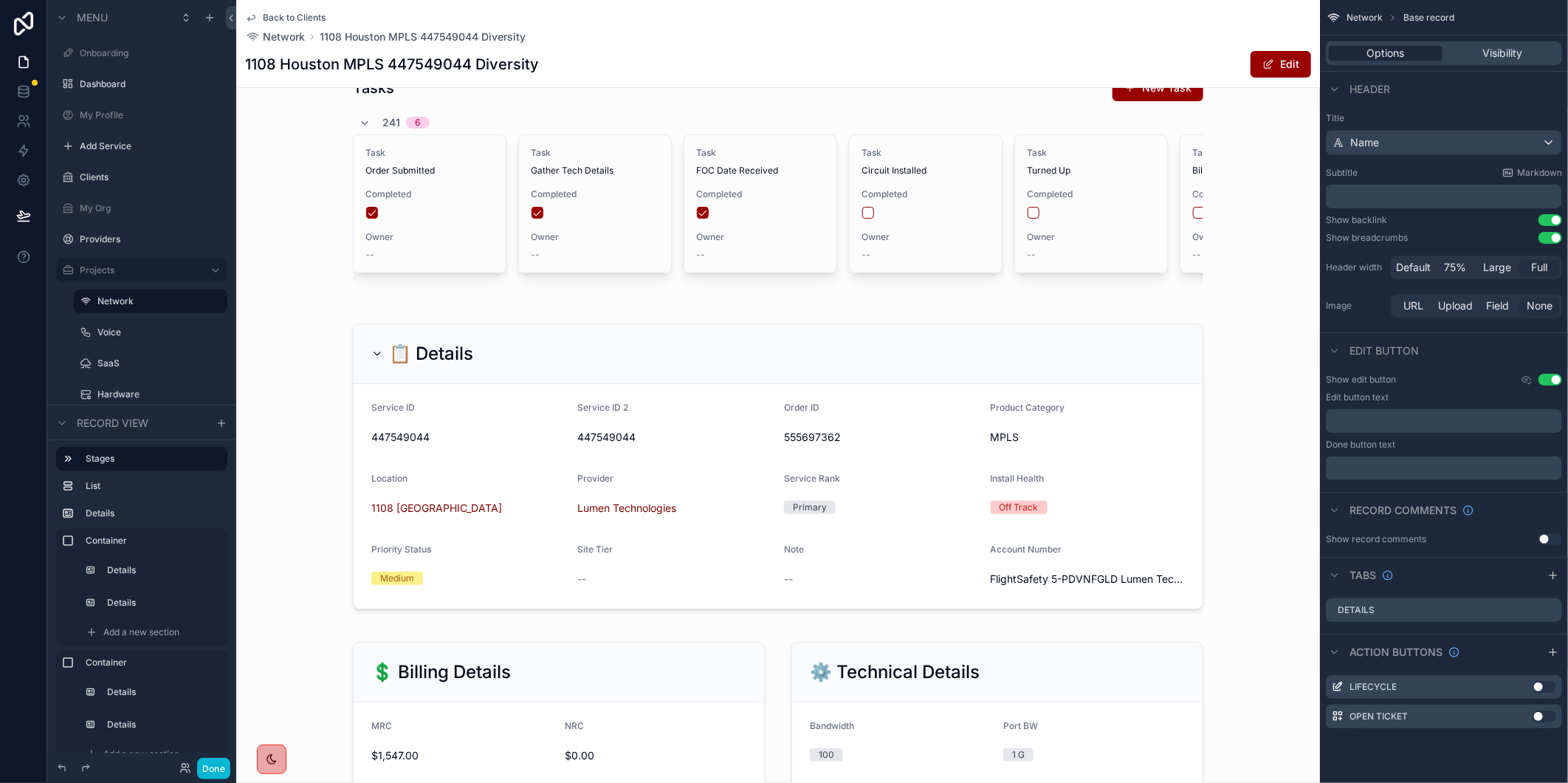
scroll to position [1171, 0]
click at [306, 16] on span "Back to Clients" at bounding box center [294, 17] width 63 height 12
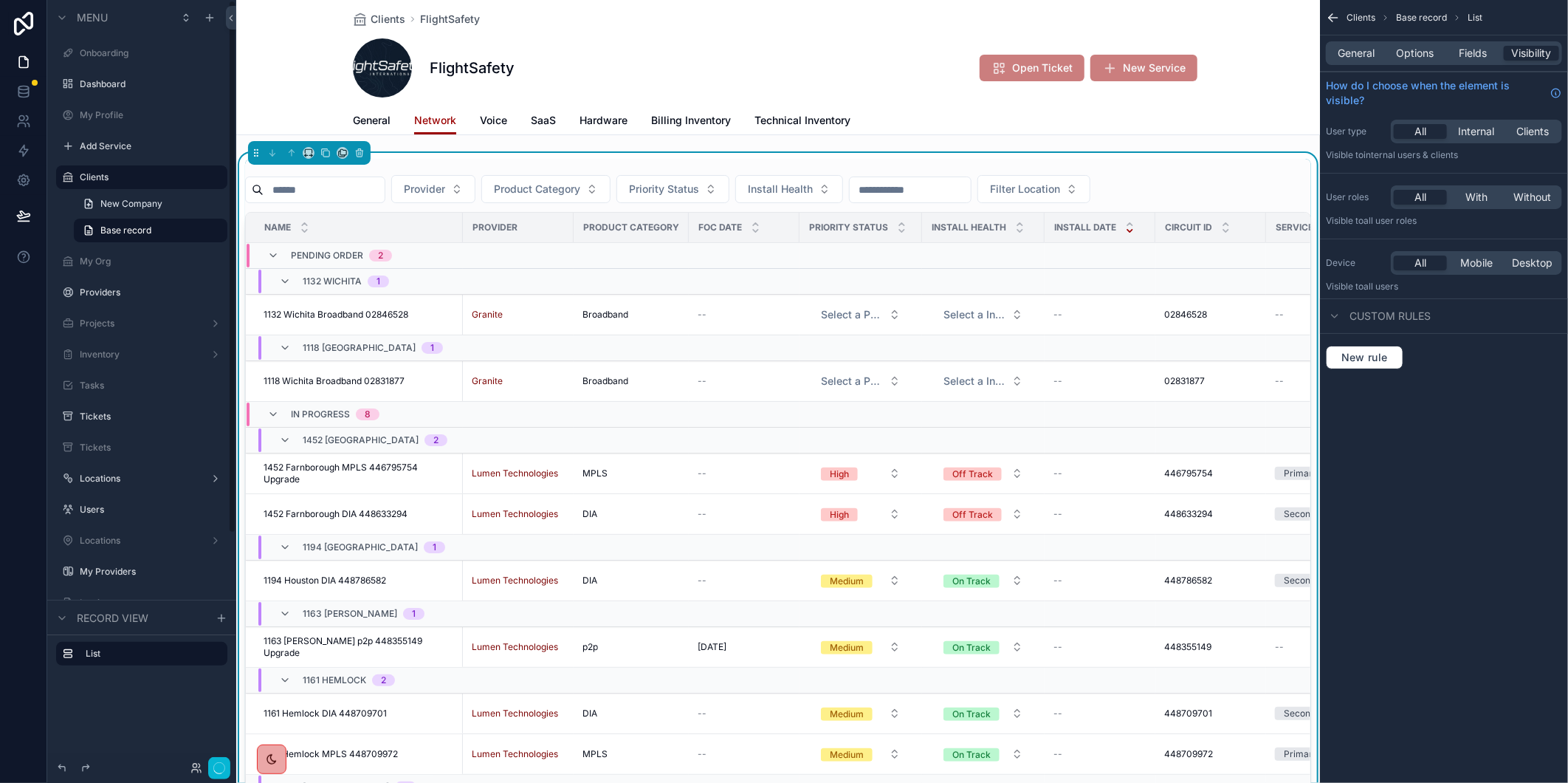
click at [332, 190] on input "scrollable content" at bounding box center [324, 190] width 121 height 21
paste input "*********"
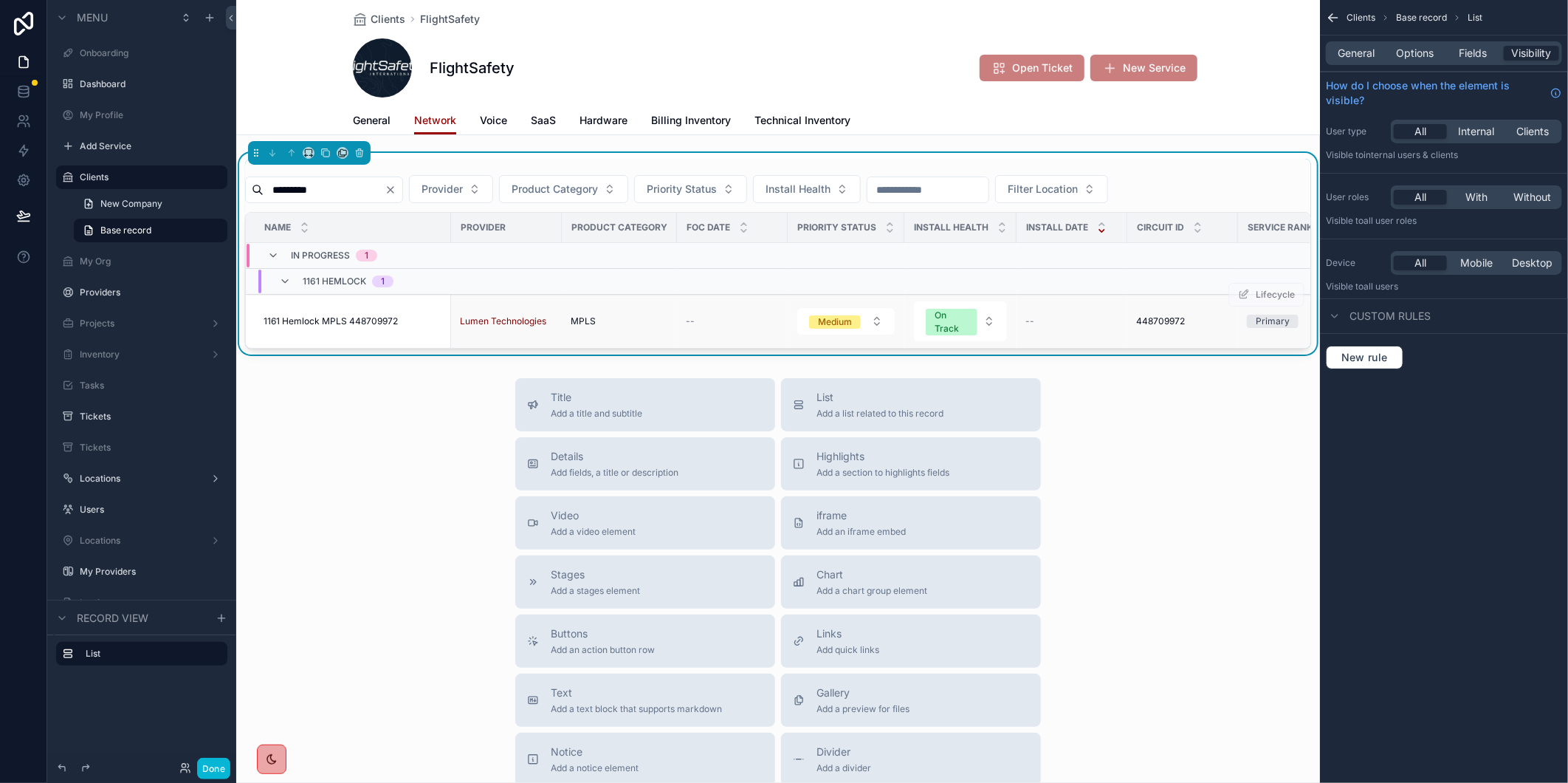
type input "*********"
click at [333, 316] on span "1161 Hemlock MPLS 448709972" at bounding box center [330, 321] width 134 height 12
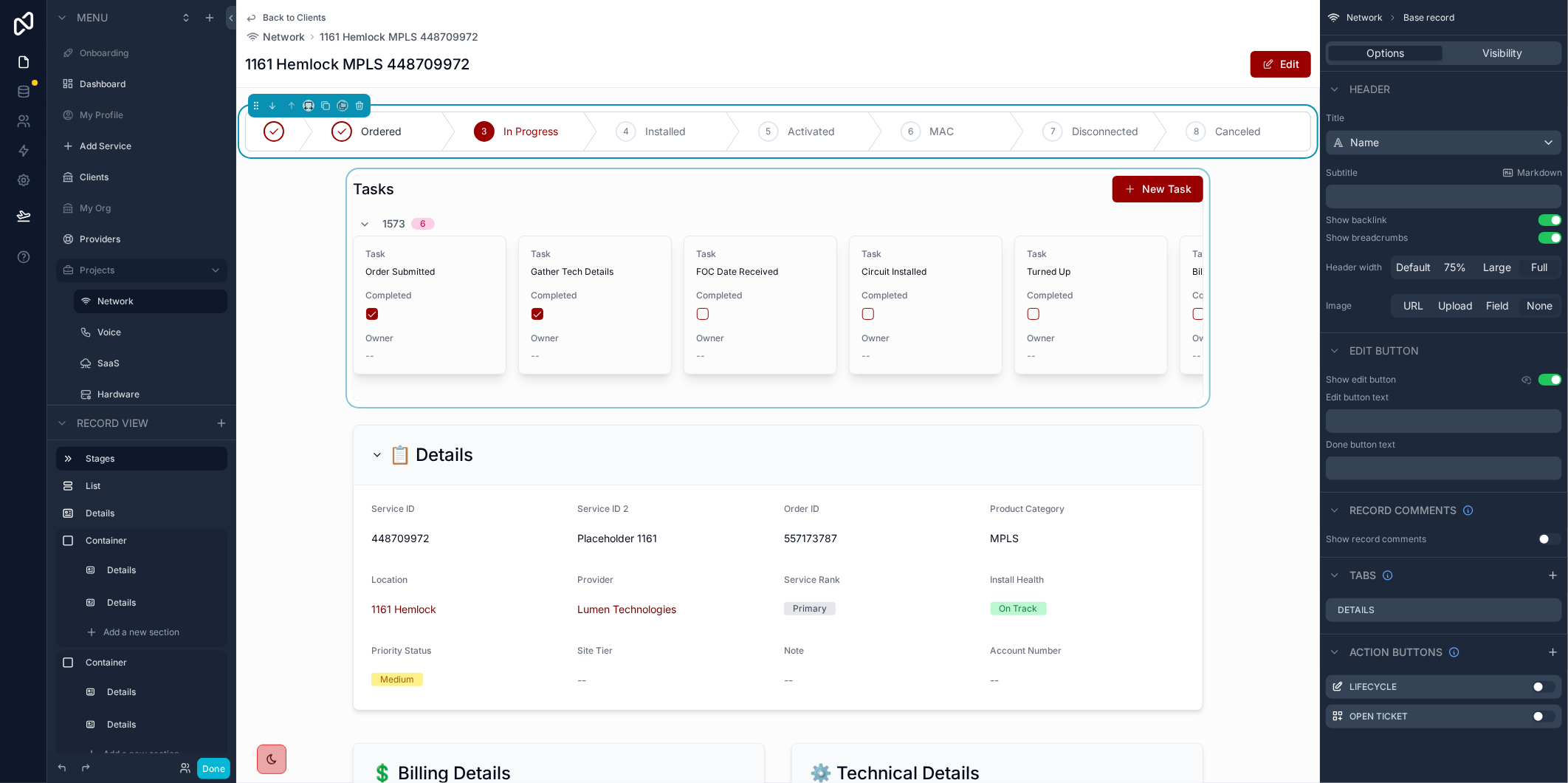
click at [729, 293] on div "scrollable content" at bounding box center [778, 288] width 1084 height 238
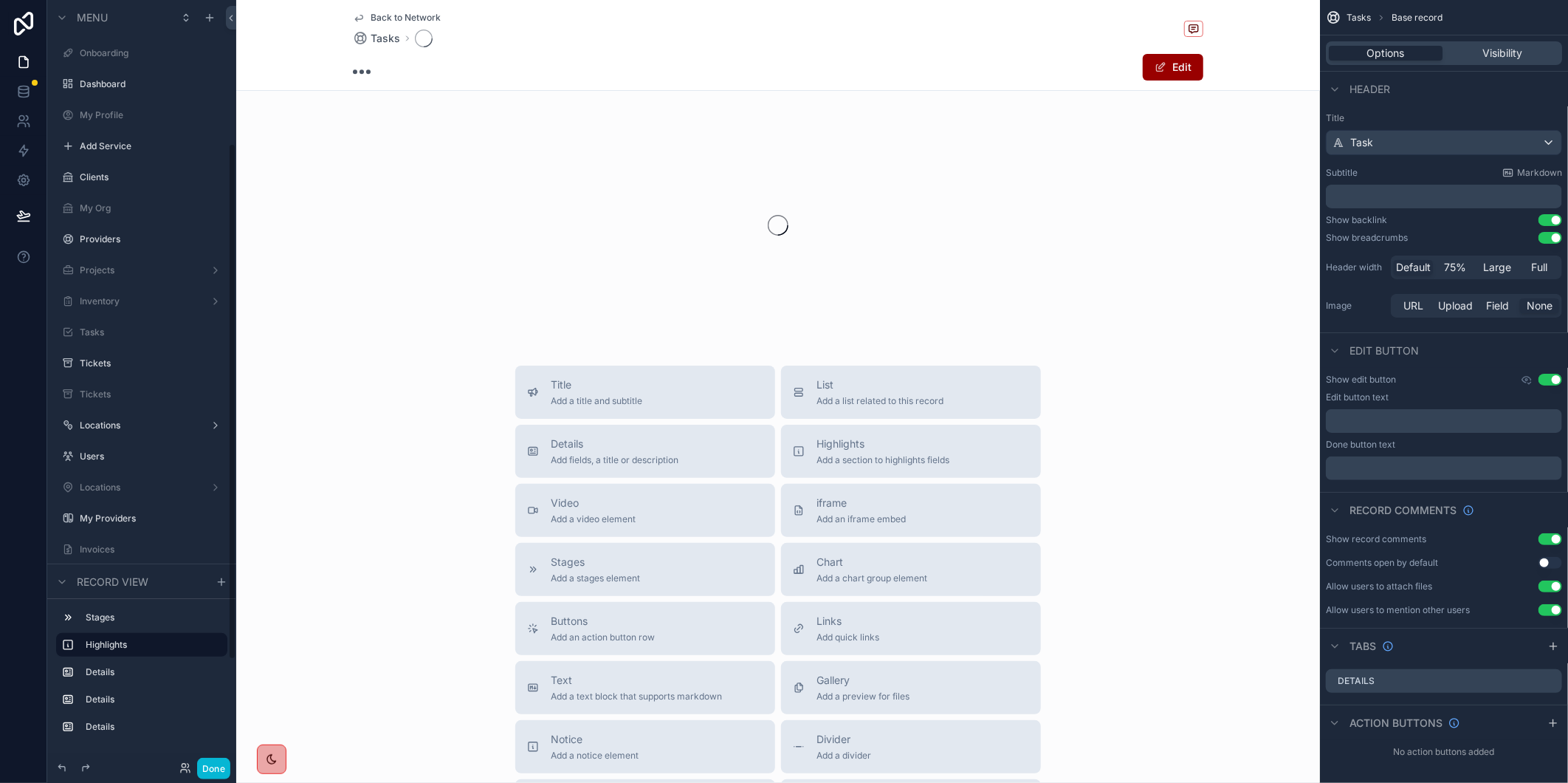
scroll to position [212, 0]
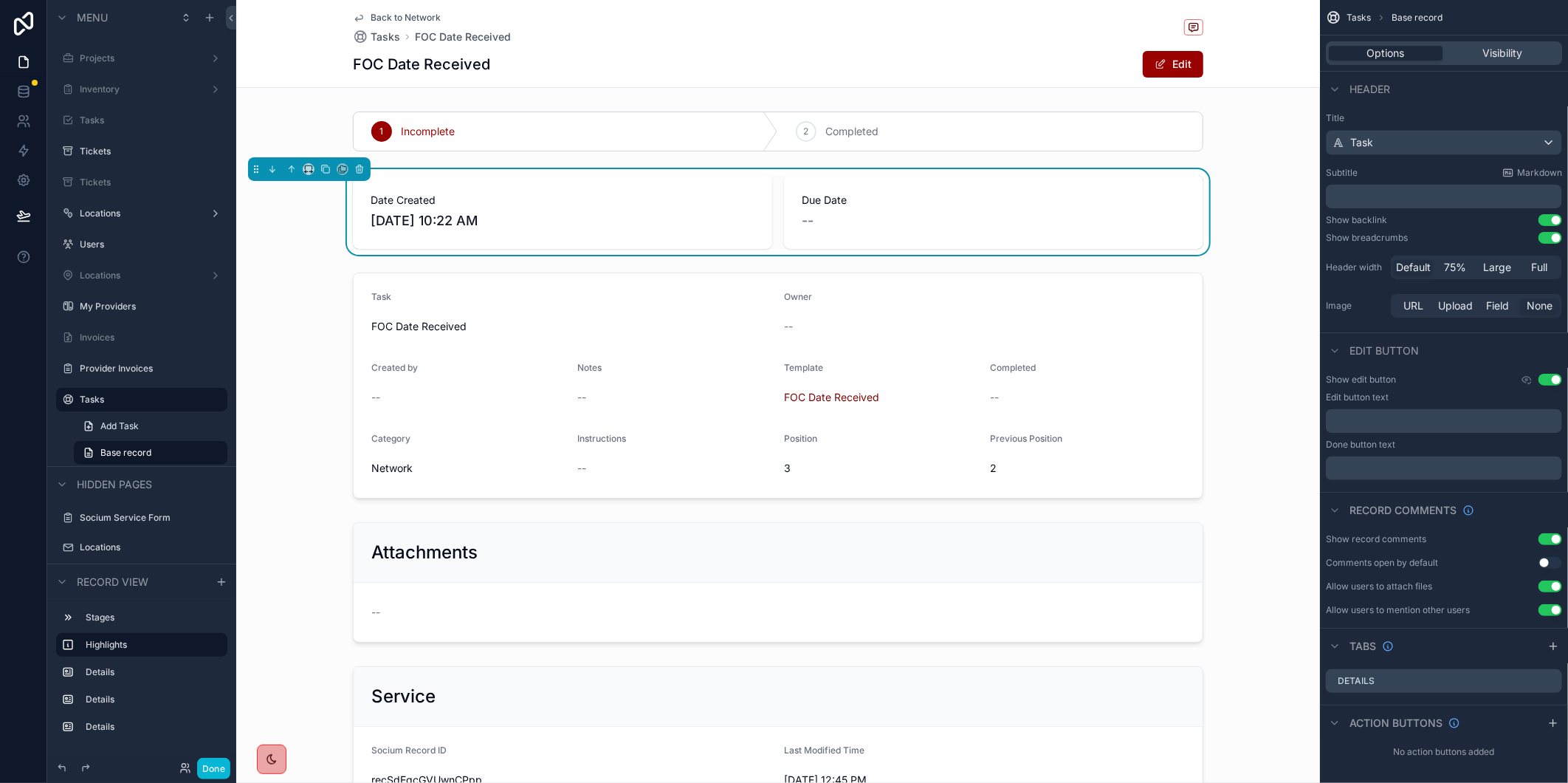
click at [404, 12] on span "Back to Network" at bounding box center [405, 17] width 70 height 12
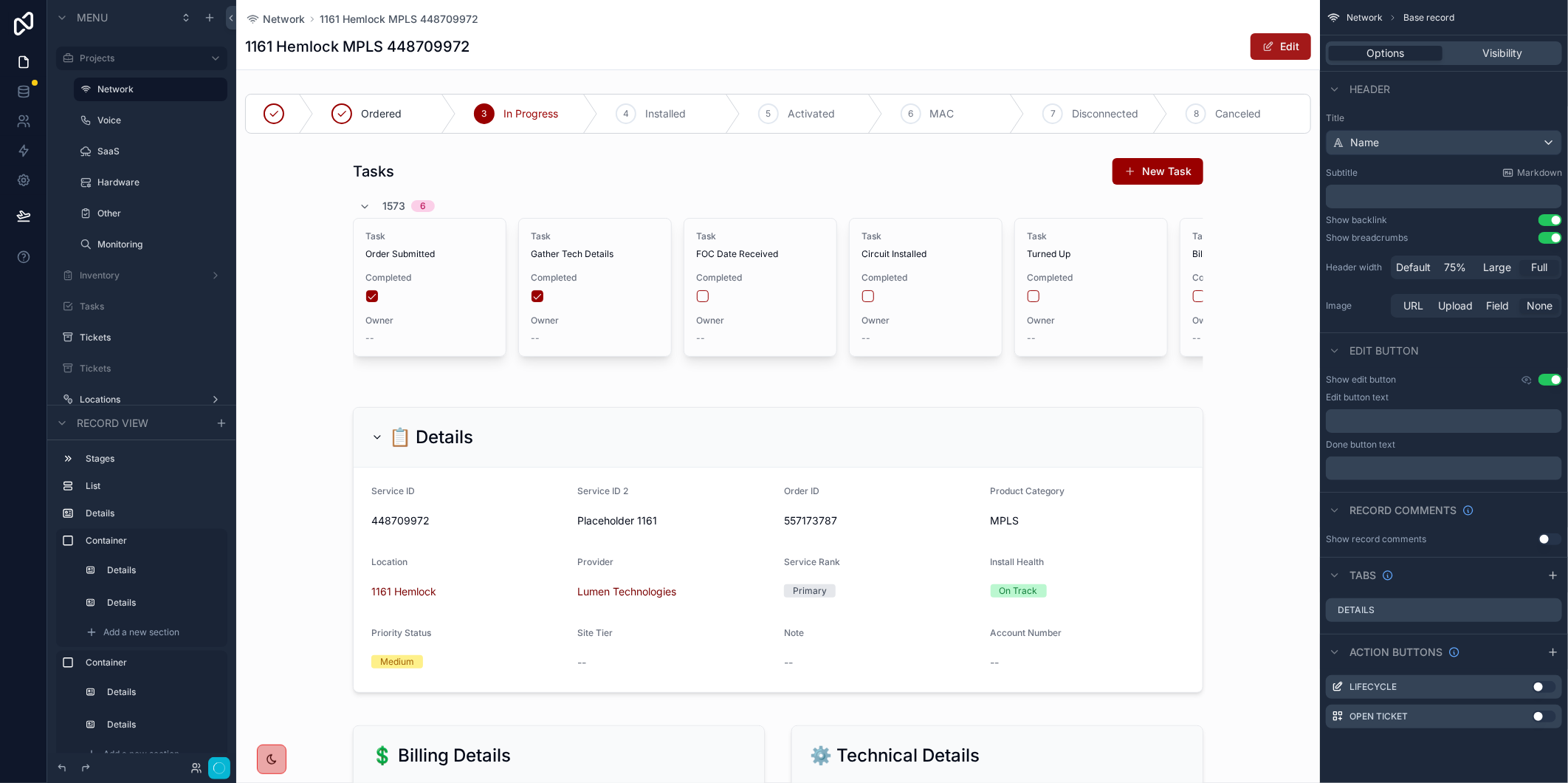
click at [1288, 46] on button "Edit" at bounding box center [1280, 46] width 60 height 26
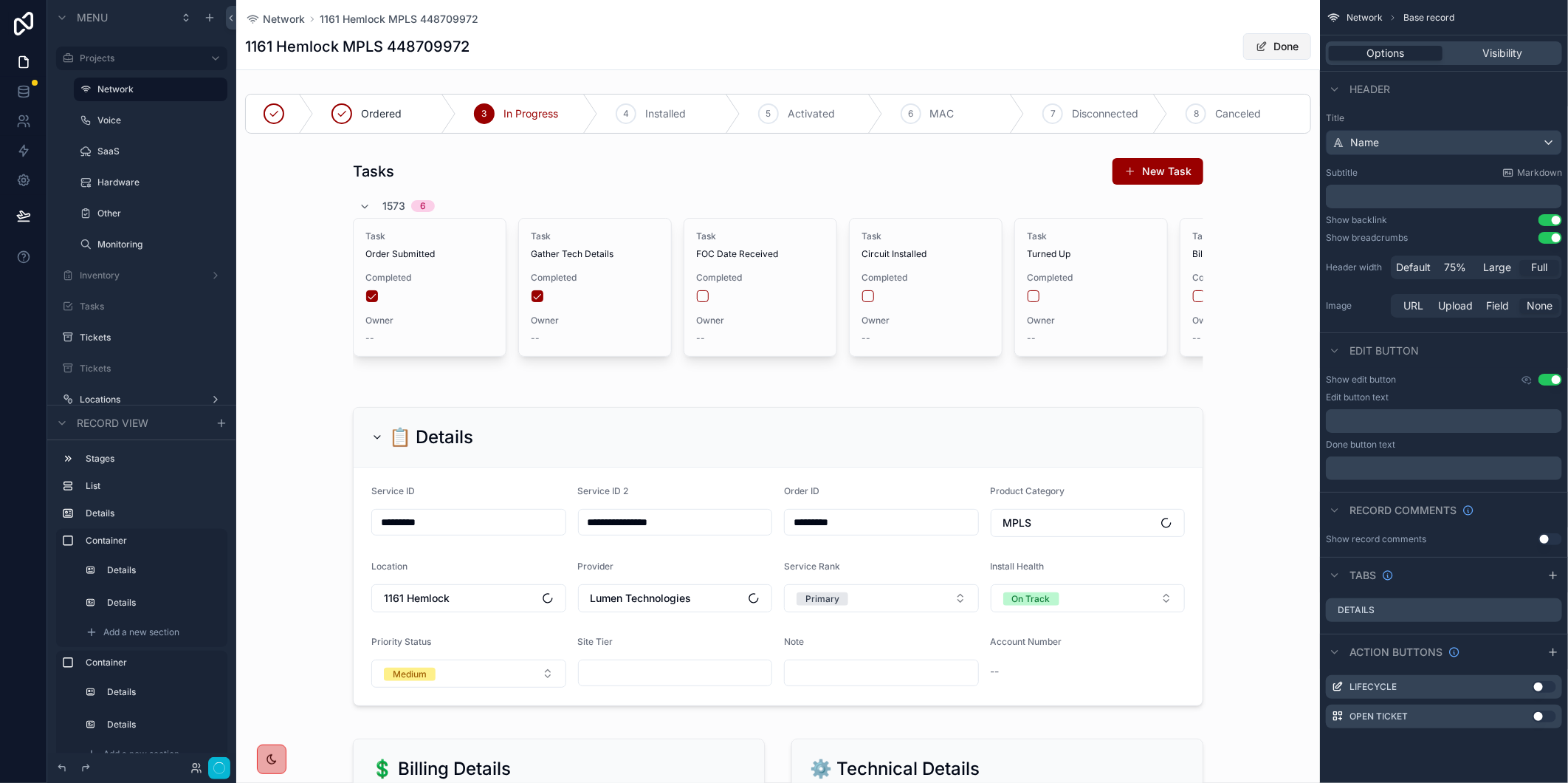
scroll to position [328, 0]
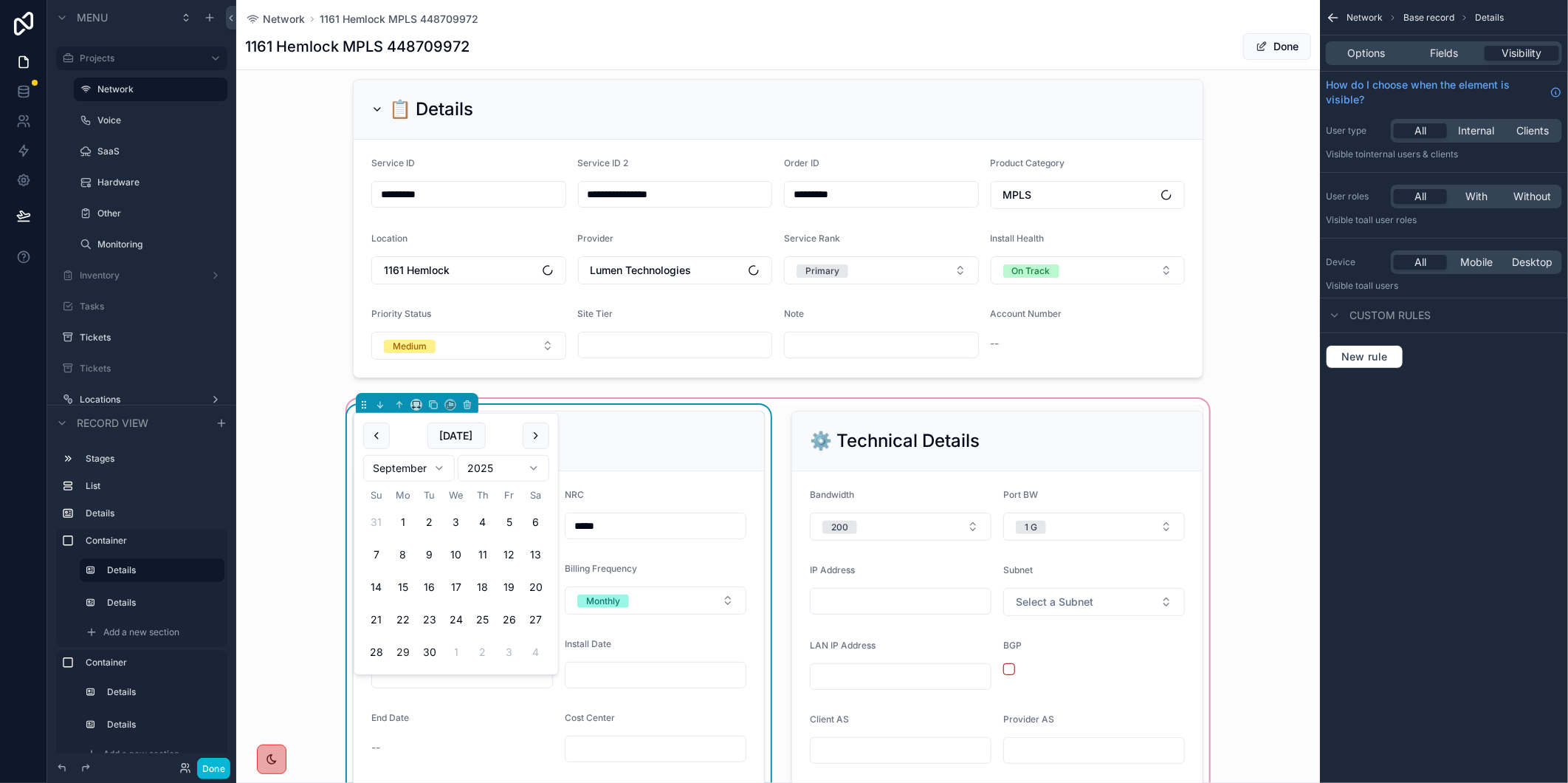
click at [417, 685] on input "scrollable content" at bounding box center [462, 674] width 180 height 21
click at [427, 685] on input "scrollable content" at bounding box center [462, 674] width 180 height 21
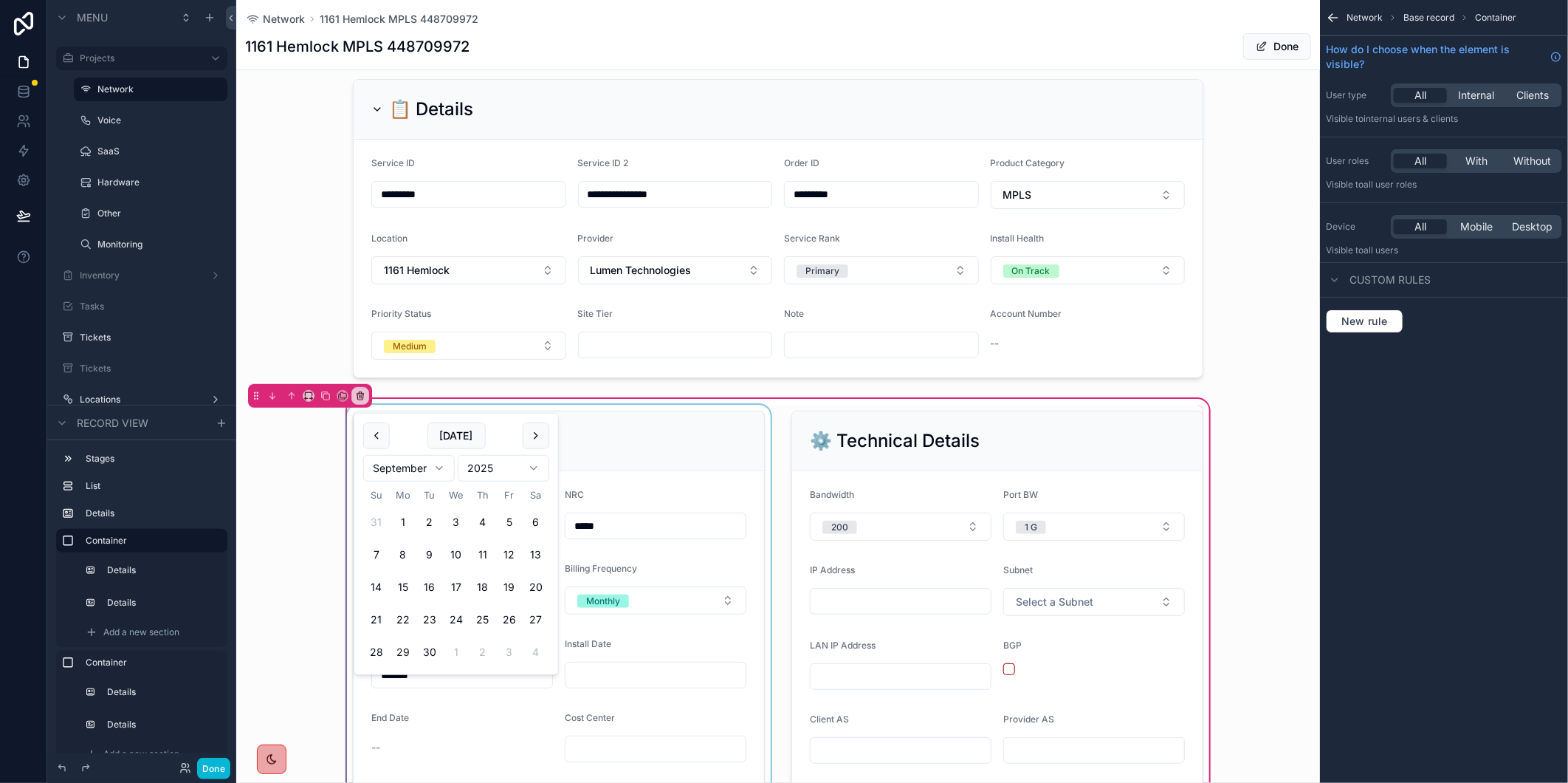
type input "********"
click at [452, 728] on div "scrollable content" at bounding box center [559, 752] width 429 height 695
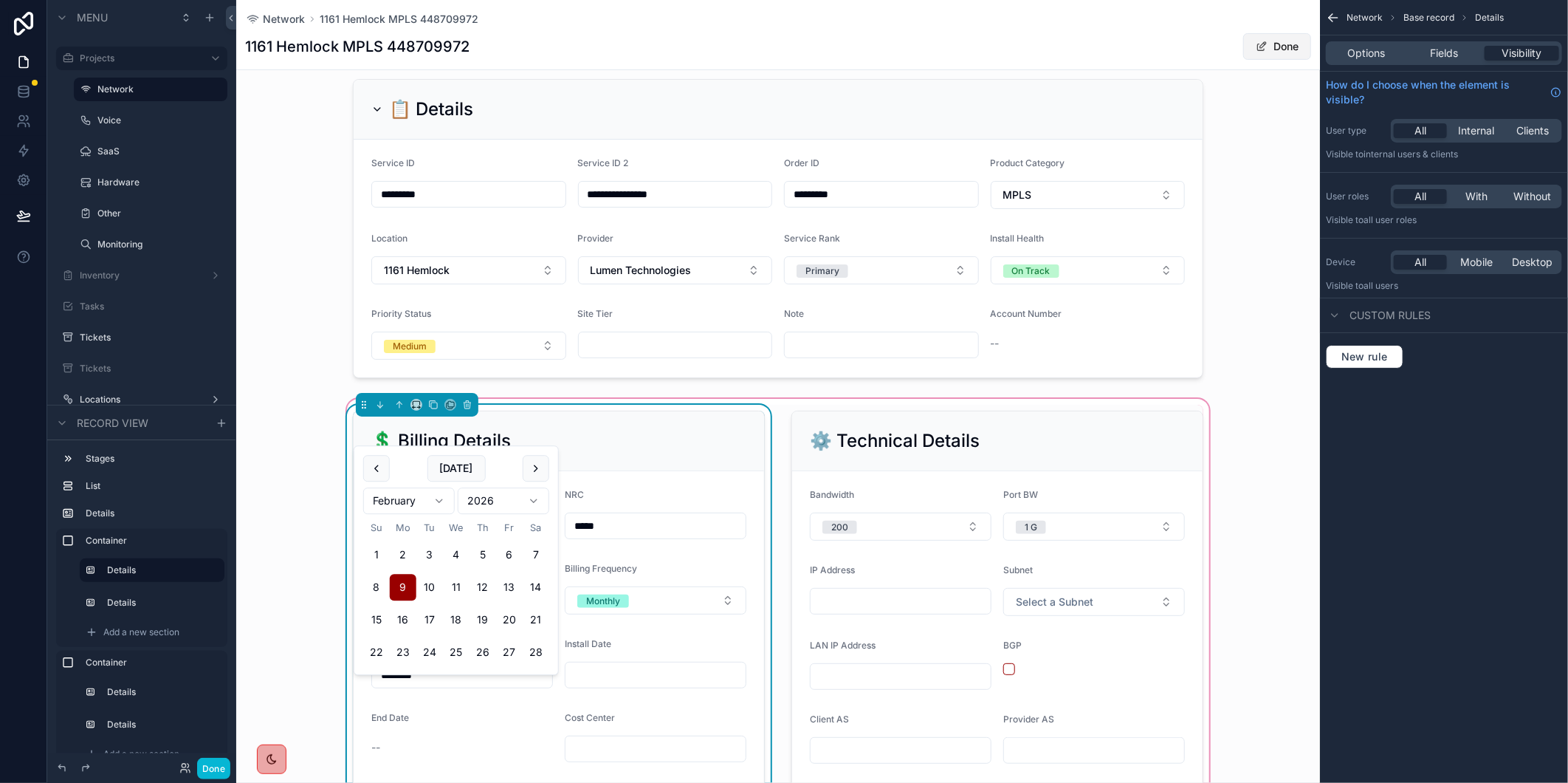
click at [1272, 53] on button "Done" at bounding box center [1277, 46] width 68 height 26
click at [1275, 50] on button "Done" at bounding box center [1277, 46] width 68 height 26
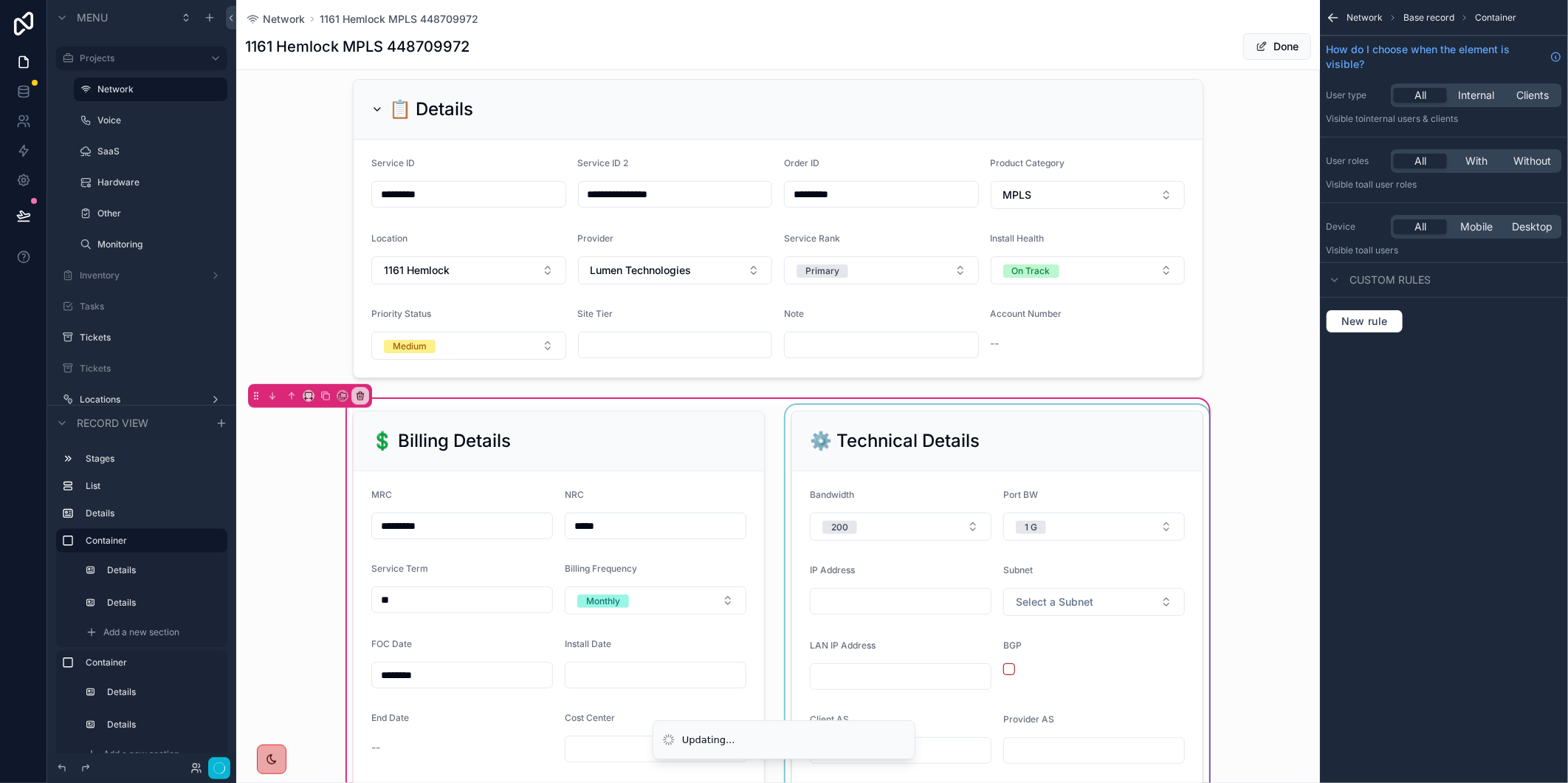
scroll to position [492, 0]
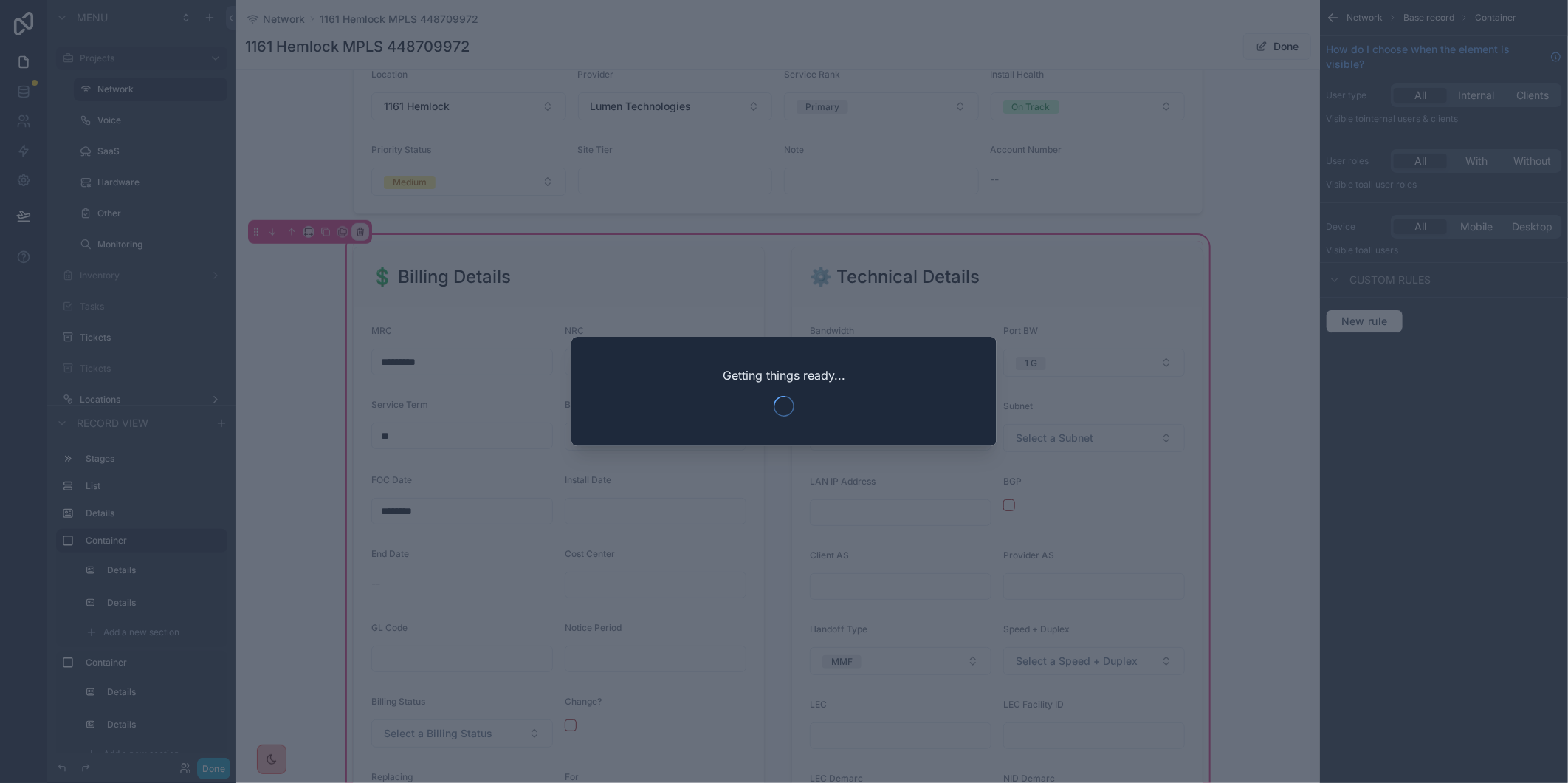
click at [216, 767] on button "Done" at bounding box center [213, 768] width 33 height 21
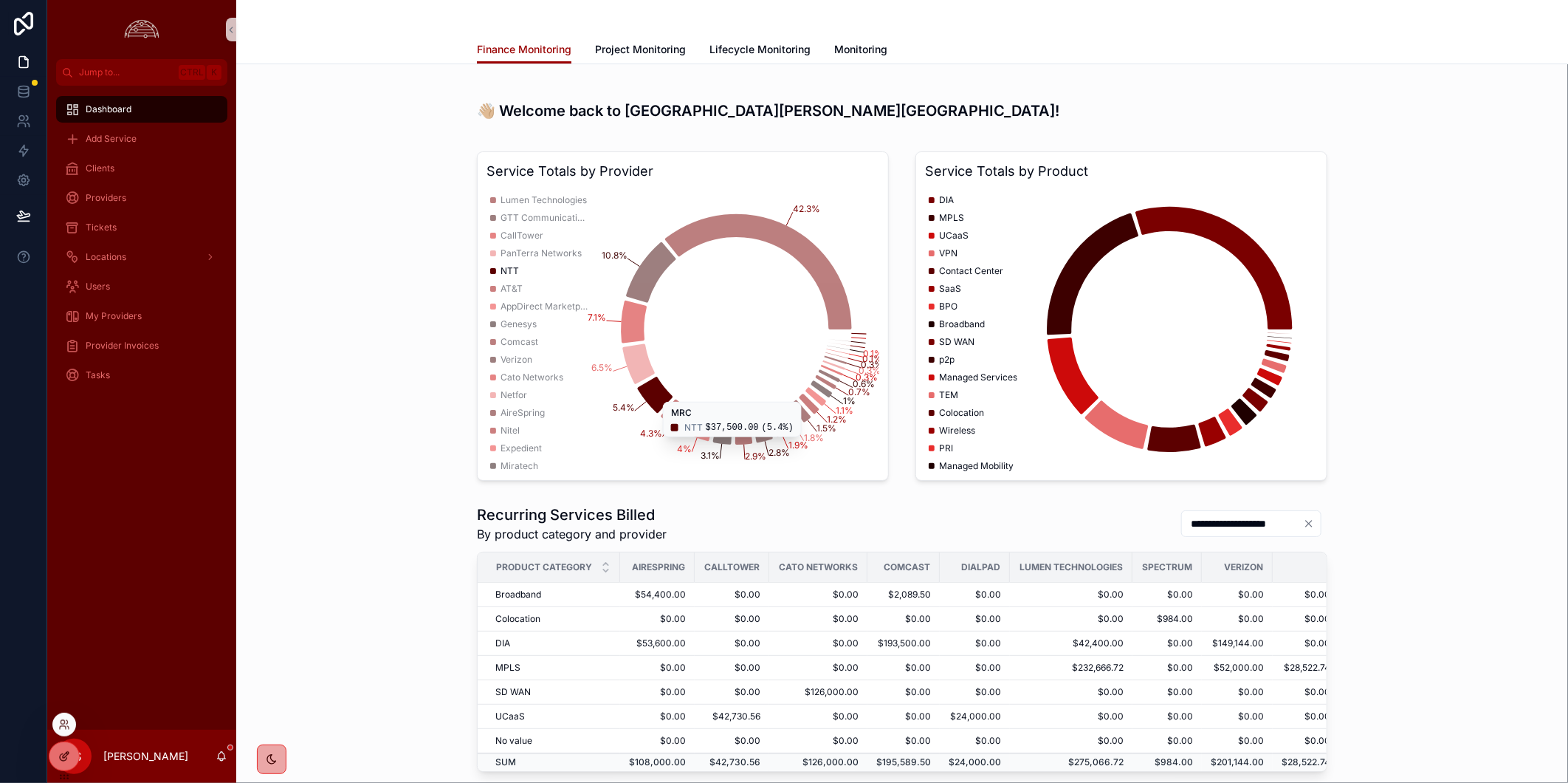
click at [63, 756] on icon at bounding box center [65, 754] width 6 height 6
click at [120, 165] on div "Clients" at bounding box center [142, 168] width 153 height 24
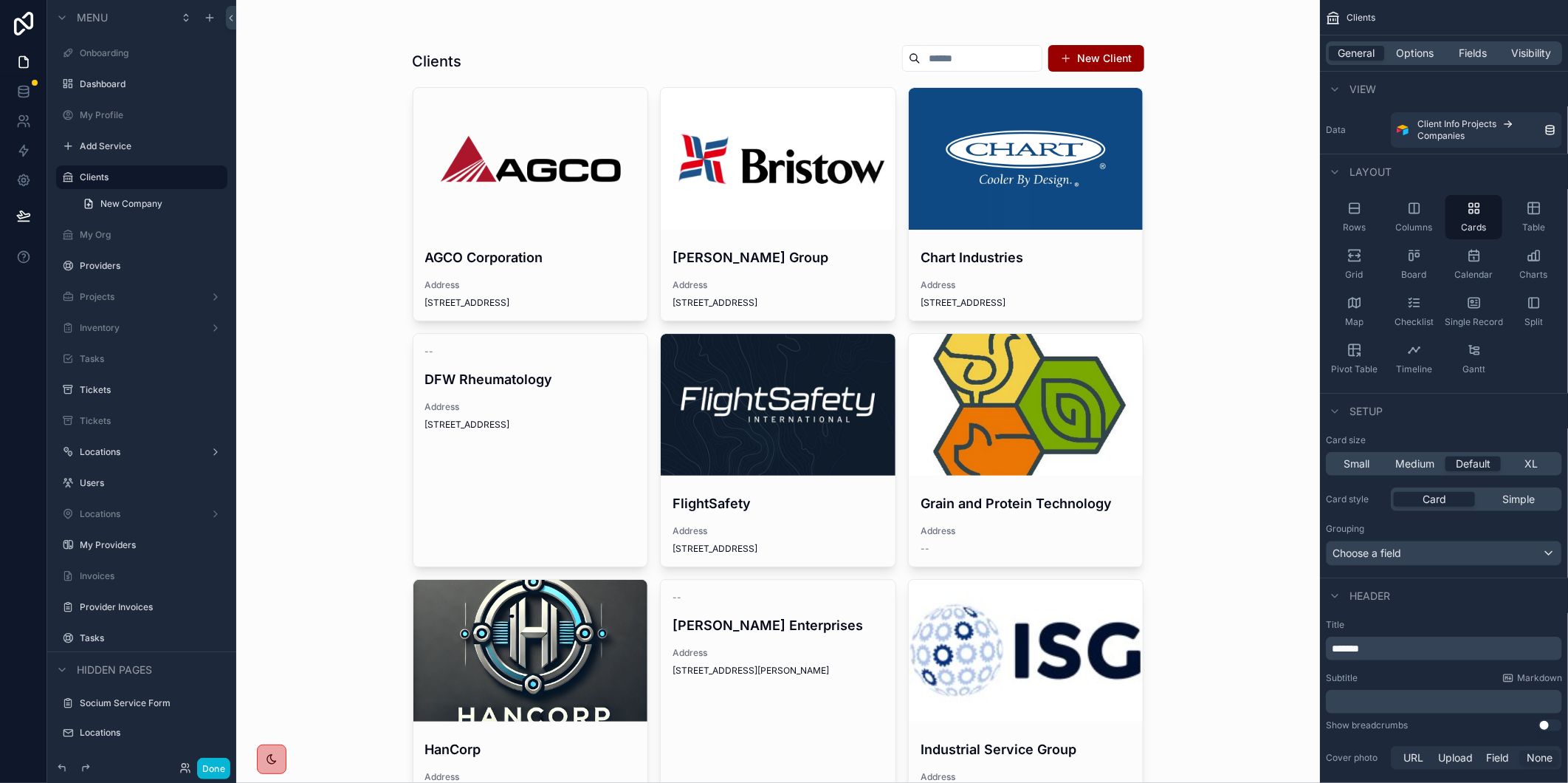
click at [771, 215] on div "scrollable content" at bounding box center [778, 159] width 235 height 142
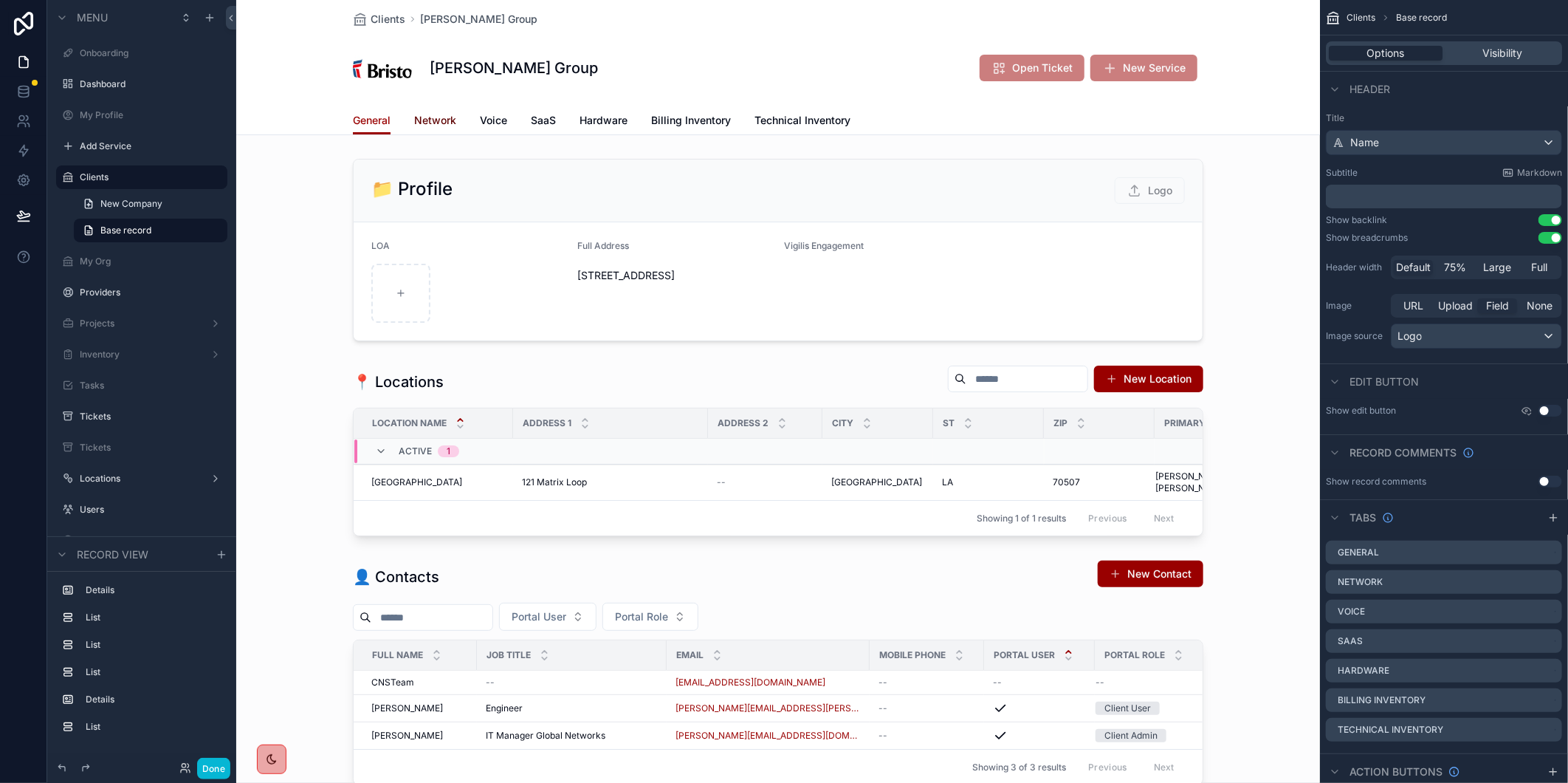
click at [432, 119] on span "Network" at bounding box center [435, 120] width 42 height 15
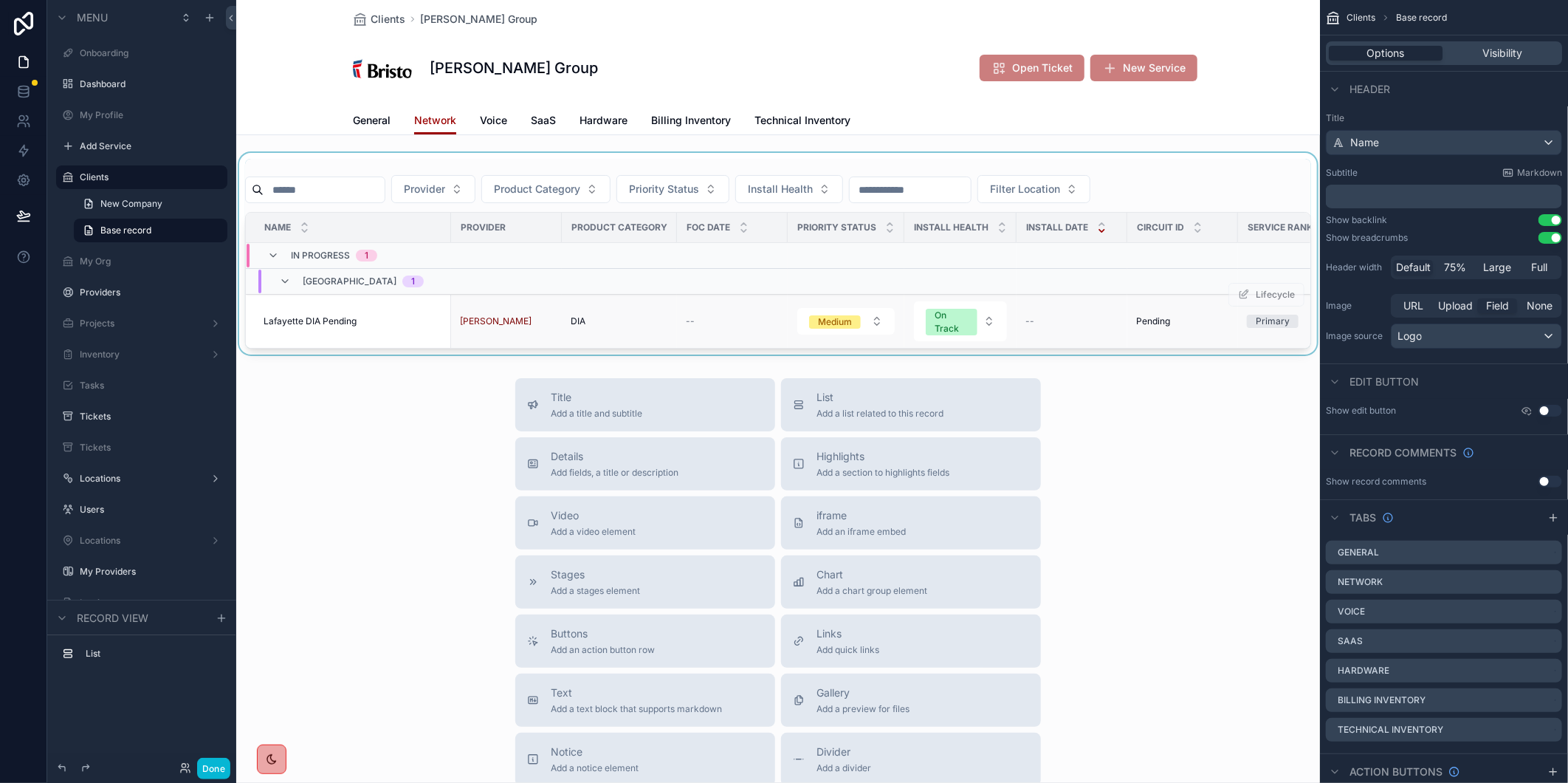
click at [311, 314] on td "Lafayette DIA Pending Lafayette DIA Pending" at bounding box center [348, 321] width 205 height 54
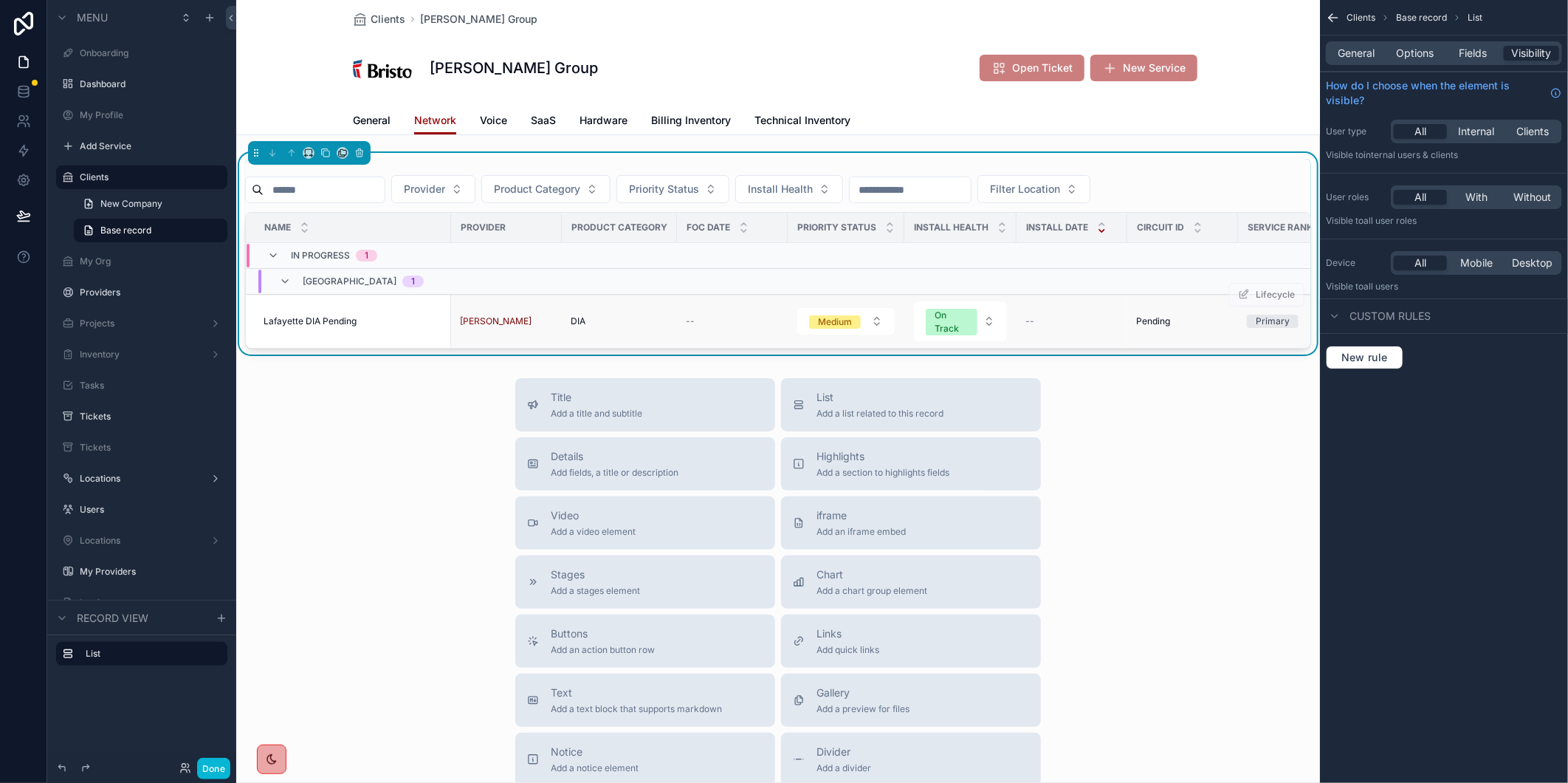
click at [318, 322] on span "Lafayette DIA Pending" at bounding box center [310, 321] width 93 height 12
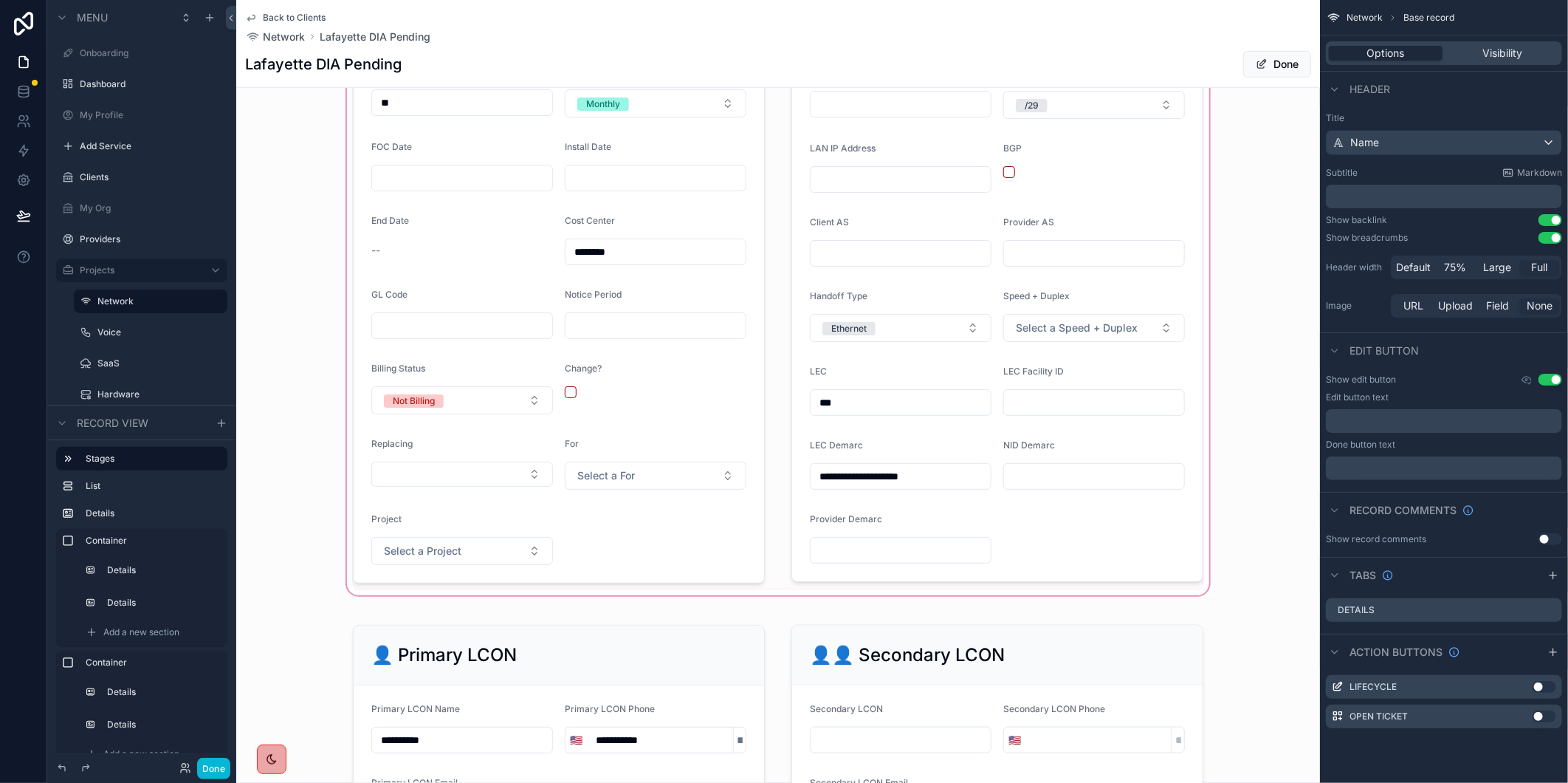
scroll to position [1067, 0]
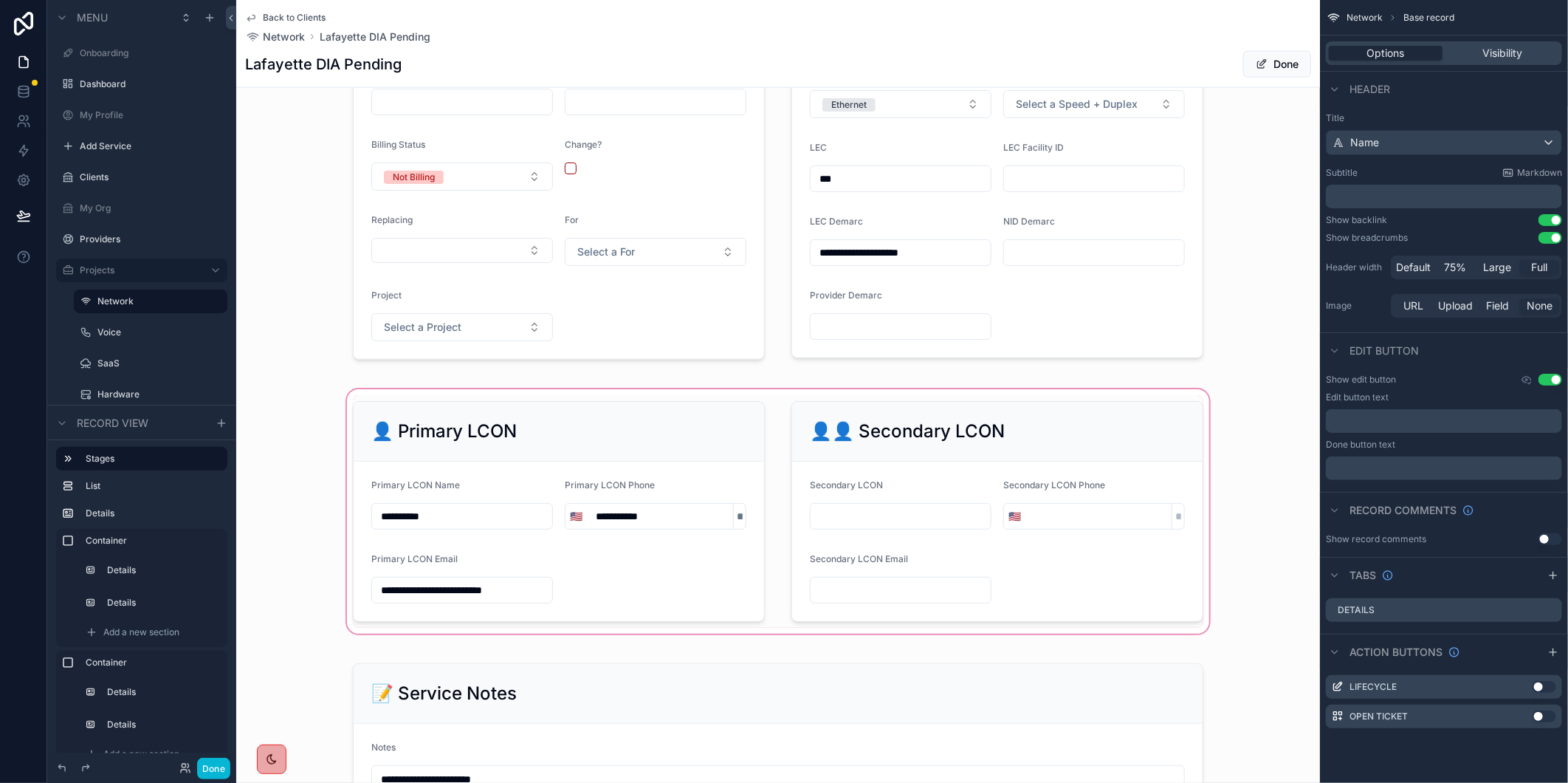
click at [667, 529] on div "scrollable content" at bounding box center [778, 512] width 1084 height 251
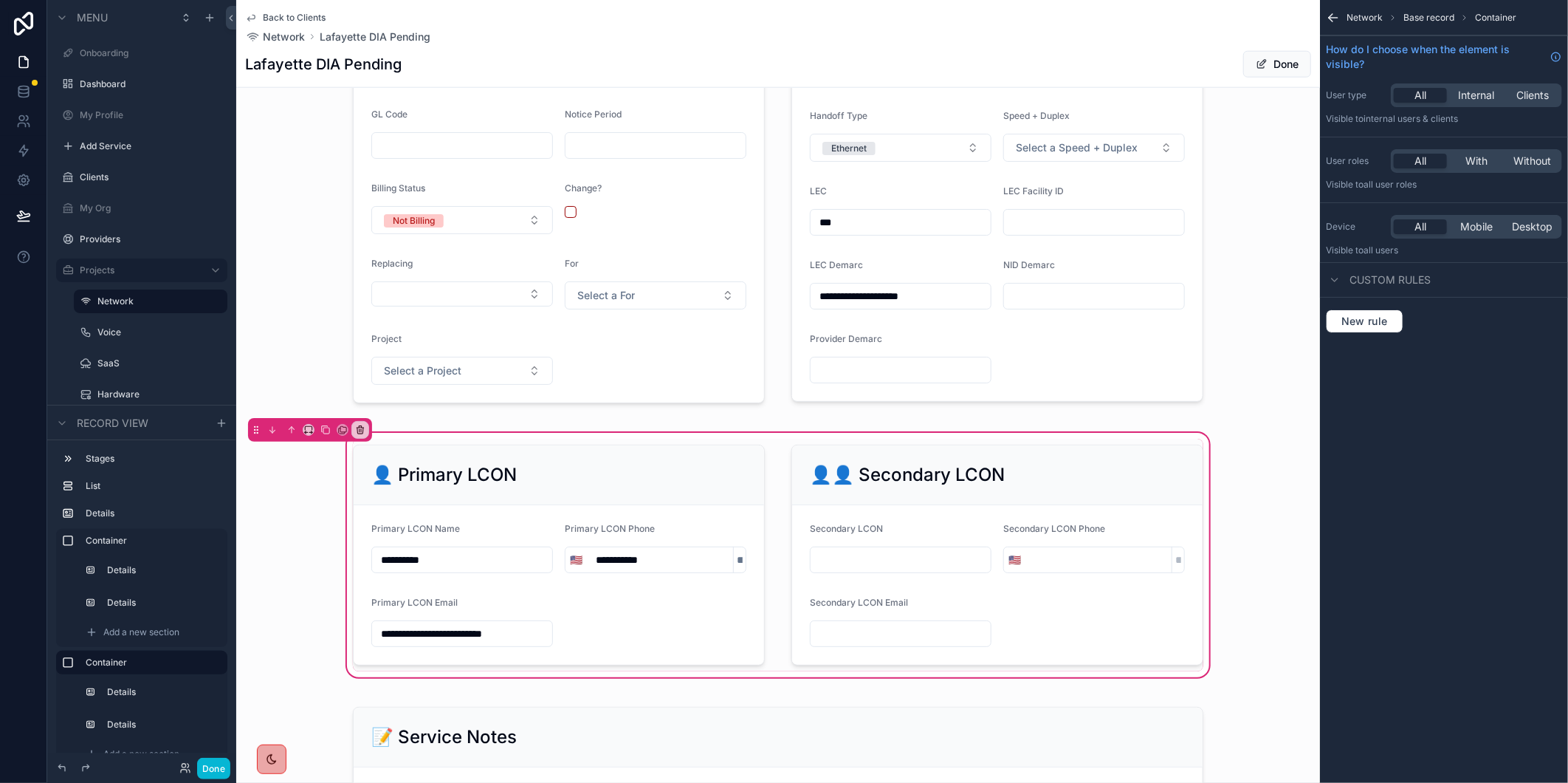
scroll to position [1148, 0]
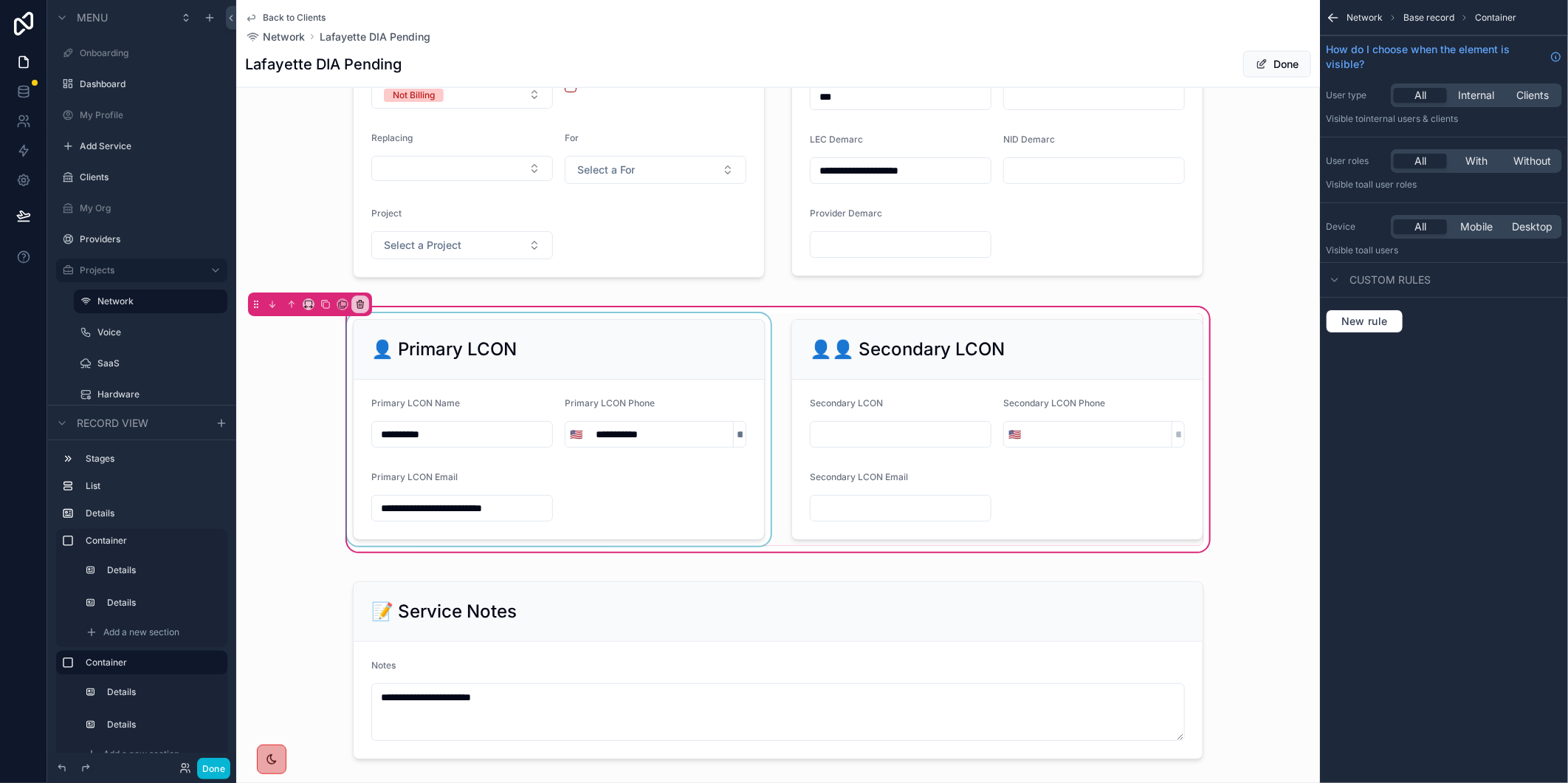
click at [633, 446] on div "scrollable content" at bounding box center [559, 429] width 429 height 232
click at [609, 444] on input "**********" at bounding box center [659, 434] width 146 height 21
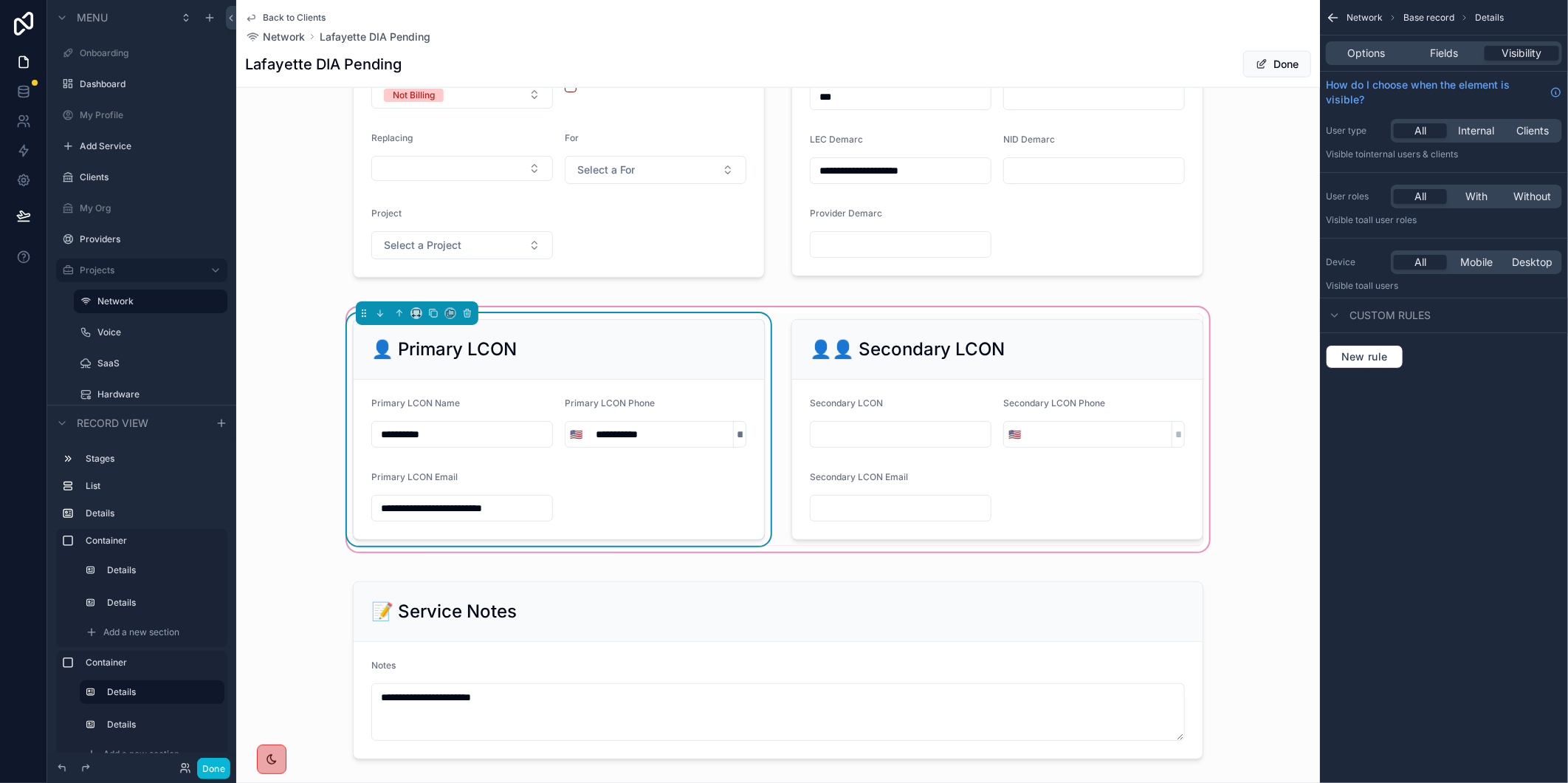
click at [606, 444] on input "**********" at bounding box center [659, 434] width 146 height 21
click at [614, 444] on input "**********" at bounding box center [659, 434] width 146 height 21
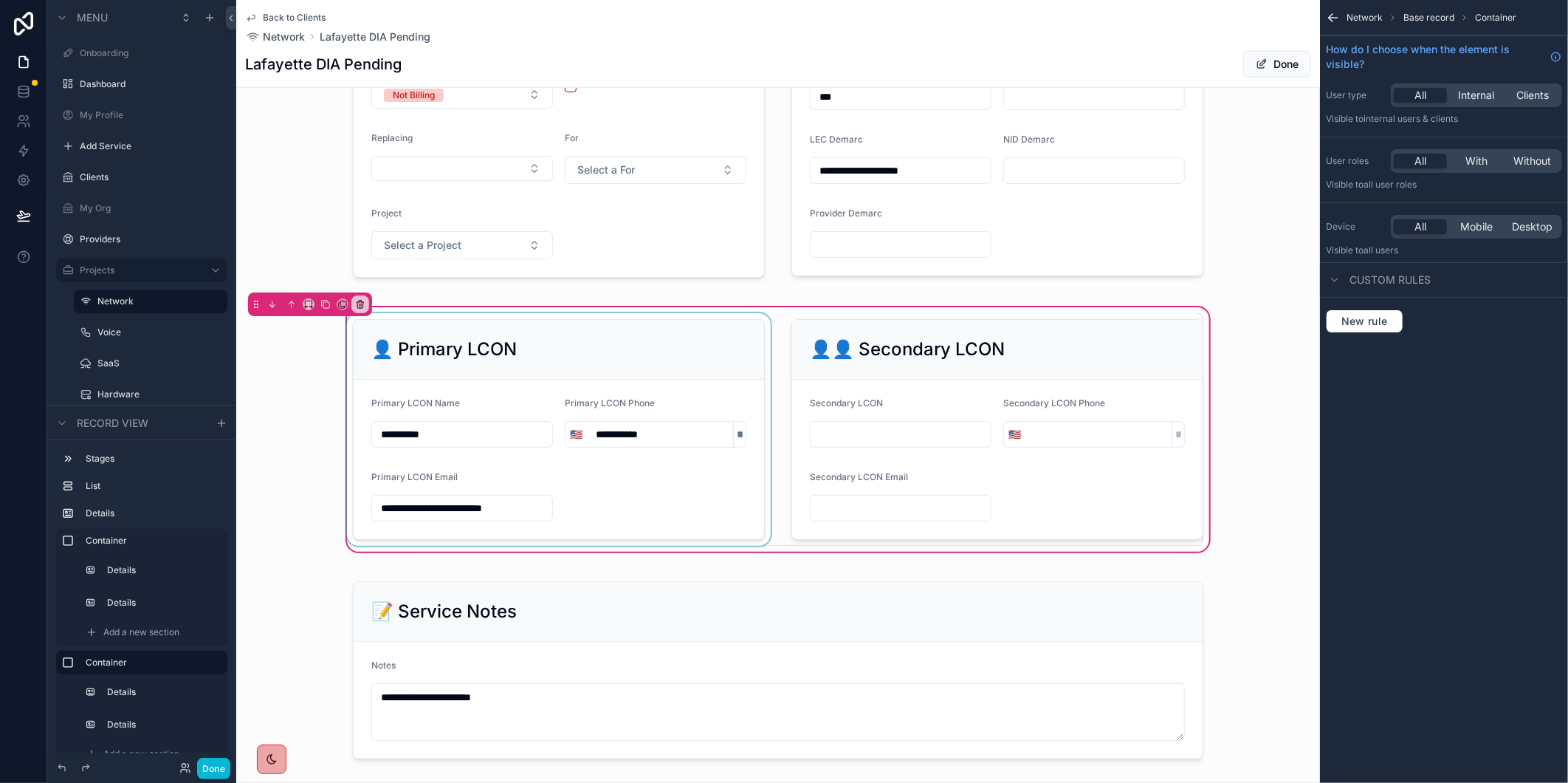
drag, startPoint x: 606, startPoint y: 449, endPoint x: 534, endPoint y: 389, distance: 93.7
click at [629, 446] on div "scrollable content" at bounding box center [559, 429] width 429 height 232
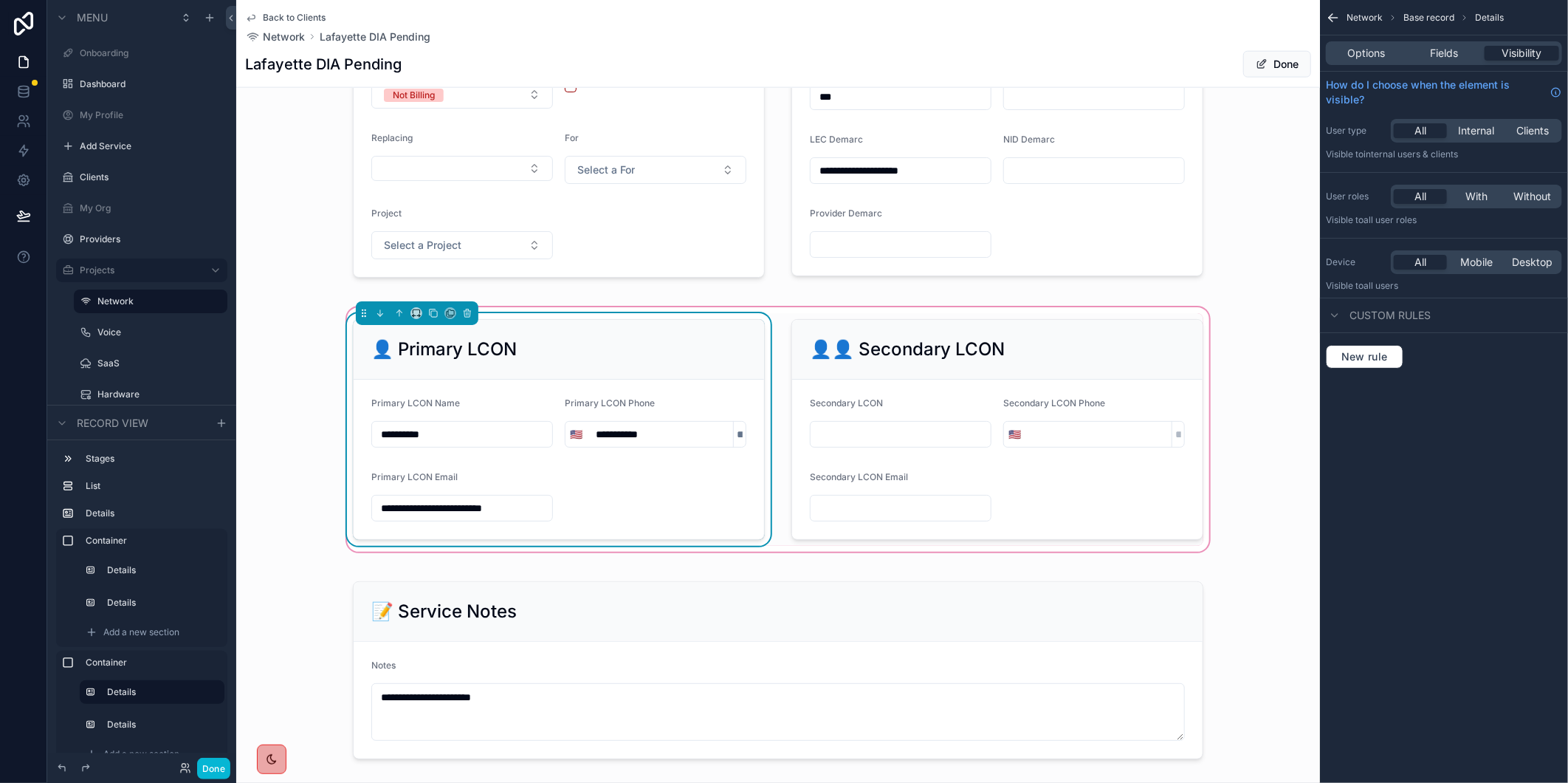
click at [602, 444] on input "**********" at bounding box center [659, 434] width 146 height 21
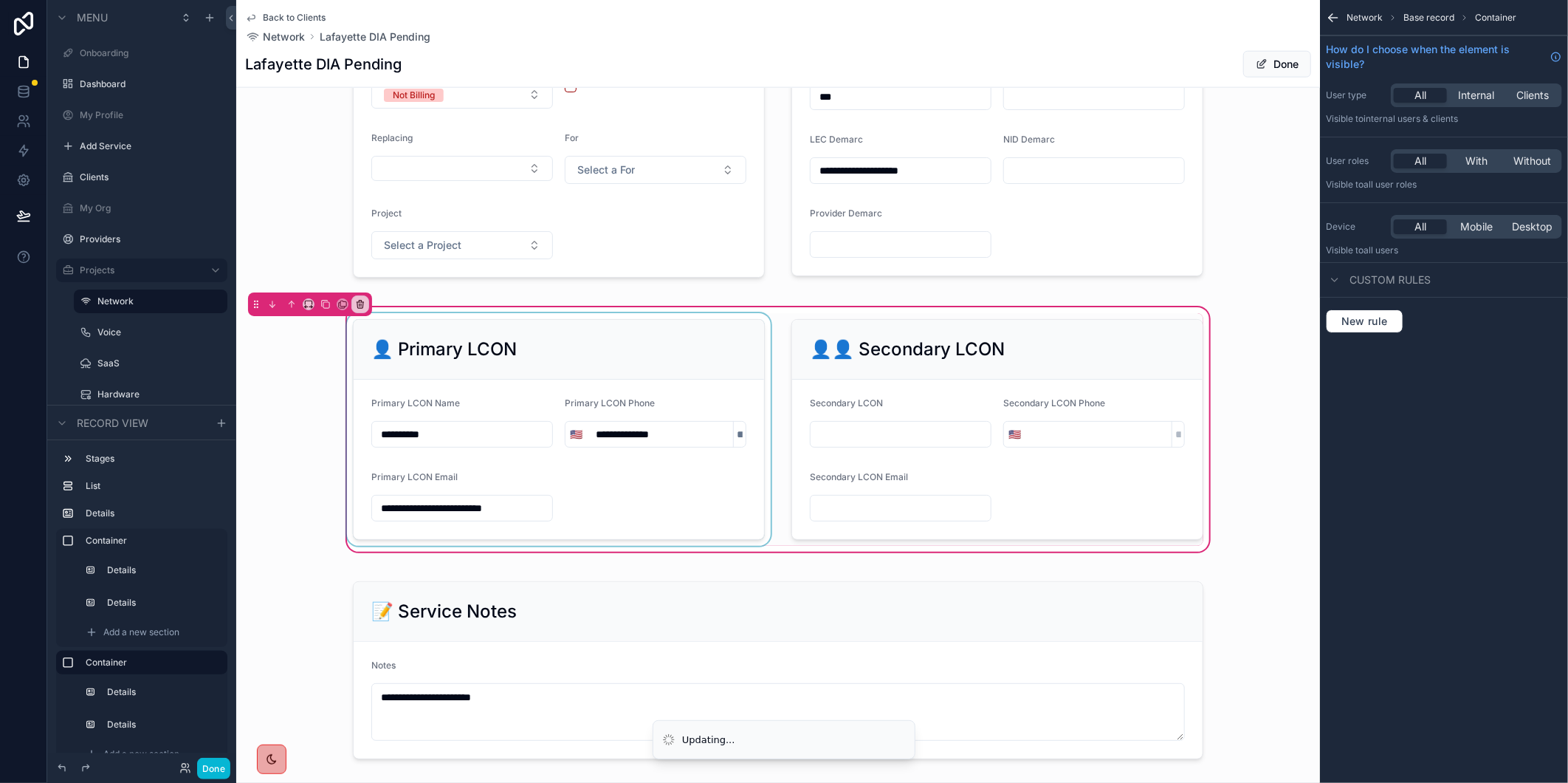
type input "**********"
click at [614, 485] on div "scrollable content" at bounding box center [559, 429] width 429 height 232
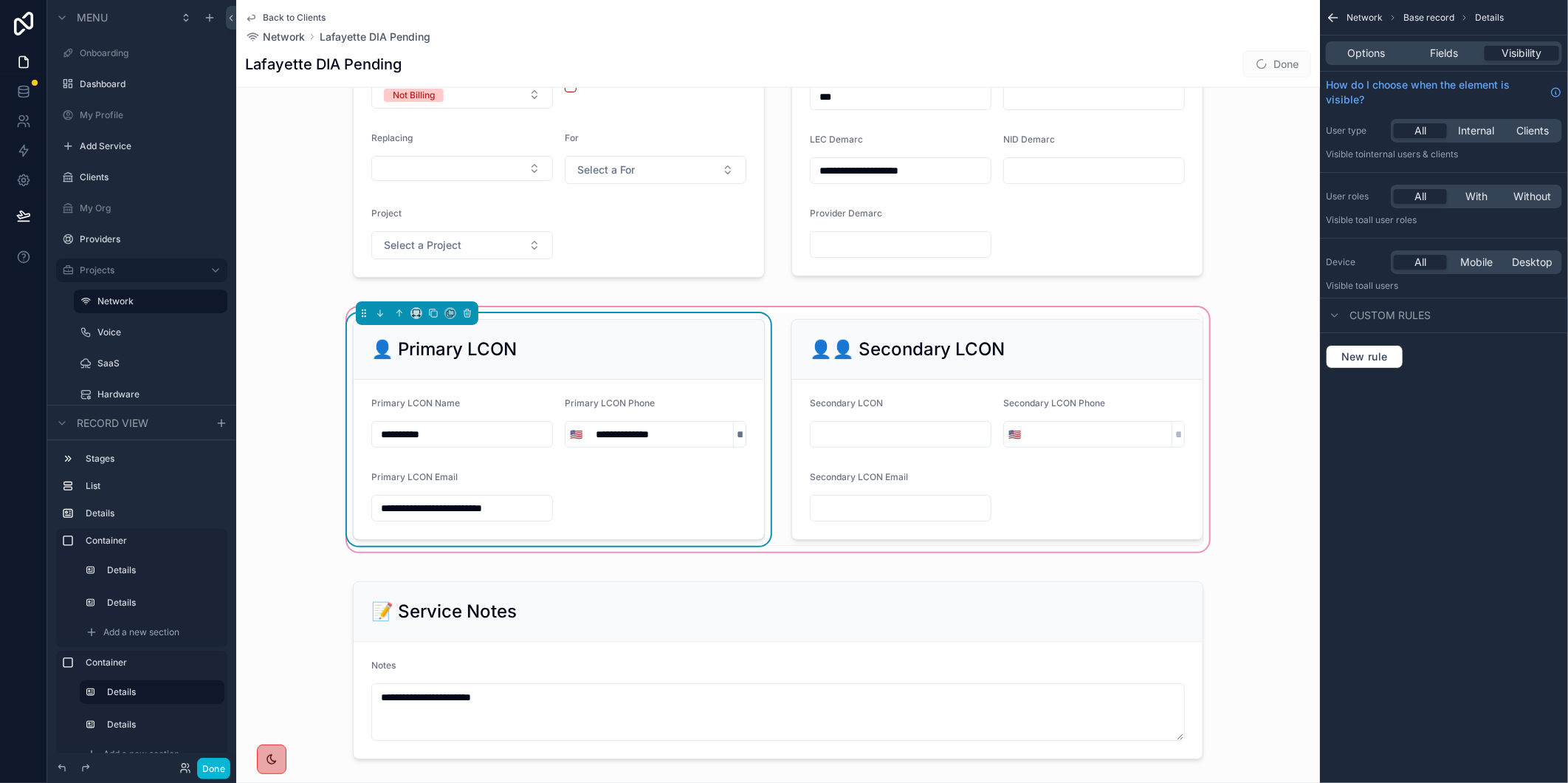
click at [1243, 71] on span "Done" at bounding box center [1277, 64] width 68 height 26
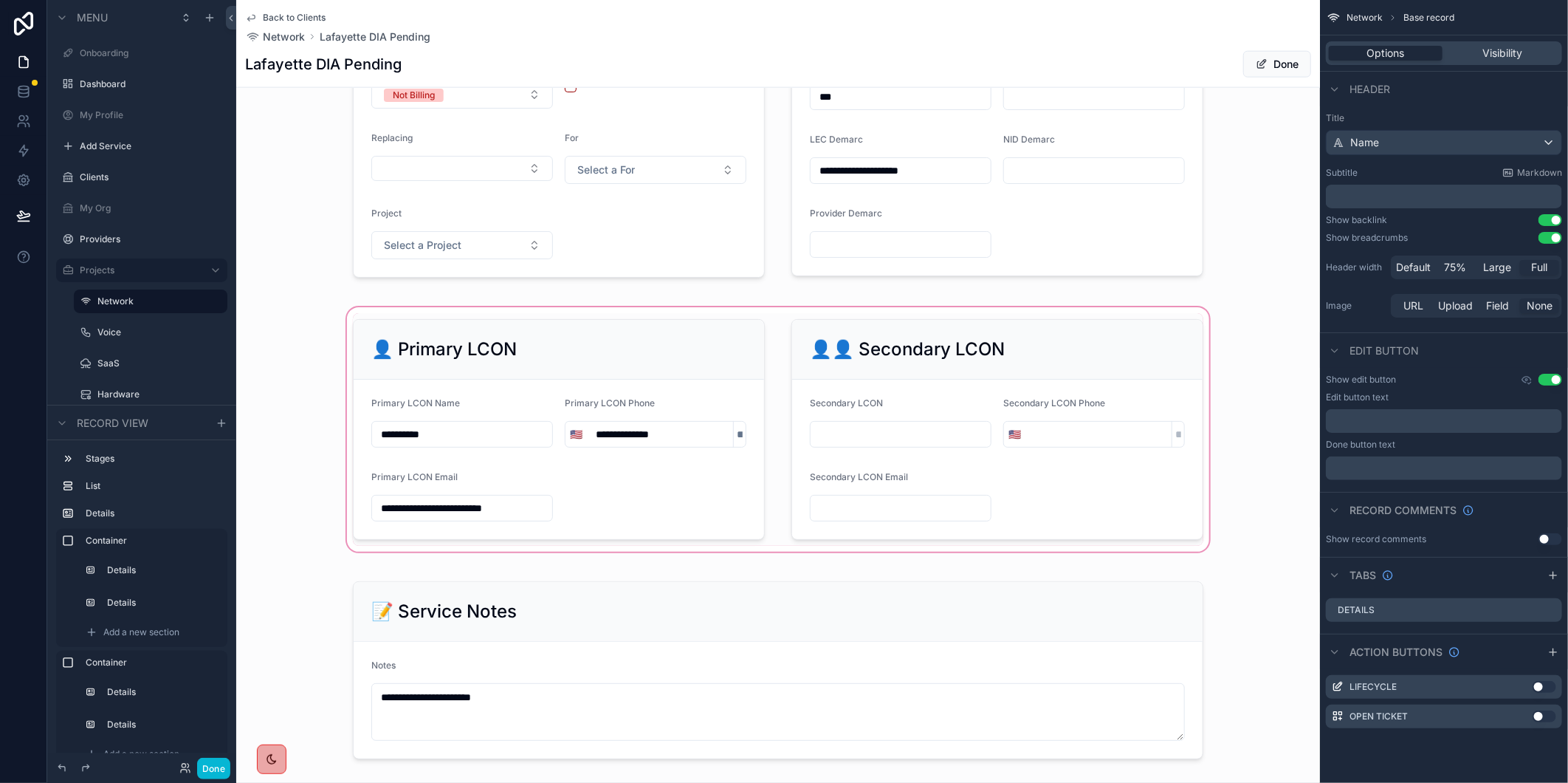
click at [1235, 451] on div "scrollable content" at bounding box center [778, 429] width 1084 height 251
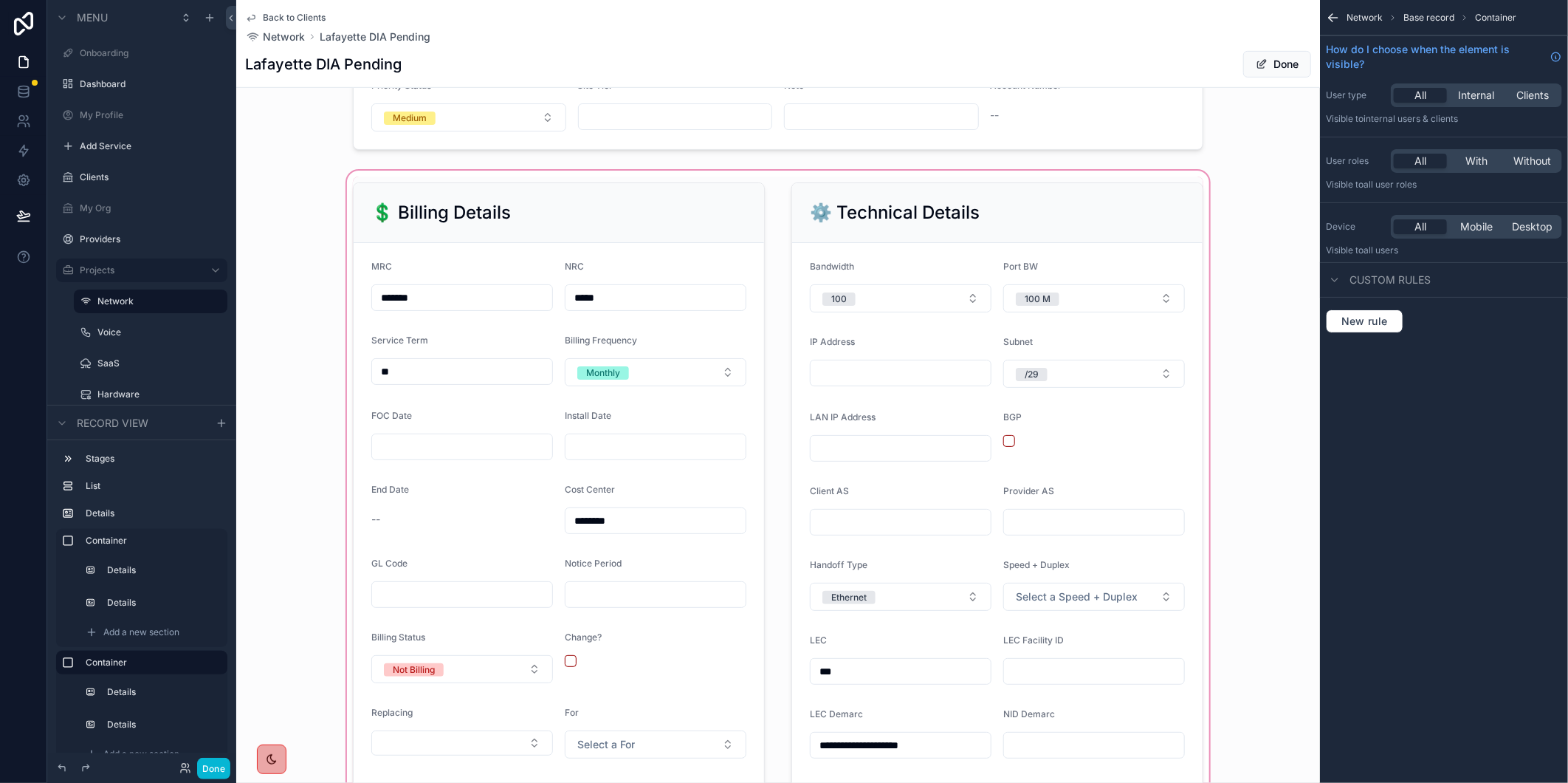
scroll to position [0, 0]
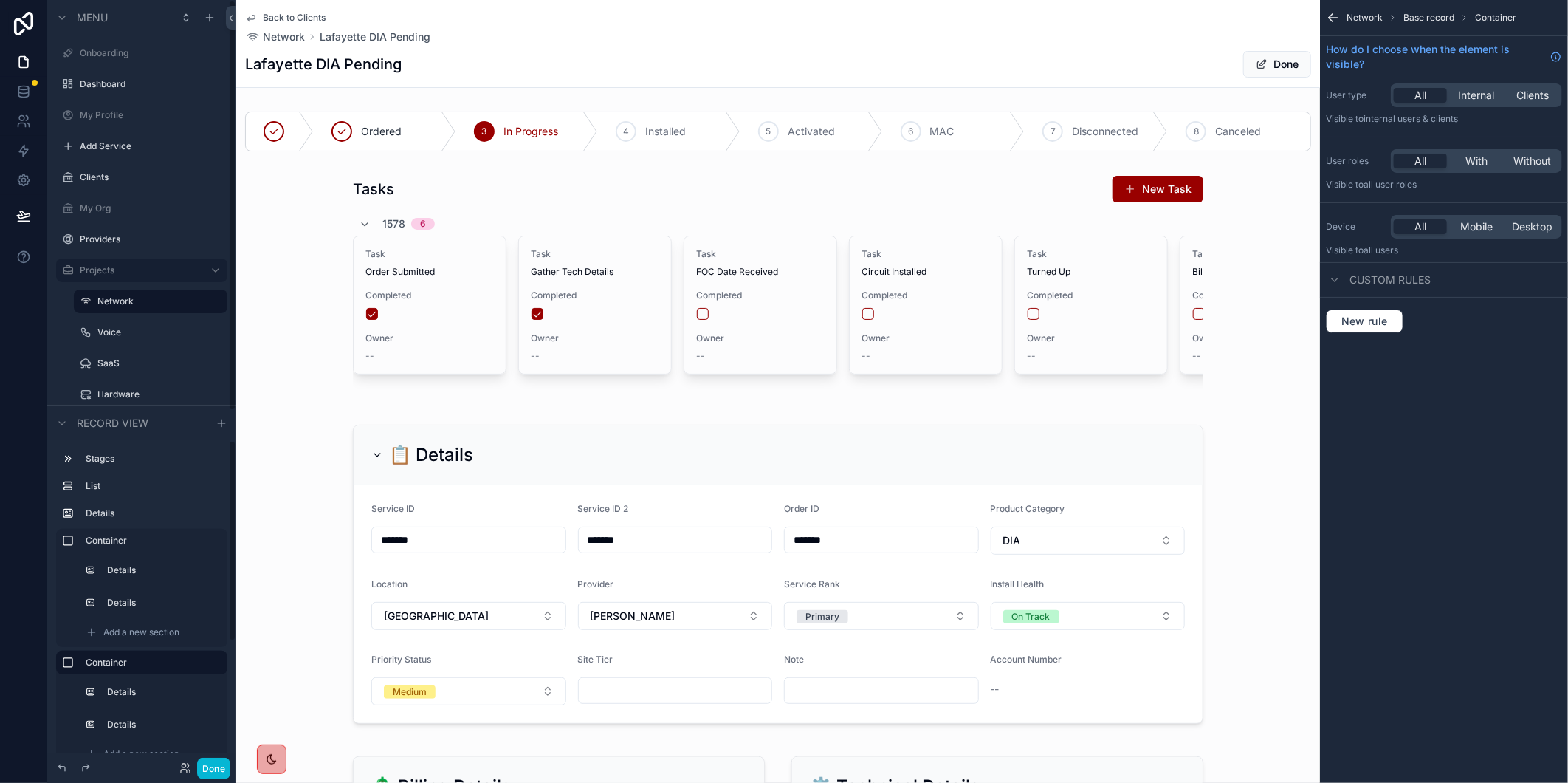
click at [1266, 61] on button "Done" at bounding box center [1277, 64] width 68 height 26
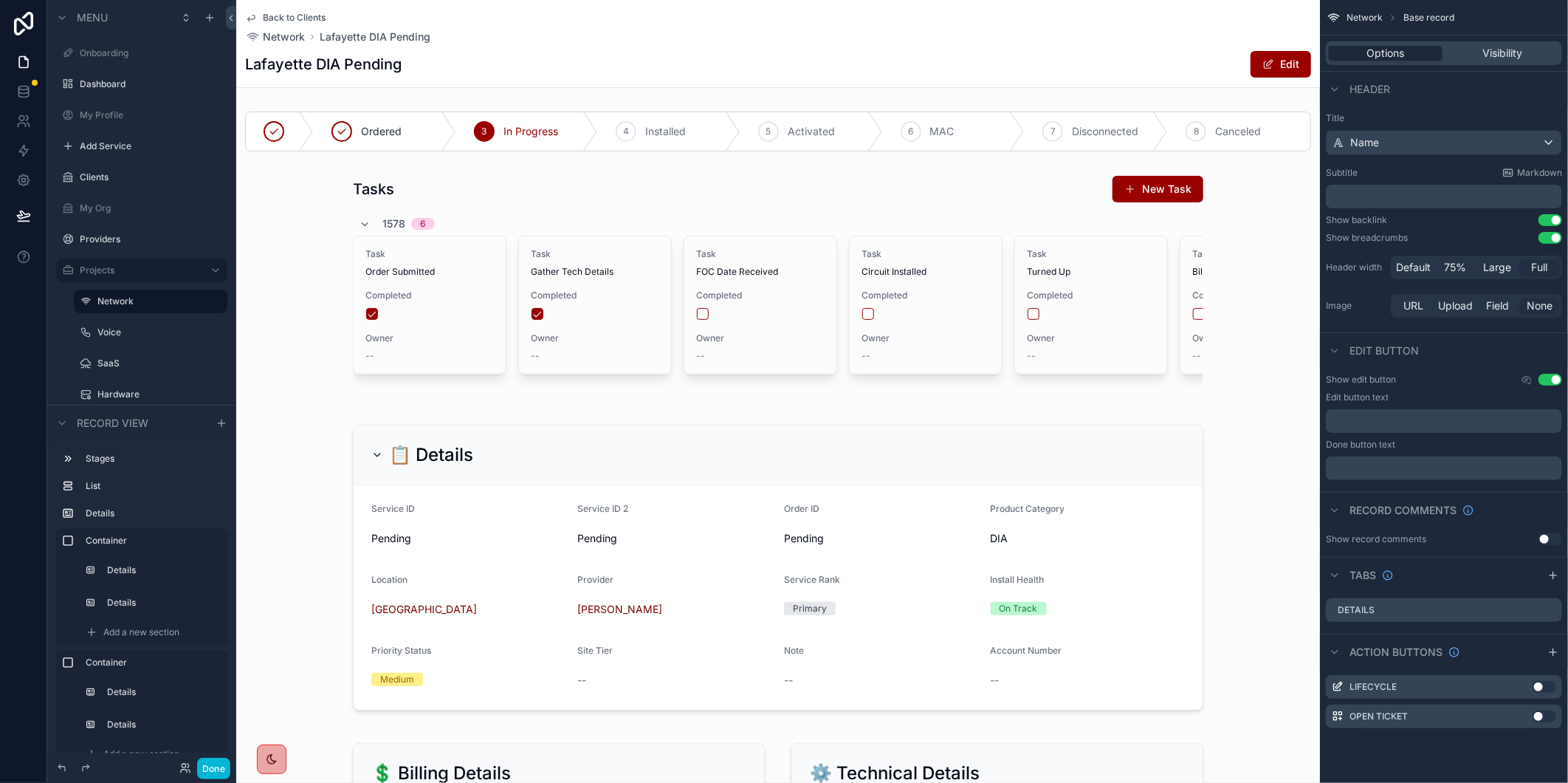
click at [287, 18] on span "Back to Clients" at bounding box center [294, 17] width 63 height 12
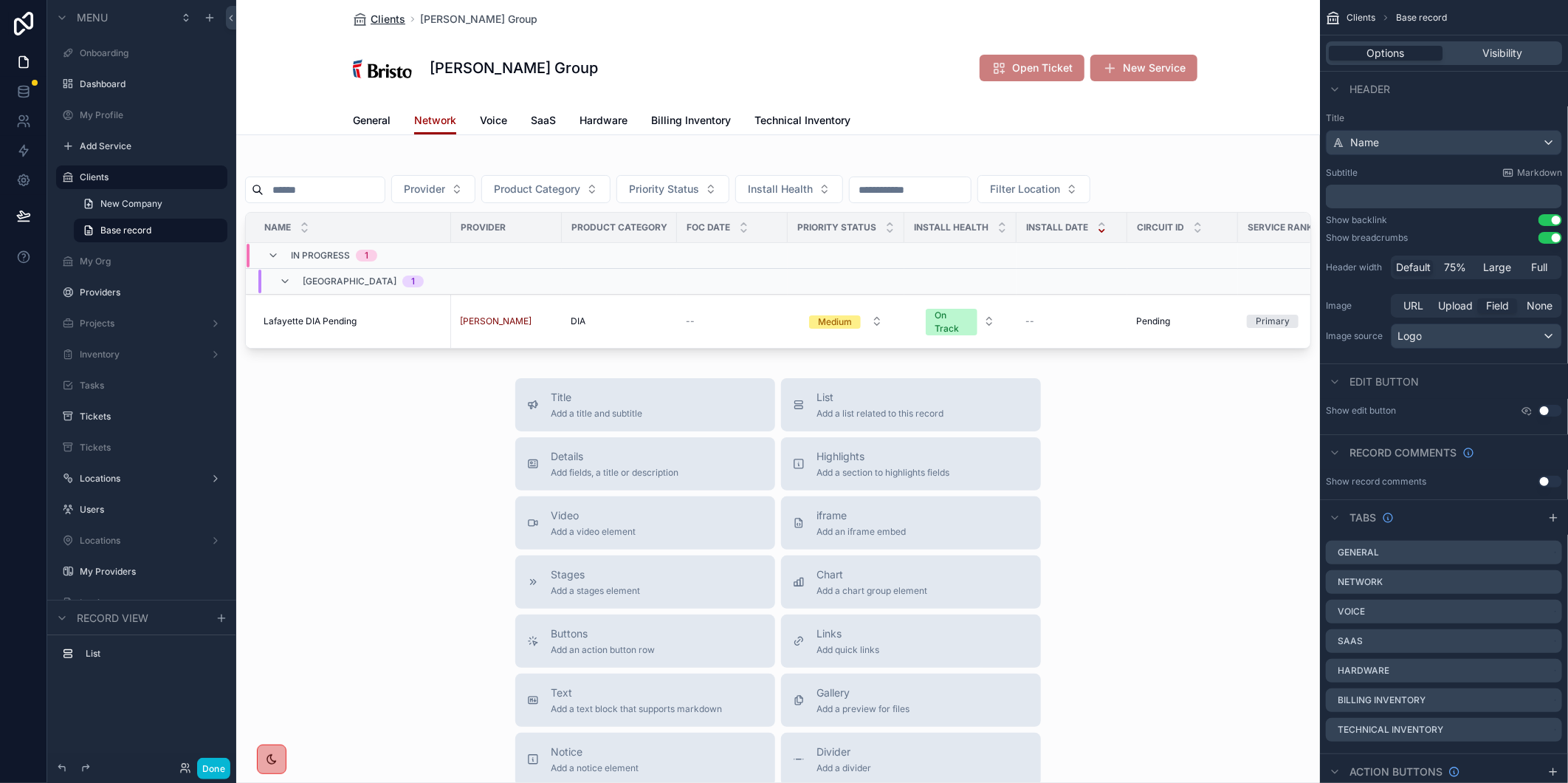
click at [386, 20] on span "Clients" at bounding box center [388, 19] width 35 height 15
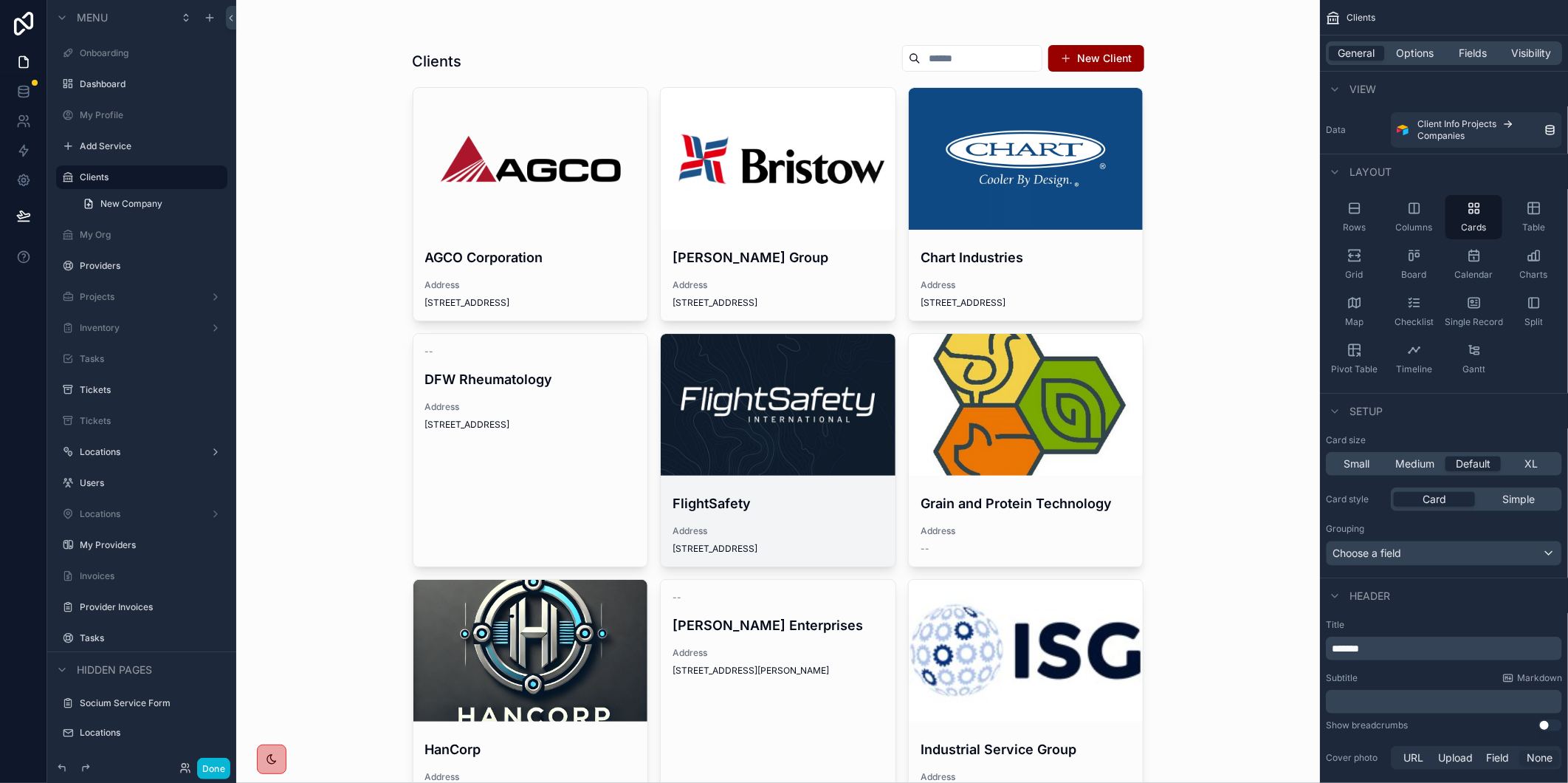
click at [788, 368] on div "scrollable content" at bounding box center [778, 405] width 235 height 142
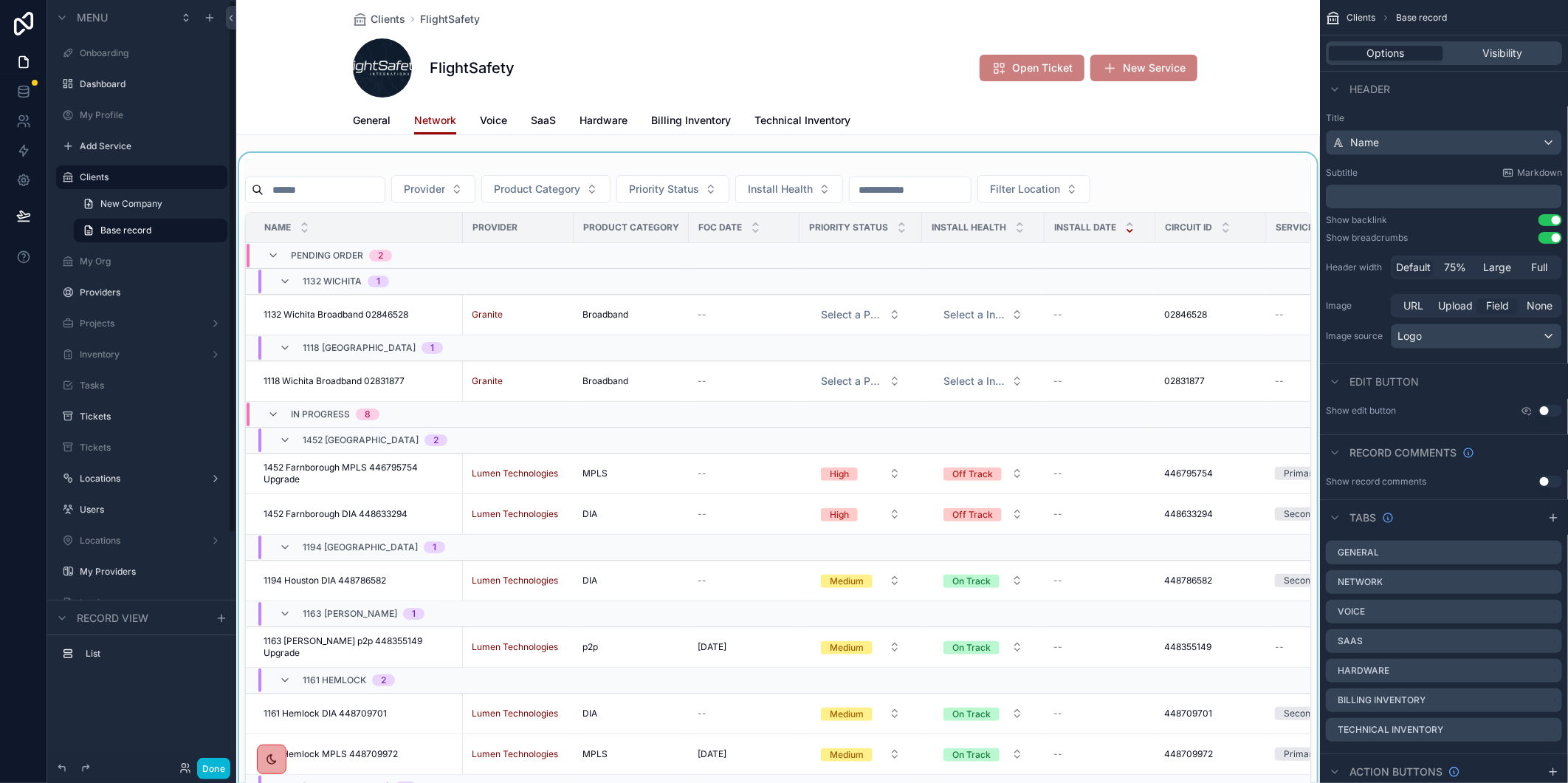
drag, startPoint x: 378, startPoint y: 188, endPoint x: 343, endPoint y: 189, distance: 35.0
click at [378, 188] on div "scrollable content" at bounding box center [778, 479] width 1084 height 654
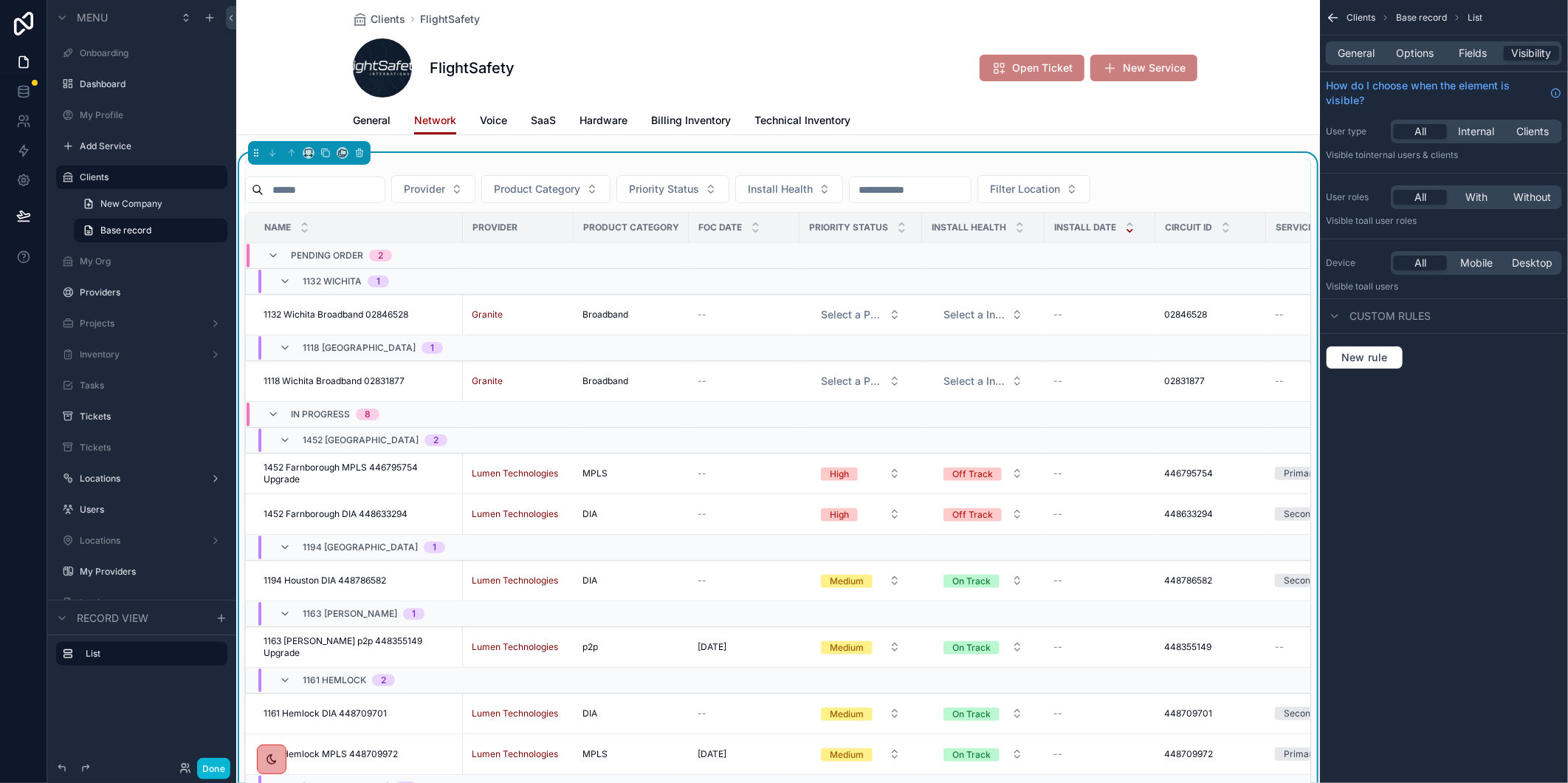
click at [337, 189] on input "scrollable content" at bounding box center [324, 190] width 121 height 21
paste input "*********"
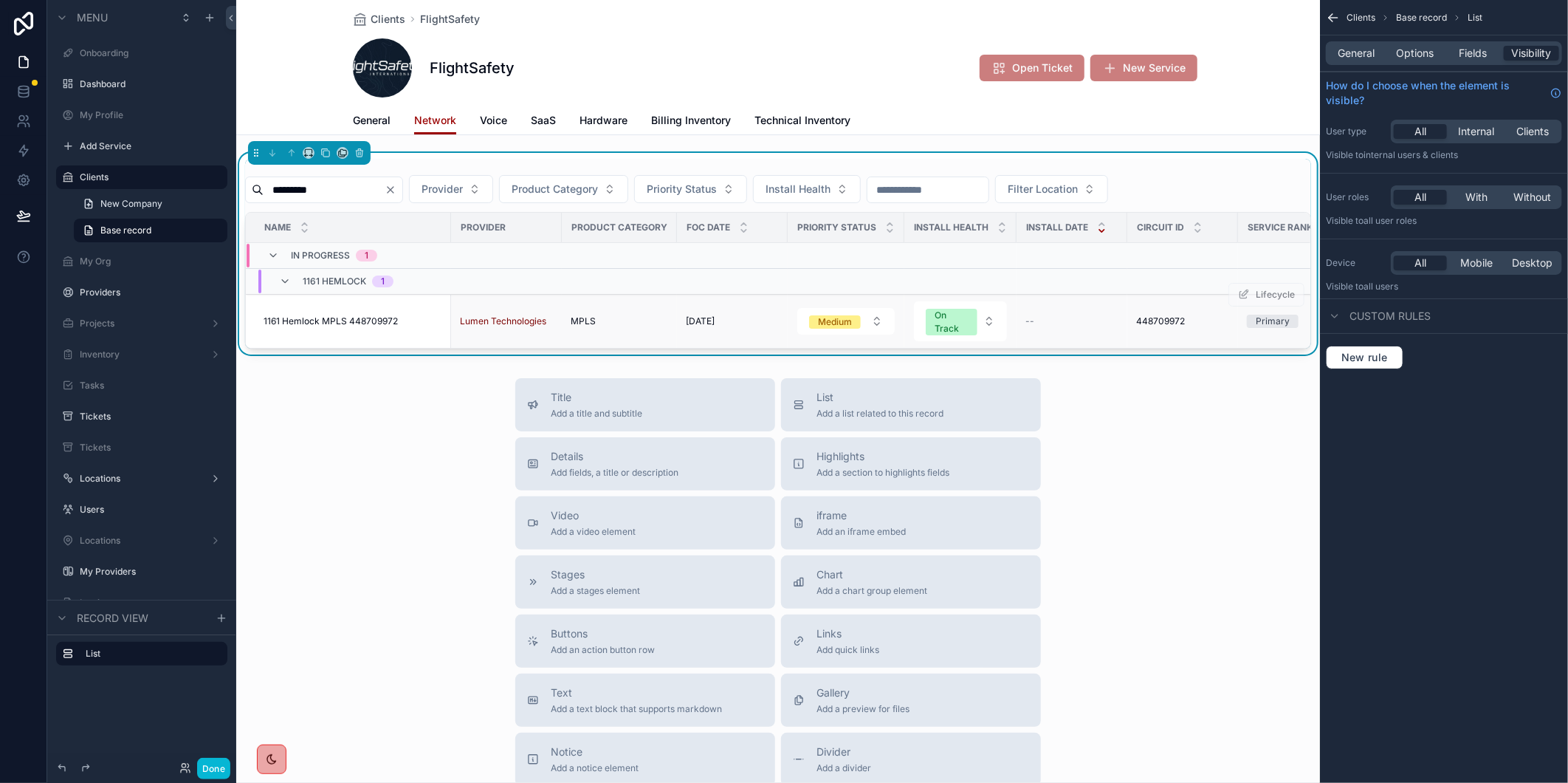
type input "*********"
click at [380, 320] on span "1161 Hemlock MPLS 448709972" at bounding box center [330, 321] width 134 height 12
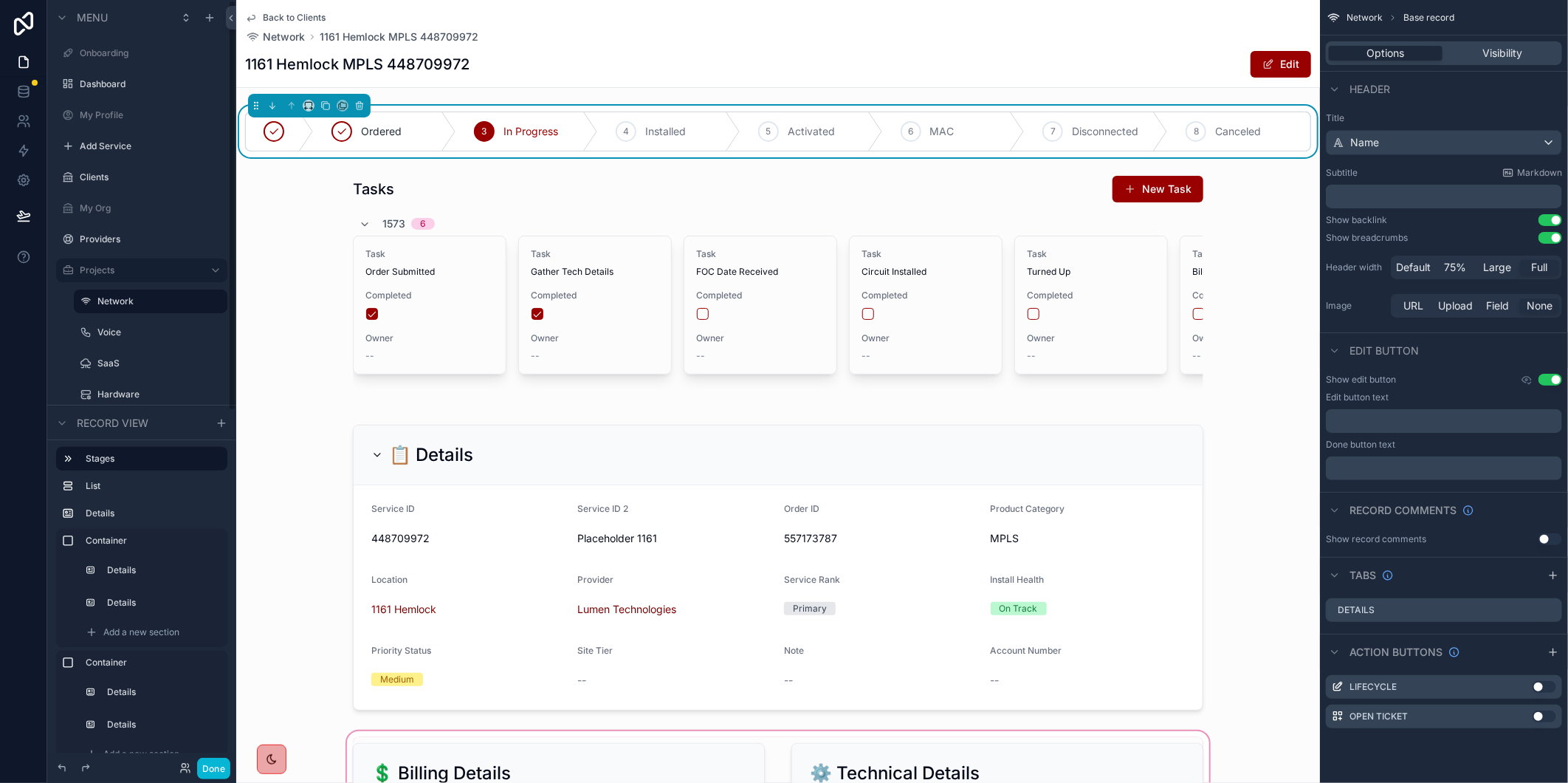
scroll to position [492, 0]
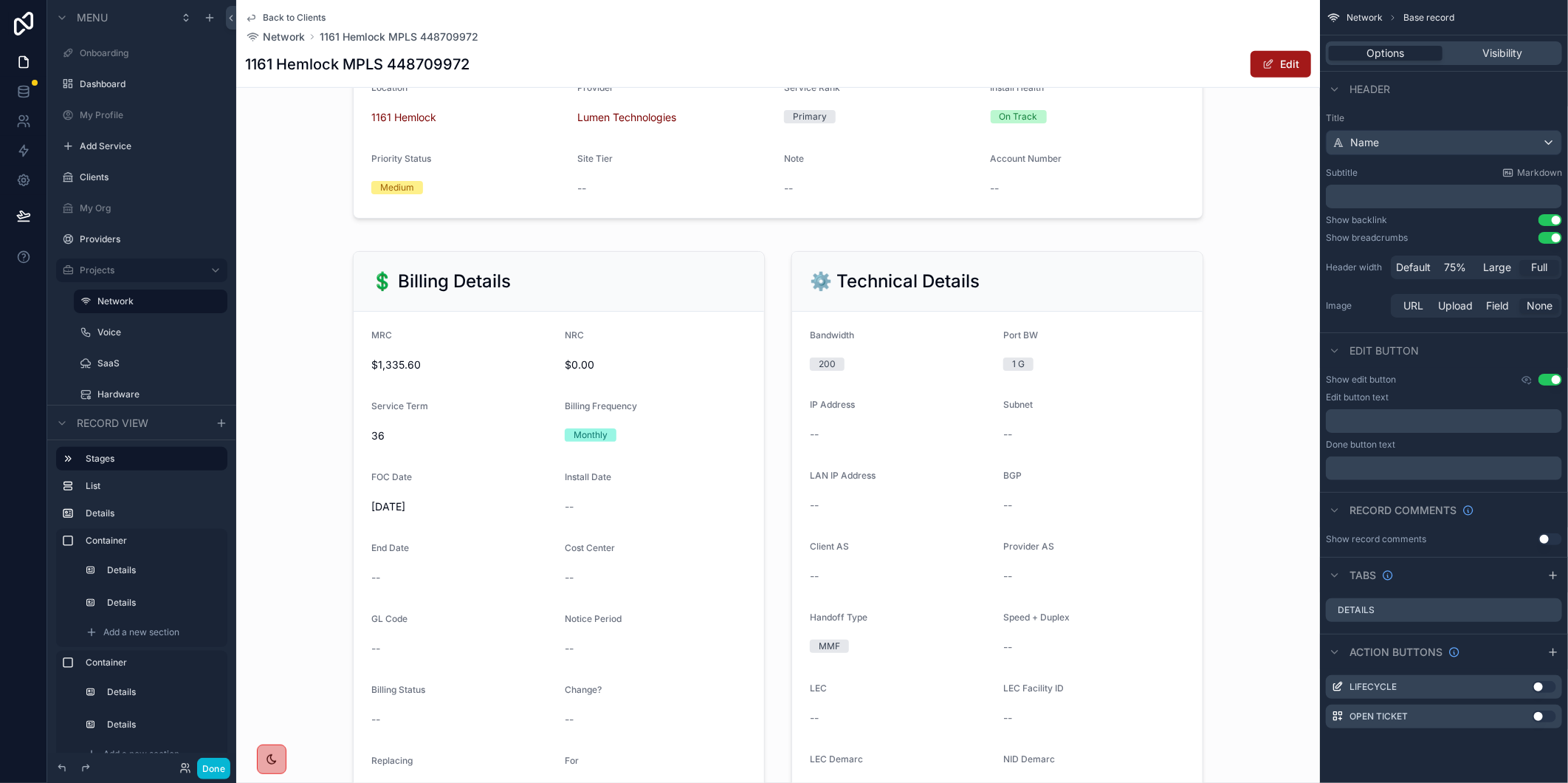
click at [1280, 68] on button "Edit" at bounding box center [1280, 64] width 60 height 26
click at [1272, 55] on button "Edit" at bounding box center [1280, 64] width 60 height 26
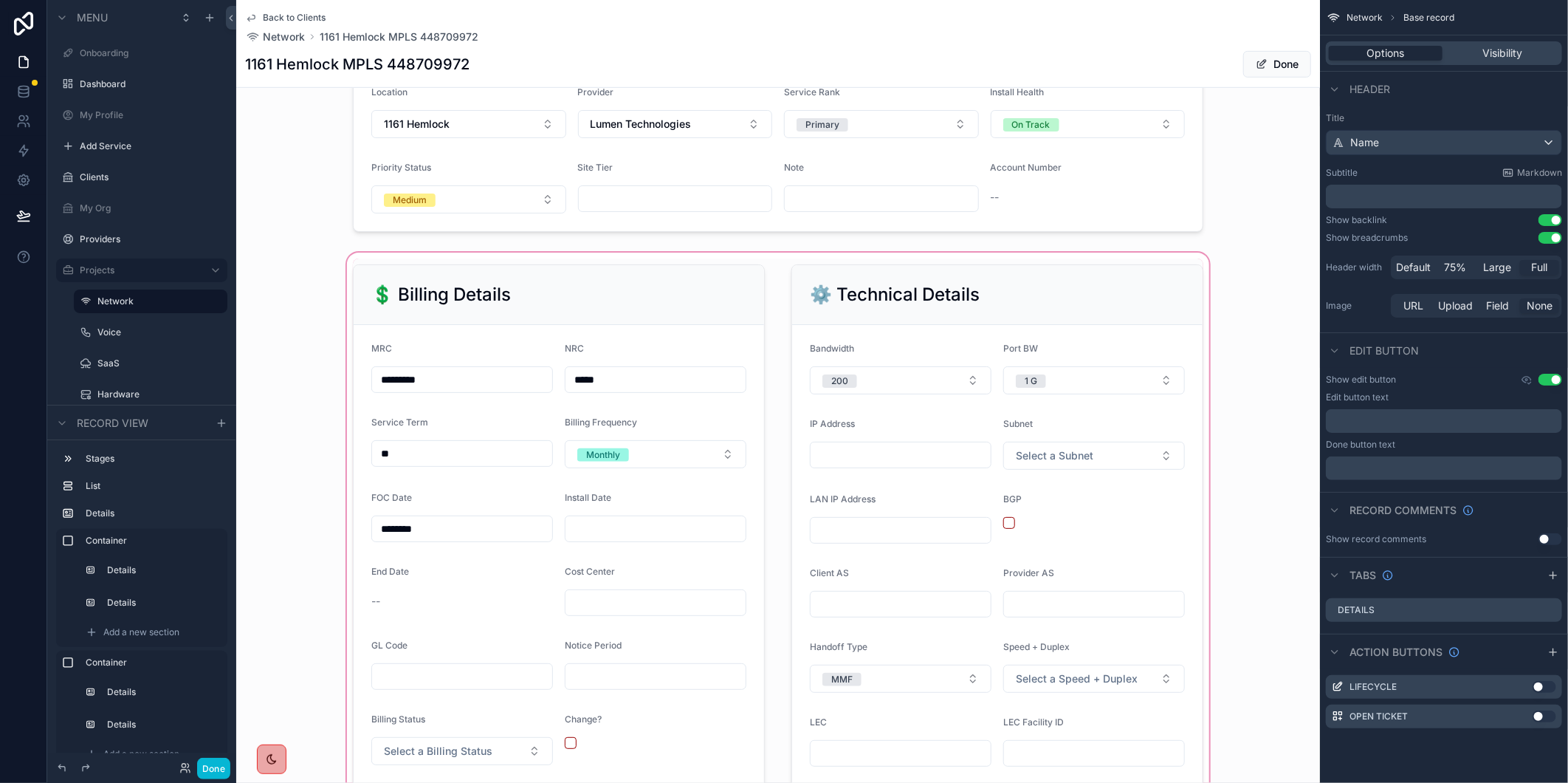
click at [409, 544] on div "scrollable content" at bounding box center [778, 606] width 1084 height 713
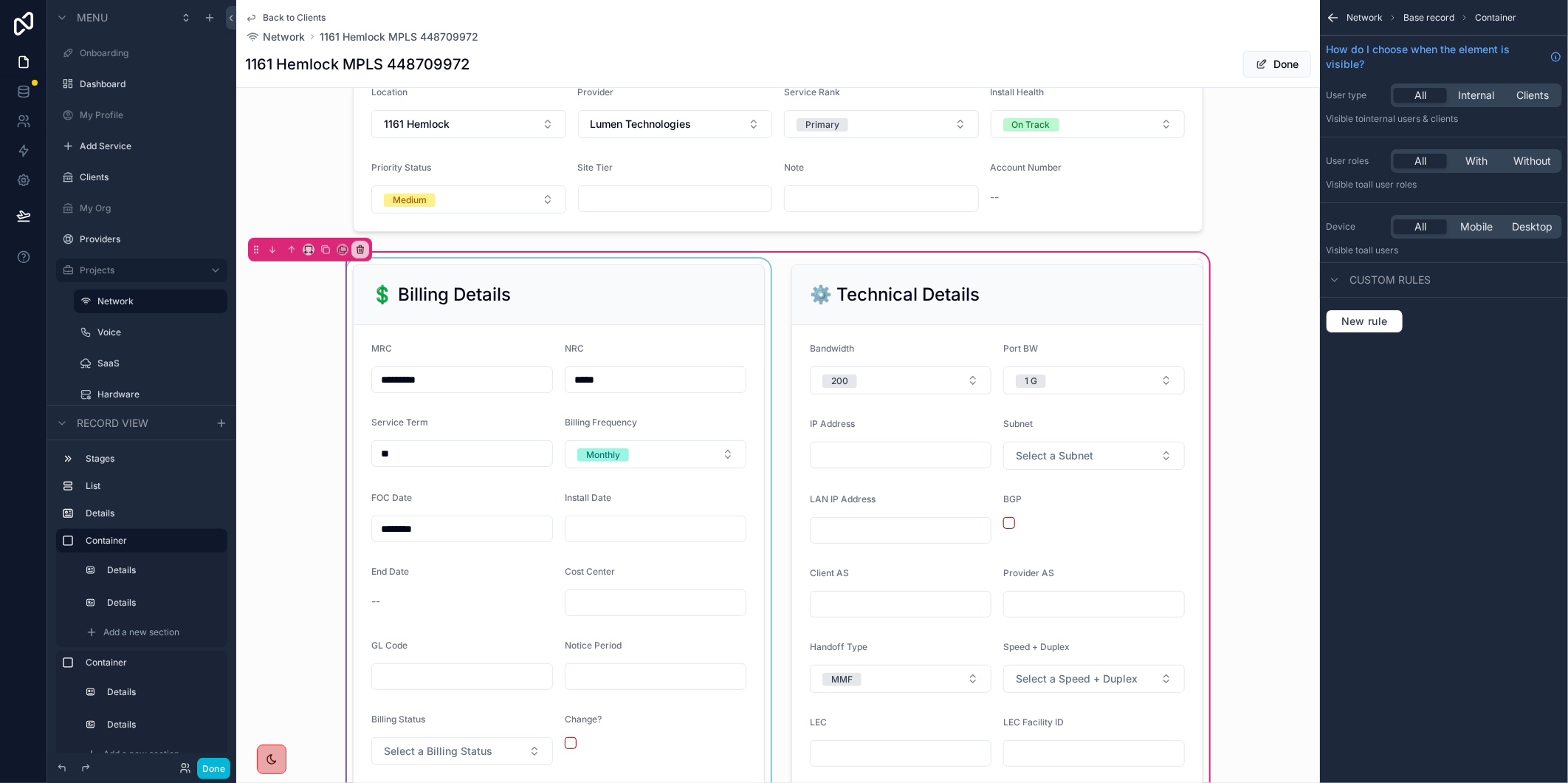
click at [414, 540] on div "scrollable content" at bounding box center [559, 606] width 429 height 695
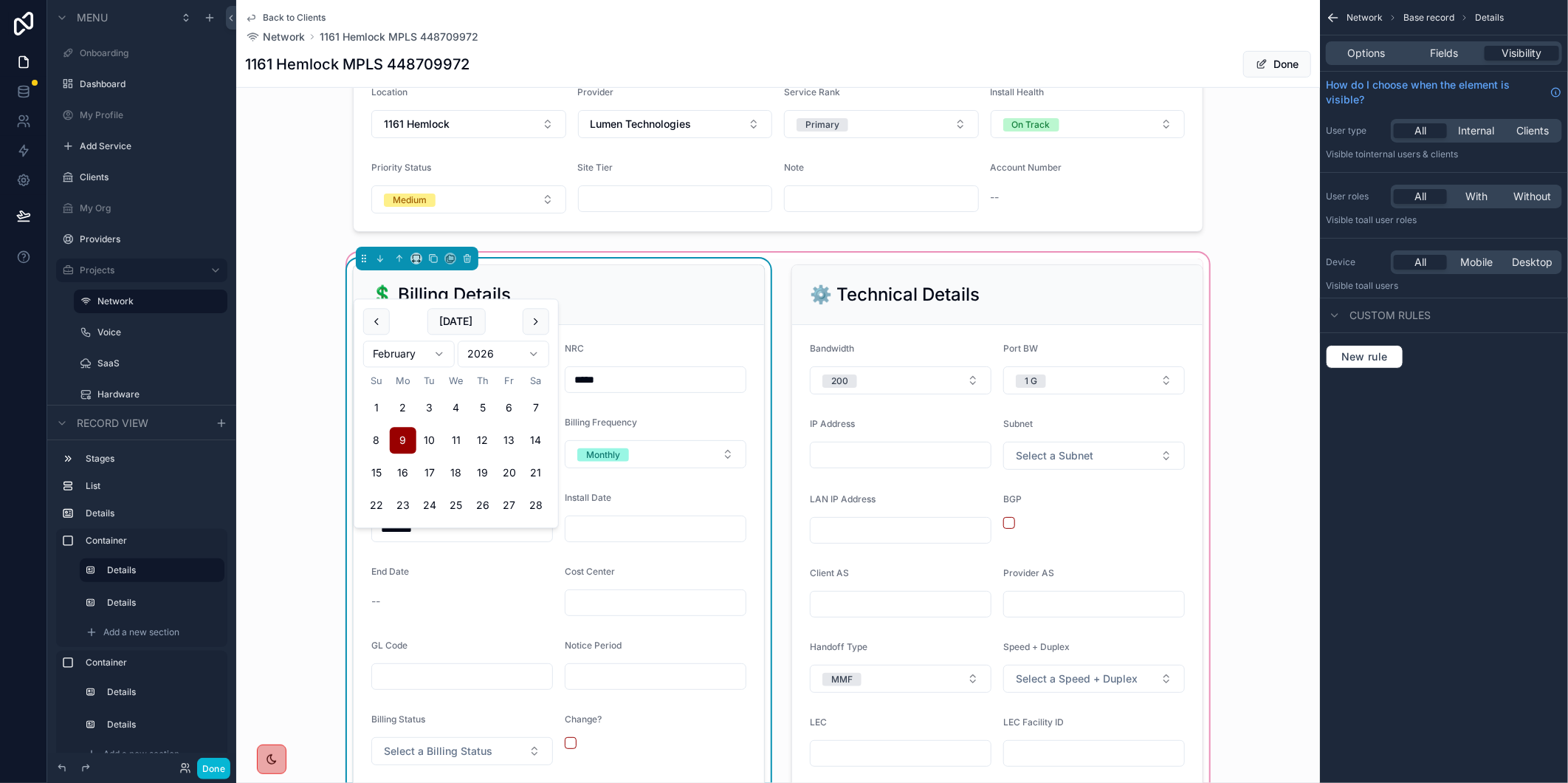
click at [408, 537] on input "********" at bounding box center [462, 528] width 180 height 21
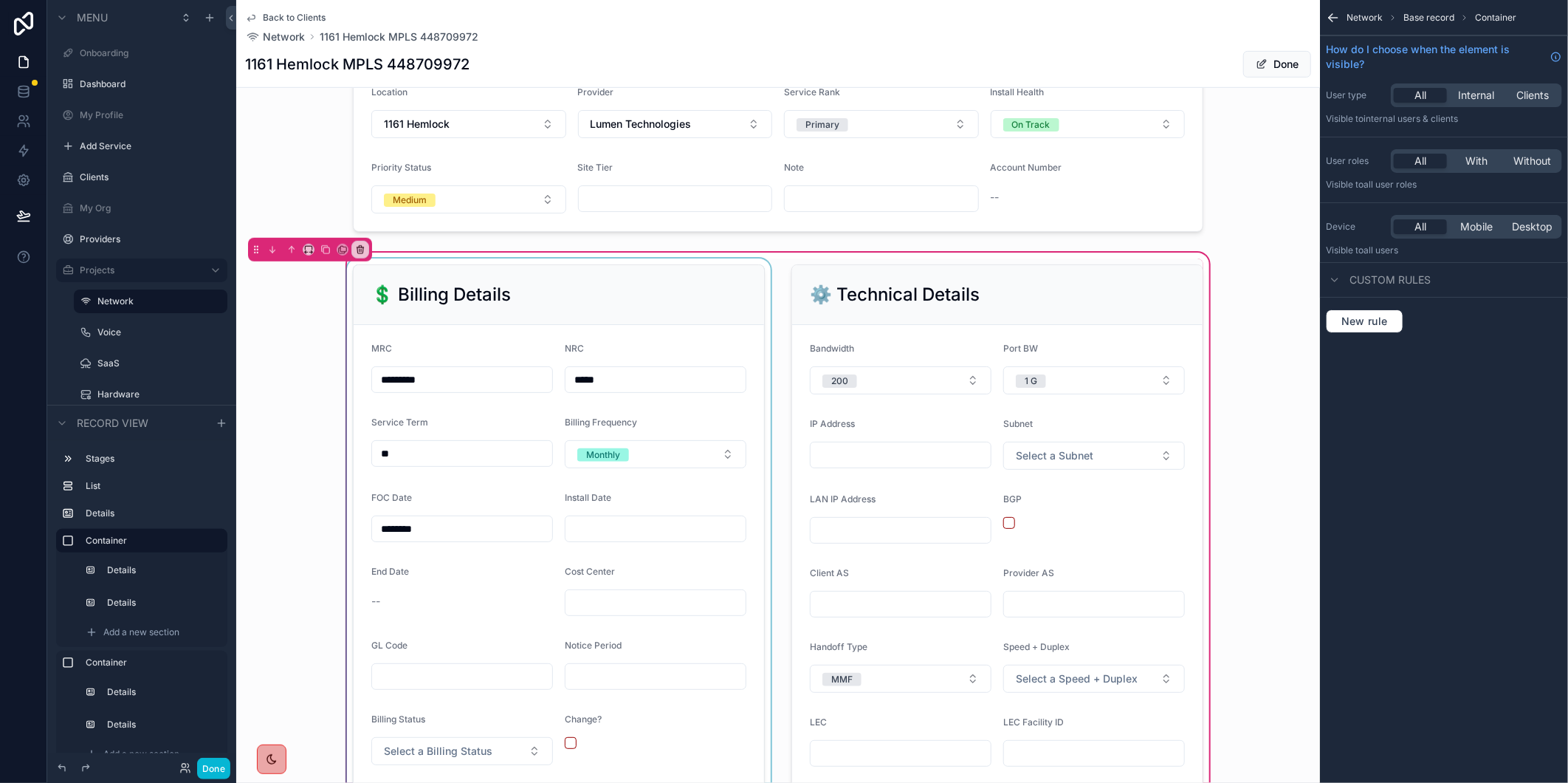
click at [422, 540] on div "scrollable content" at bounding box center [559, 606] width 429 height 695
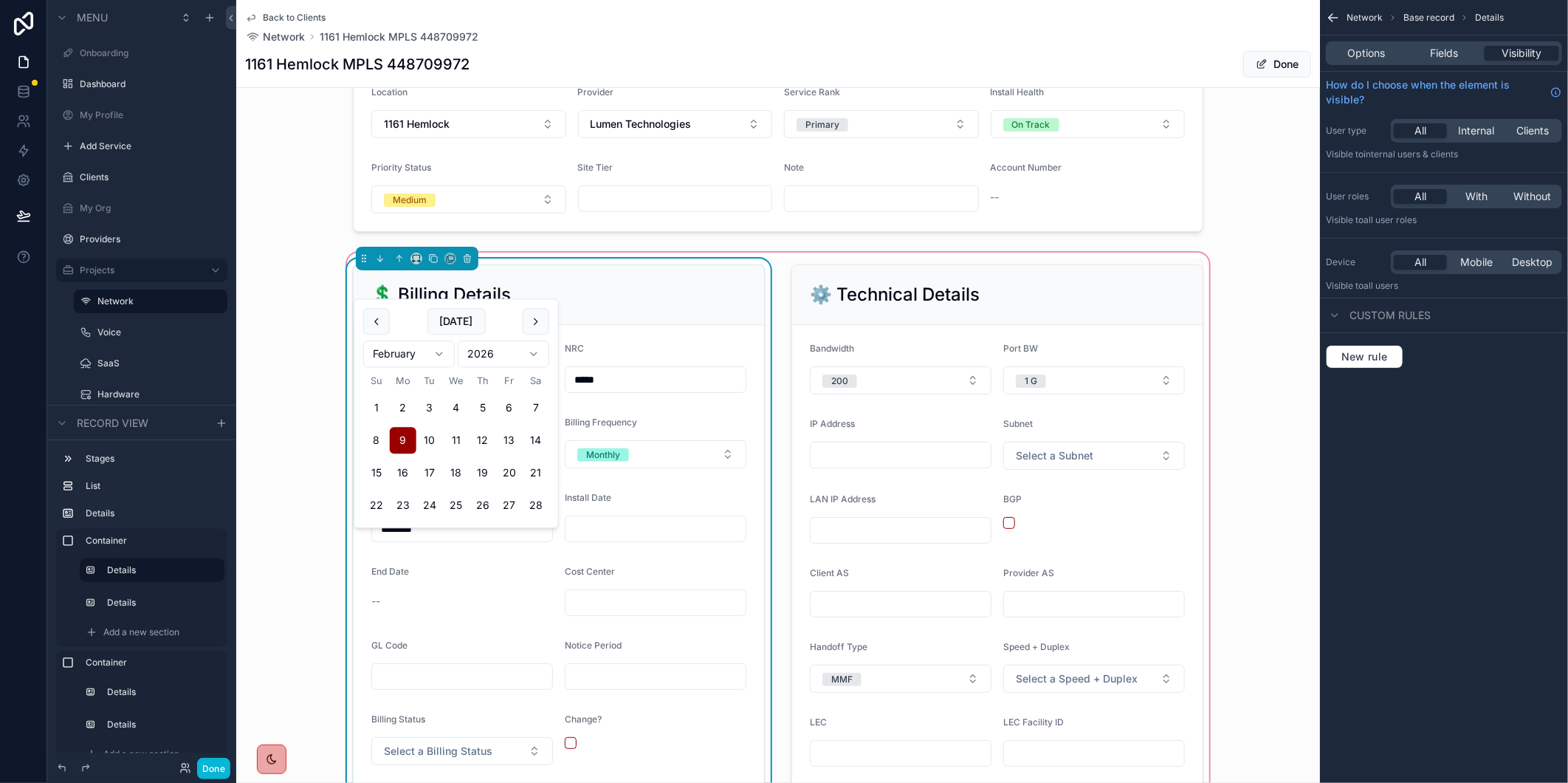
click at [391, 539] on input "********" at bounding box center [462, 528] width 180 height 21
click at [409, 539] on input "********" at bounding box center [462, 528] width 180 height 21
click at [423, 539] on input "********" at bounding box center [462, 528] width 180 height 21
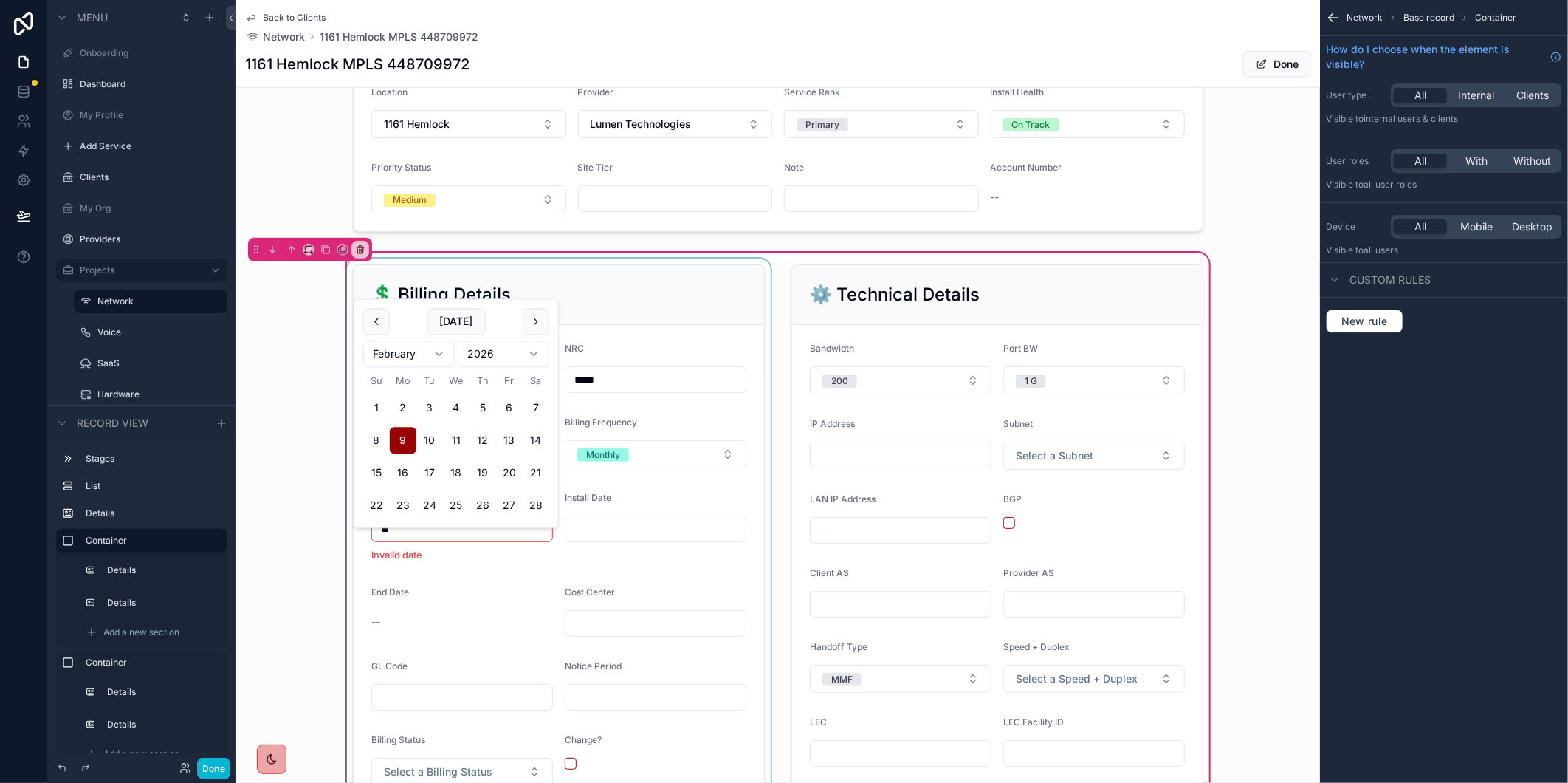
type input "*"
click at [673, 601] on div "scrollable content" at bounding box center [559, 617] width 429 height 715
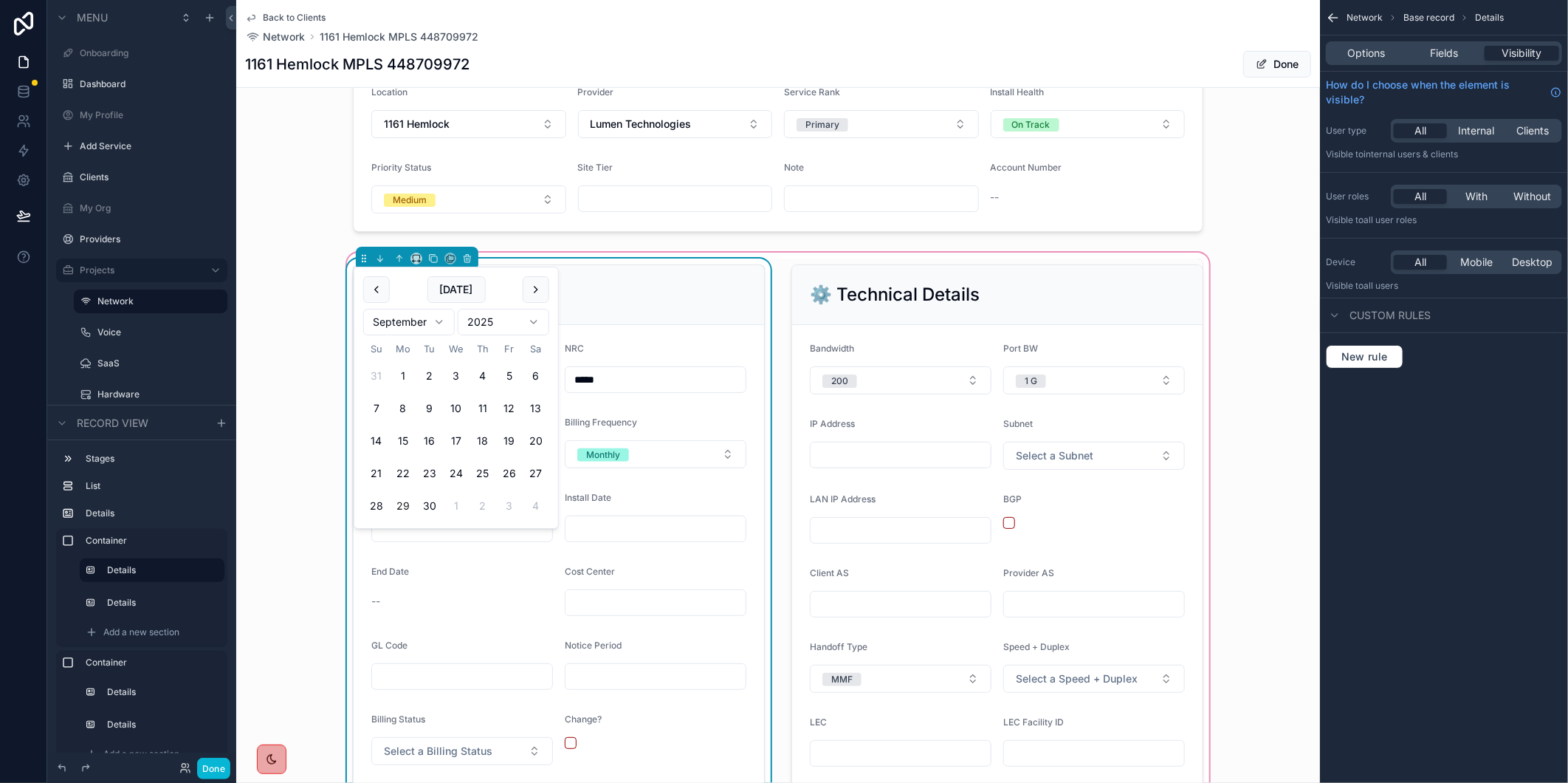
click at [1273, 63] on span "Done" at bounding box center [1277, 64] width 68 height 26
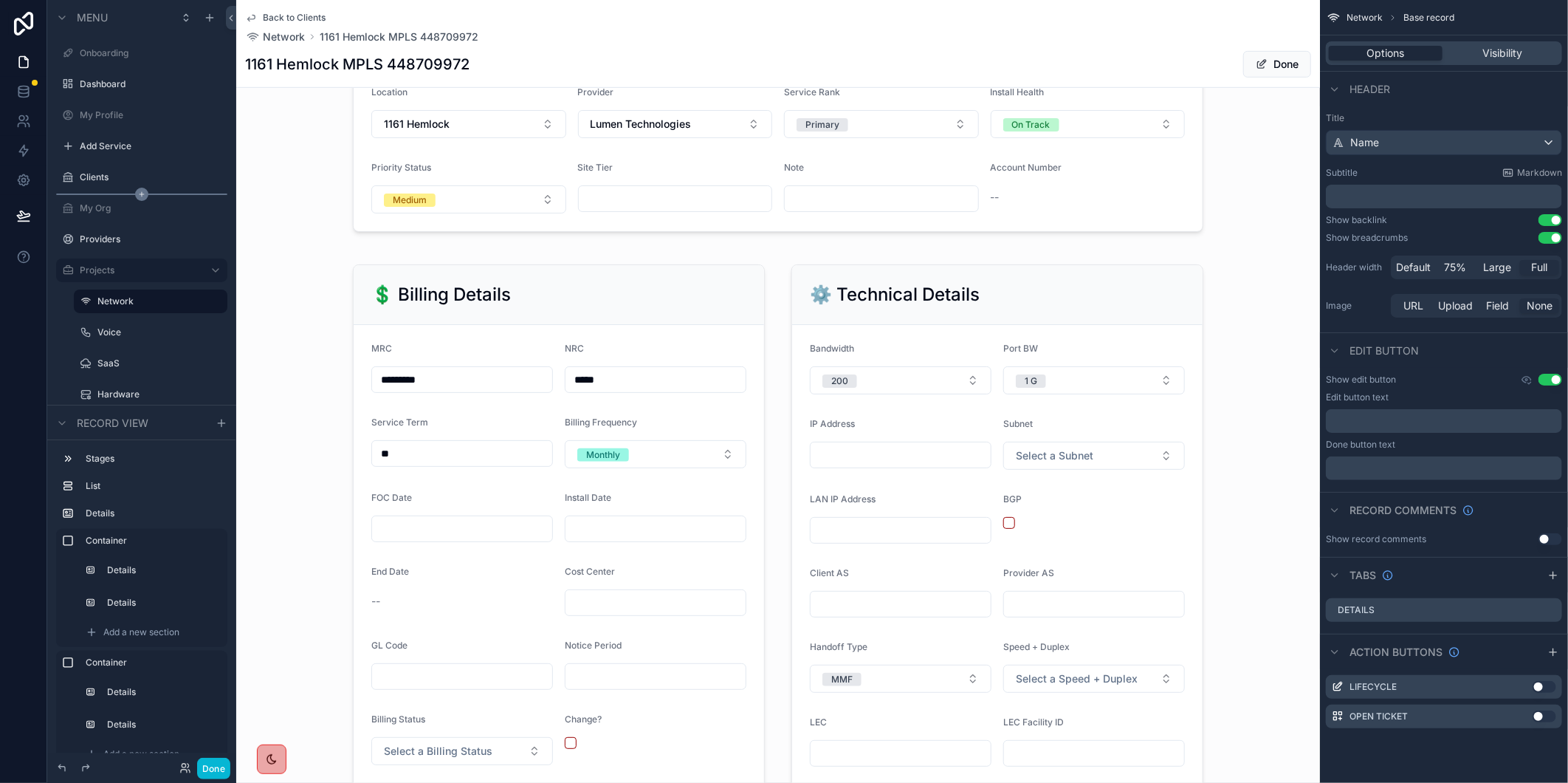
click at [1256, 68] on span "scrollable content" at bounding box center [1261, 64] width 12 height 12
